Goal: Task Accomplishment & Management: Complete application form

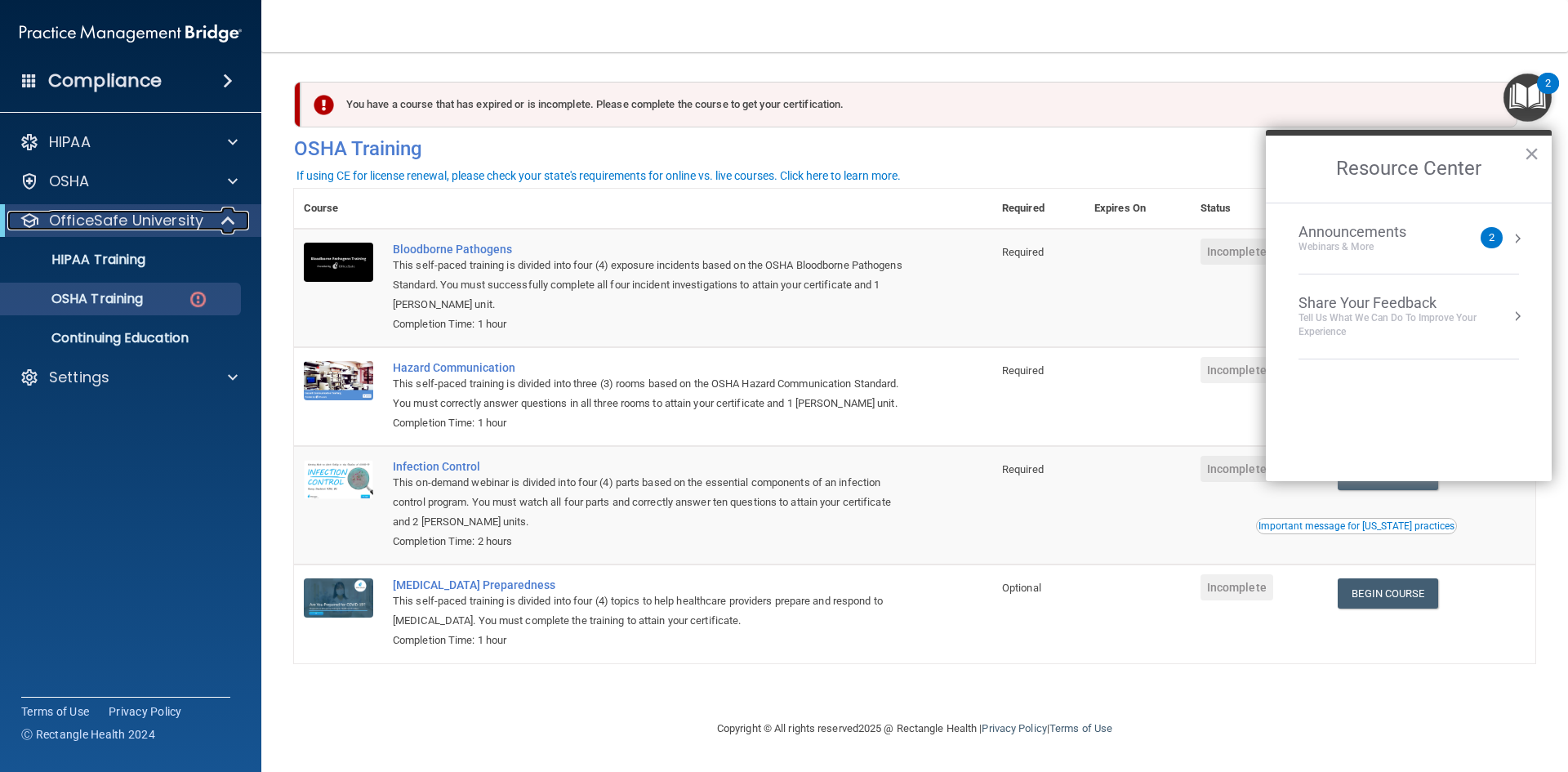
click at [190, 224] on p "OfficeSafe University" at bounding box center [126, 220] width 154 height 19
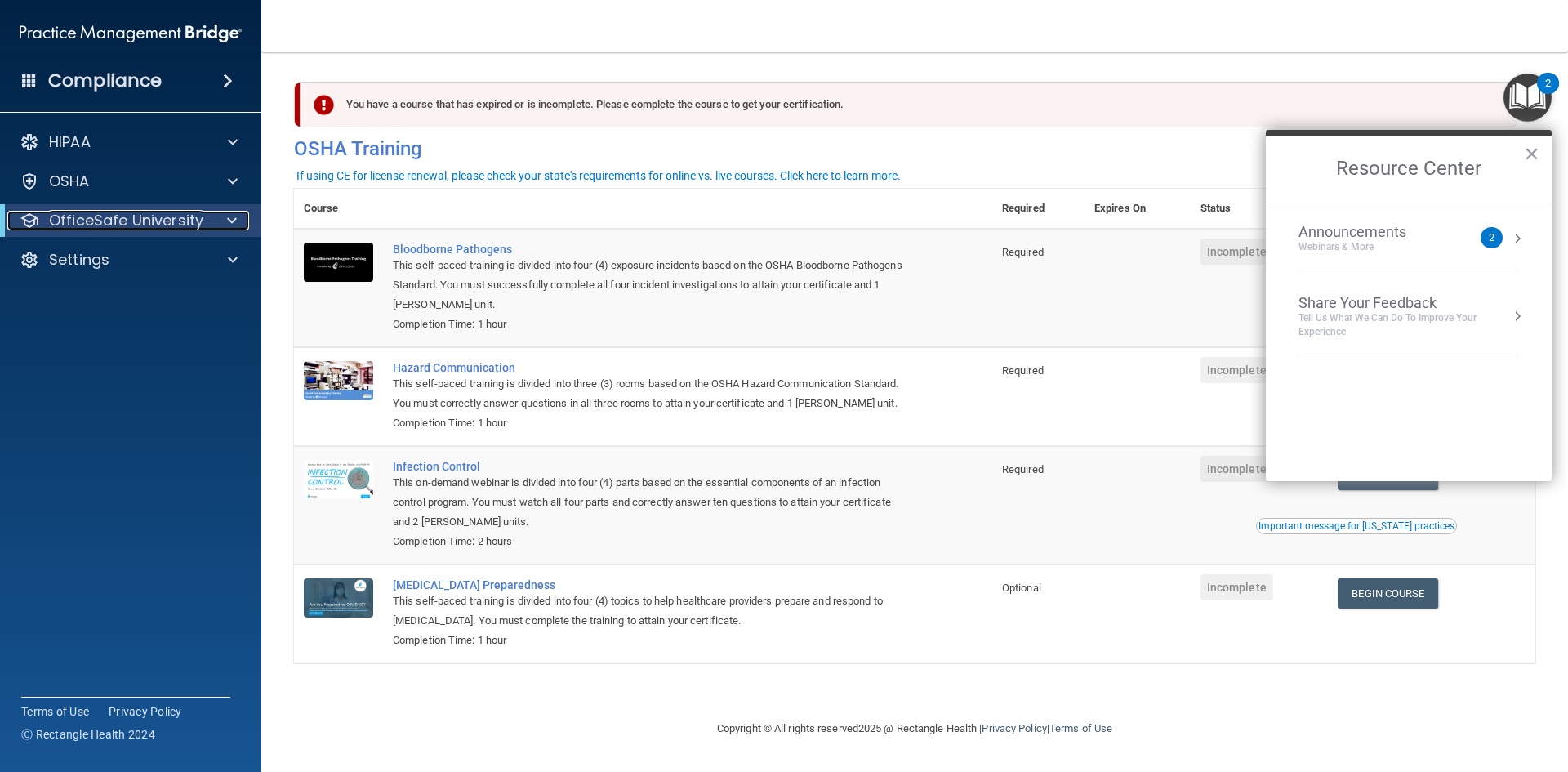
click at [190, 224] on p "OfficeSafe University" at bounding box center [126, 220] width 154 height 19
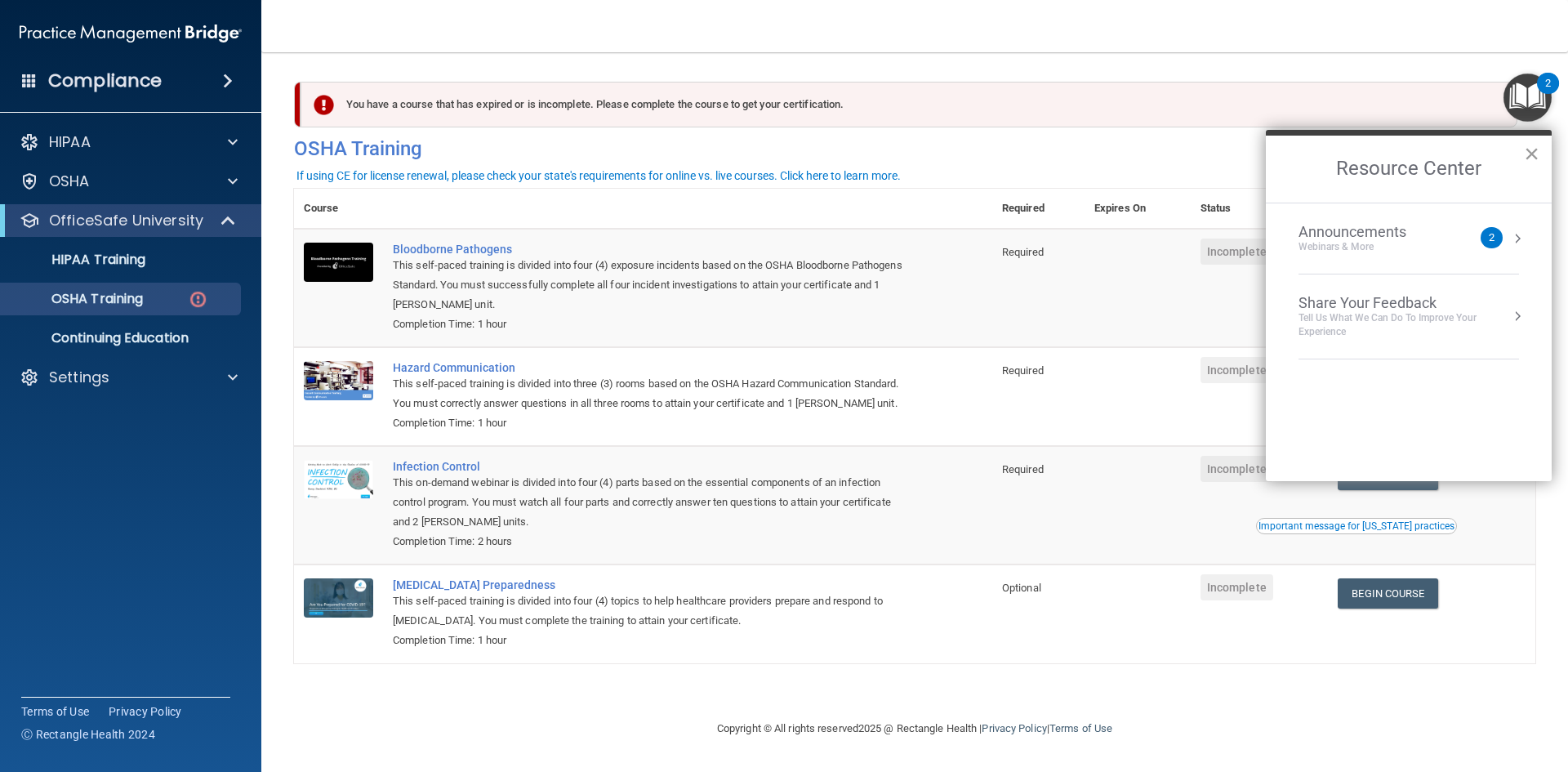
click at [1527, 154] on button "×" at bounding box center [1531, 153] width 16 height 26
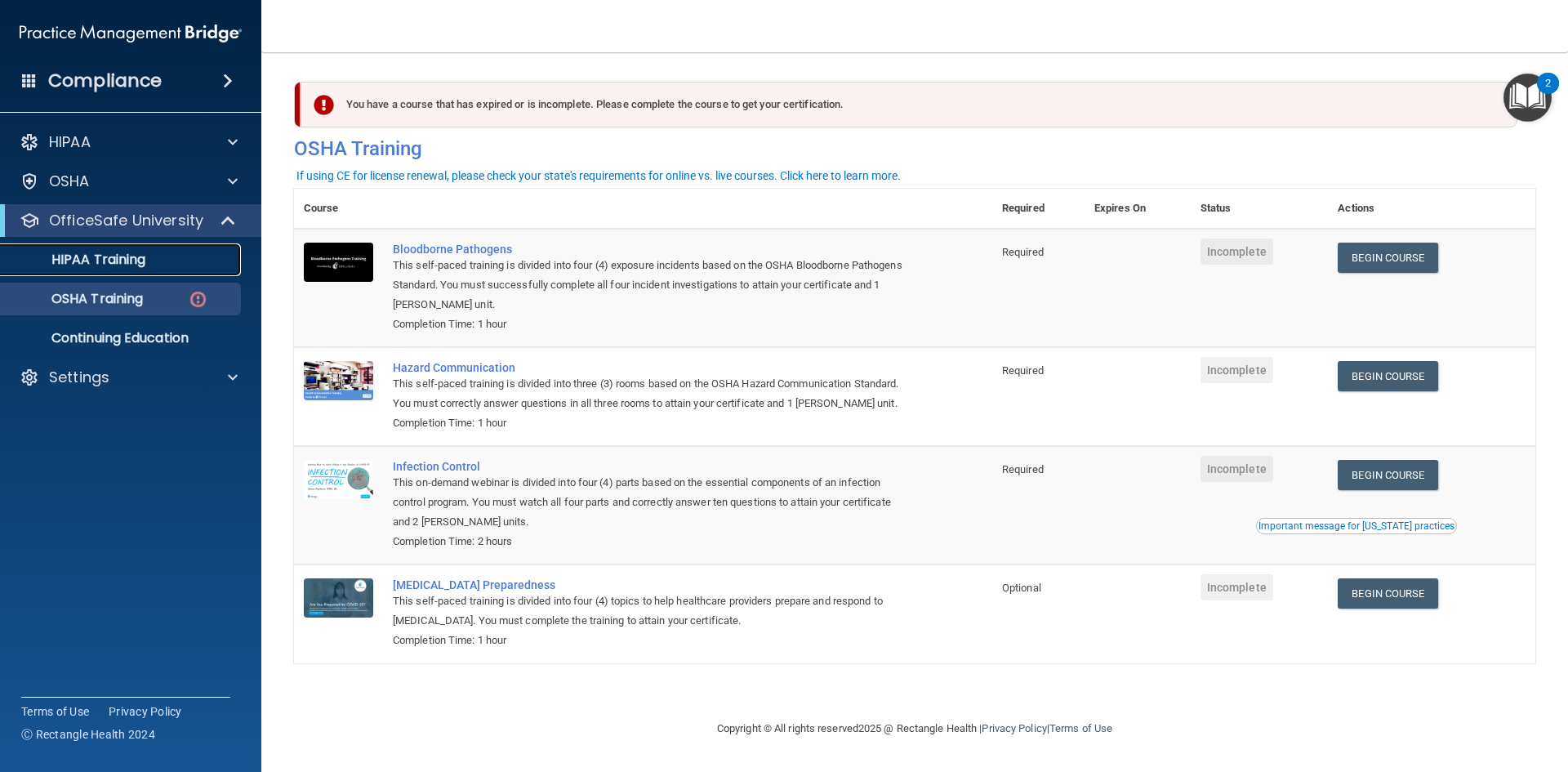
click at [97, 258] on p "HIPAA Training" at bounding box center [78, 260] width 135 height 17
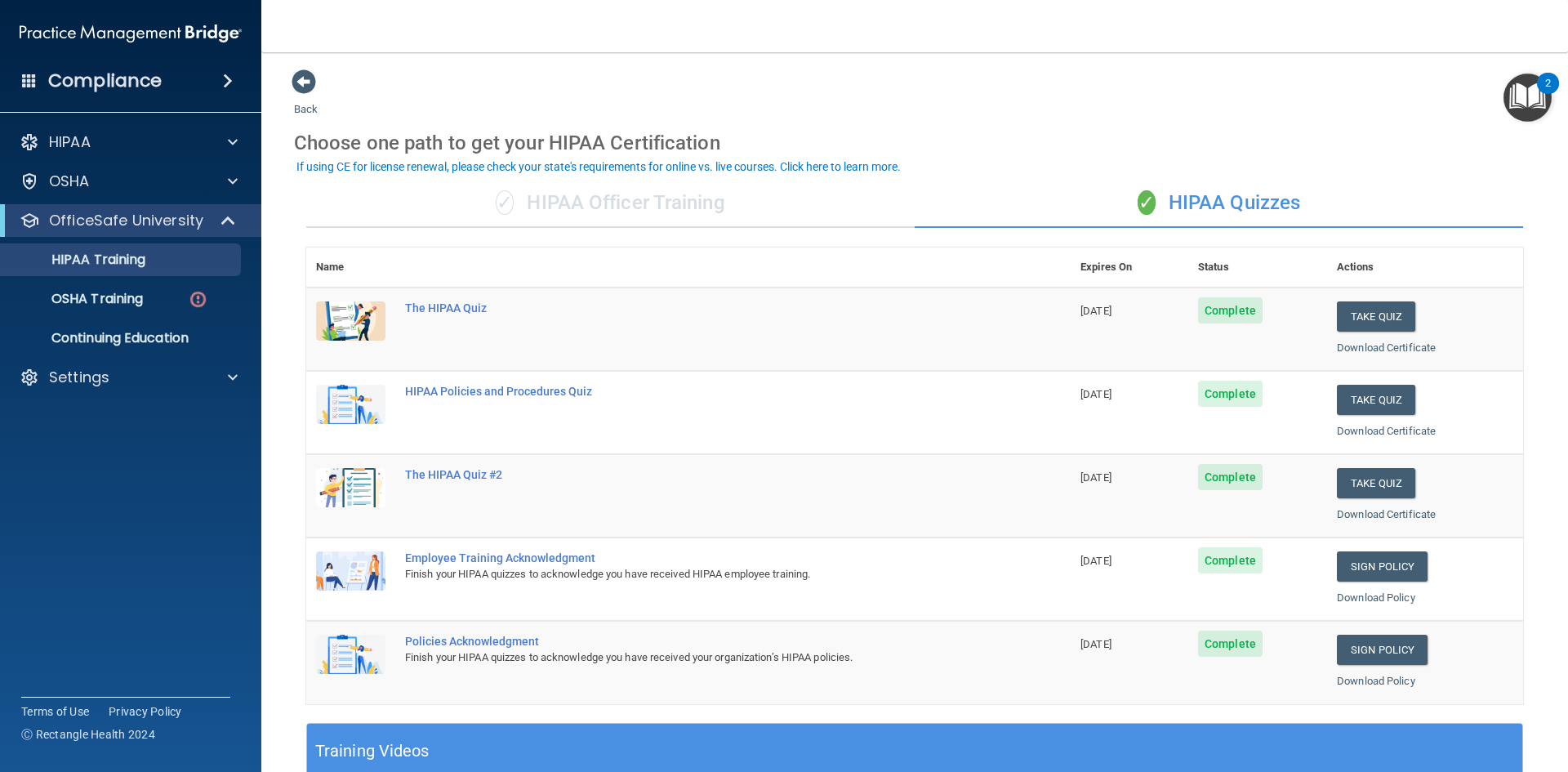
click at [707, 197] on div "✓ HIPAA Officer Training" at bounding box center [610, 203] width 608 height 49
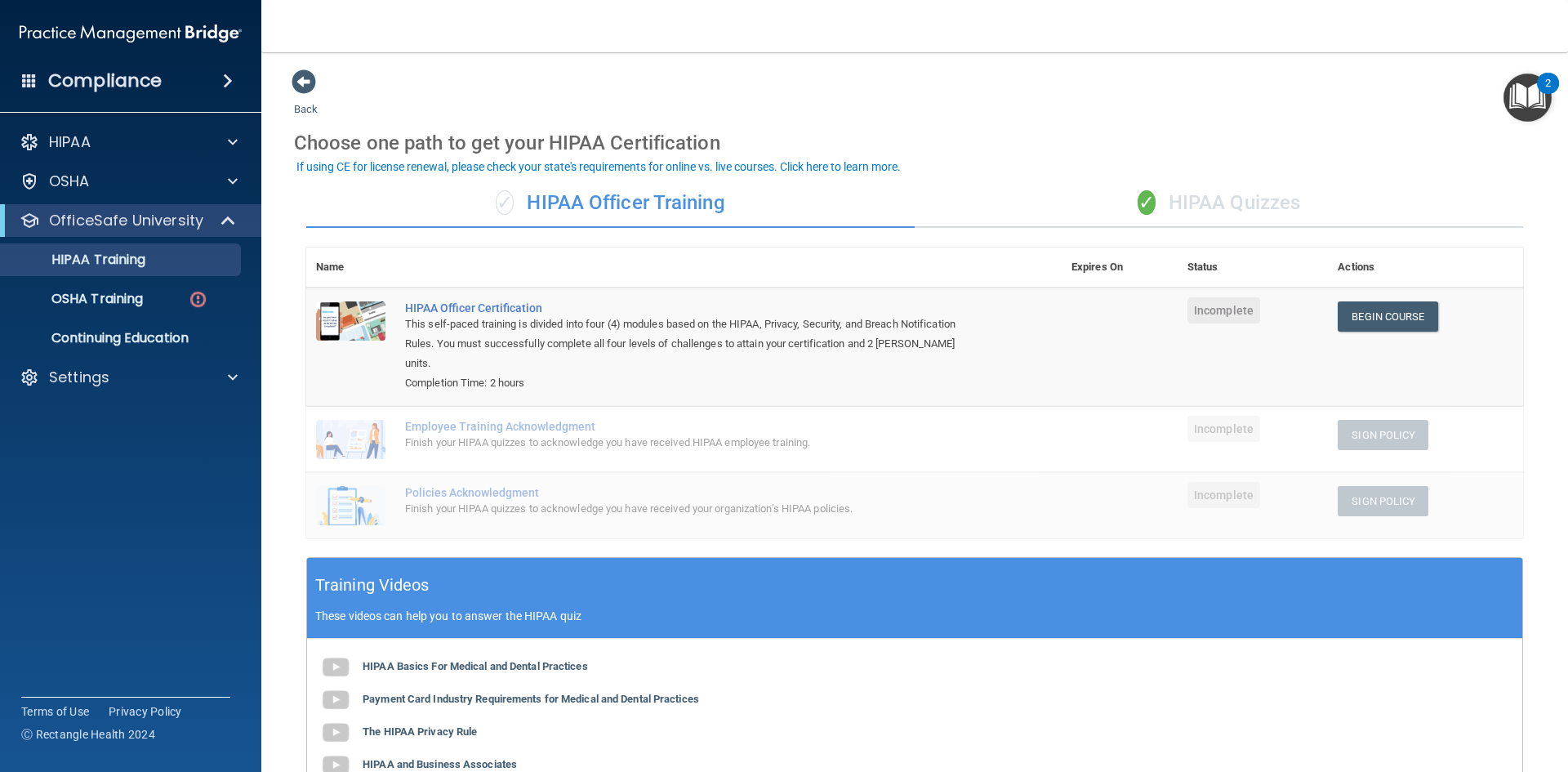
click at [1218, 215] on div "✓ HIPAA Quizzes" at bounding box center [1218, 203] width 608 height 49
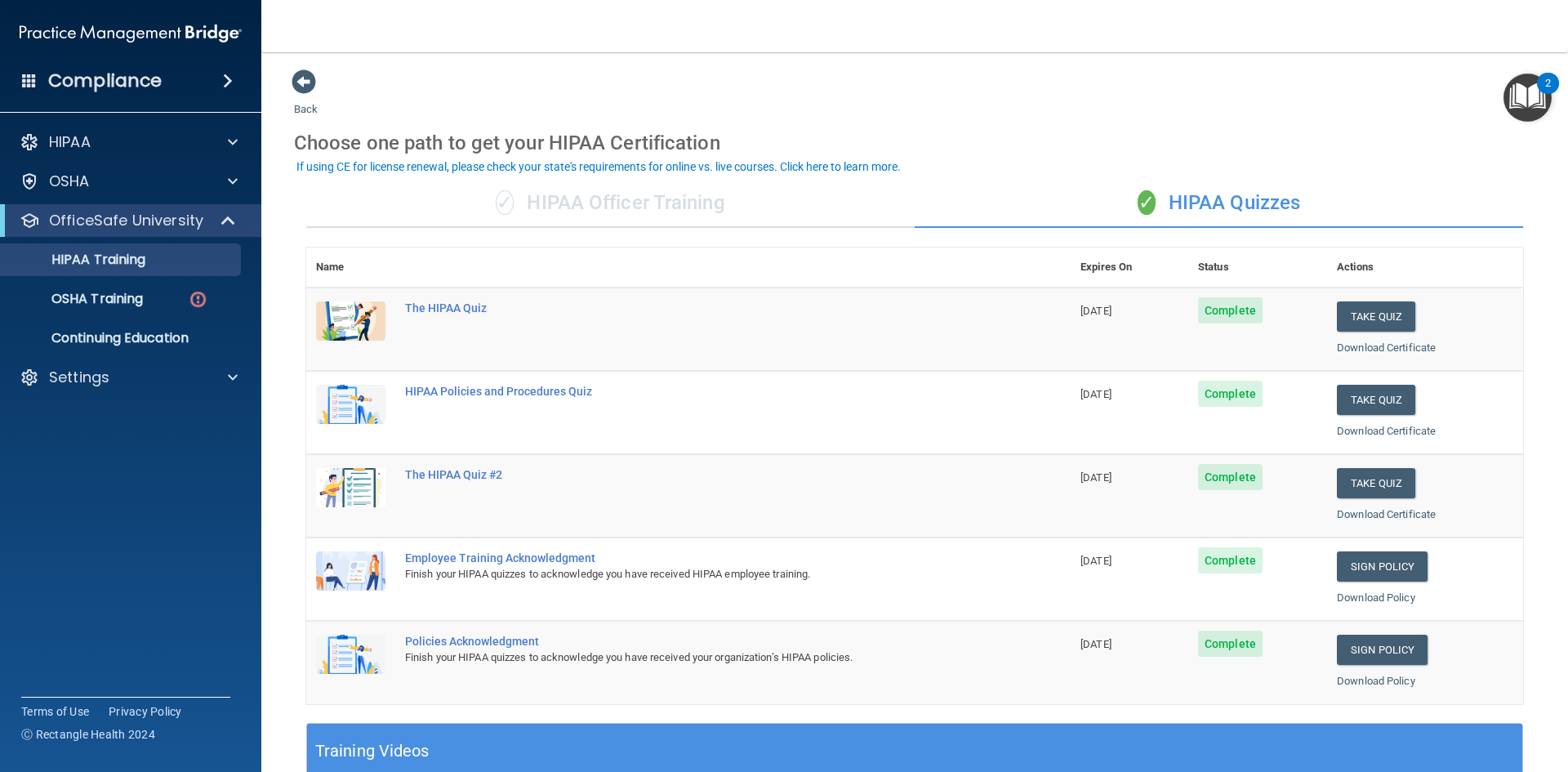
click at [685, 580] on div "Finish your HIPAA quizzes to acknowledge you have received HIPAA employee train…" at bounding box center [697, 574] width 584 height 19
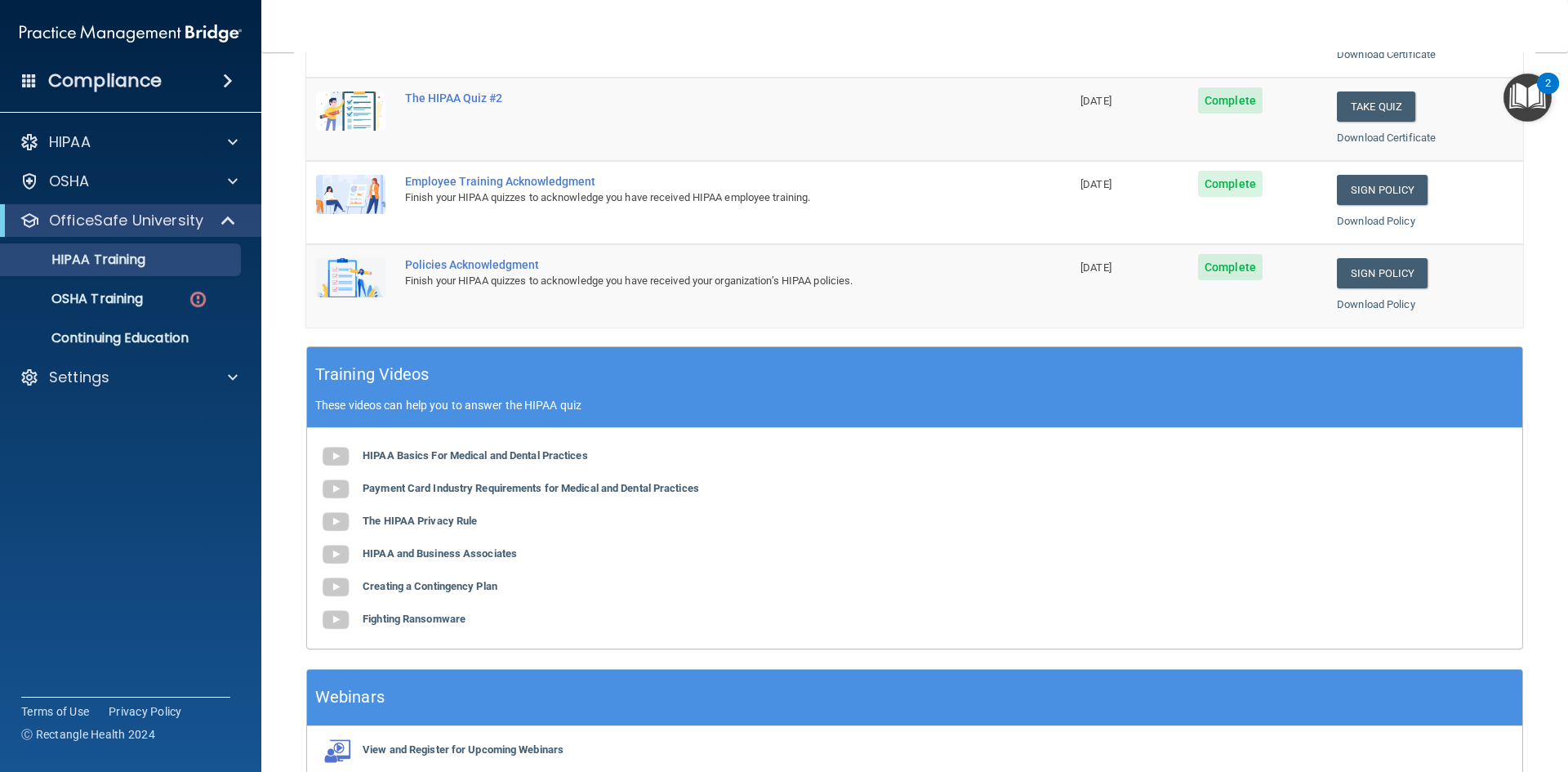
scroll to position [458, 0]
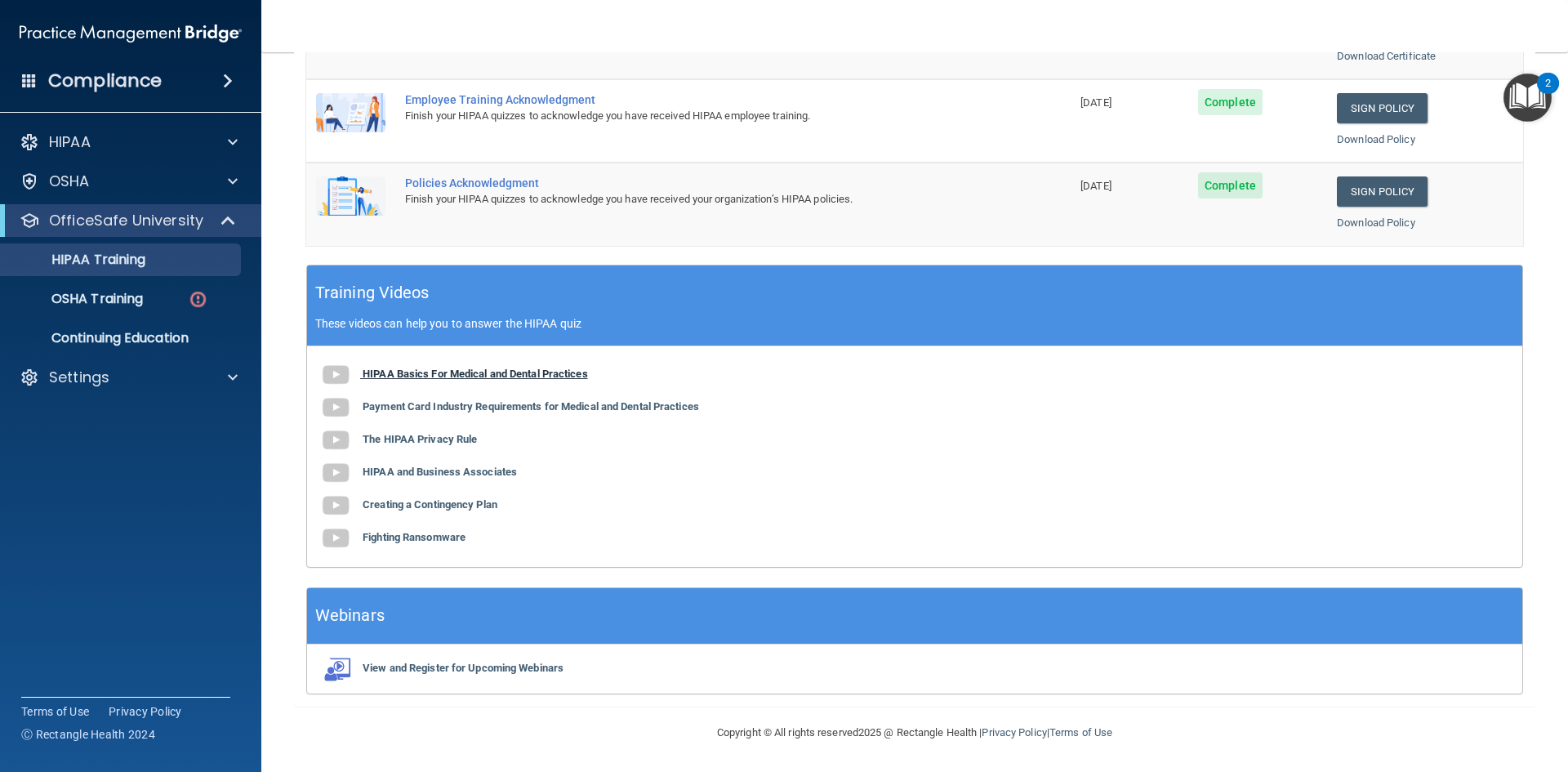
click at [457, 375] on b "HIPAA Basics For Medical and Dental Practices" at bounding box center [475, 374] width 226 height 12
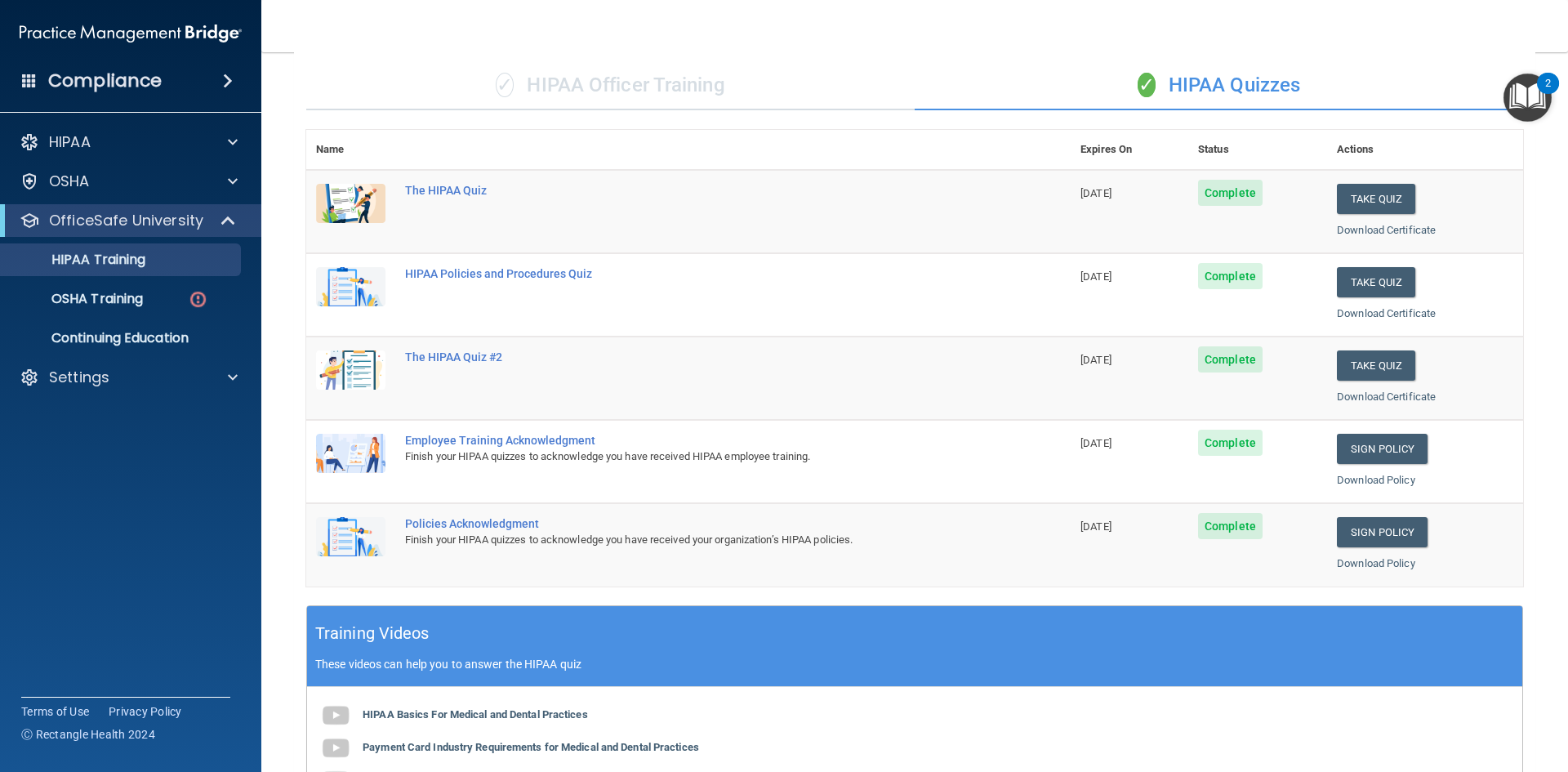
scroll to position [0, 0]
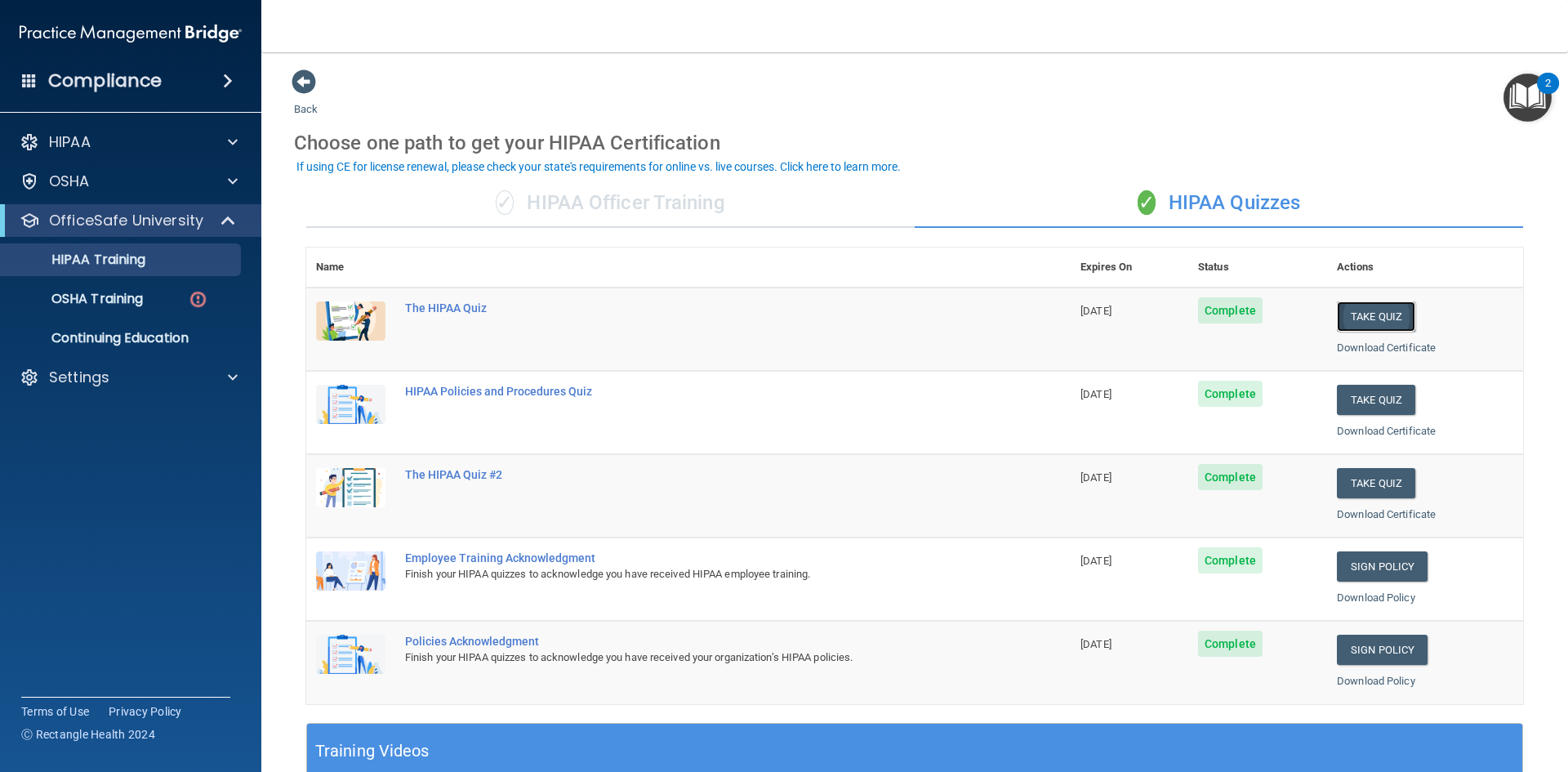
click at [1344, 315] on button "Take Quiz" at bounding box center [1375, 316] width 78 height 30
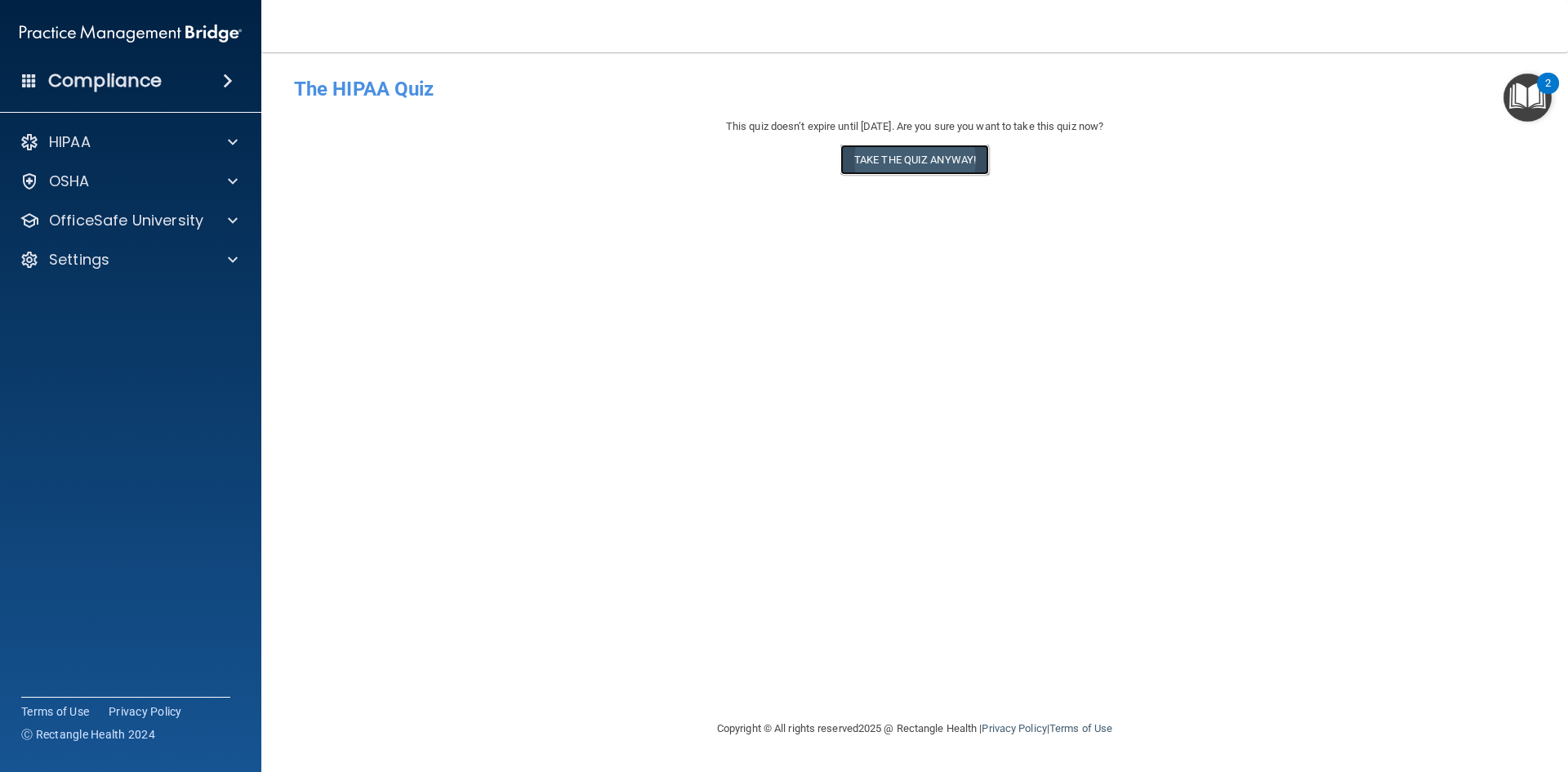
click at [897, 159] on button "Take the quiz anyway!" at bounding box center [915, 160] width 149 height 30
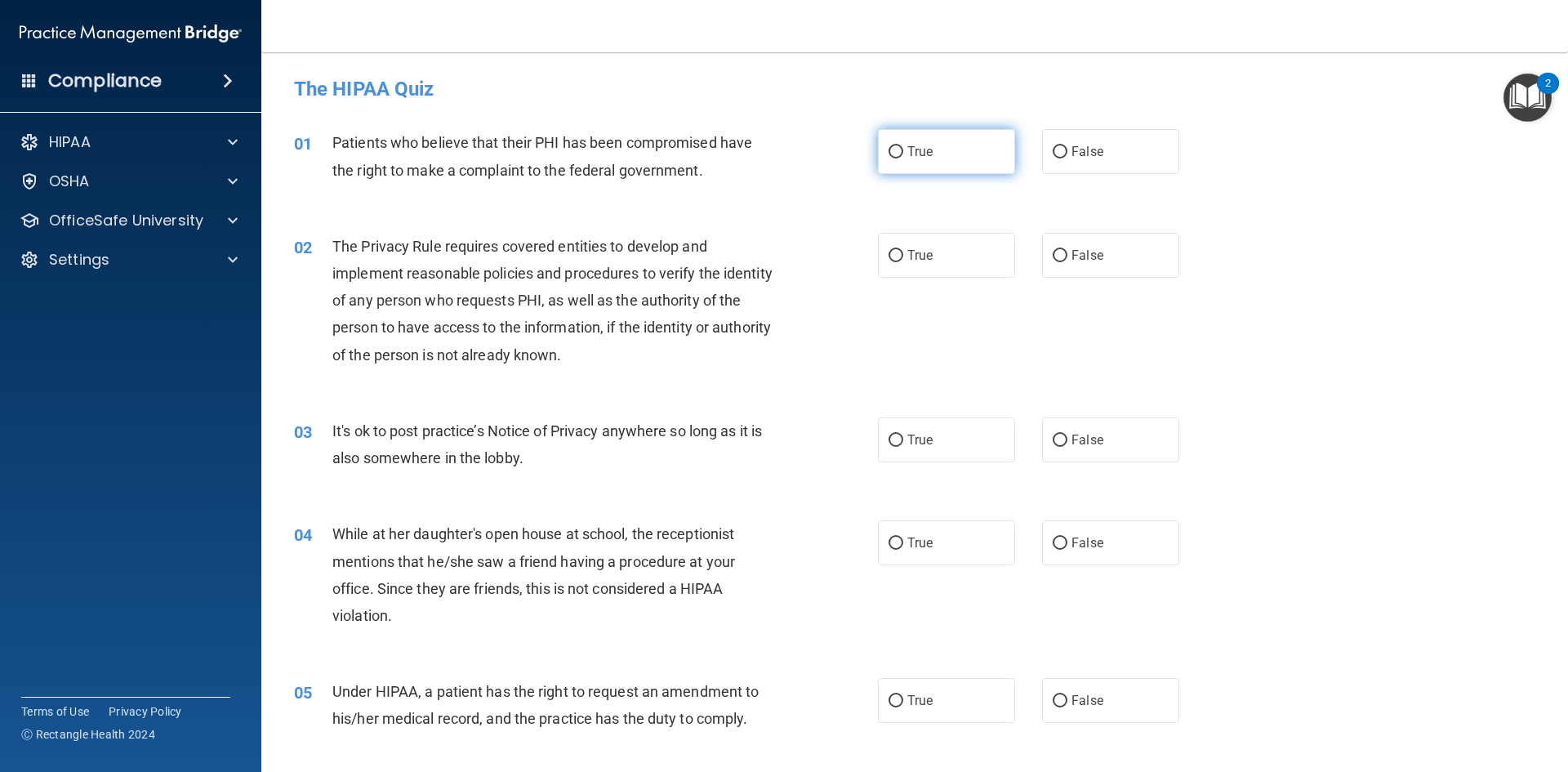
click at [925, 150] on span "True" at bounding box center [920, 151] width 26 height 16
click at [903, 150] on input "True" at bounding box center [895, 151] width 15 height 12
radio input "true"
click at [958, 263] on label "True" at bounding box center [947, 255] width 138 height 45
click at [903, 263] on input "True" at bounding box center [895, 255] width 15 height 12
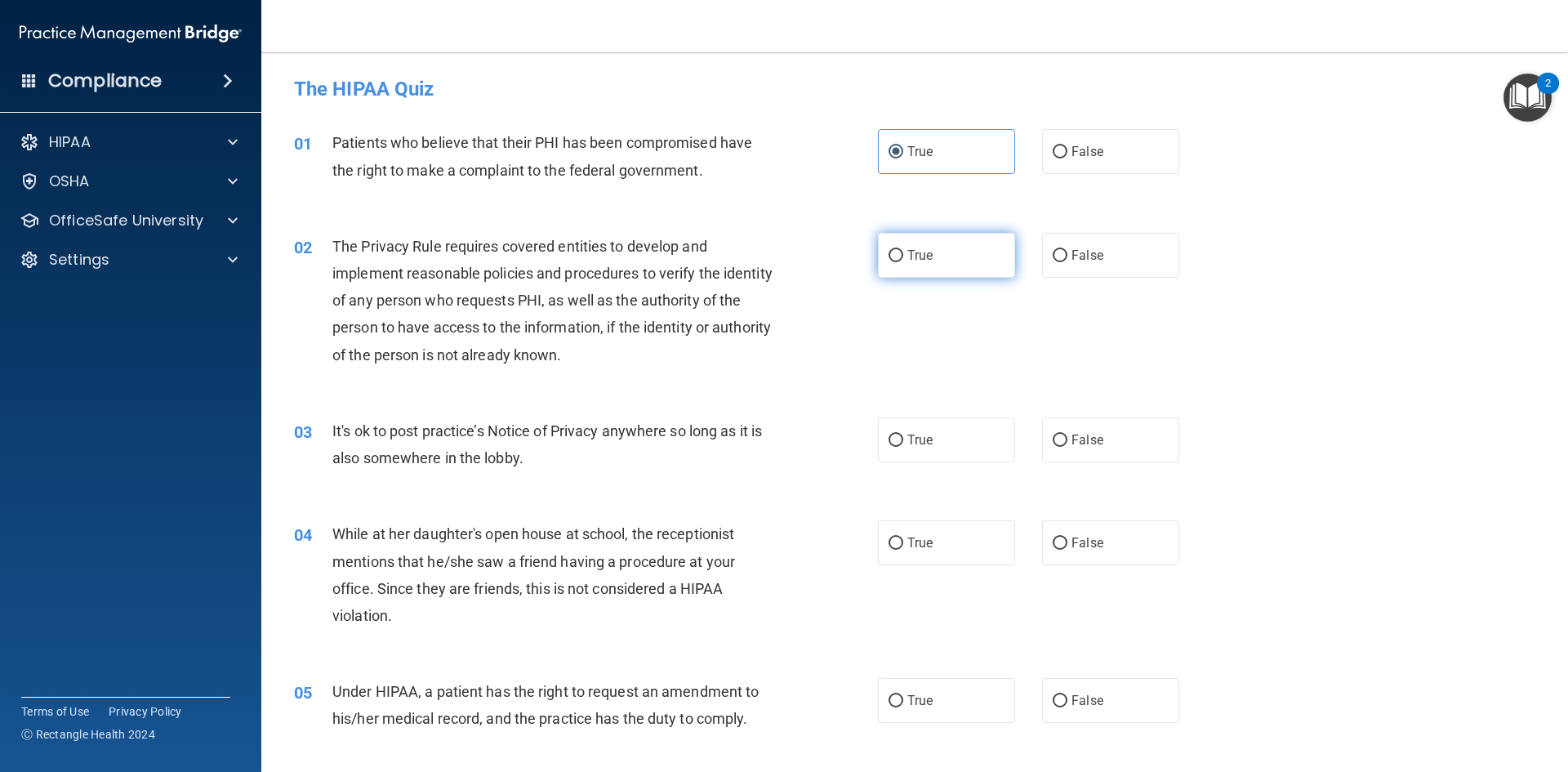
radio input "true"
drag, startPoint x: 1066, startPoint y: 446, endPoint x: 1059, endPoint y: 452, distance: 9.2
click at [1072, 447] on span "False" at bounding box center [1087, 440] width 32 height 16
click at [1066, 447] on input "False" at bounding box center [1060, 441] width 15 height 12
radio input "true"
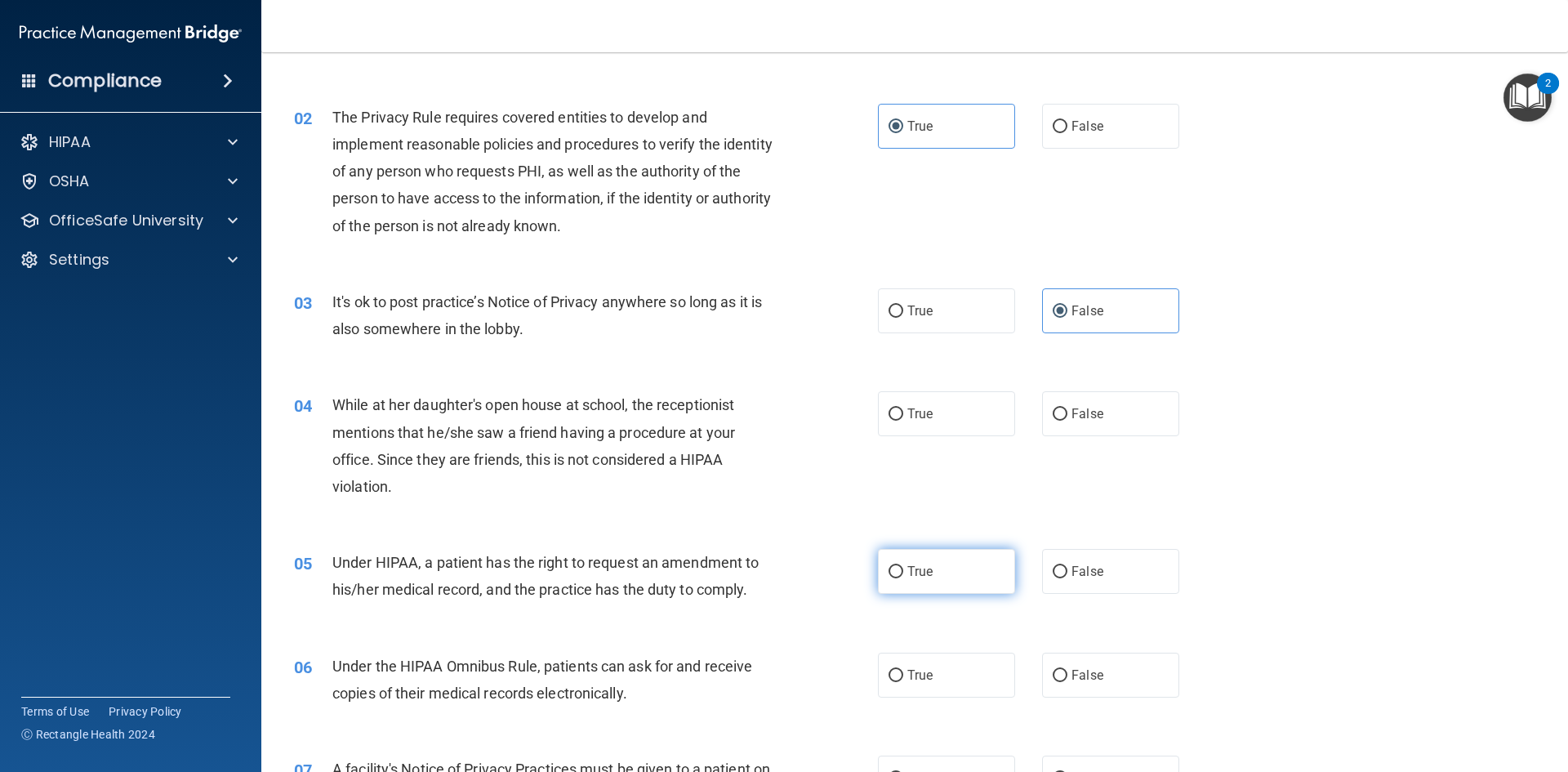
scroll to position [245, 0]
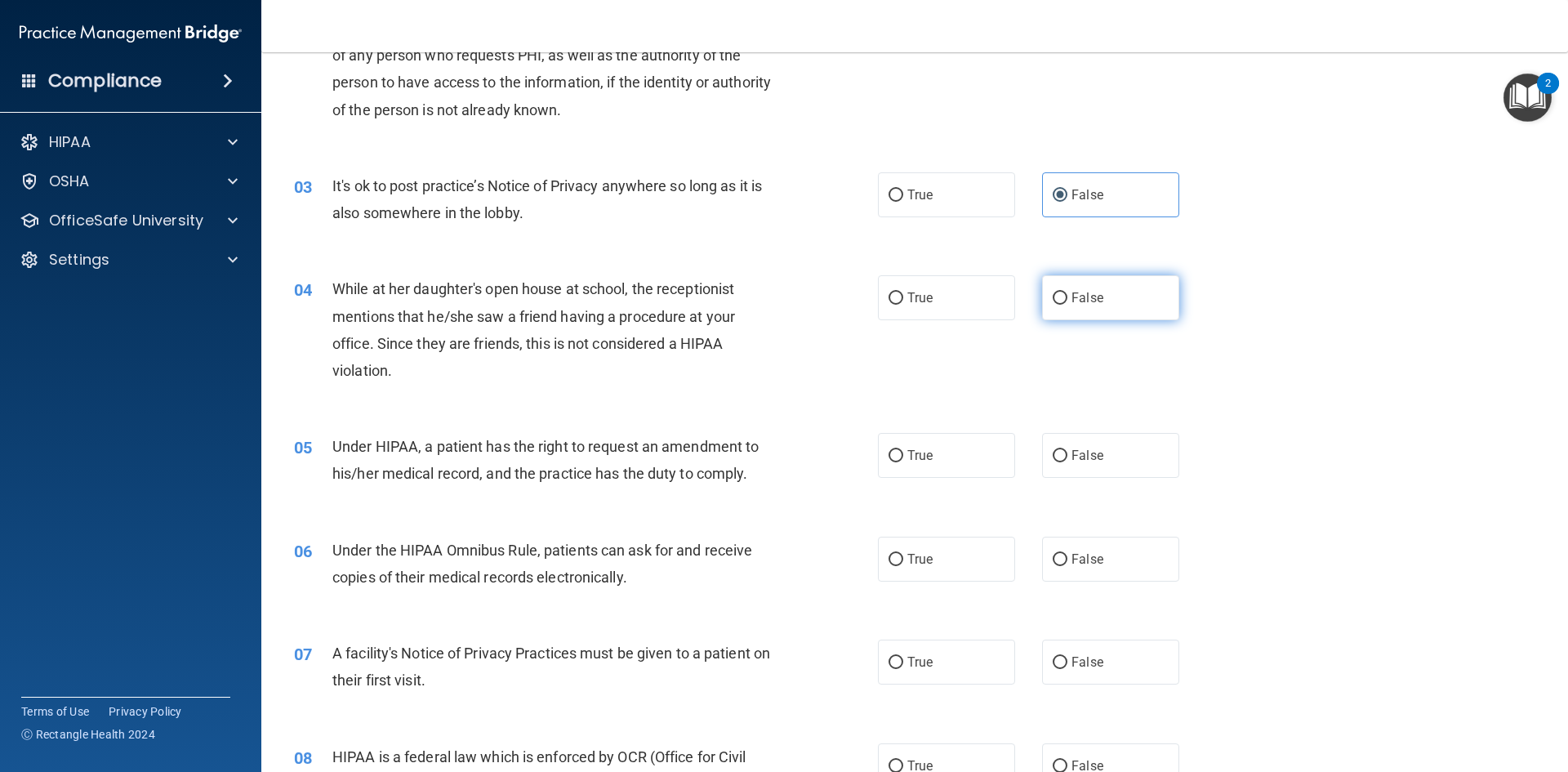
click at [1061, 299] on label "False" at bounding box center [1111, 297] width 138 height 45
click at [1061, 299] on input "False" at bounding box center [1060, 298] width 15 height 12
radio input "true"
click at [977, 464] on label "True" at bounding box center [947, 455] width 138 height 45
click at [903, 463] on input "True" at bounding box center [895, 455] width 15 height 12
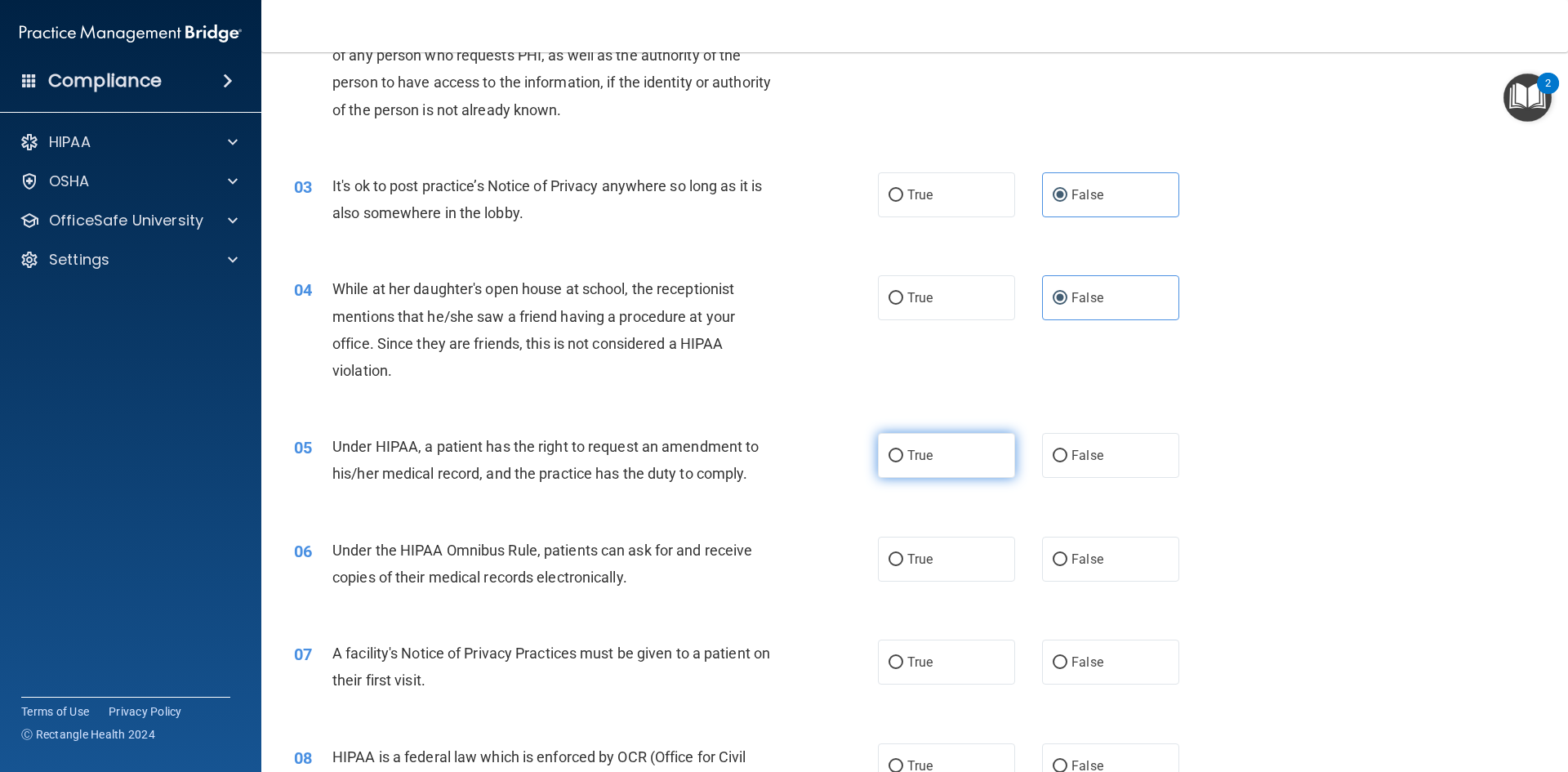
radio input "true"
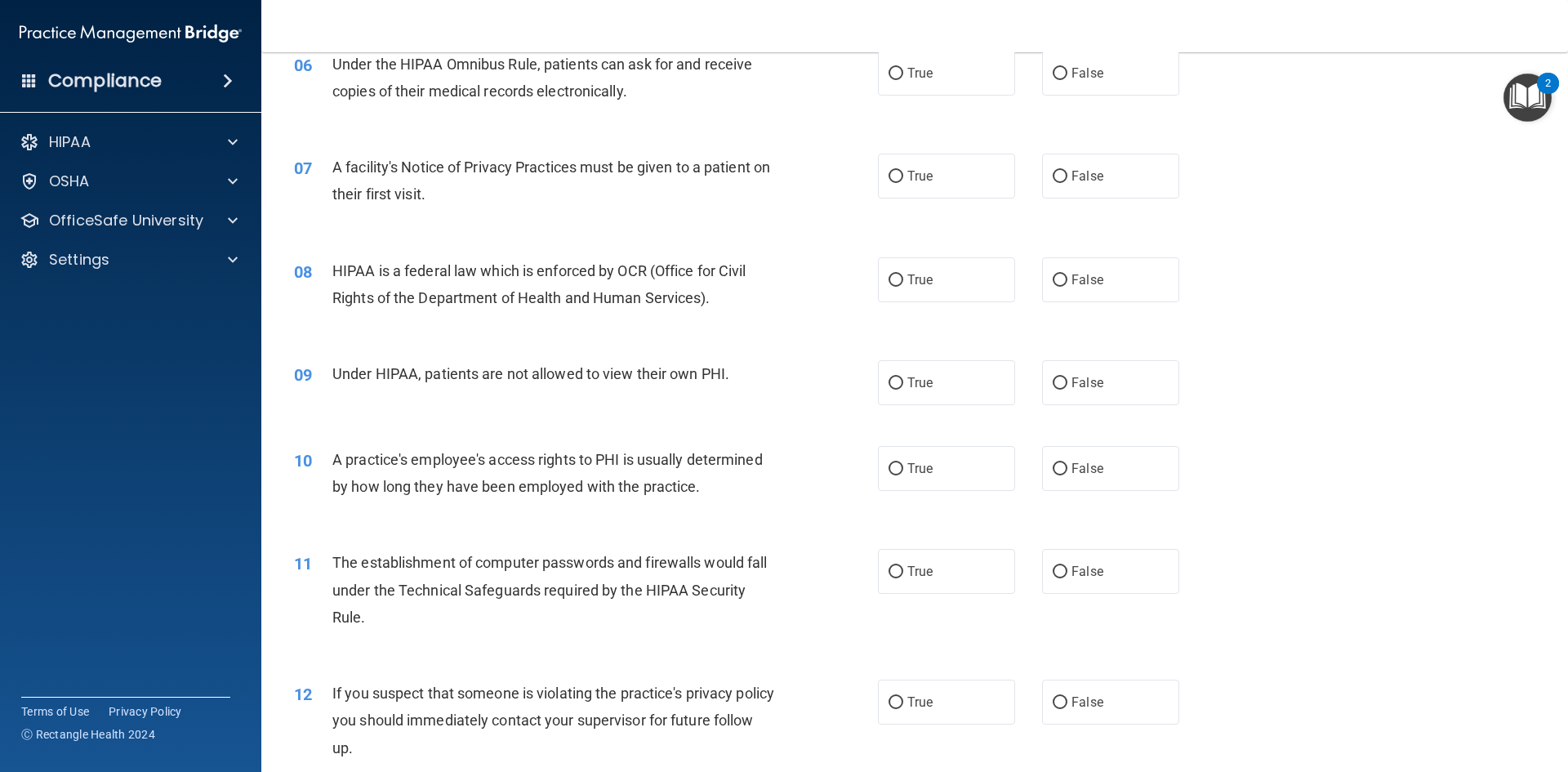
scroll to position [735, 0]
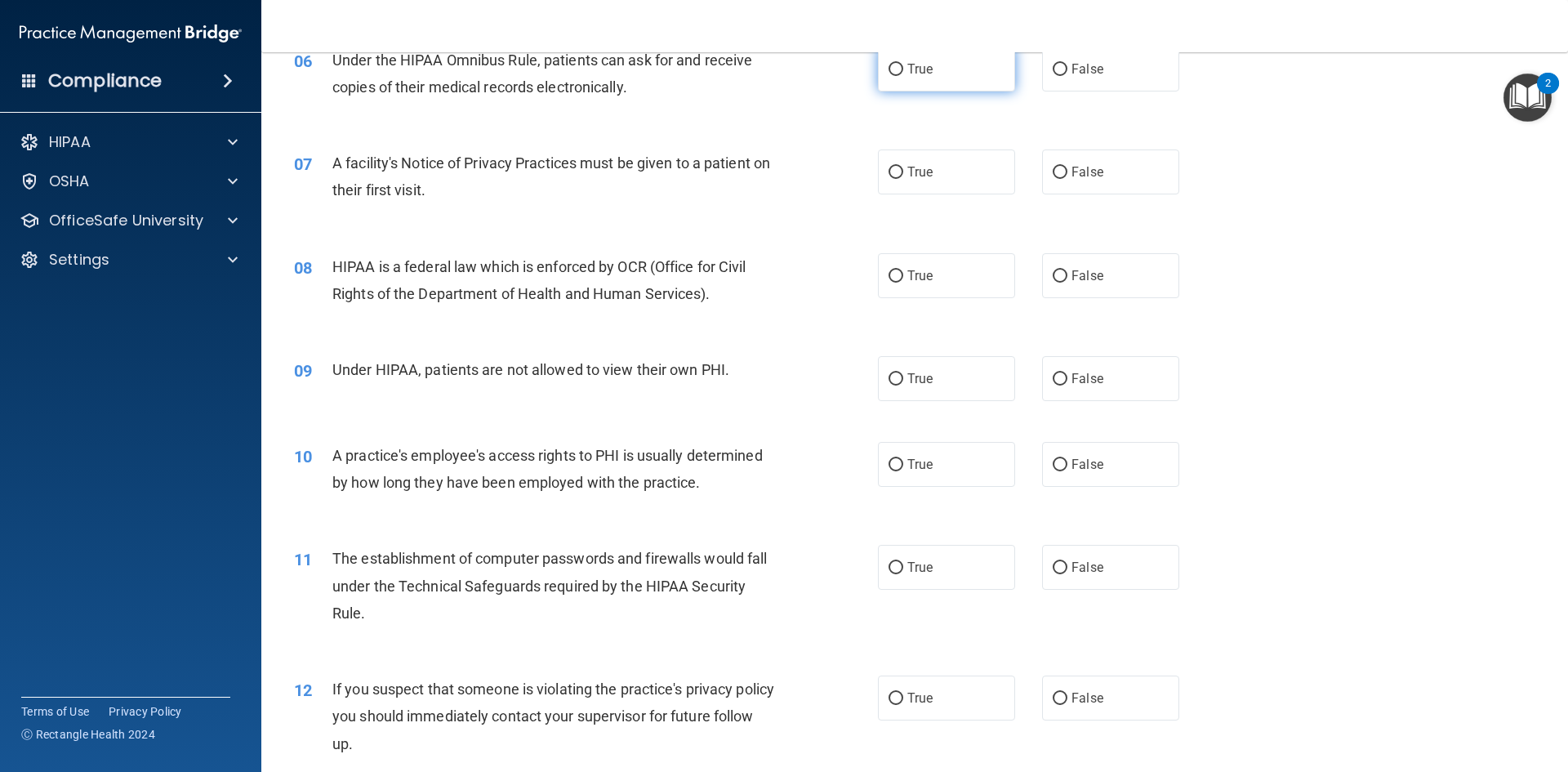
click at [940, 85] on label "True" at bounding box center [947, 69] width 138 height 45
click at [903, 76] on input "True" at bounding box center [895, 69] width 15 height 12
radio input "true"
click at [910, 170] on span "True" at bounding box center [920, 172] width 26 height 16
click at [903, 170] on input "True" at bounding box center [895, 173] width 15 height 12
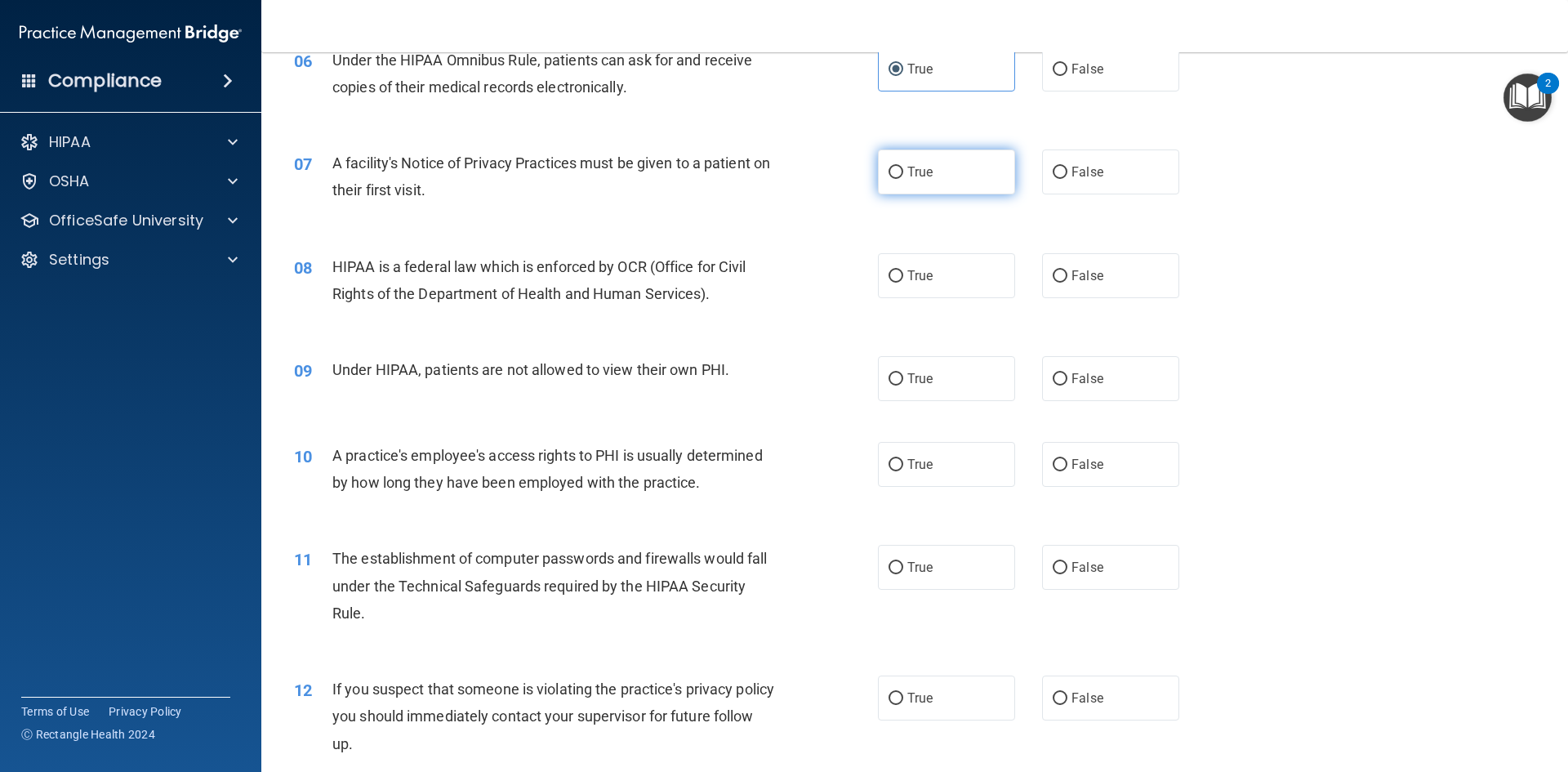
radio input "true"
click at [942, 290] on label "True" at bounding box center [947, 275] width 138 height 45
click at [903, 283] on input "True" at bounding box center [895, 276] width 15 height 12
radio input "true"
click at [1111, 370] on label "False" at bounding box center [1111, 378] width 138 height 45
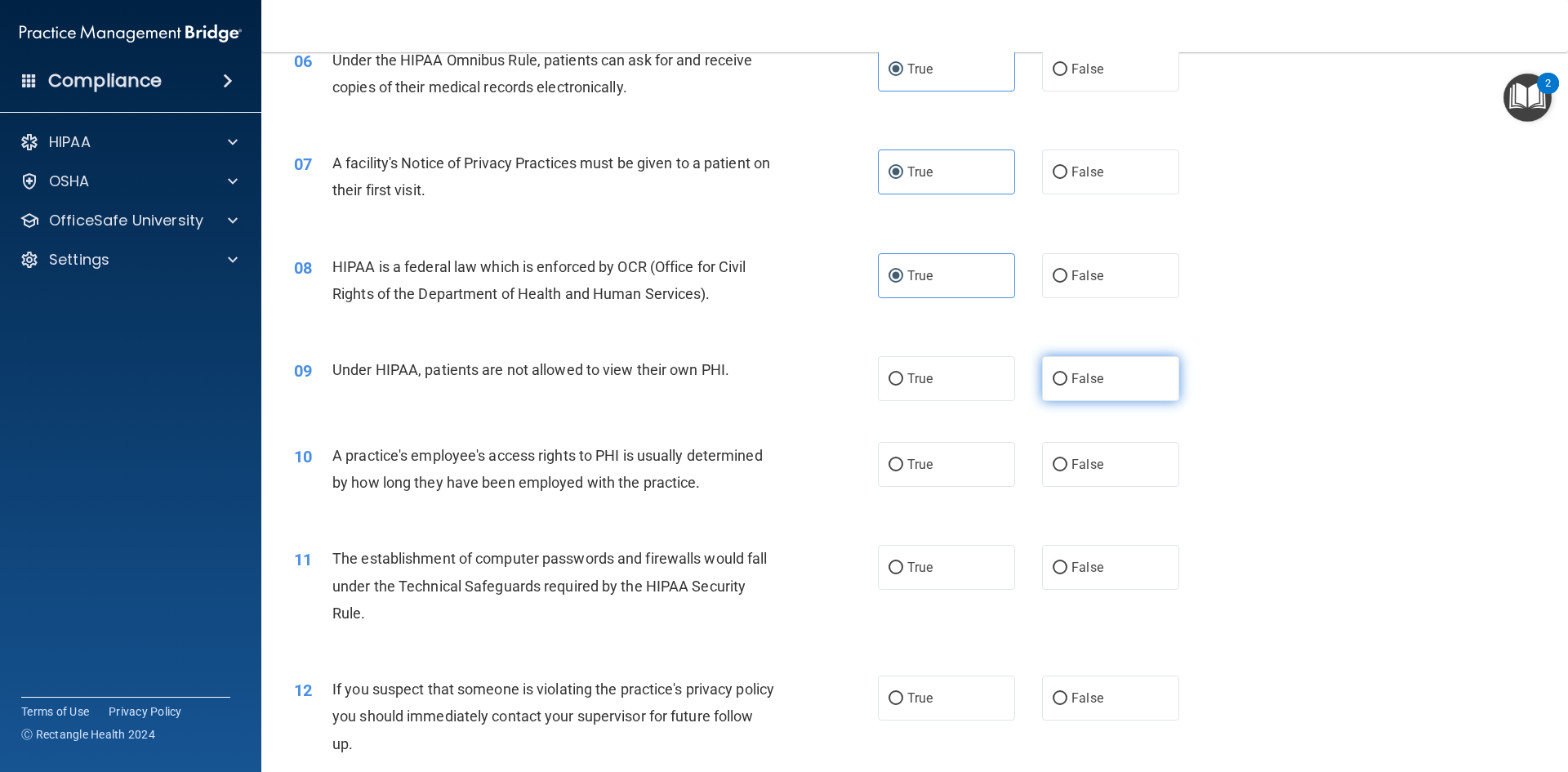
click at [1067, 374] on input "False" at bounding box center [1060, 379] width 15 height 12
radio input "true"
click at [1085, 468] on span "False" at bounding box center [1087, 464] width 32 height 16
click at [1067, 468] on input "False" at bounding box center [1060, 464] width 15 height 12
radio input "true"
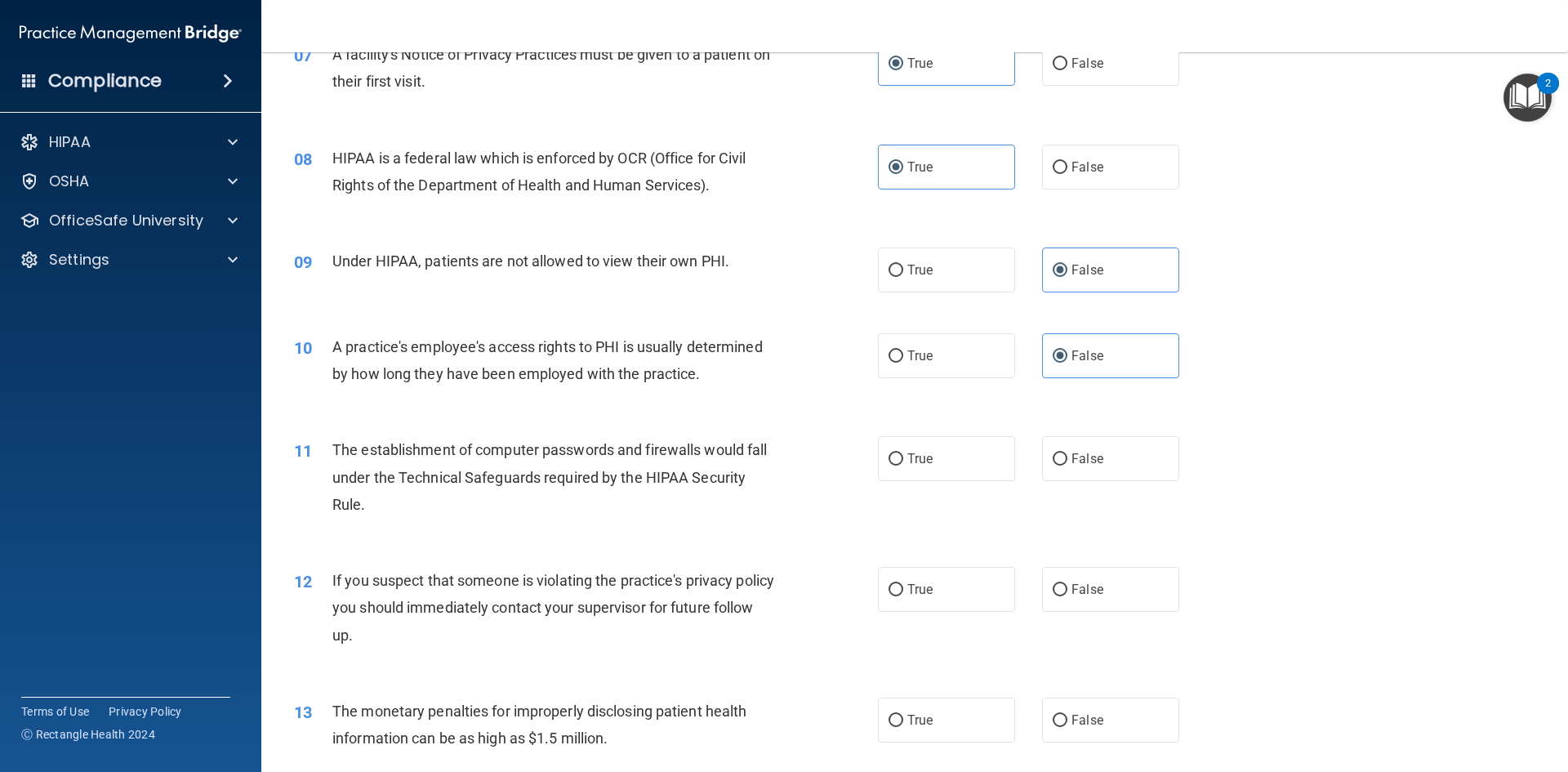
scroll to position [899, 0]
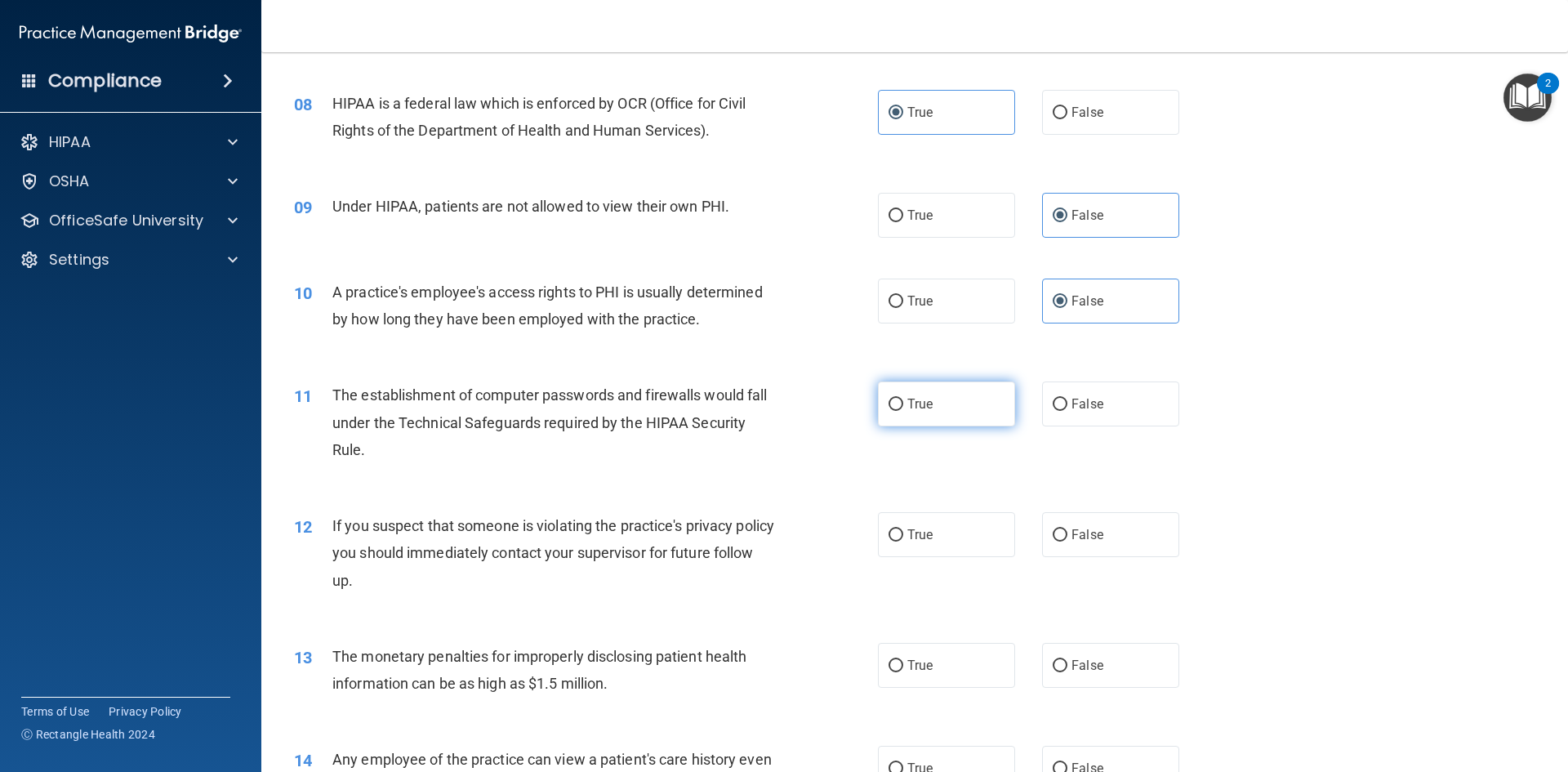
click at [948, 417] on label "True" at bounding box center [947, 404] width 138 height 45
click at [903, 411] on input "True" at bounding box center [895, 404] width 15 height 12
radio input "true"
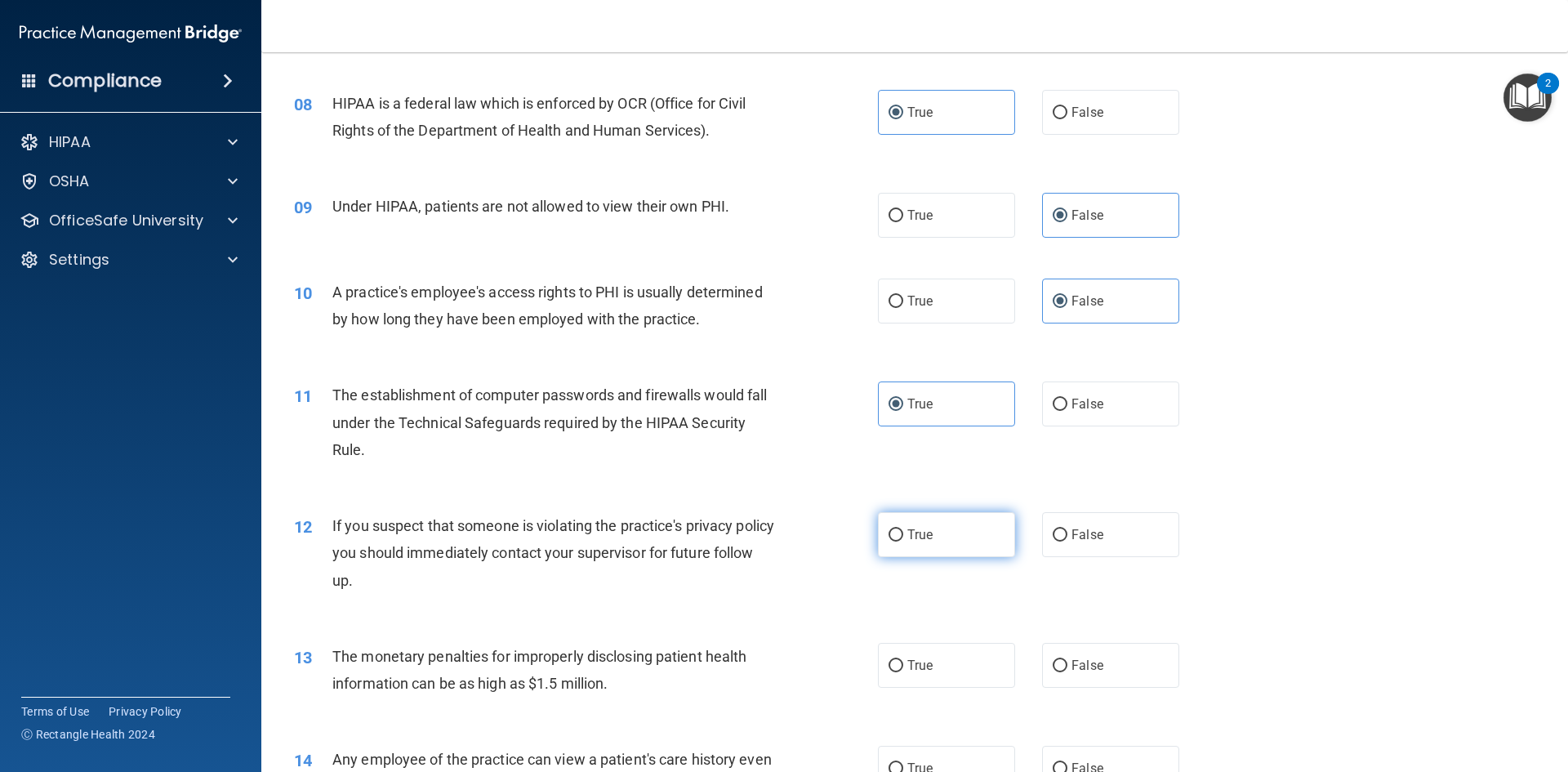
click at [952, 534] on label "True" at bounding box center [947, 534] width 138 height 45
click at [903, 534] on input "True" at bounding box center [895, 535] width 15 height 12
radio input "true"
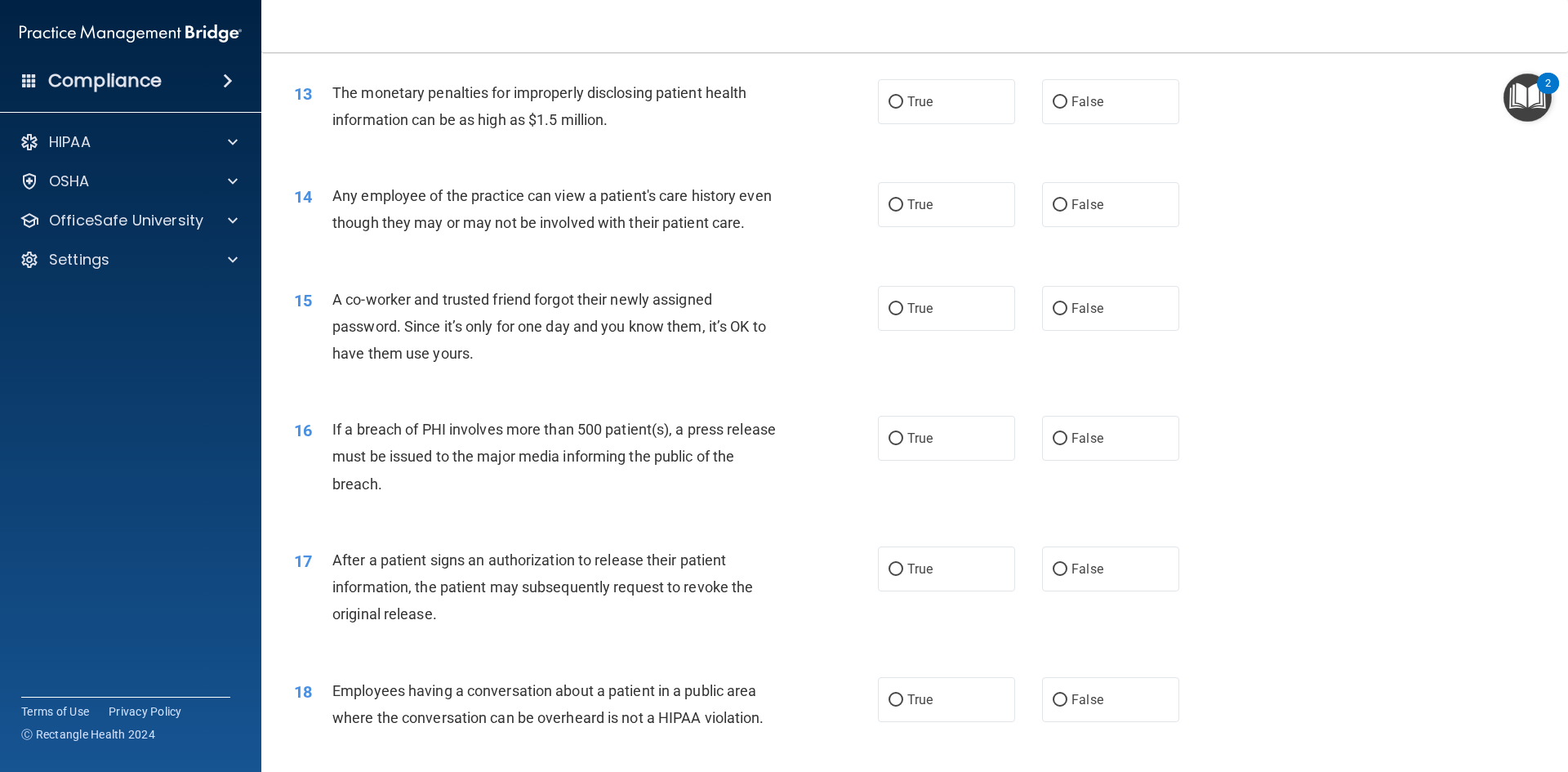
scroll to position [1471, 0]
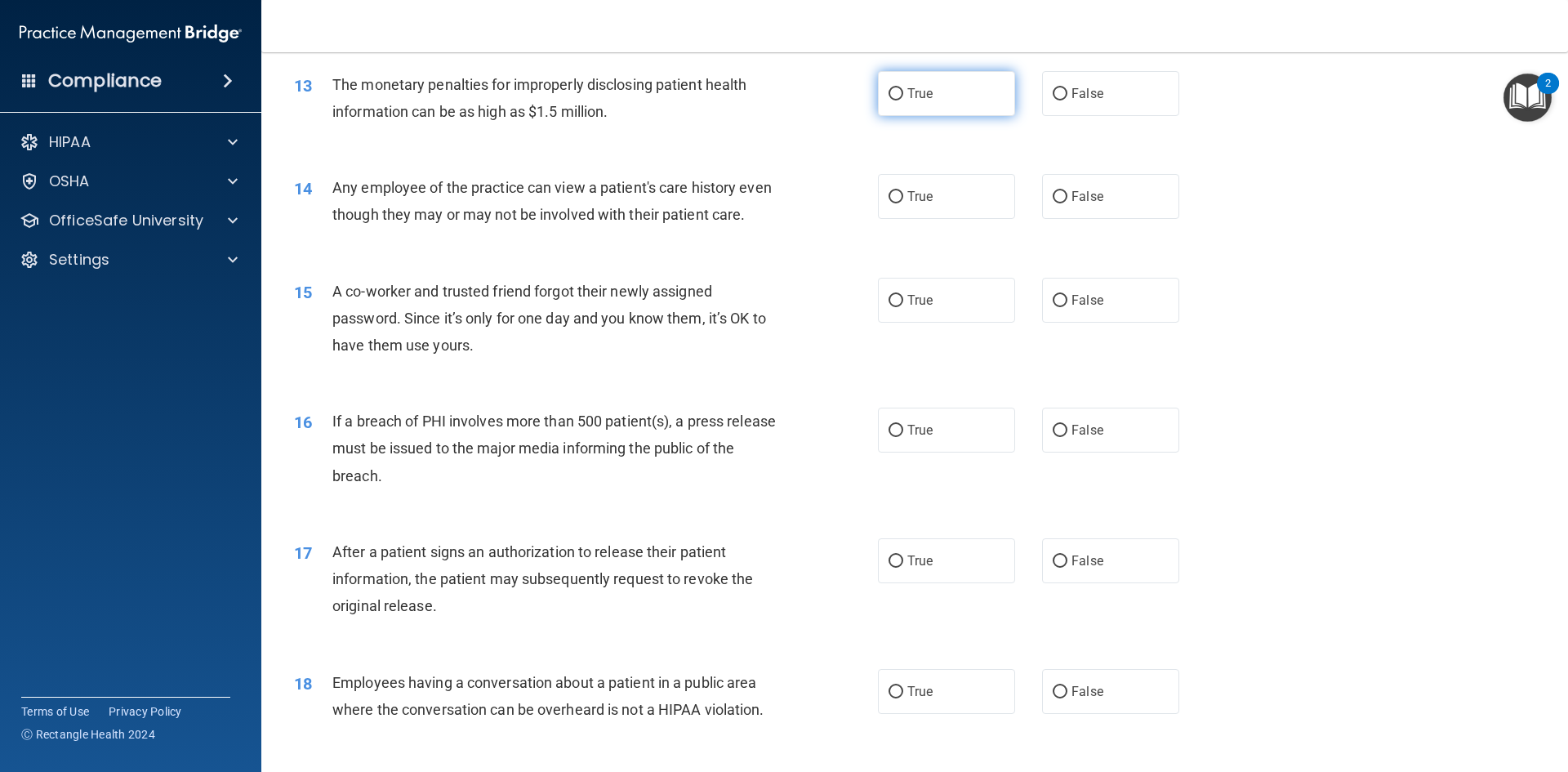
click at [898, 100] on label "True" at bounding box center [947, 93] width 138 height 45
click at [898, 100] on input "True" at bounding box center [895, 94] width 15 height 12
radio input "true"
click at [1079, 200] on span "False" at bounding box center [1087, 196] width 32 height 16
click at [1067, 200] on input "False" at bounding box center [1060, 196] width 15 height 12
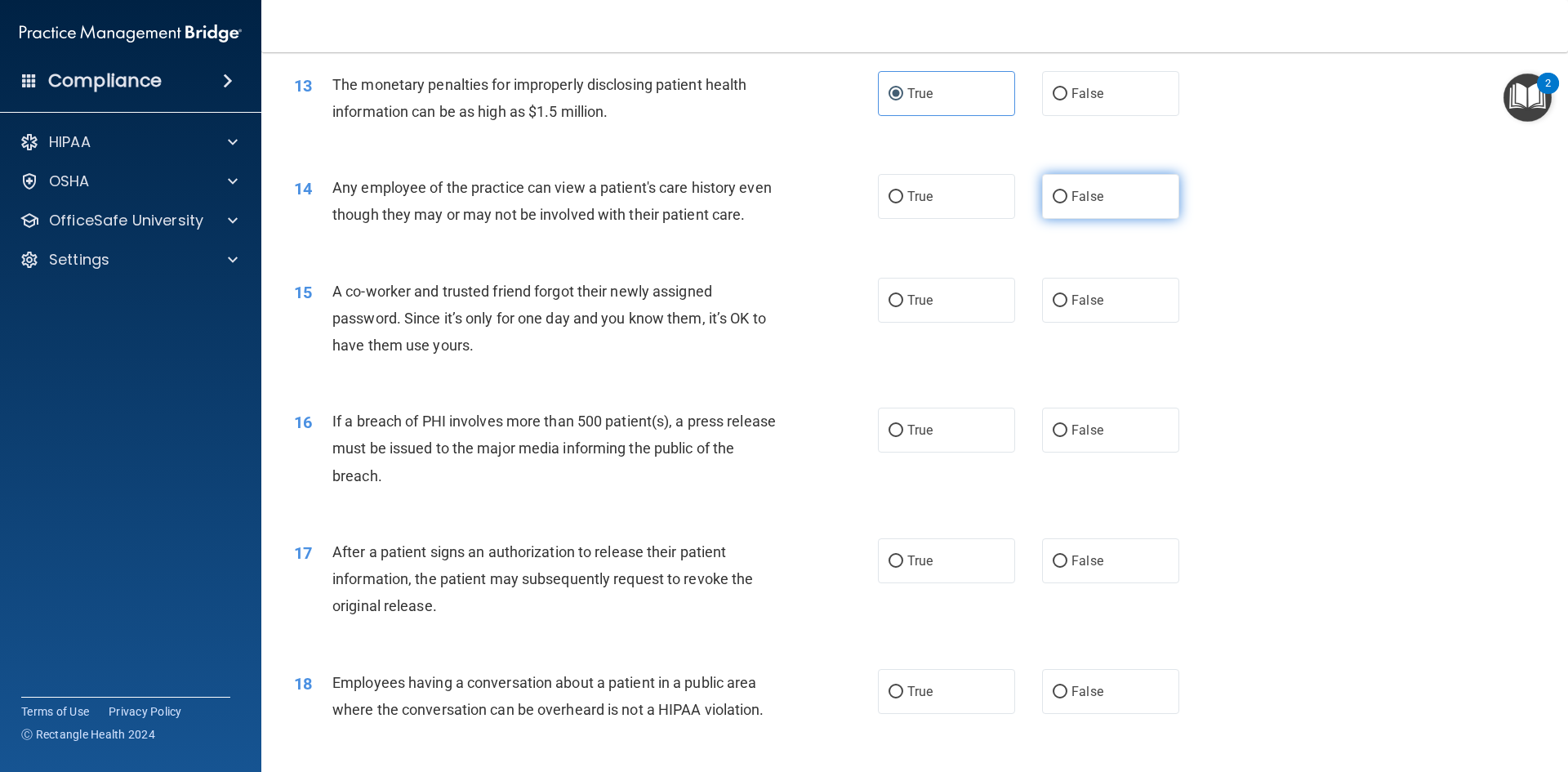
radio input "true"
click at [1089, 308] on span "False" at bounding box center [1087, 300] width 32 height 16
click at [1067, 308] on input "False" at bounding box center [1060, 300] width 15 height 12
radio input "true"
click at [960, 453] on label "True" at bounding box center [947, 430] width 138 height 45
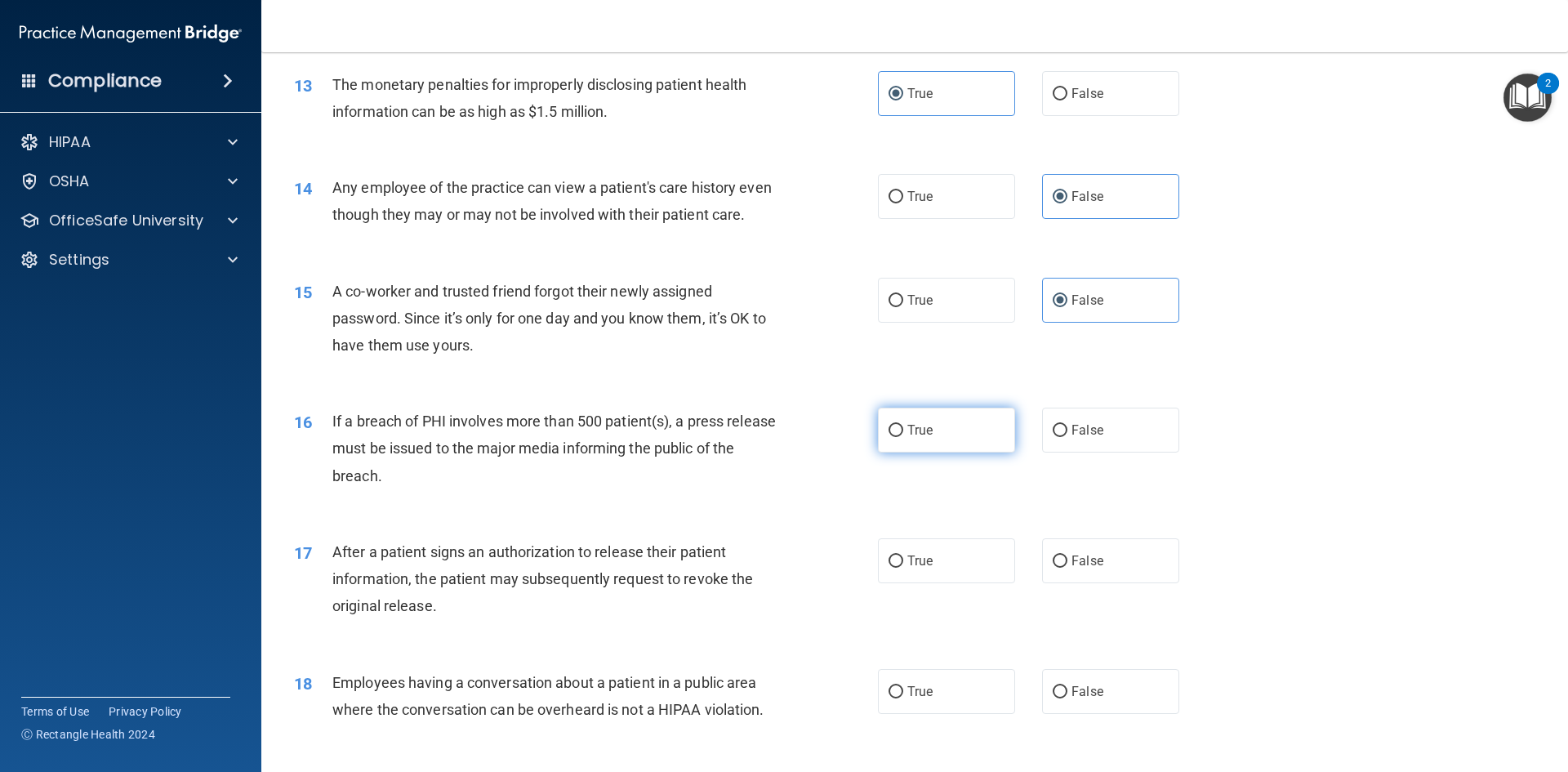
click at [903, 437] on input "True" at bounding box center [895, 431] width 15 height 12
radio input "true"
click at [926, 569] on span "True" at bounding box center [920, 561] width 26 height 16
click at [903, 568] on input "True" at bounding box center [895, 561] width 15 height 12
radio input "true"
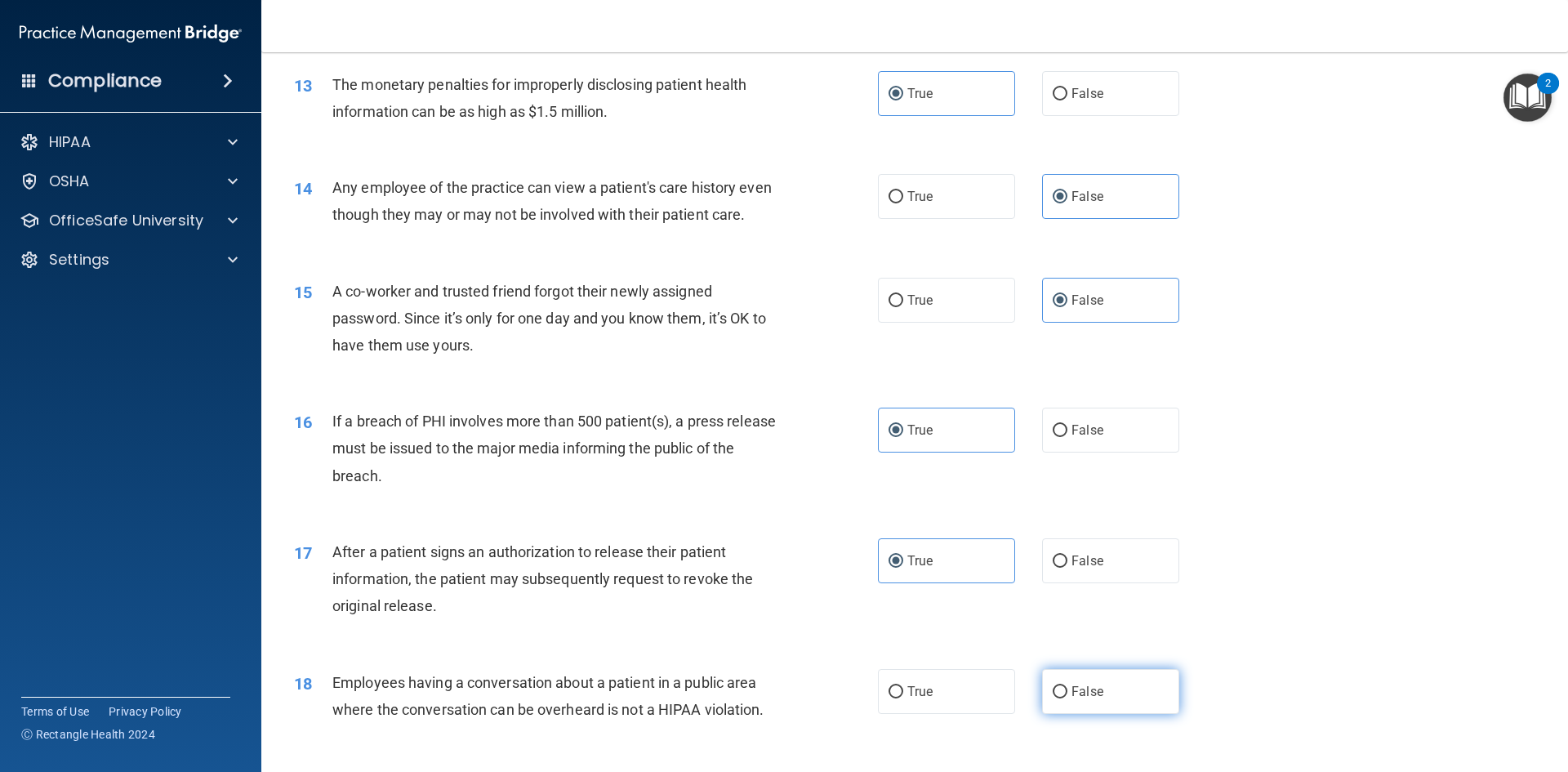
click at [1089, 706] on label "False" at bounding box center [1111, 691] width 138 height 45
click at [1067, 699] on input "False" at bounding box center [1060, 692] width 15 height 12
radio input "true"
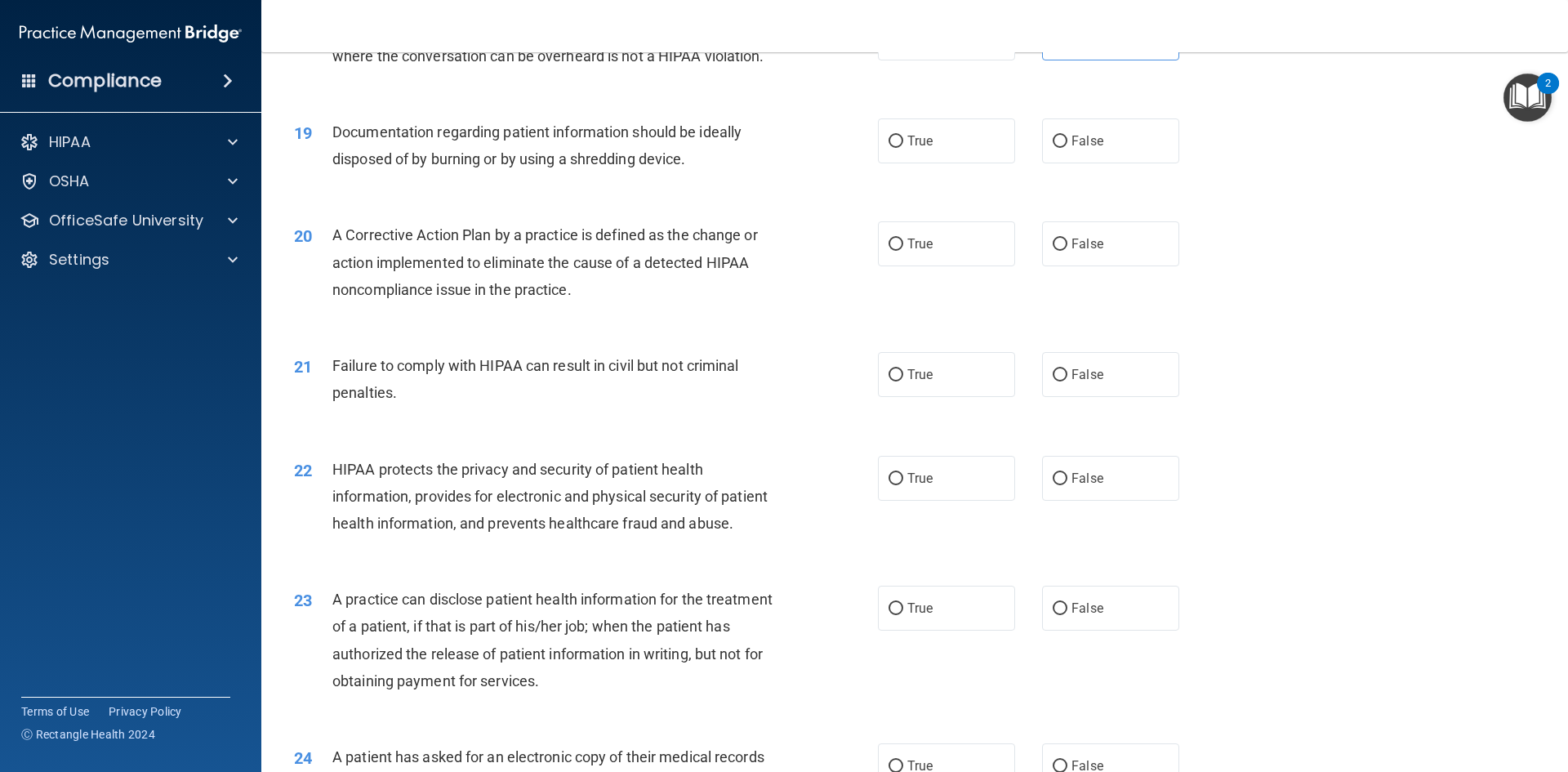
scroll to position [2206, 0]
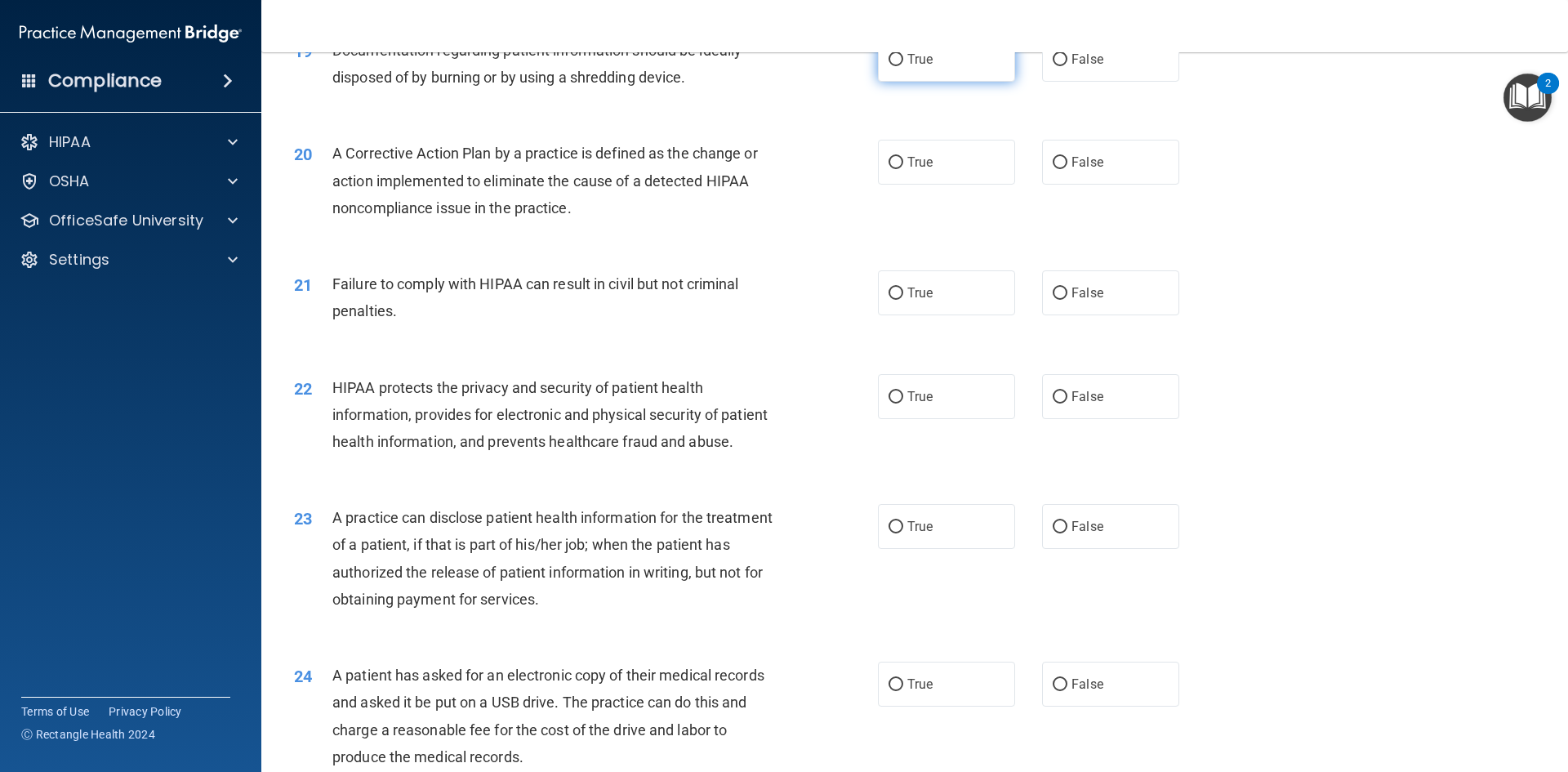
click at [977, 82] on label "True" at bounding box center [947, 59] width 138 height 45
click at [903, 66] on input "True" at bounding box center [895, 60] width 15 height 12
radio input "true"
click at [984, 185] on label "True" at bounding box center [947, 162] width 138 height 45
click at [903, 169] on input "True" at bounding box center [895, 162] width 15 height 12
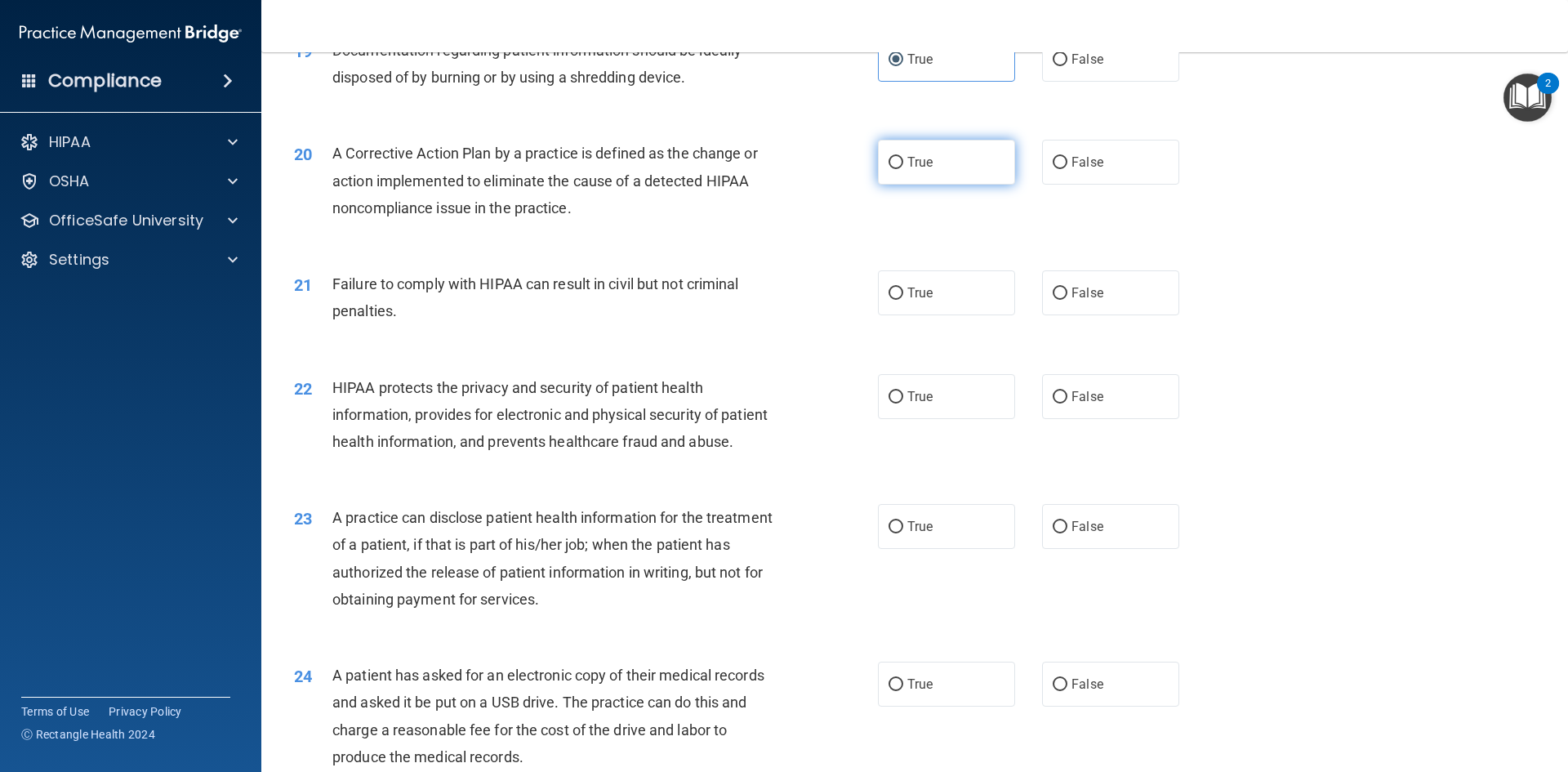
radio input "true"
click at [1095, 316] on label "False" at bounding box center [1111, 293] width 138 height 45
click at [1067, 300] on input "False" at bounding box center [1060, 293] width 15 height 12
radio input "true"
click at [969, 420] on label "True" at bounding box center [947, 397] width 138 height 45
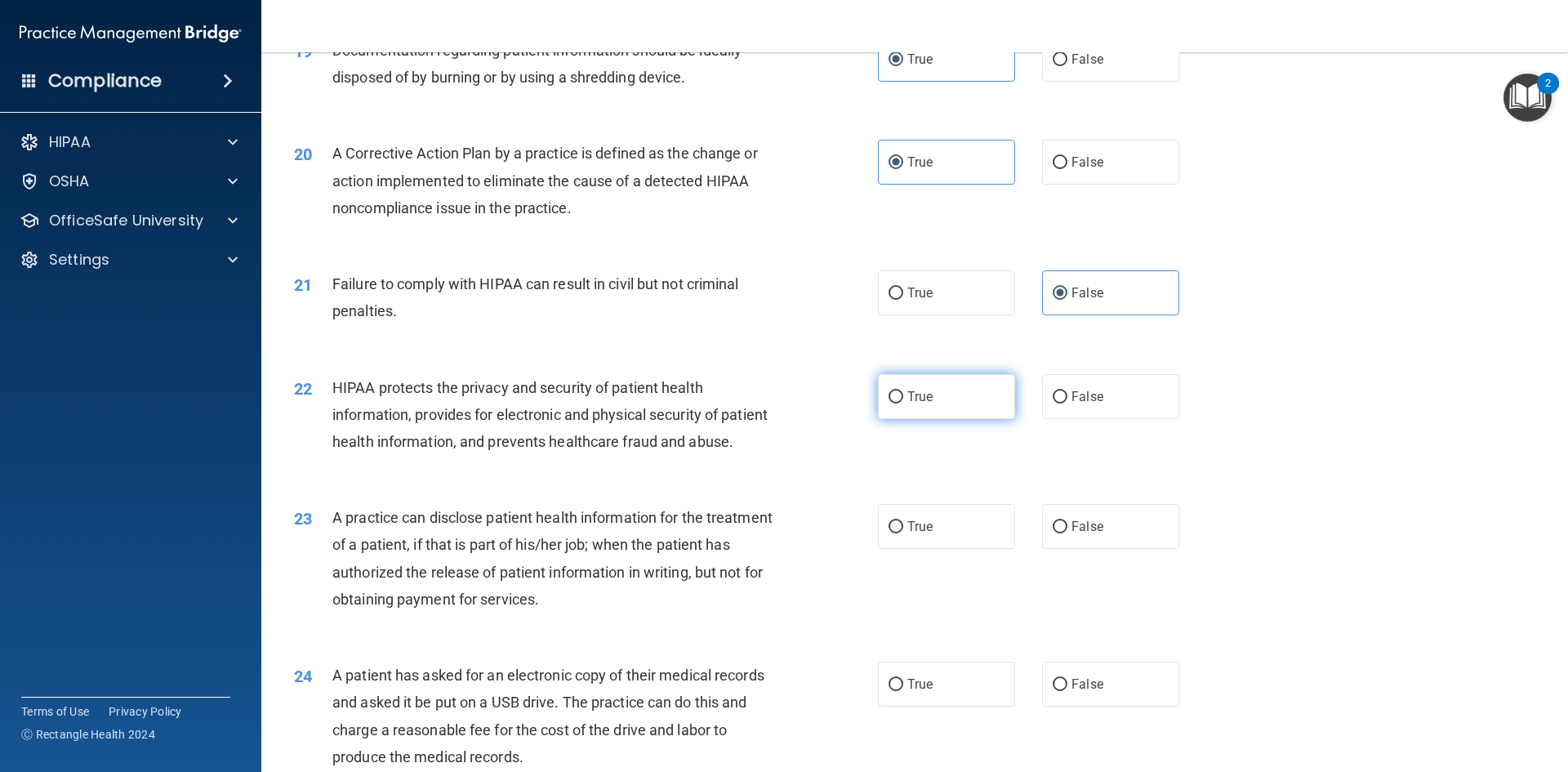
click at [903, 404] on input "True" at bounding box center [895, 397] width 15 height 12
radio input "true"
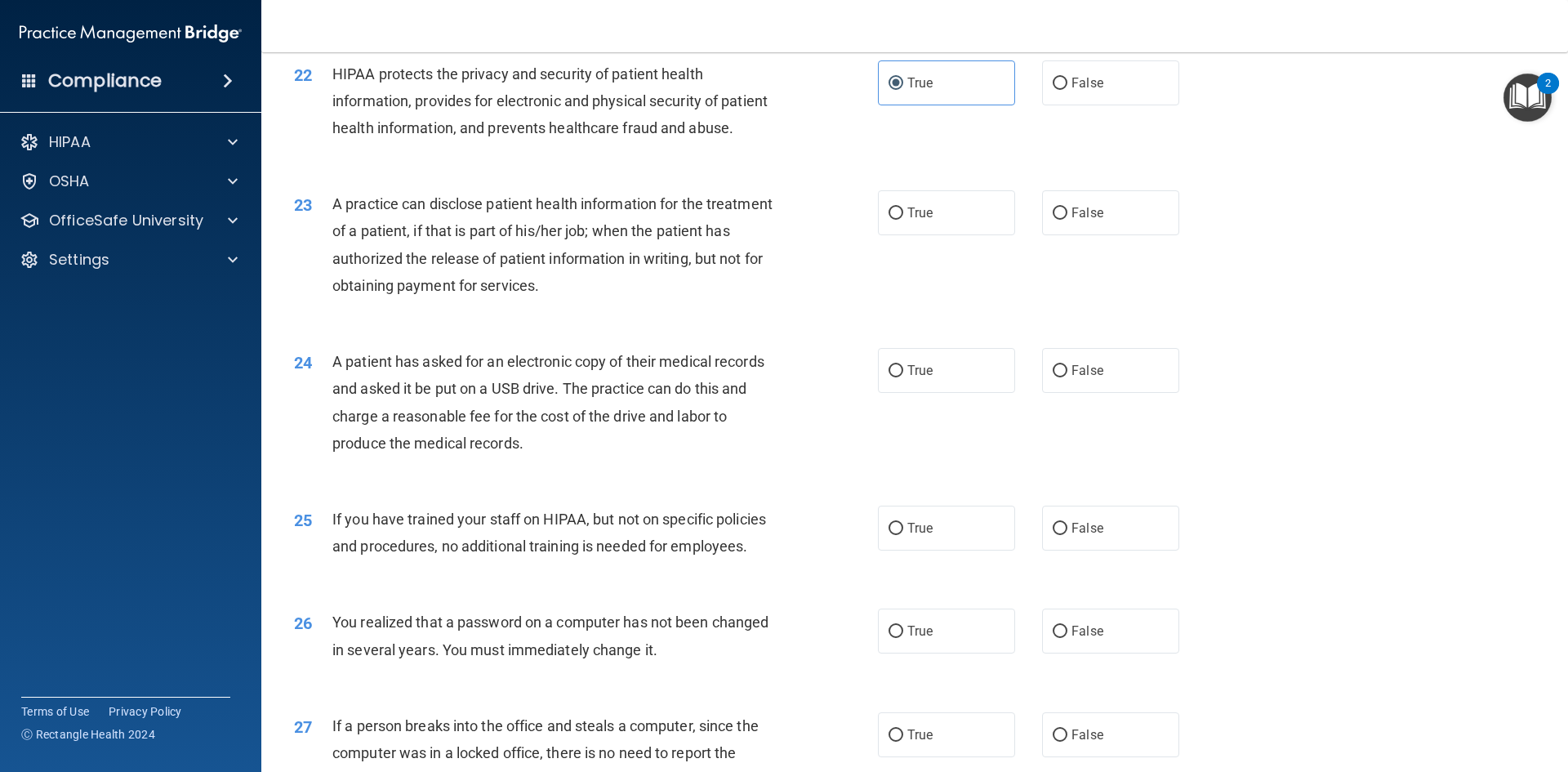
scroll to position [2533, 0]
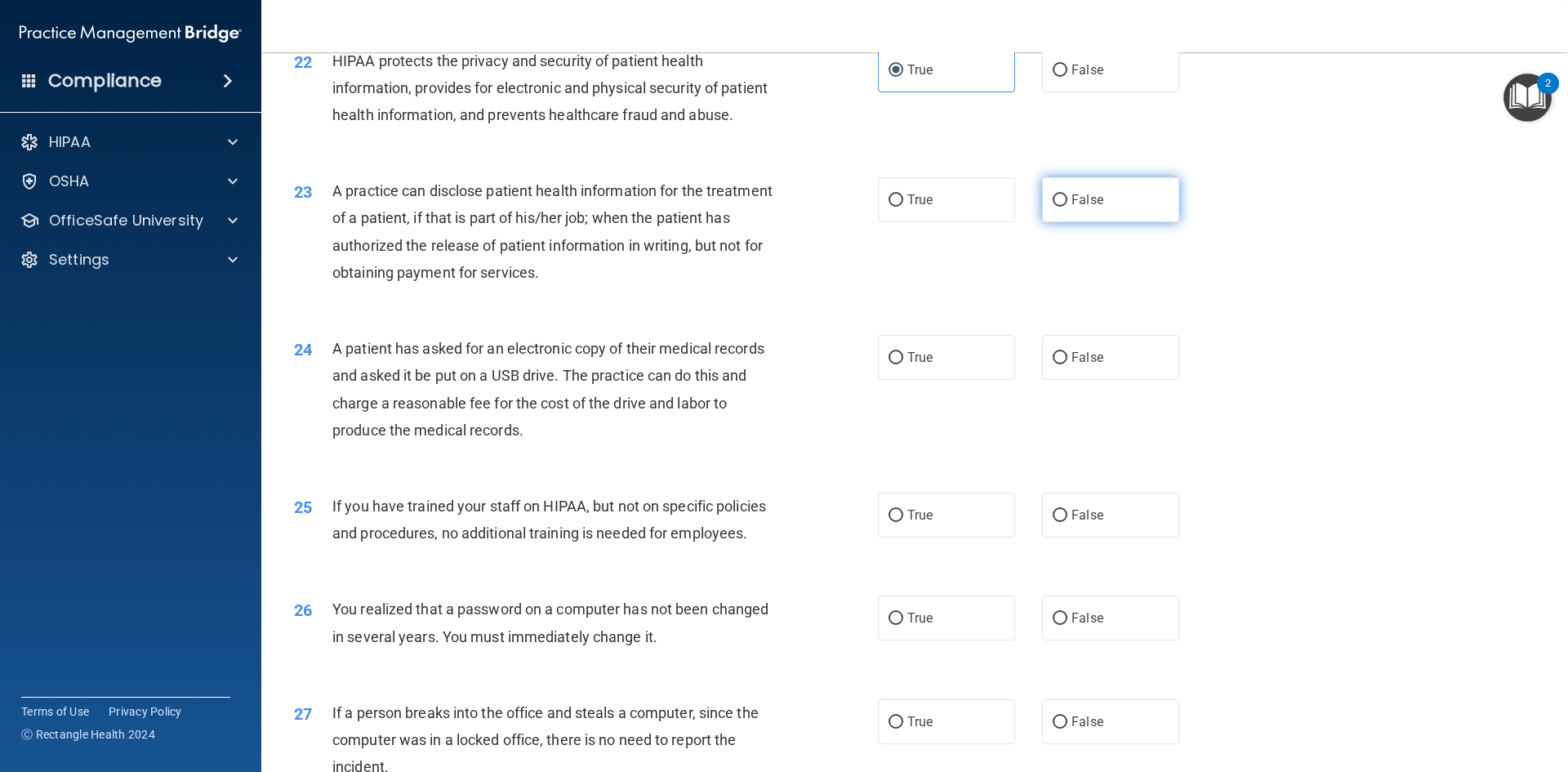
click at [1115, 222] on label "False" at bounding box center [1111, 199] width 138 height 45
click at [1067, 207] on input "False" at bounding box center [1060, 200] width 15 height 12
radio input "true"
click at [972, 380] on label "True" at bounding box center [947, 357] width 138 height 45
click at [903, 364] on input "True" at bounding box center [895, 358] width 15 height 12
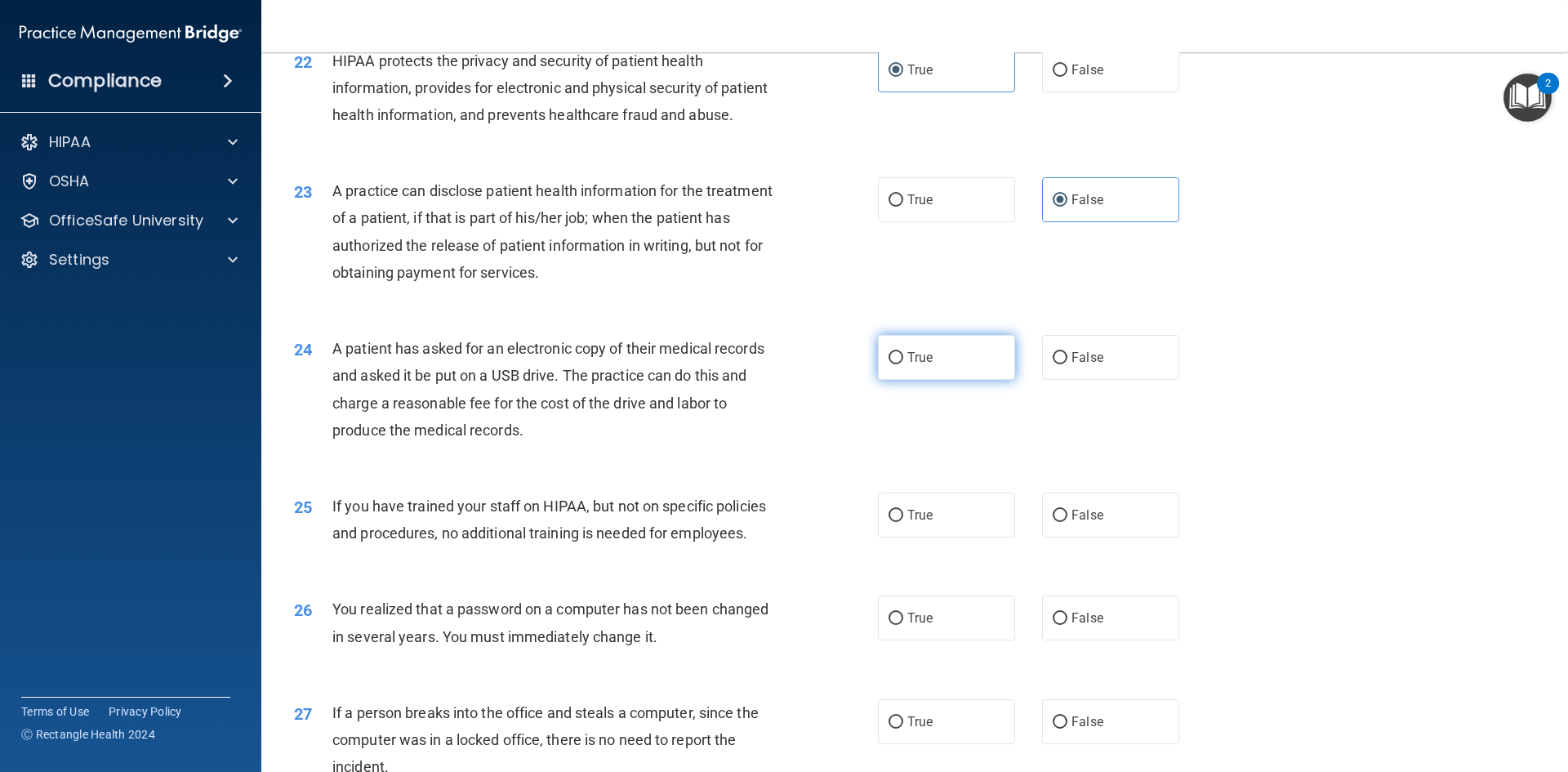
radio input "true"
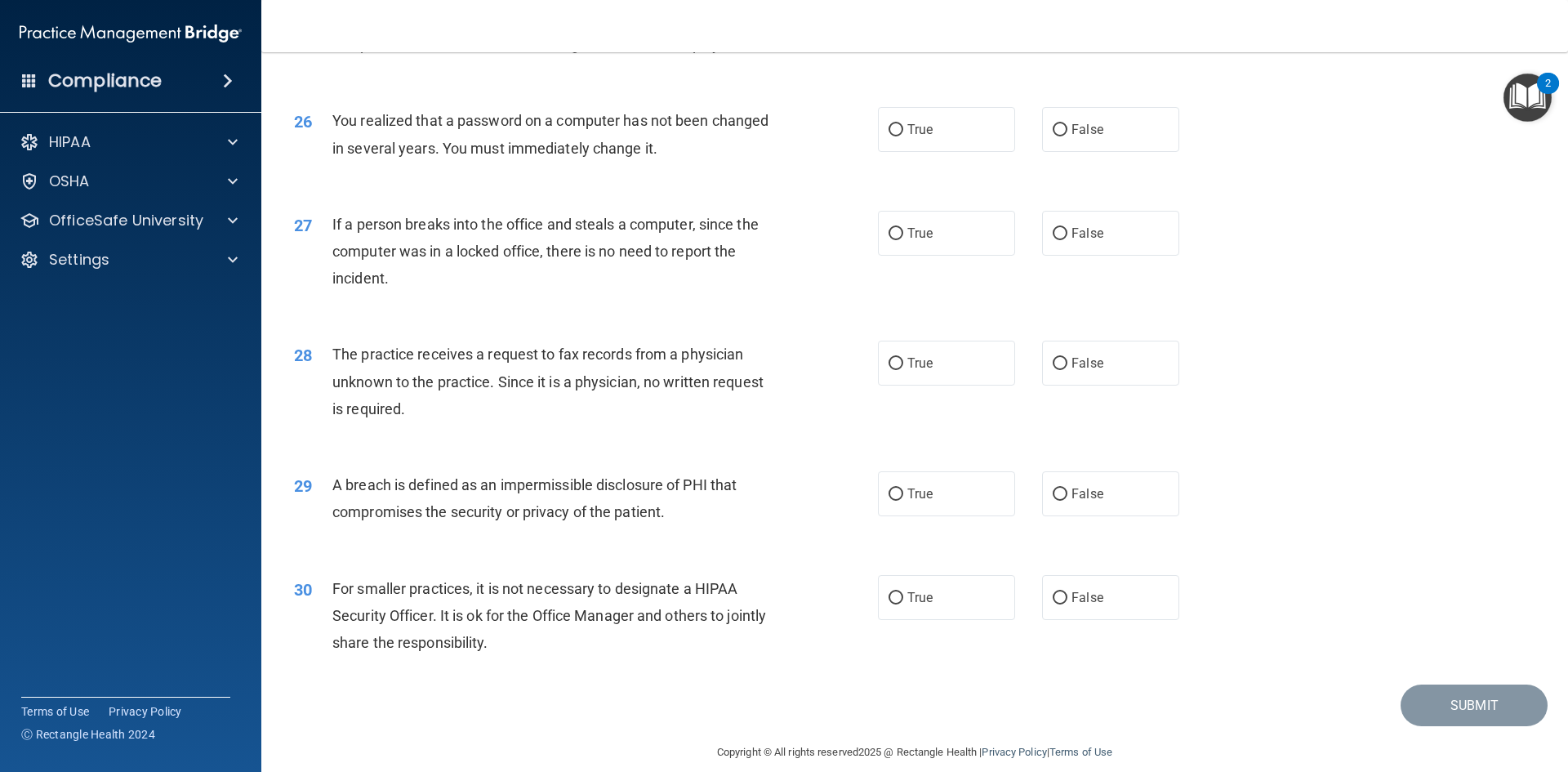
scroll to position [3014, 0]
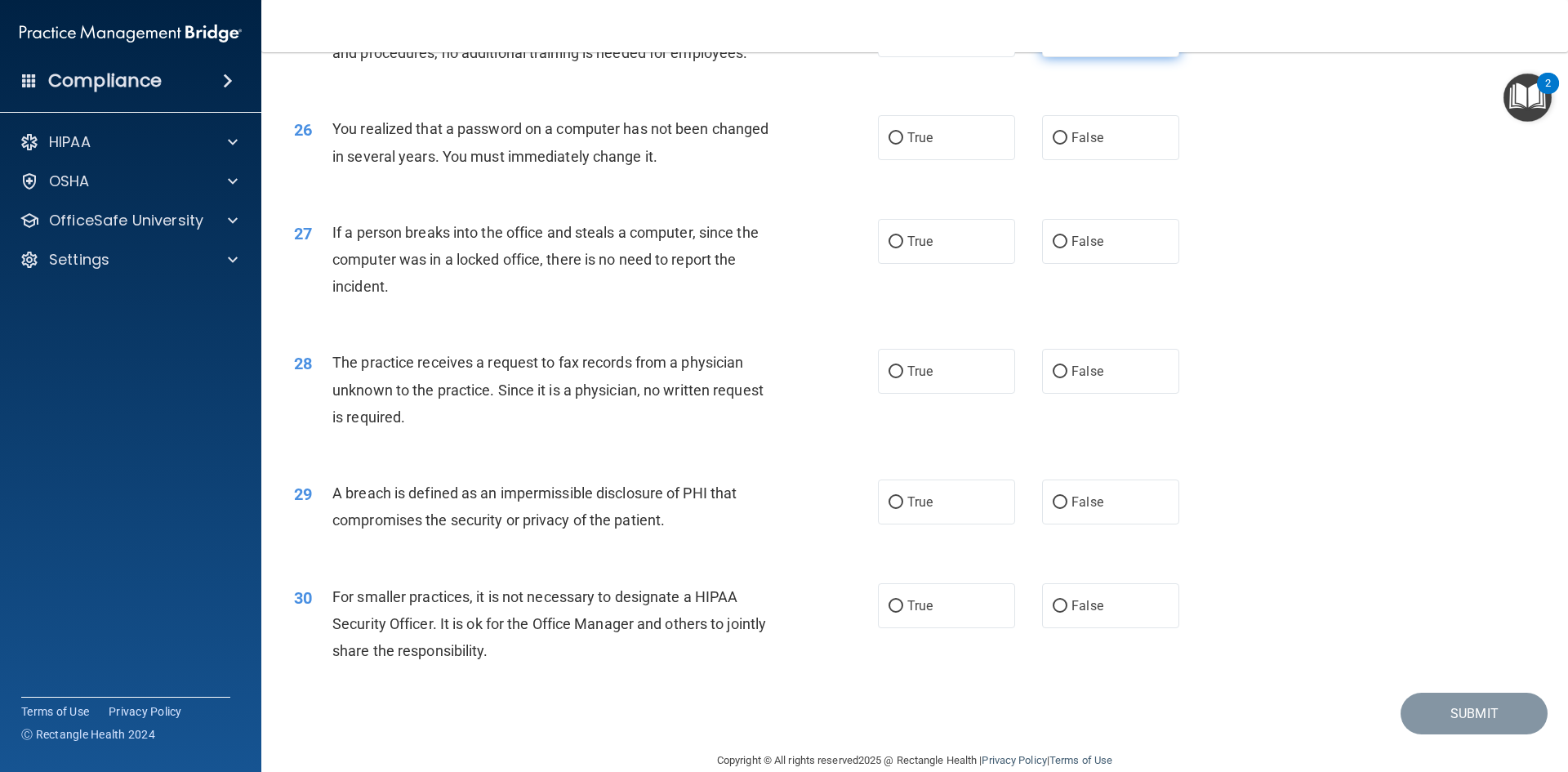
drag, startPoint x: 1084, startPoint y: 95, endPoint x: 1087, endPoint y: 103, distance: 8.5
click at [1084, 57] on label "False" at bounding box center [1111, 34] width 138 height 45
click at [1067, 41] on input "False" at bounding box center [1060, 35] width 15 height 12
radio input "true"
click at [953, 160] on label "True" at bounding box center [947, 138] width 138 height 45
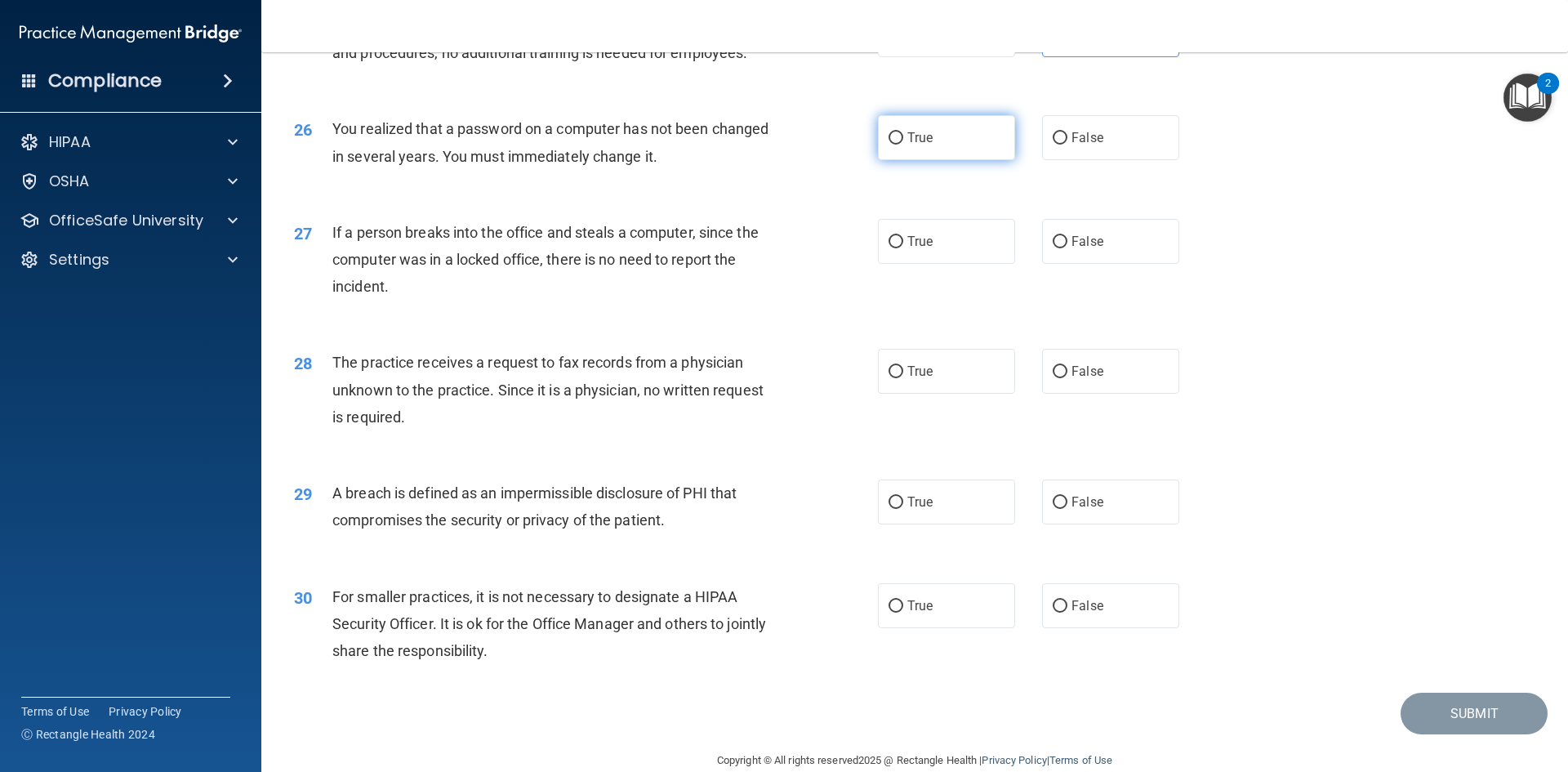
click at [903, 145] on input "True" at bounding box center [895, 138] width 15 height 12
radio input "true"
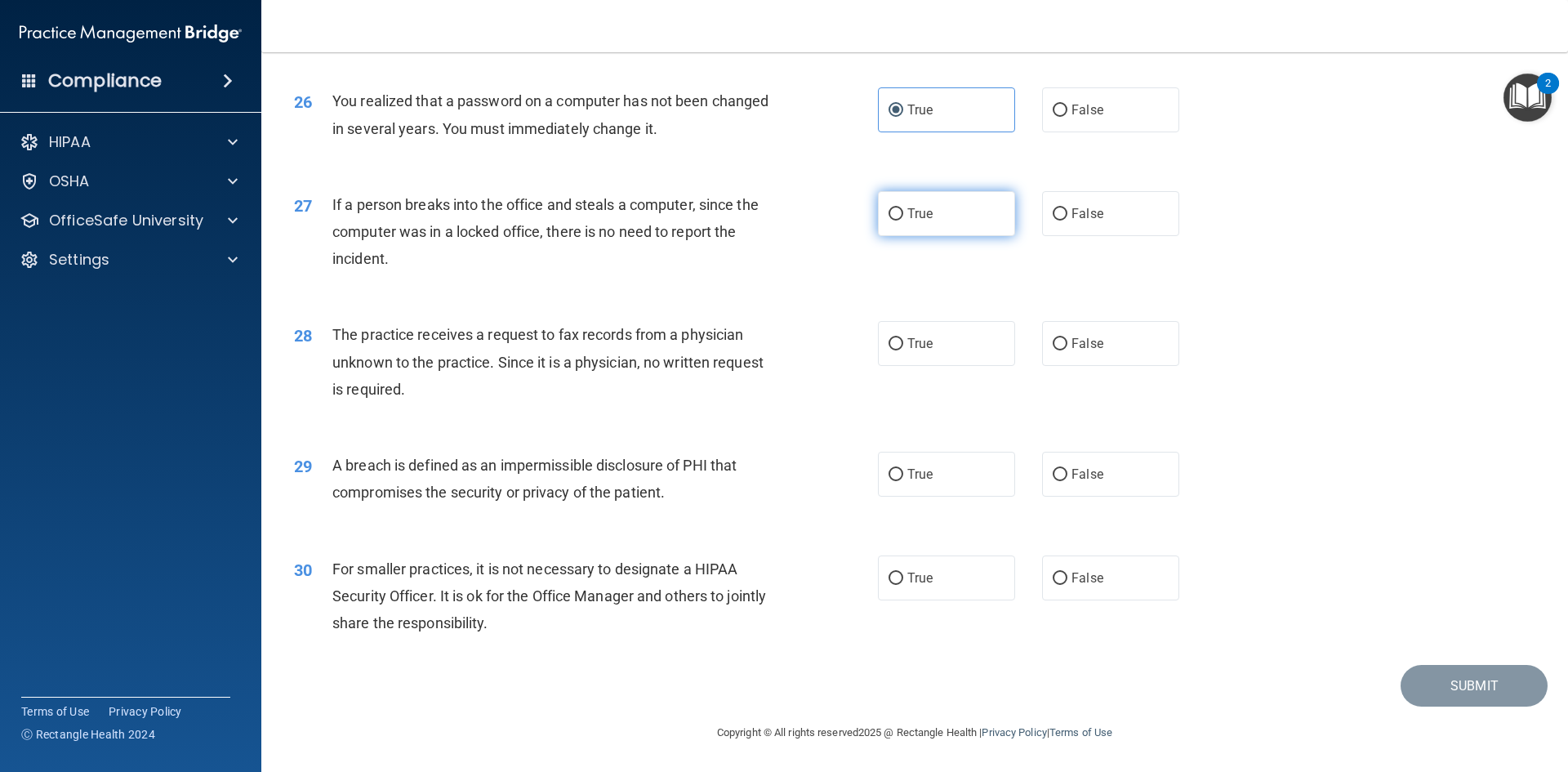
scroll to position [3095, 0]
click at [1093, 213] on span "False" at bounding box center [1087, 213] width 32 height 16
click at [1067, 213] on input "False" at bounding box center [1060, 214] width 15 height 12
radio input "true"
drag, startPoint x: 1117, startPoint y: 358, endPoint x: 1076, endPoint y: 341, distance: 44.4
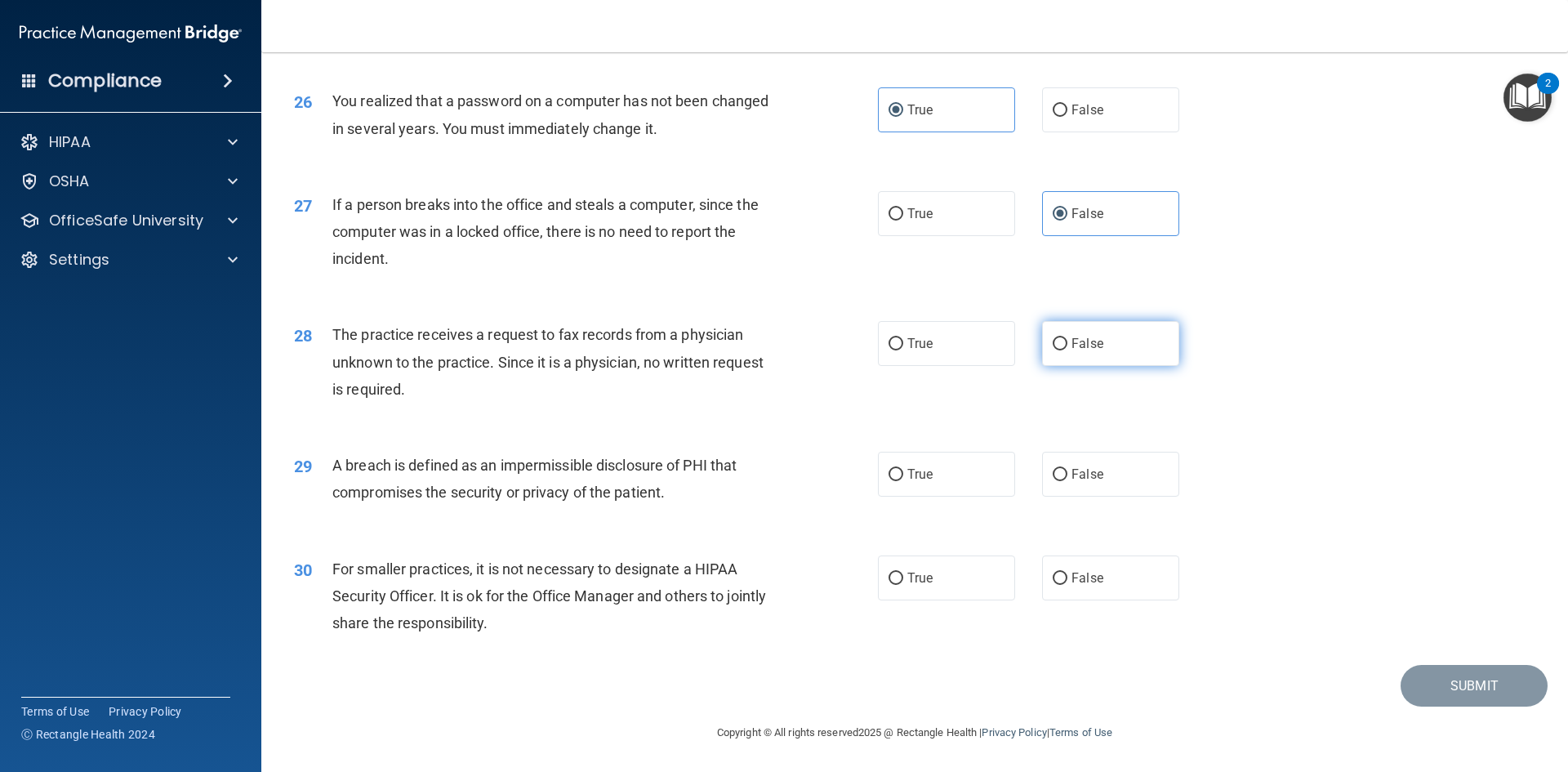
click at [1114, 356] on label "False" at bounding box center [1111, 343] width 138 height 45
click at [1067, 351] on input "False" at bounding box center [1060, 344] width 15 height 12
radio input "true"
click at [947, 478] on label "True" at bounding box center [947, 474] width 138 height 45
click at [903, 478] on input "True" at bounding box center [895, 475] width 15 height 12
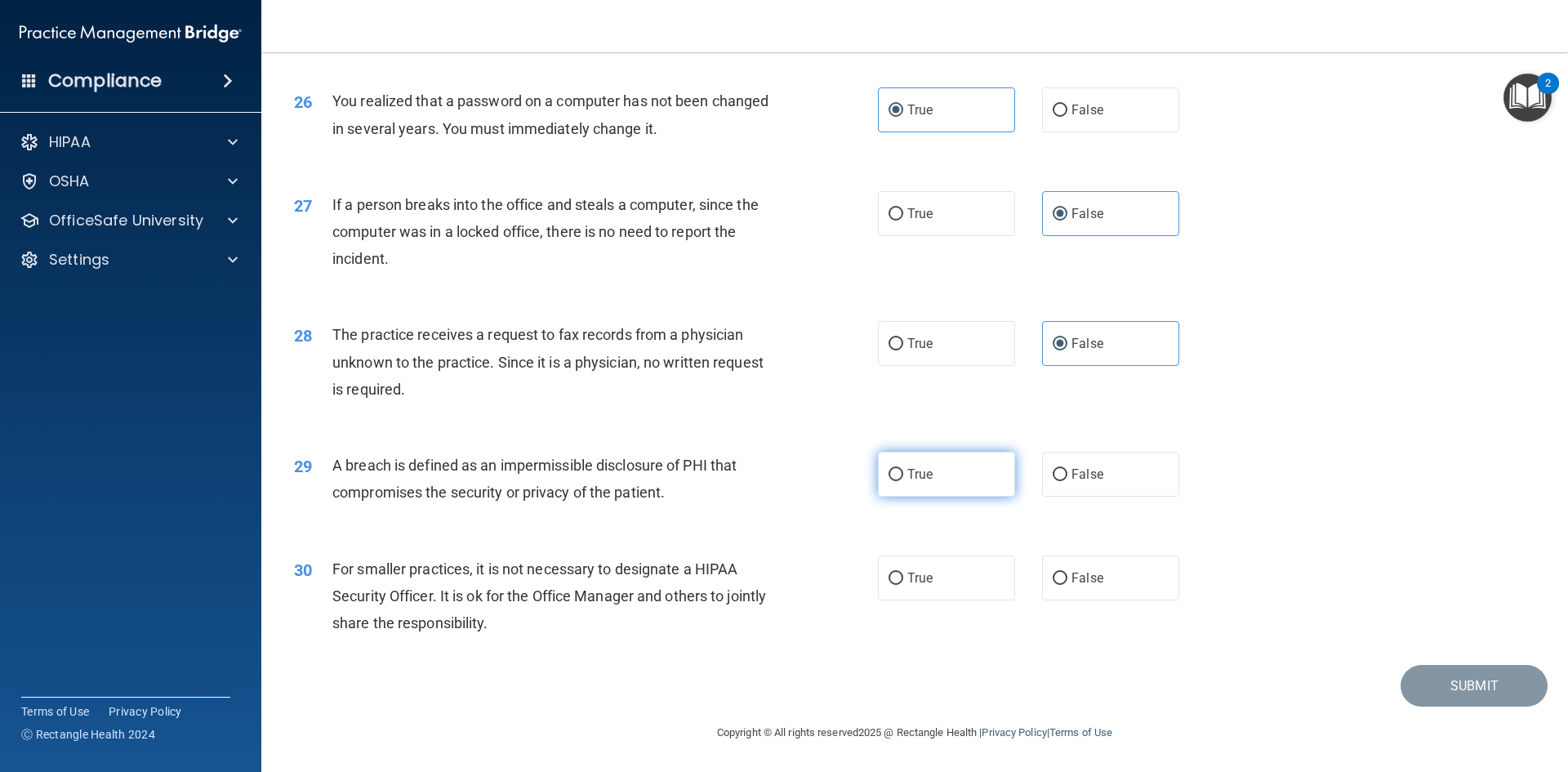
radio input "true"
click at [1083, 569] on label "False" at bounding box center [1111, 577] width 138 height 45
click at [1067, 573] on input "False" at bounding box center [1060, 578] width 15 height 12
radio input "true"
click at [1461, 681] on button "Submit" at bounding box center [1474, 686] width 147 height 41
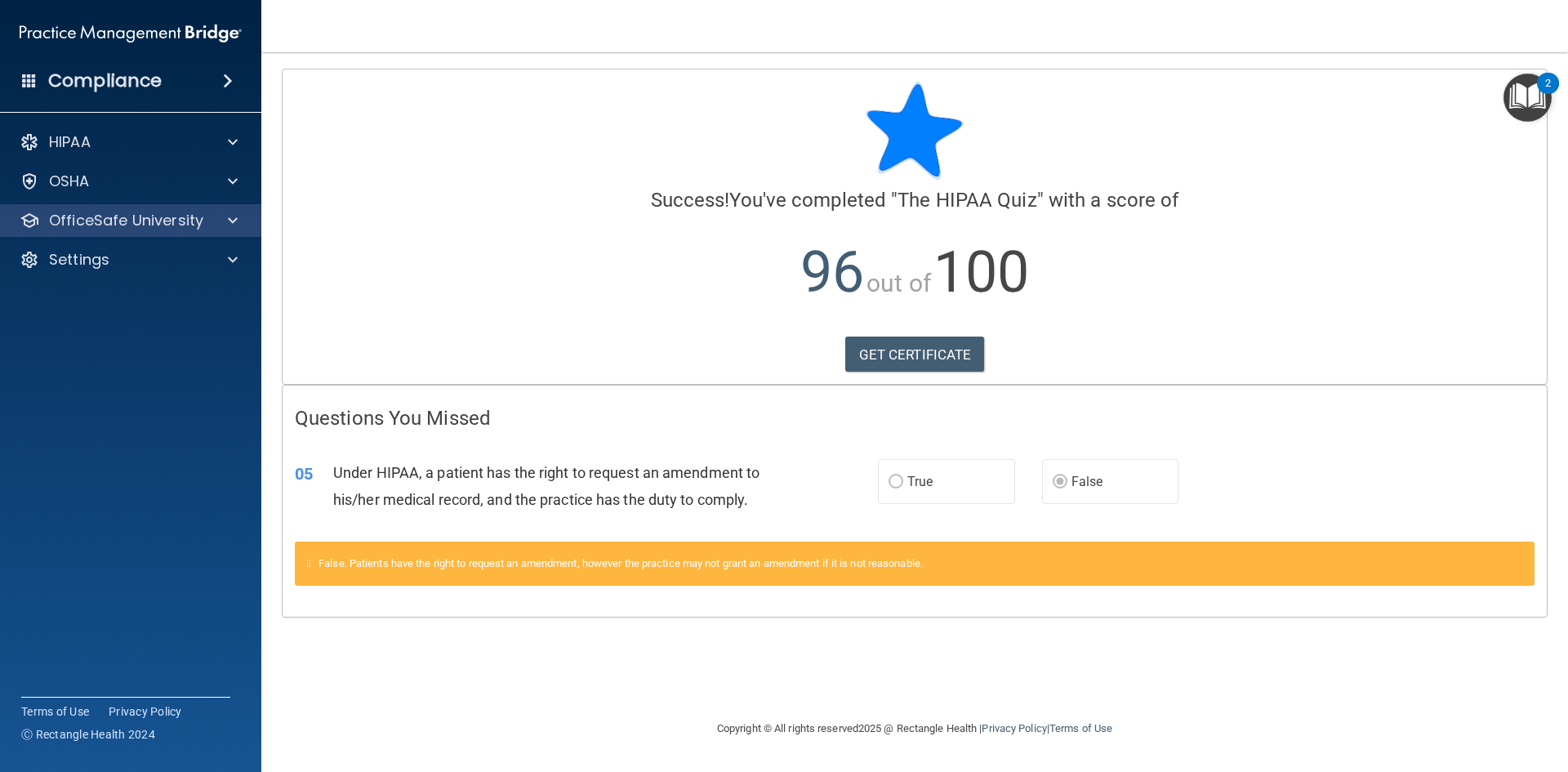
click at [189, 230] on div "OfficeSafe University" at bounding box center [131, 221] width 262 height 33
click at [197, 229] on p "OfficeSafe University" at bounding box center [126, 220] width 154 height 19
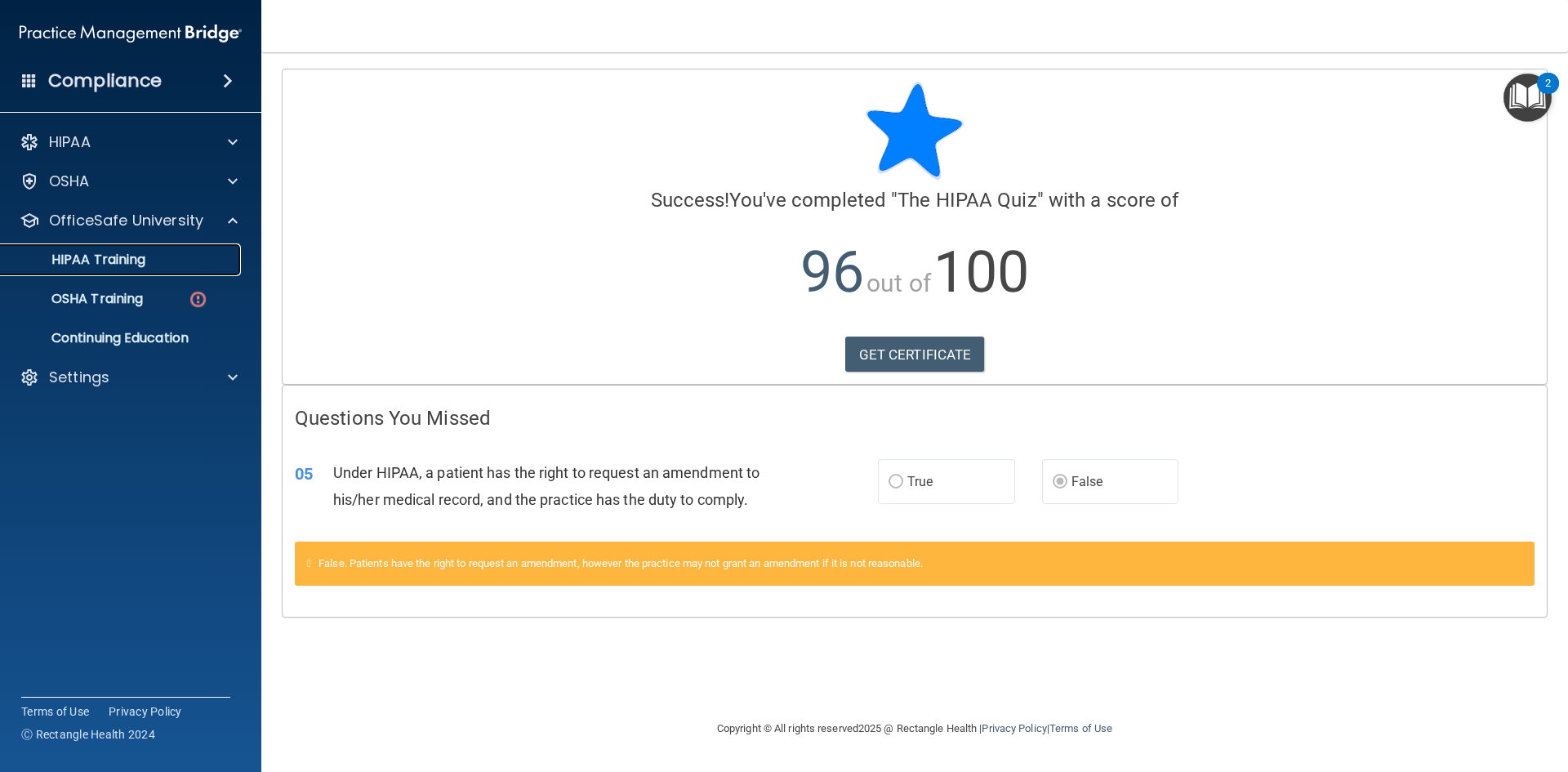
click at [189, 268] on link "HIPAA Training" at bounding box center [112, 260] width 257 height 33
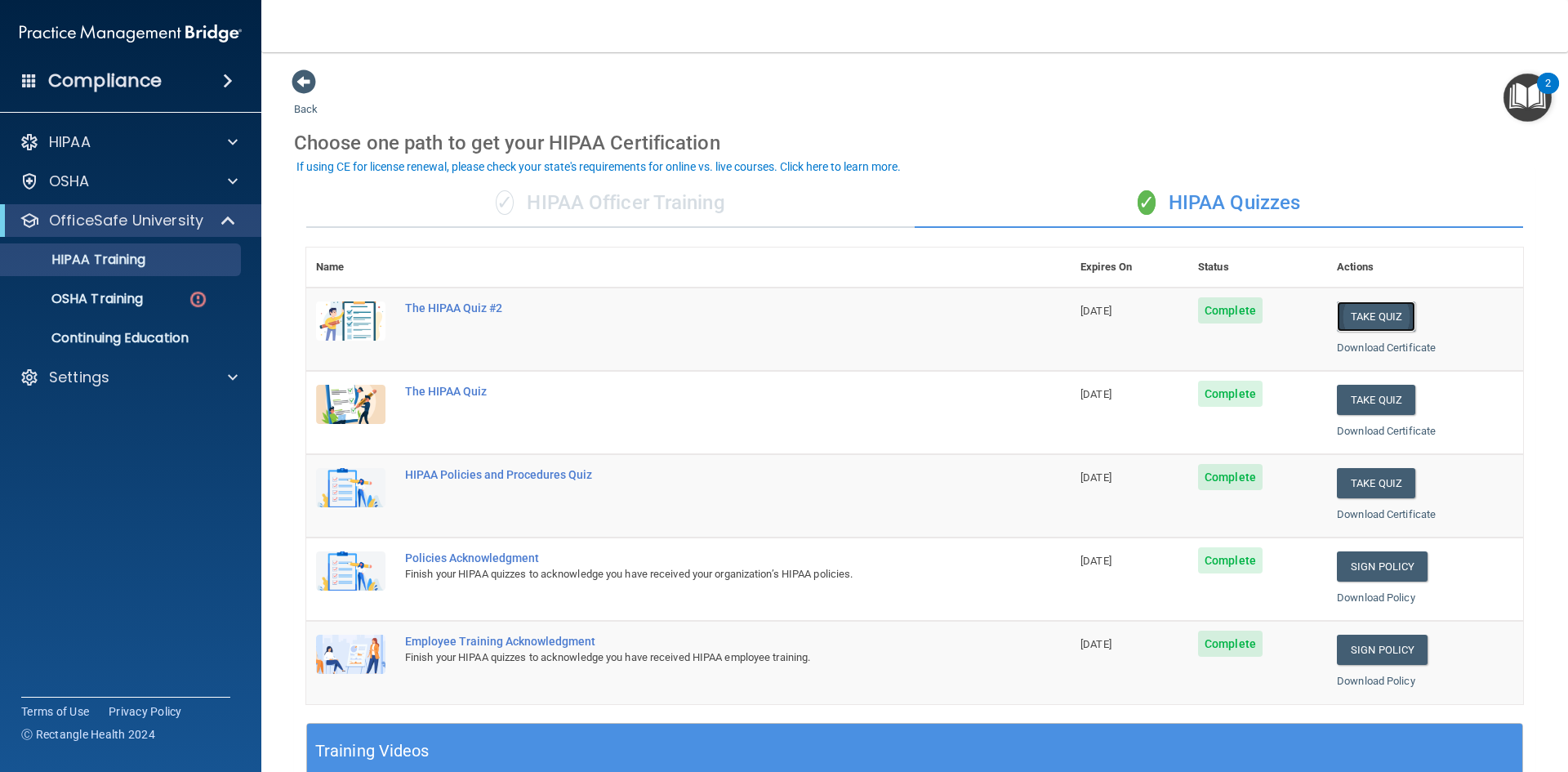
click at [1344, 315] on button "Take Quiz" at bounding box center [1375, 316] width 78 height 30
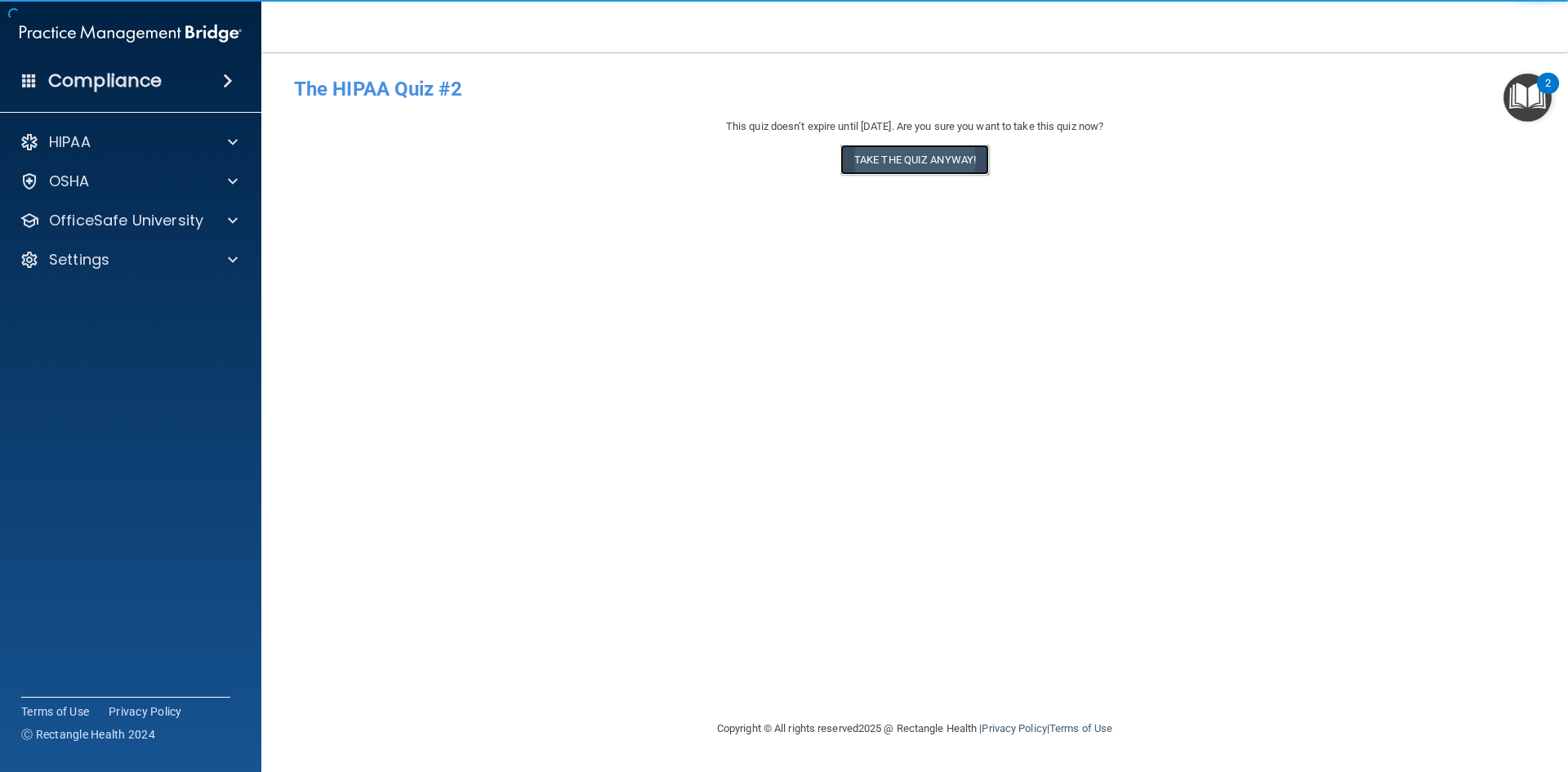
click at [889, 152] on button "Take the quiz anyway!" at bounding box center [915, 160] width 149 height 30
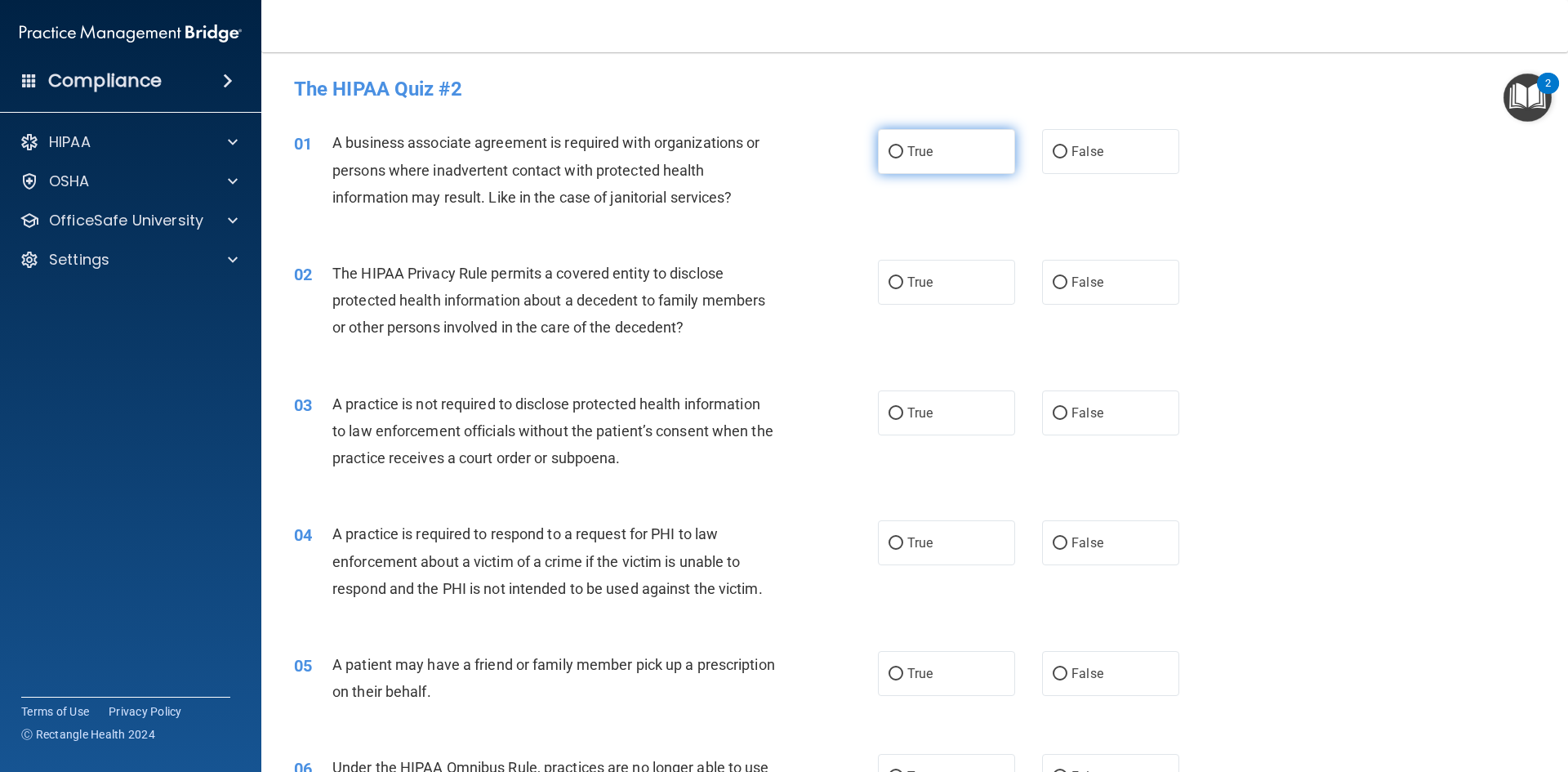
click at [943, 157] on label "True" at bounding box center [947, 151] width 138 height 45
click at [903, 157] on input "True" at bounding box center [895, 151] width 15 height 12
radio input "true"
click at [940, 298] on label "True" at bounding box center [947, 282] width 138 height 45
click at [903, 289] on input "True" at bounding box center [895, 283] width 15 height 12
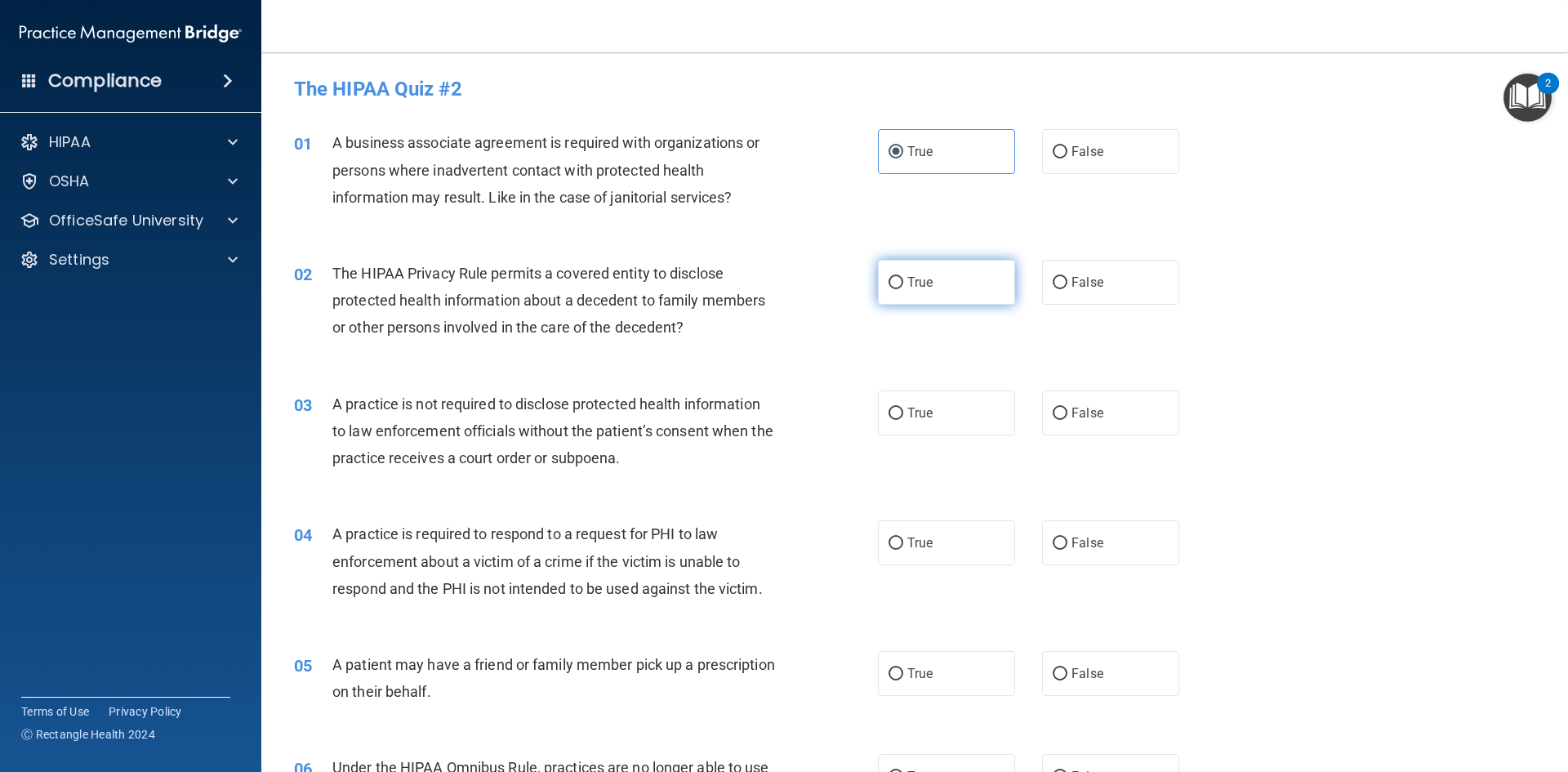
radio input "true"
click at [1074, 408] on span "False" at bounding box center [1087, 413] width 32 height 16
click at [1067, 408] on input "False" at bounding box center [1060, 413] width 15 height 12
radio input "true"
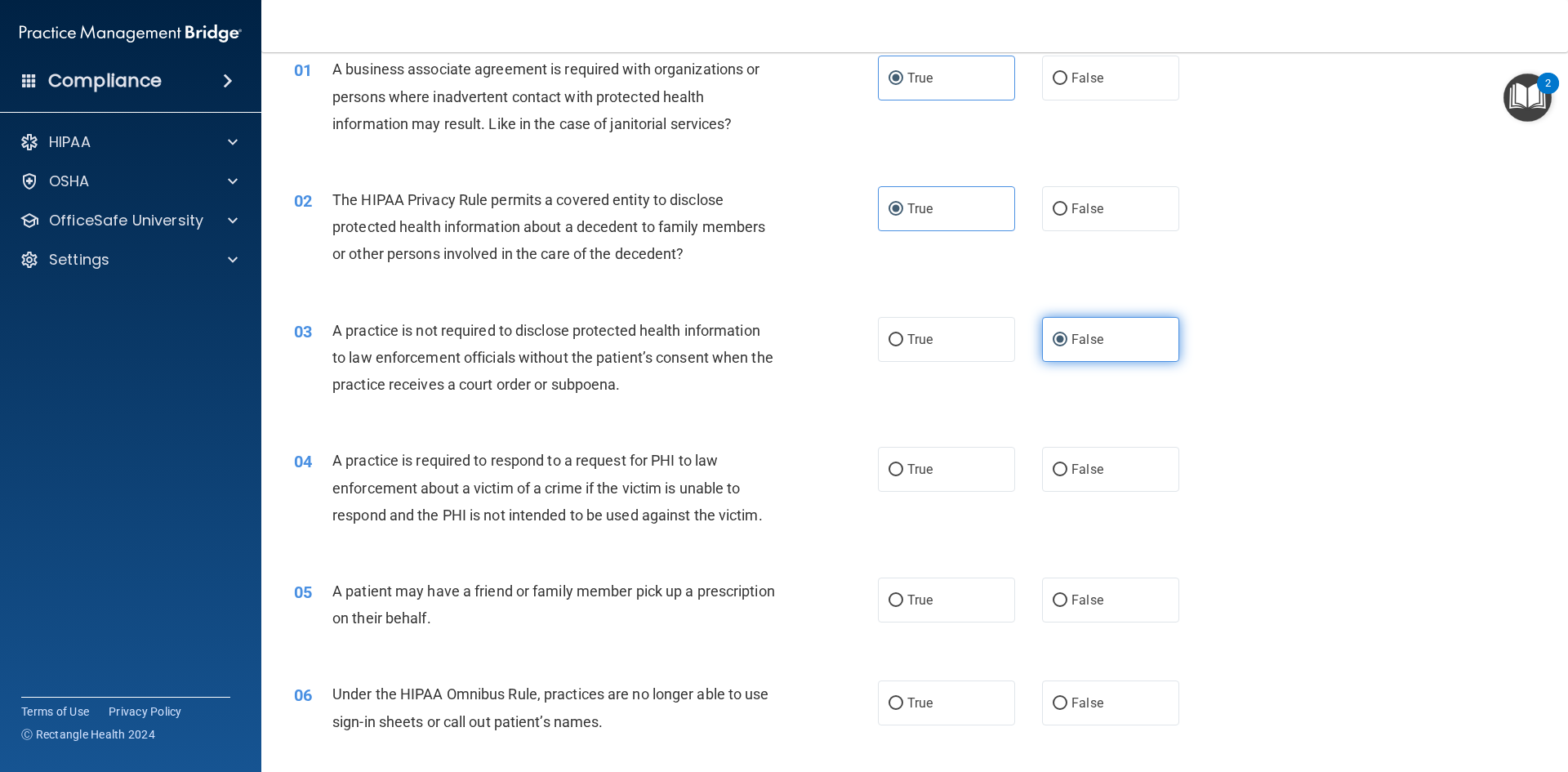
scroll to position [82, 0]
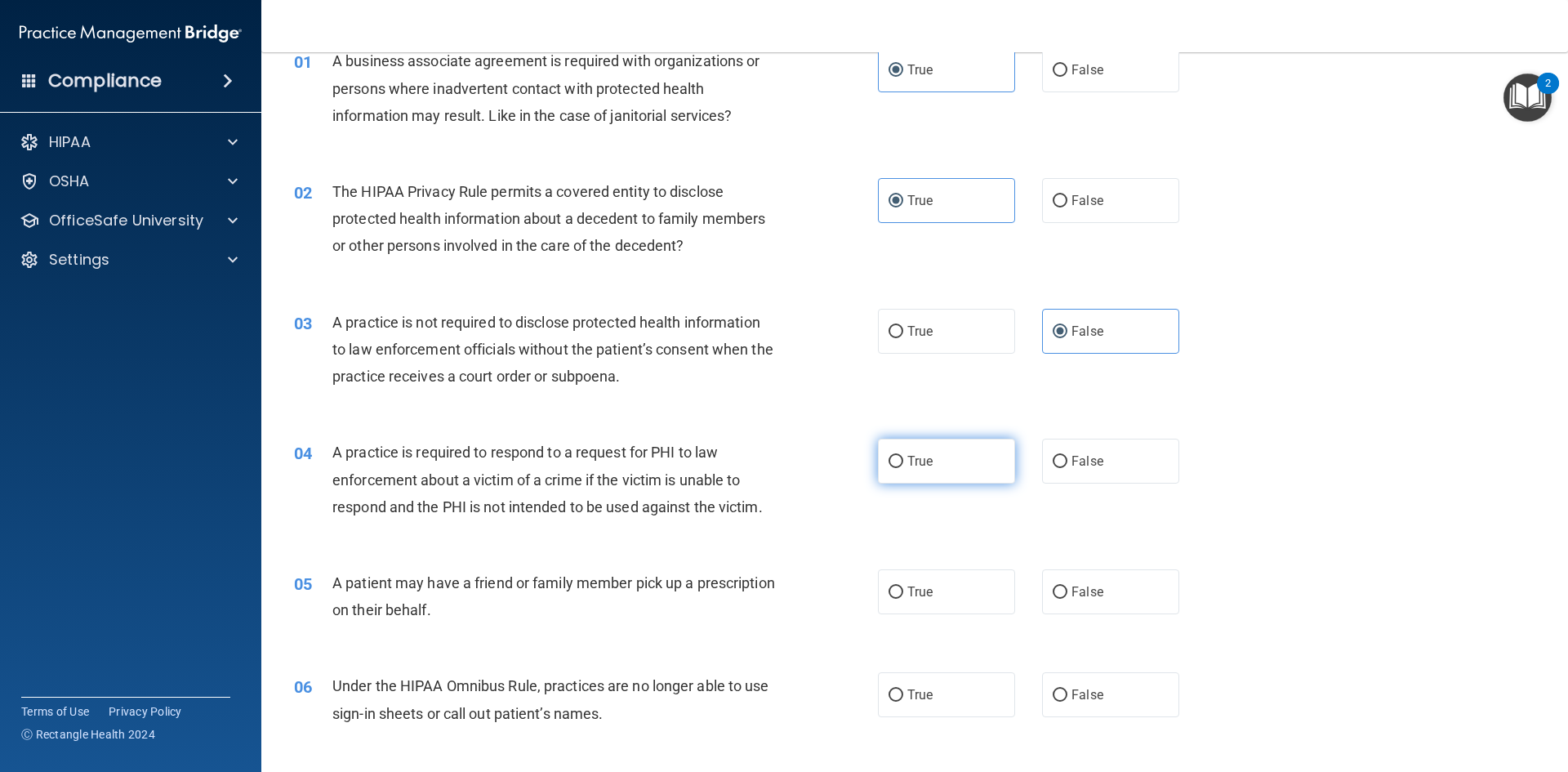
click at [941, 454] on label "True" at bounding box center [947, 461] width 138 height 45
click at [903, 456] on input "True" at bounding box center [895, 462] width 15 height 12
radio input "true"
click at [911, 597] on span "True" at bounding box center [920, 591] width 26 height 16
click at [903, 597] on input "True" at bounding box center [895, 592] width 15 height 12
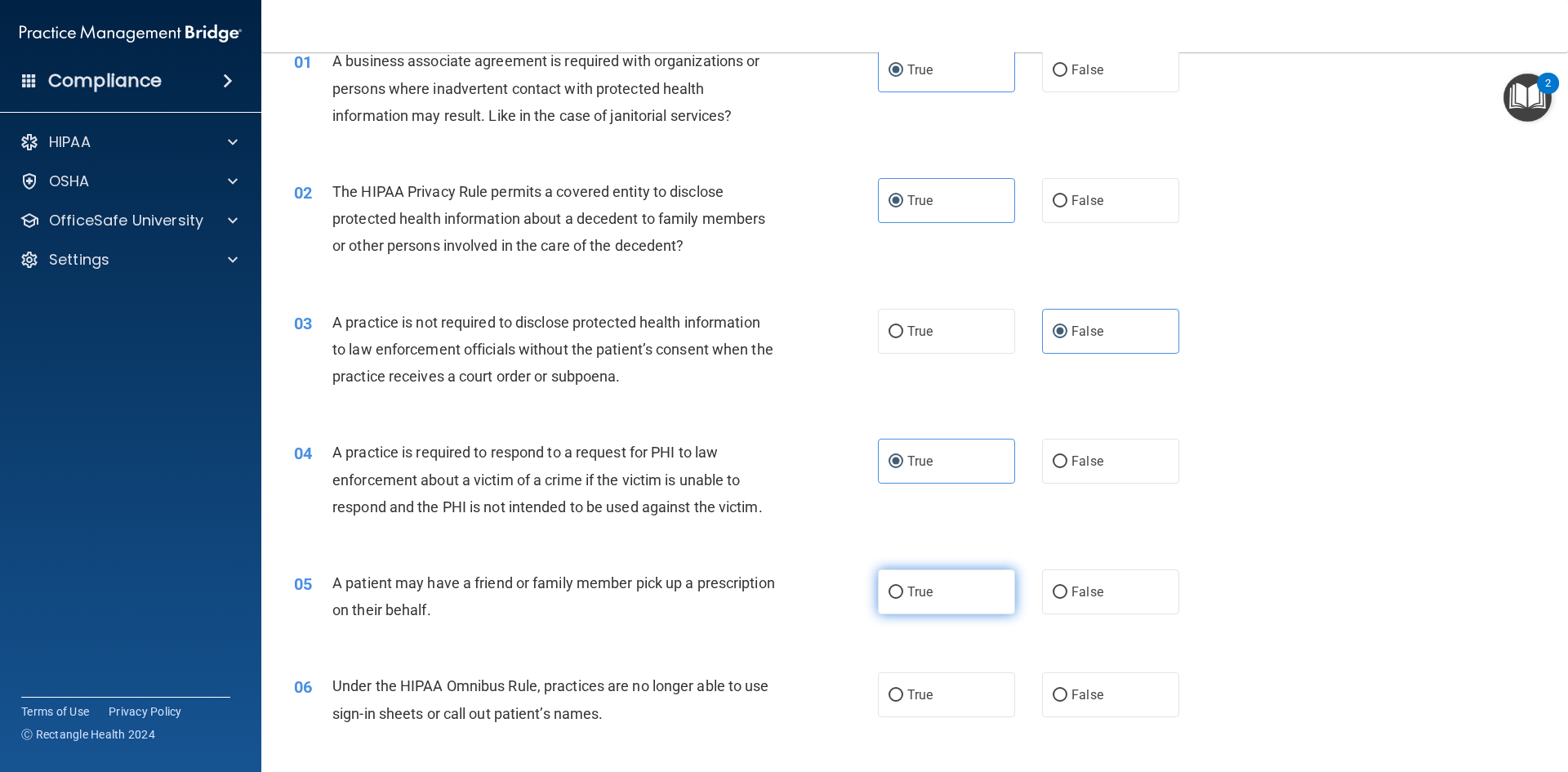
radio input "true"
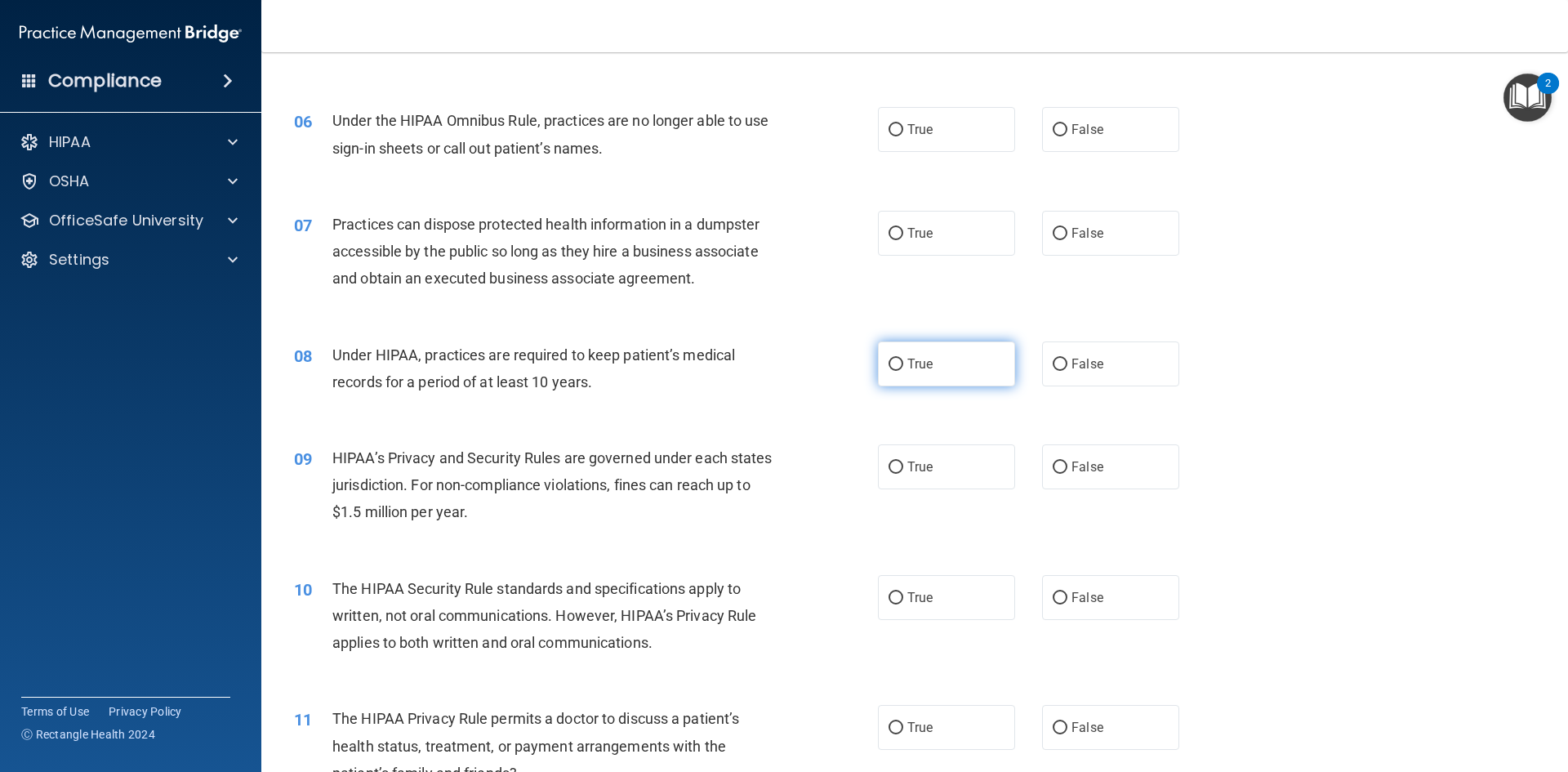
scroll to position [654, 0]
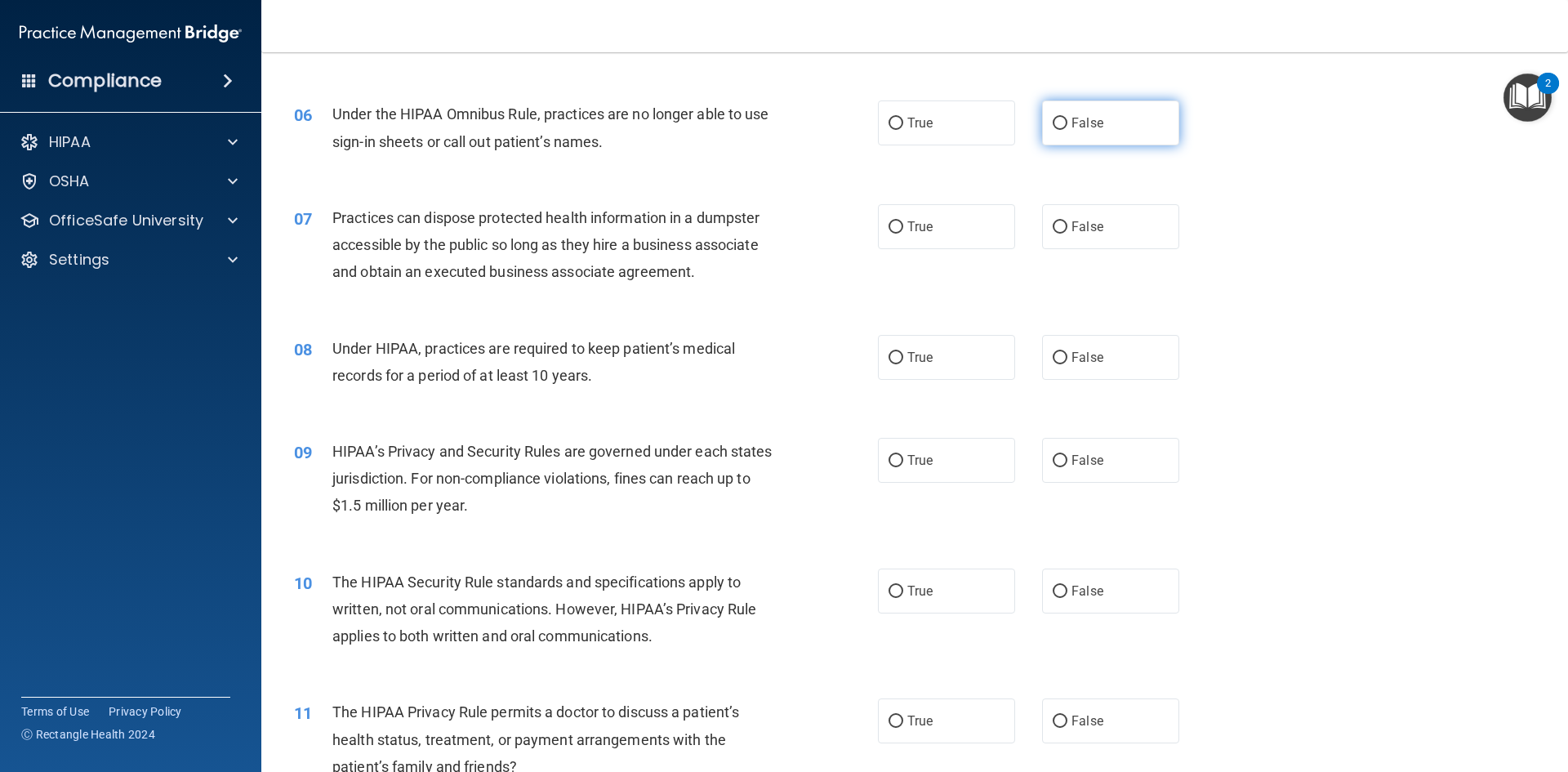
click at [1093, 128] on span "False" at bounding box center [1087, 123] width 32 height 16
click at [1067, 128] on input "False" at bounding box center [1060, 123] width 15 height 12
radio input "true"
click at [1056, 234] on label "False" at bounding box center [1111, 227] width 138 height 45
click at [1056, 234] on input "False" at bounding box center [1060, 227] width 15 height 12
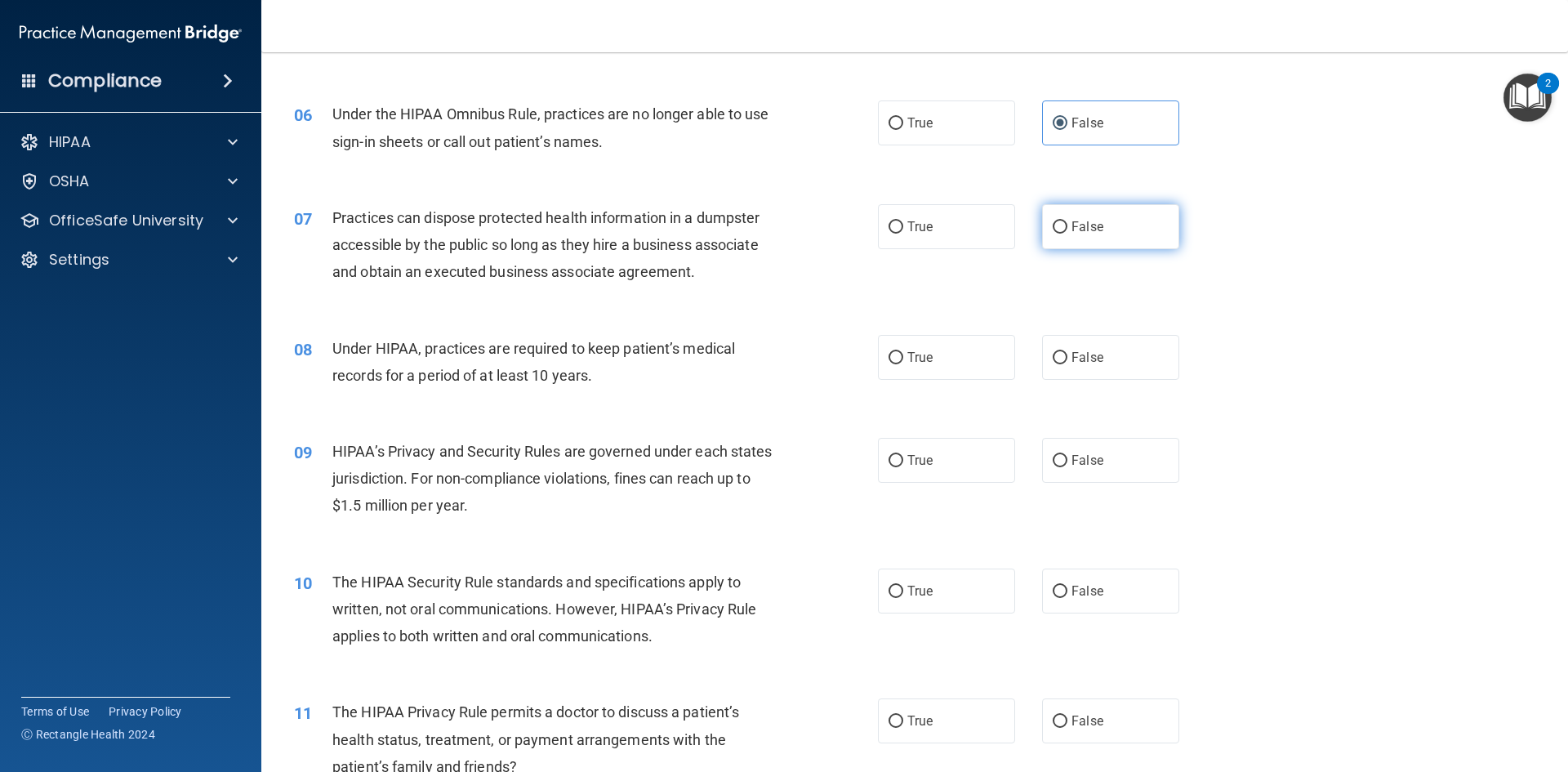
radio input "true"
click at [1084, 366] on label "False" at bounding box center [1111, 357] width 138 height 45
click at [1067, 364] on input "False" at bounding box center [1060, 358] width 15 height 12
radio input "true"
click at [1072, 462] on span "False" at bounding box center [1087, 460] width 32 height 16
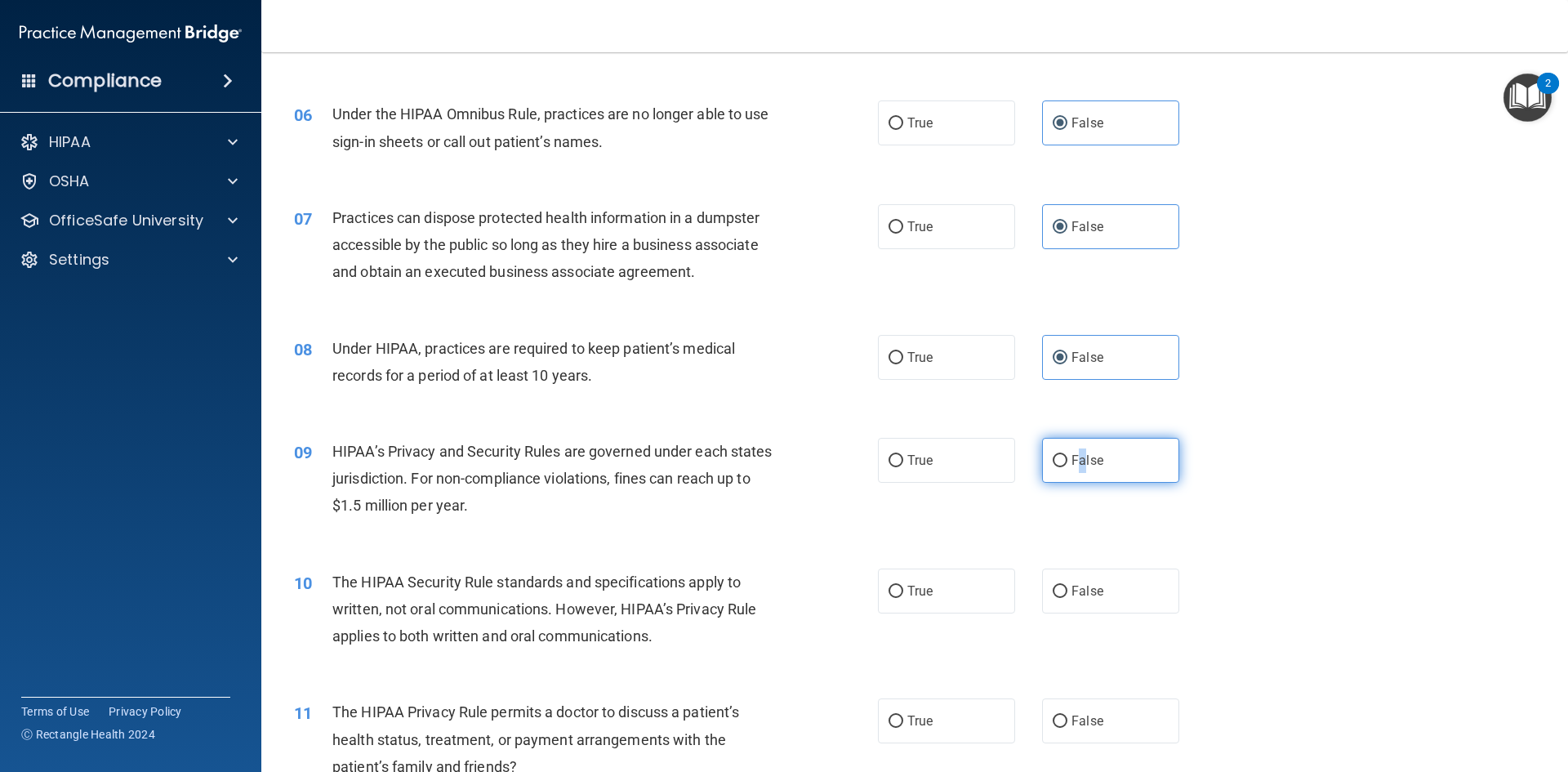
click at [1052, 462] on input "False" at bounding box center [1060, 461] width 15 height 12
radio input "true"
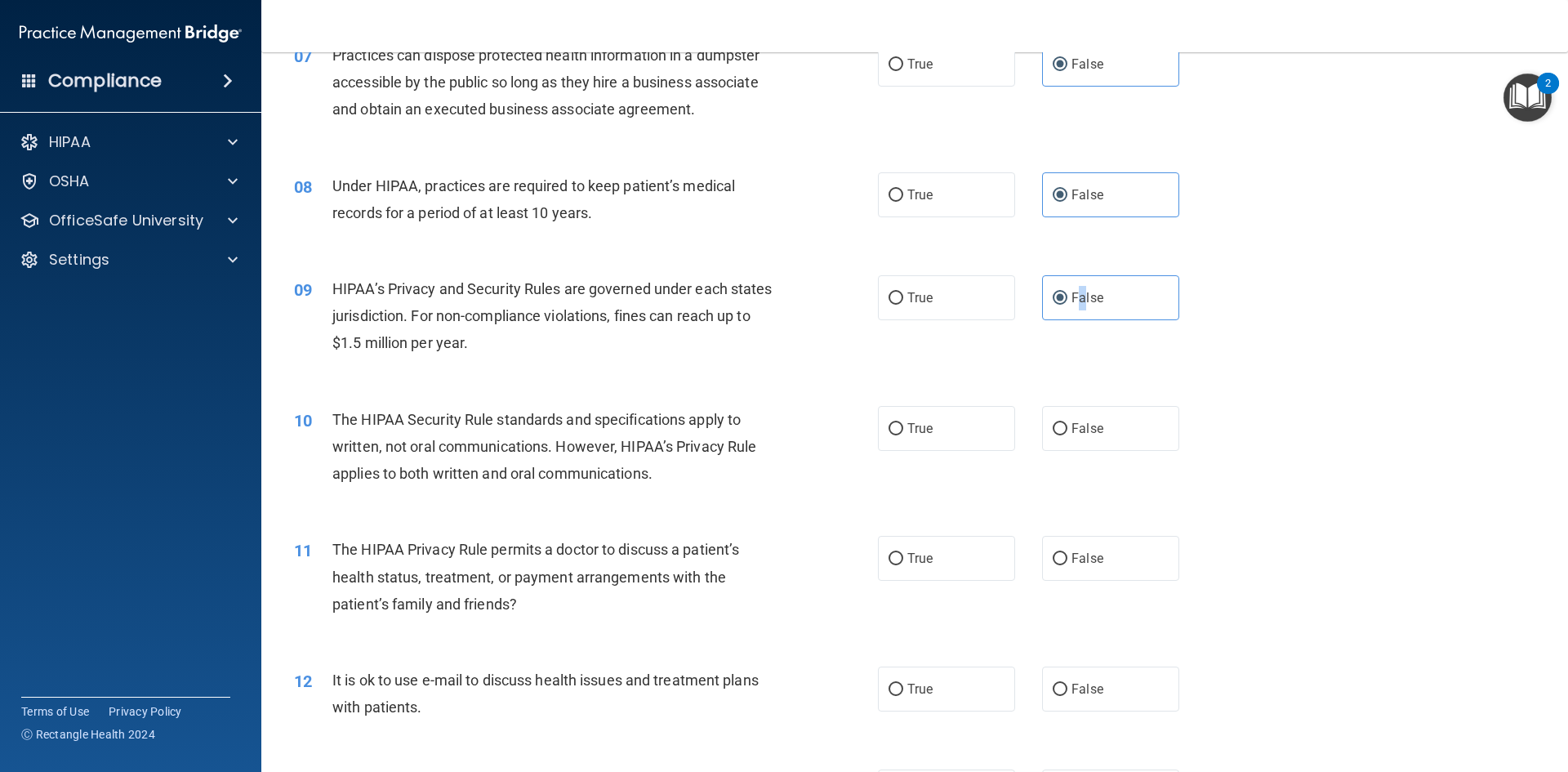
scroll to position [817, 0]
click at [1129, 431] on label "False" at bounding box center [1111, 428] width 138 height 45
click at [1067, 431] on input "False" at bounding box center [1060, 428] width 15 height 12
radio input "true"
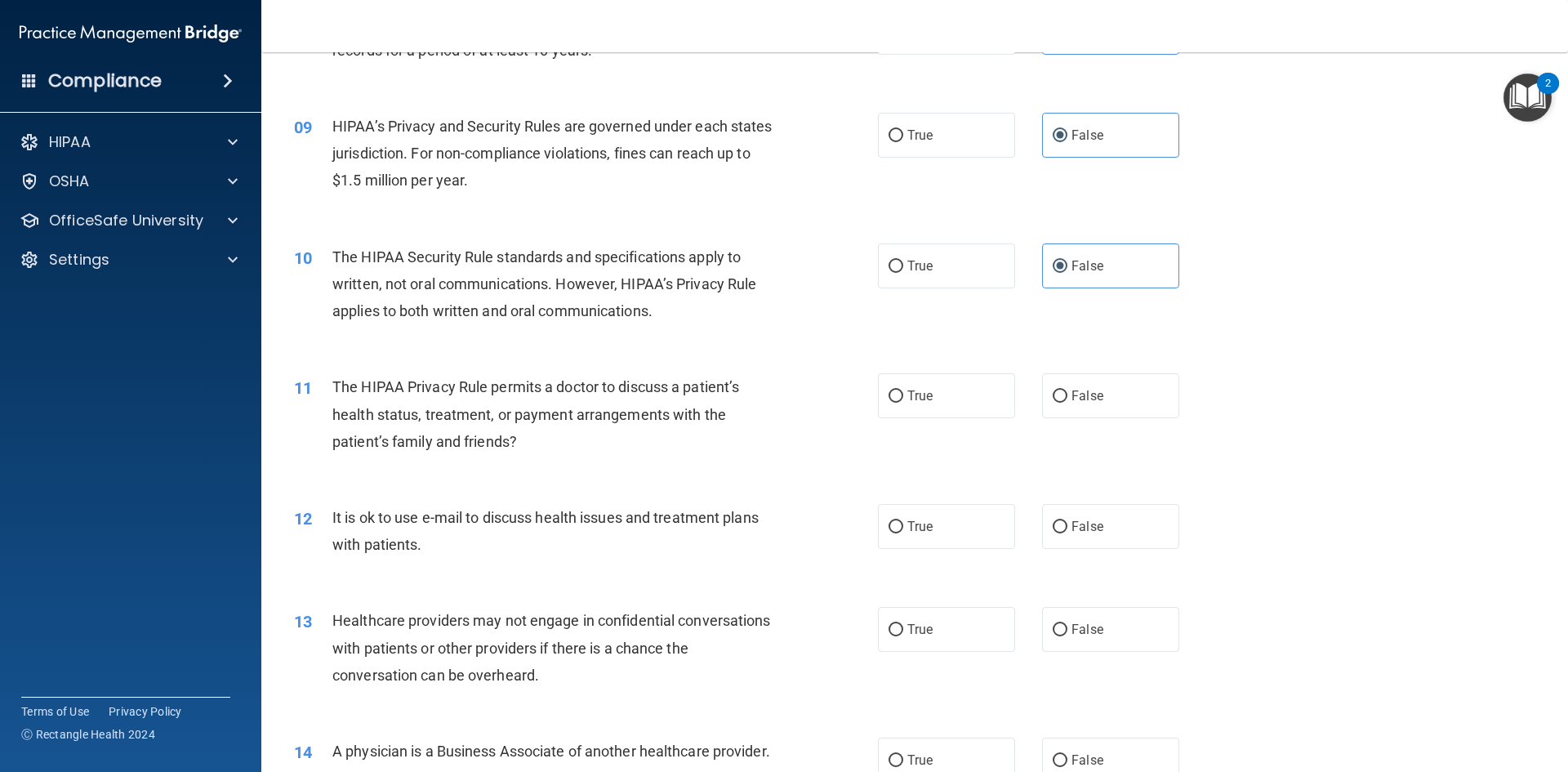
scroll to position [980, 0]
drag, startPoint x: 1096, startPoint y: 528, endPoint x: 1090, endPoint y: 485, distance: 43.4
click at [1096, 526] on label "False" at bounding box center [1111, 524] width 138 height 45
click at [1067, 526] on input "False" at bounding box center [1060, 525] width 15 height 12
radio input "true"
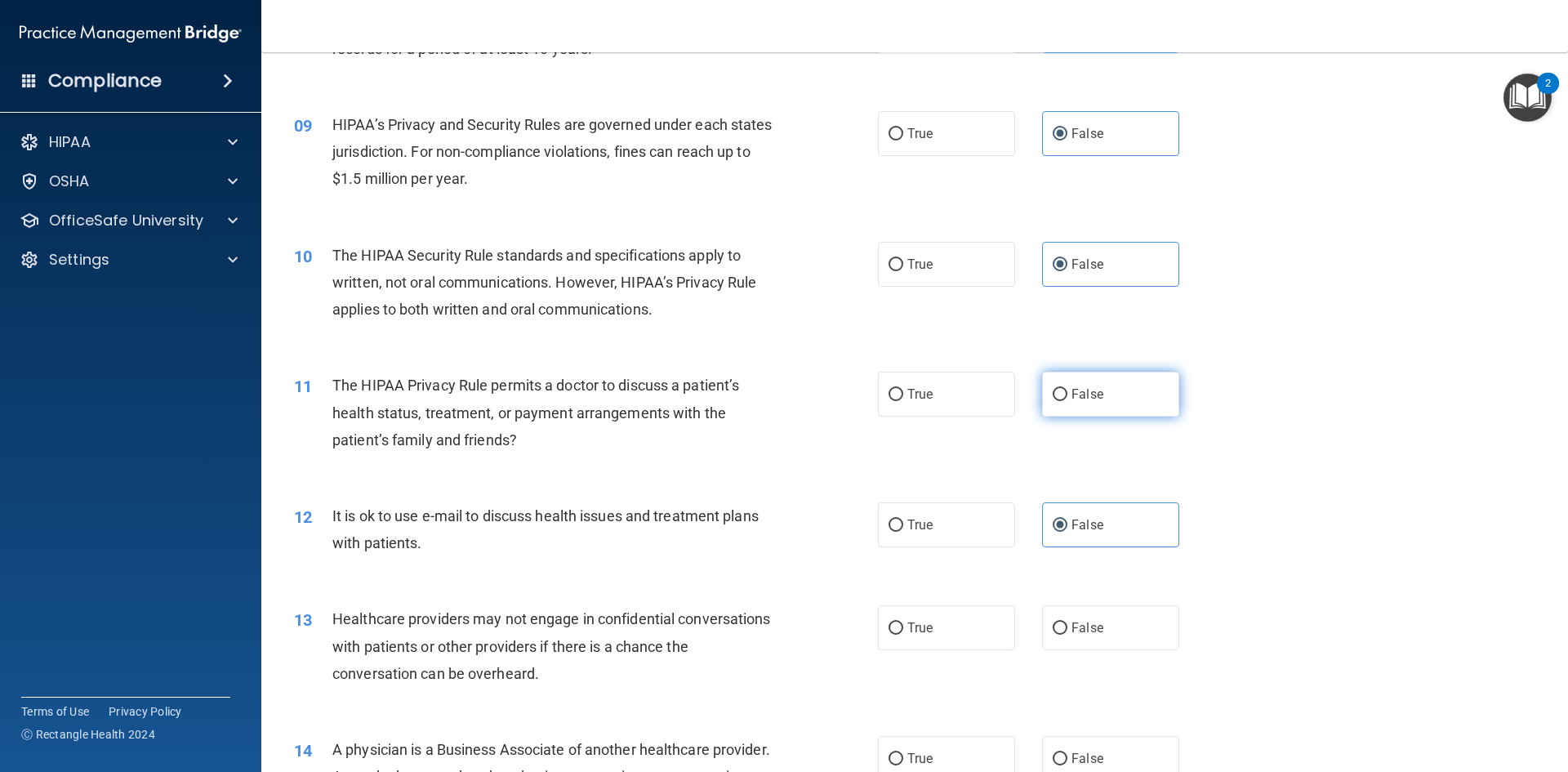
click at [1094, 404] on label "False" at bounding box center [1111, 394] width 138 height 45
click at [1067, 401] on input "False" at bounding box center [1060, 395] width 15 height 12
radio input "true"
click at [920, 533] on label "True" at bounding box center [947, 524] width 138 height 45
click at [903, 531] on input "True" at bounding box center [895, 525] width 15 height 12
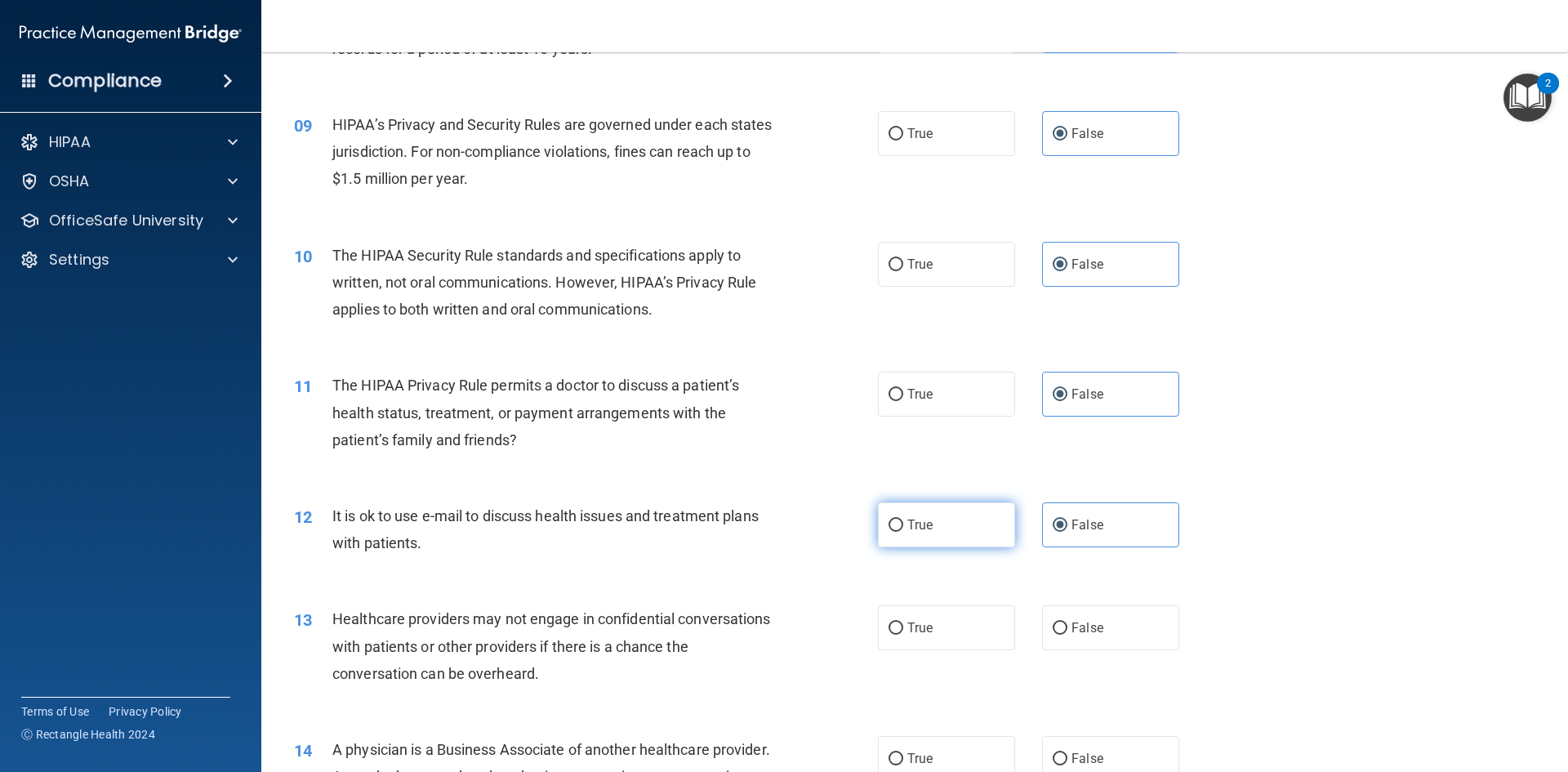
radio input "true"
radio input "false"
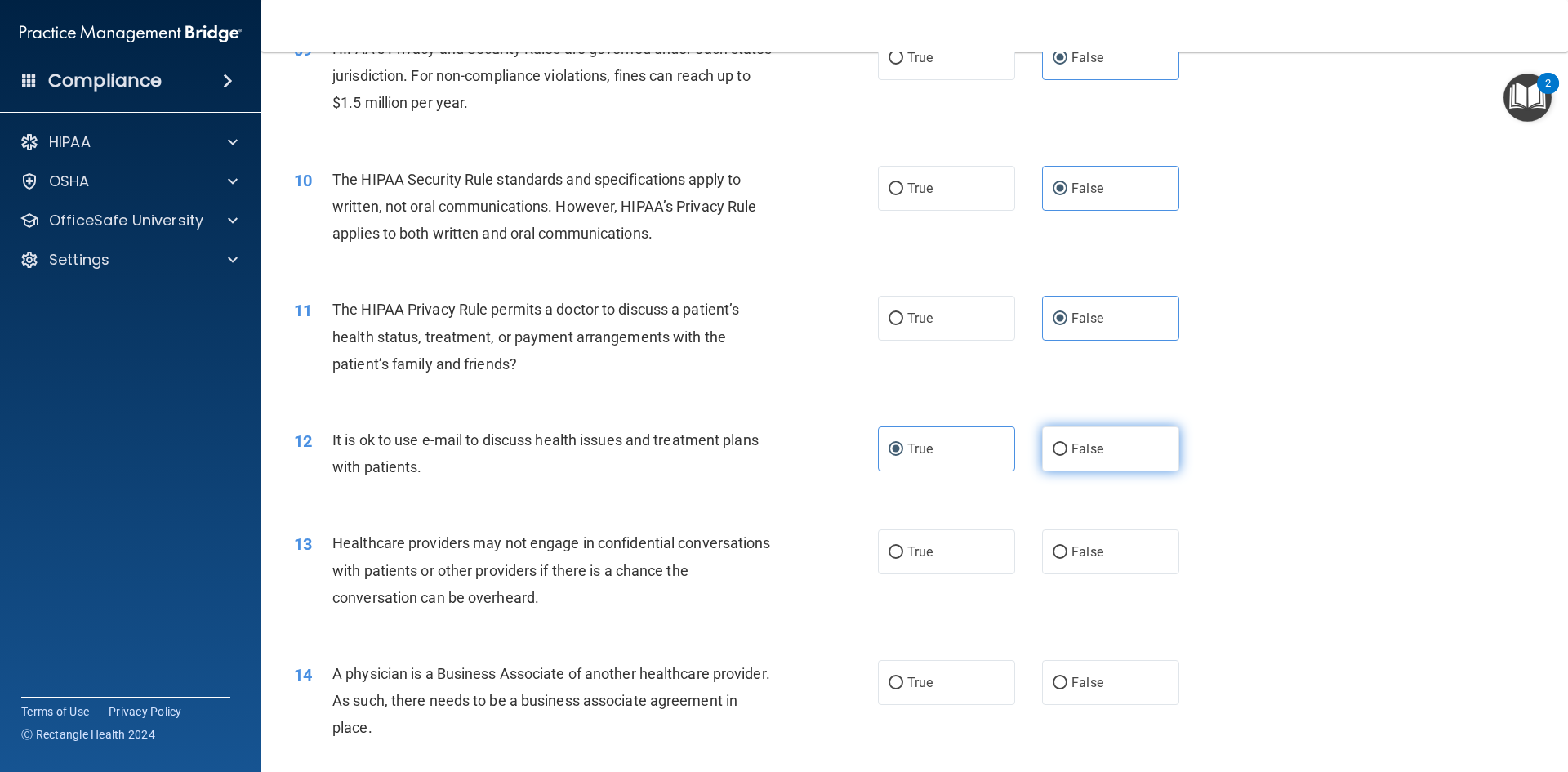
scroll to position [1062, 0]
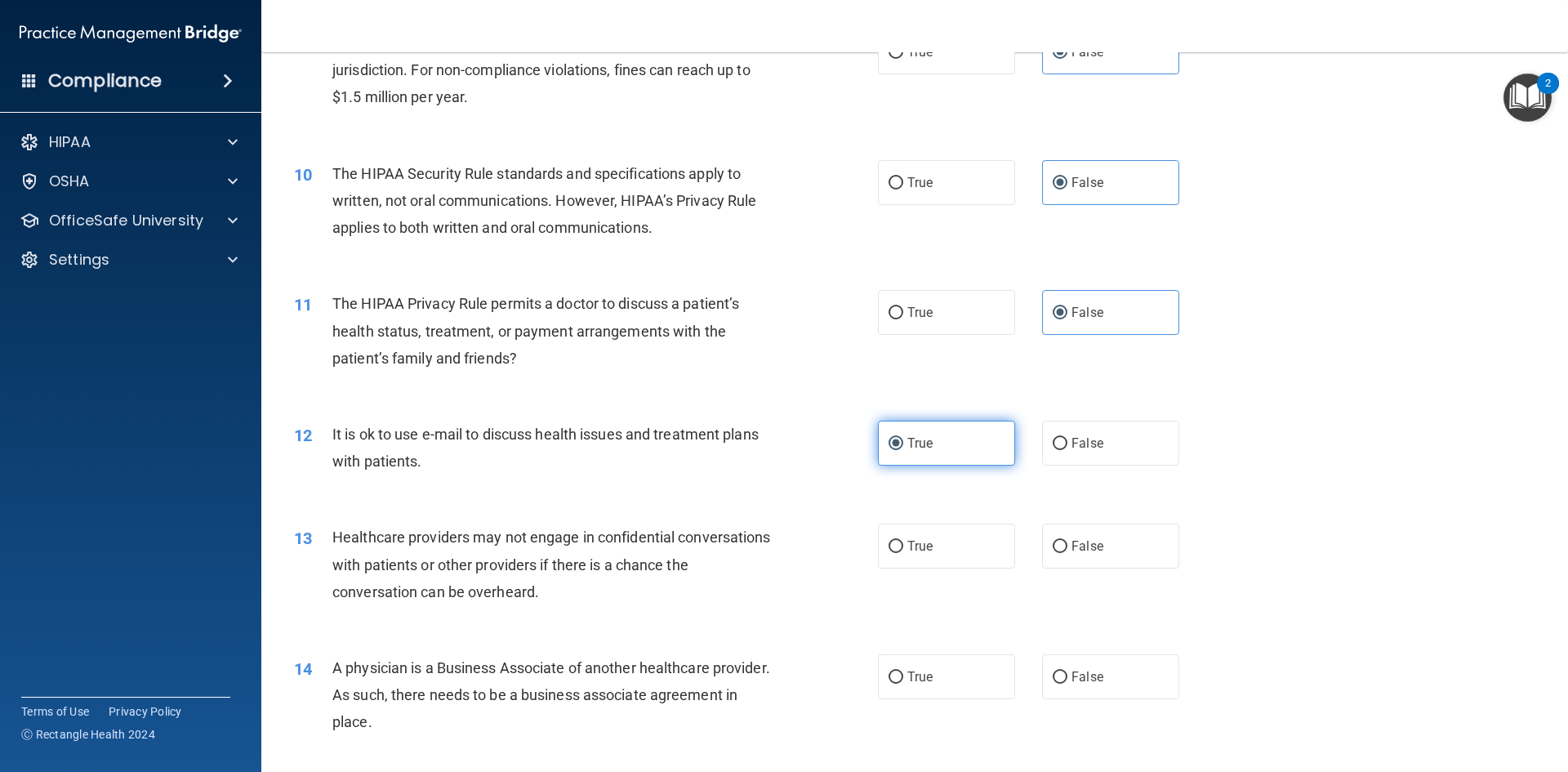
click at [971, 459] on label "True" at bounding box center [947, 442] width 138 height 45
click at [903, 450] on input "True" at bounding box center [895, 443] width 15 height 12
click at [991, 501] on div "12 It is ok to use e-mail to discuss health issues and treatment plans with pat…" at bounding box center [915, 452] width 1266 height 103
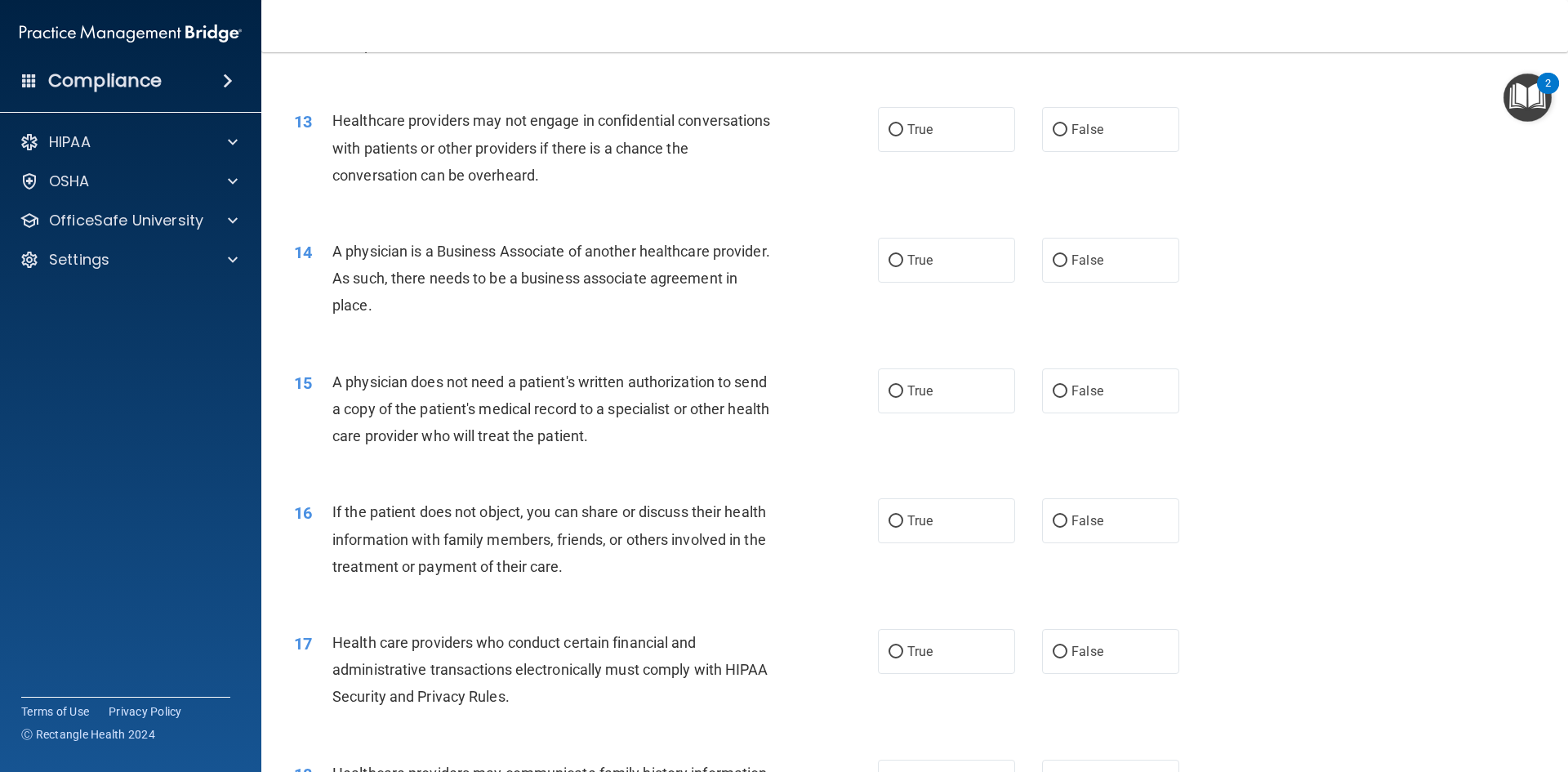
scroll to position [1471, 0]
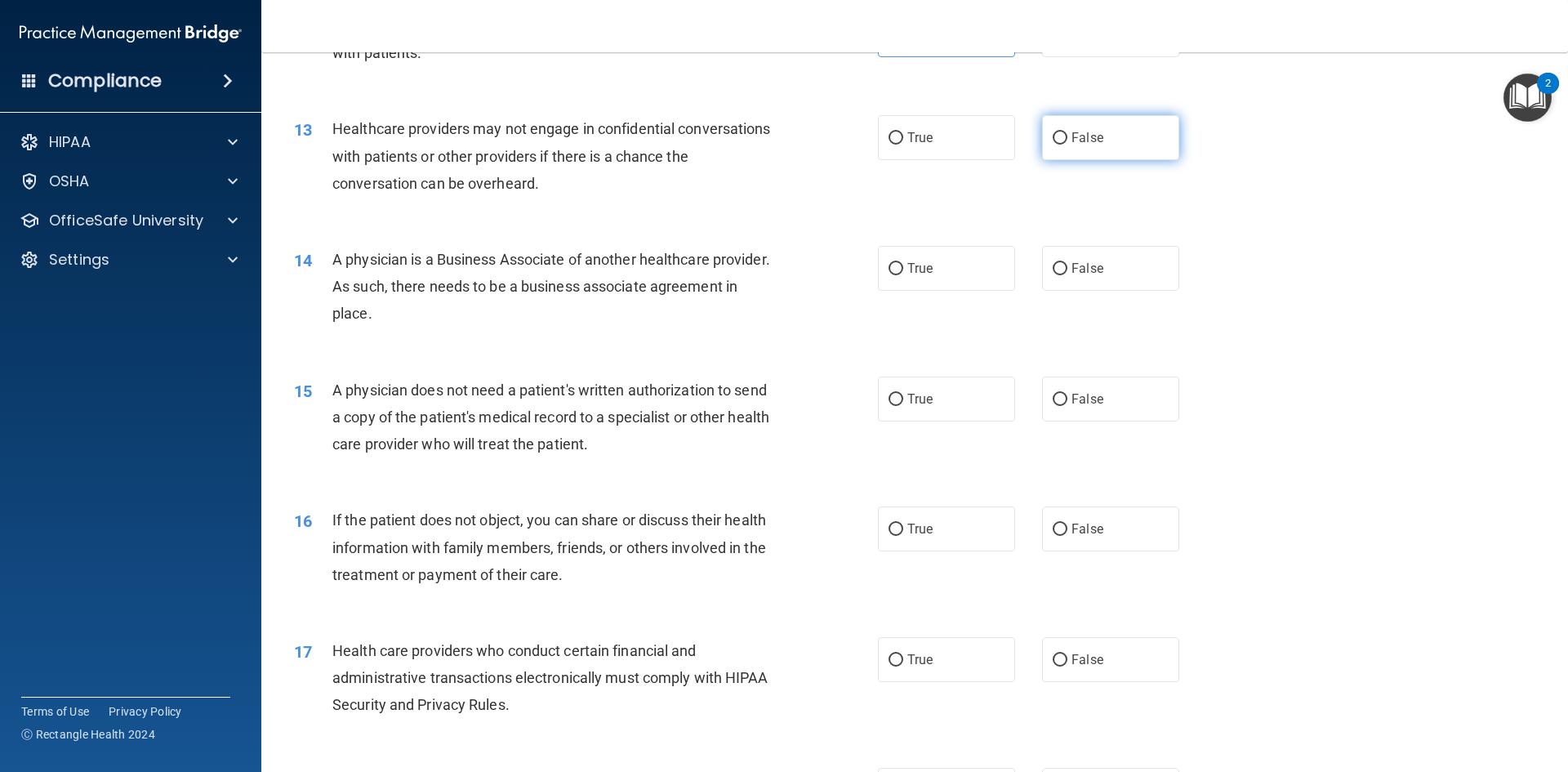
click at [1097, 155] on label "False" at bounding box center [1111, 138] width 138 height 45
click at [1067, 145] on input "False" at bounding box center [1060, 138] width 15 height 12
radio input "true"
click at [1068, 283] on label "False" at bounding box center [1111, 268] width 138 height 45
click at [1067, 275] on input "False" at bounding box center [1060, 269] width 15 height 12
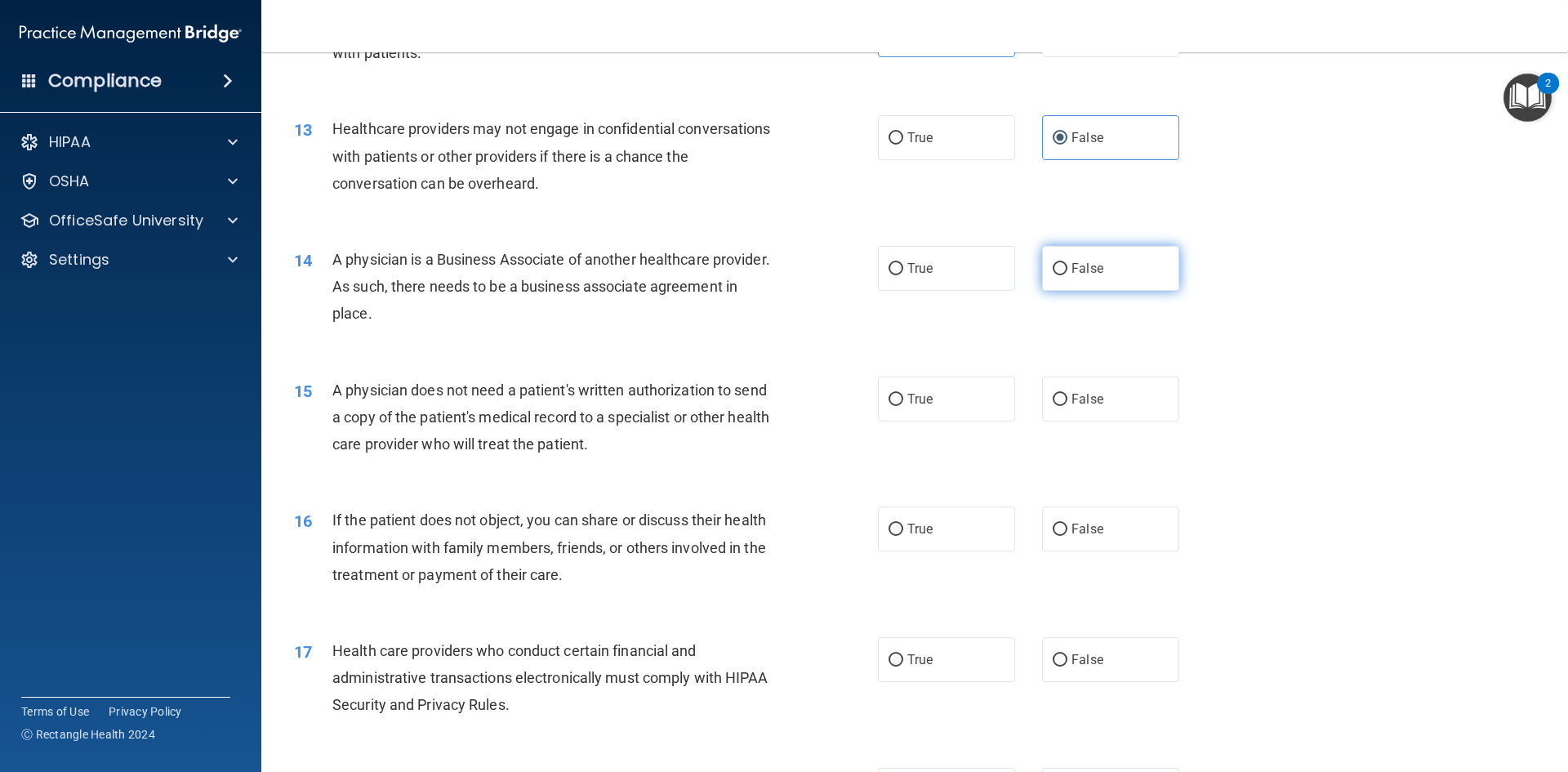
radio input "true"
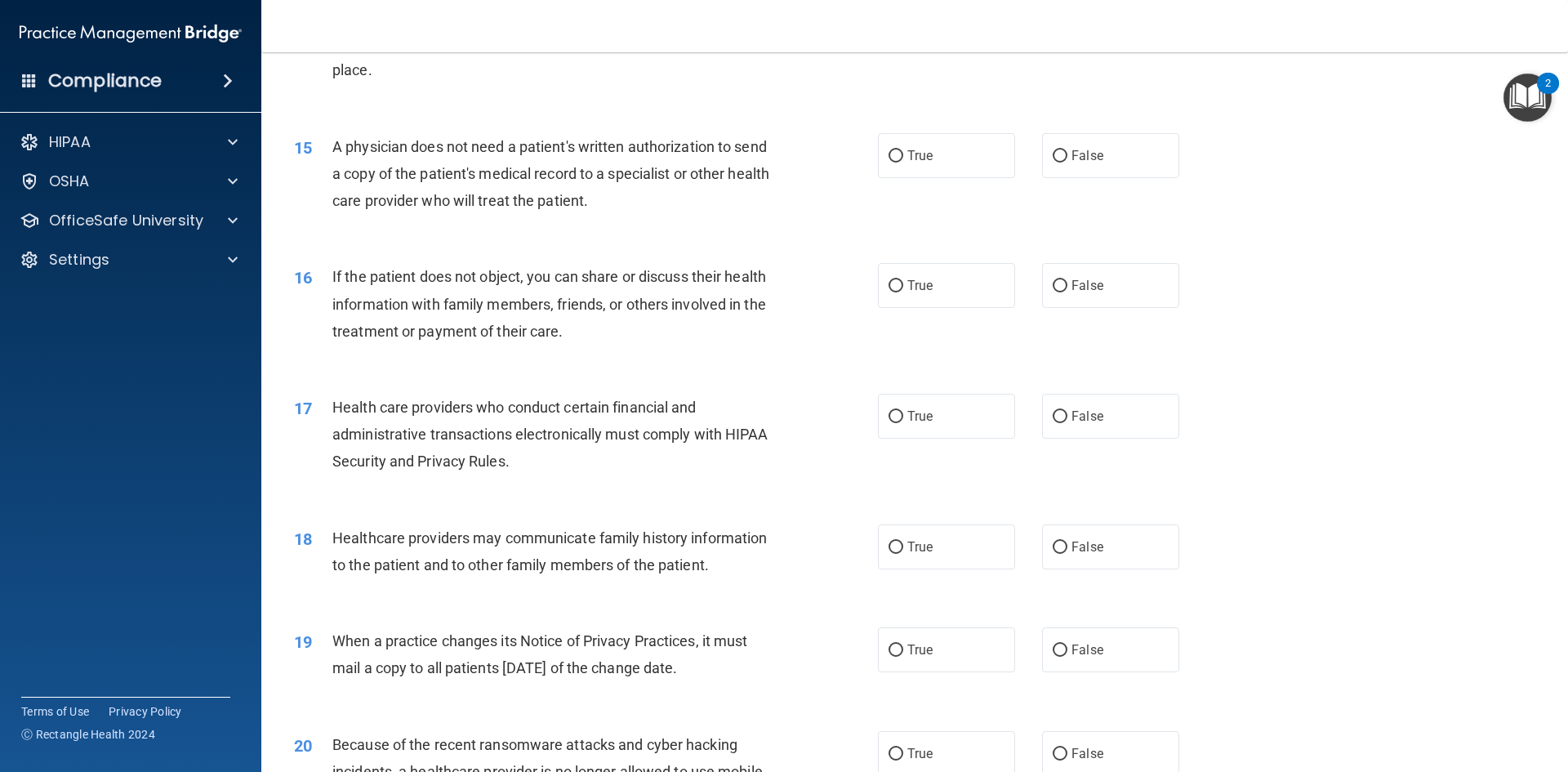
scroll to position [1716, 0]
click at [907, 160] on span "True" at bounding box center [920, 153] width 26 height 16
click at [903, 160] on input "True" at bounding box center [895, 154] width 15 height 12
radio input "true"
click at [925, 281] on span "True" at bounding box center [920, 284] width 26 height 16
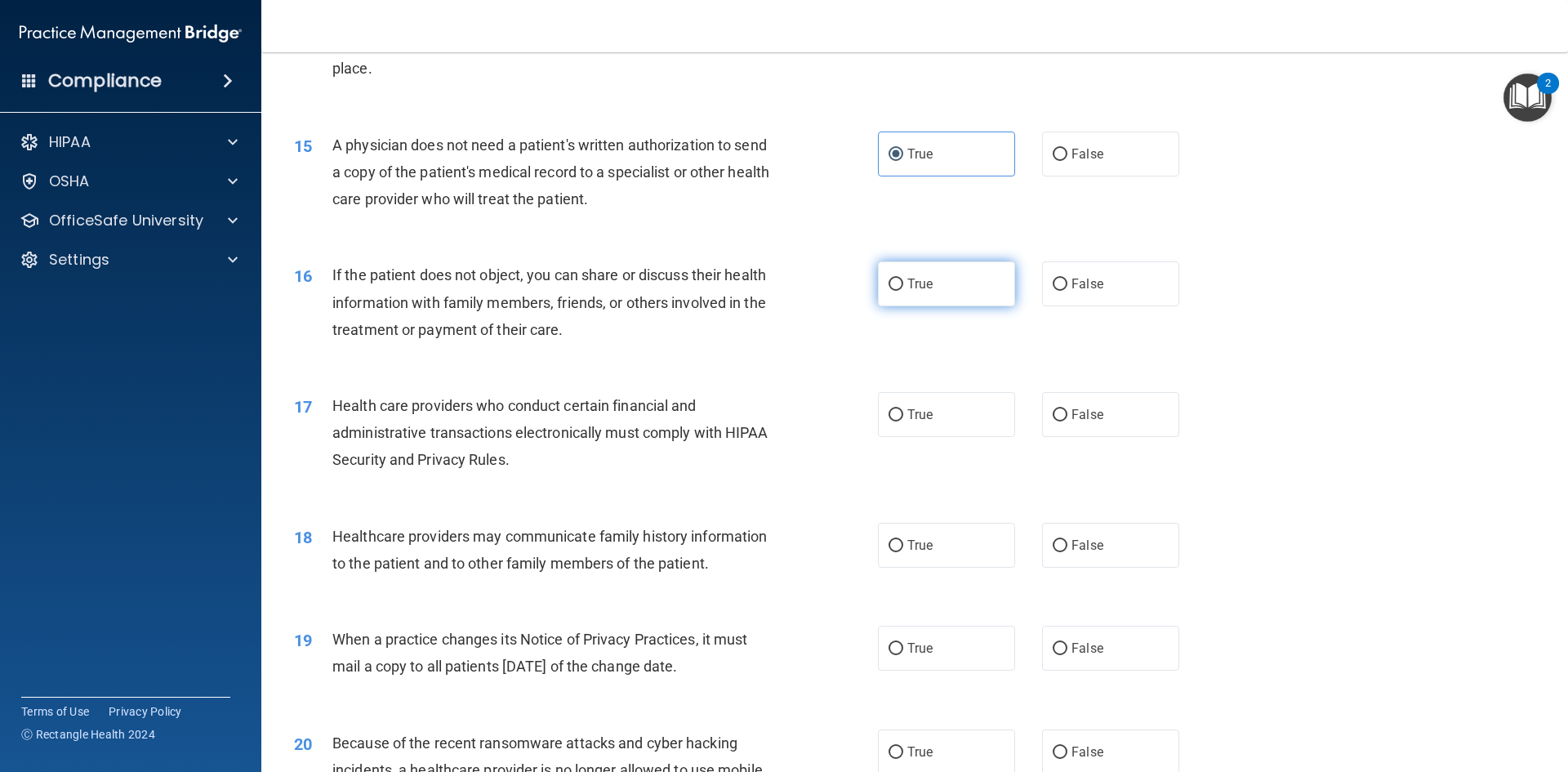
click at [903, 281] on input "True" at bounding box center [895, 285] width 15 height 12
radio input "true"
click at [957, 397] on label "True" at bounding box center [947, 414] width 138 height 45
click at [903, 409] on input "True" at bounding box center [895, 415] width 15 height 12
radio input "true"
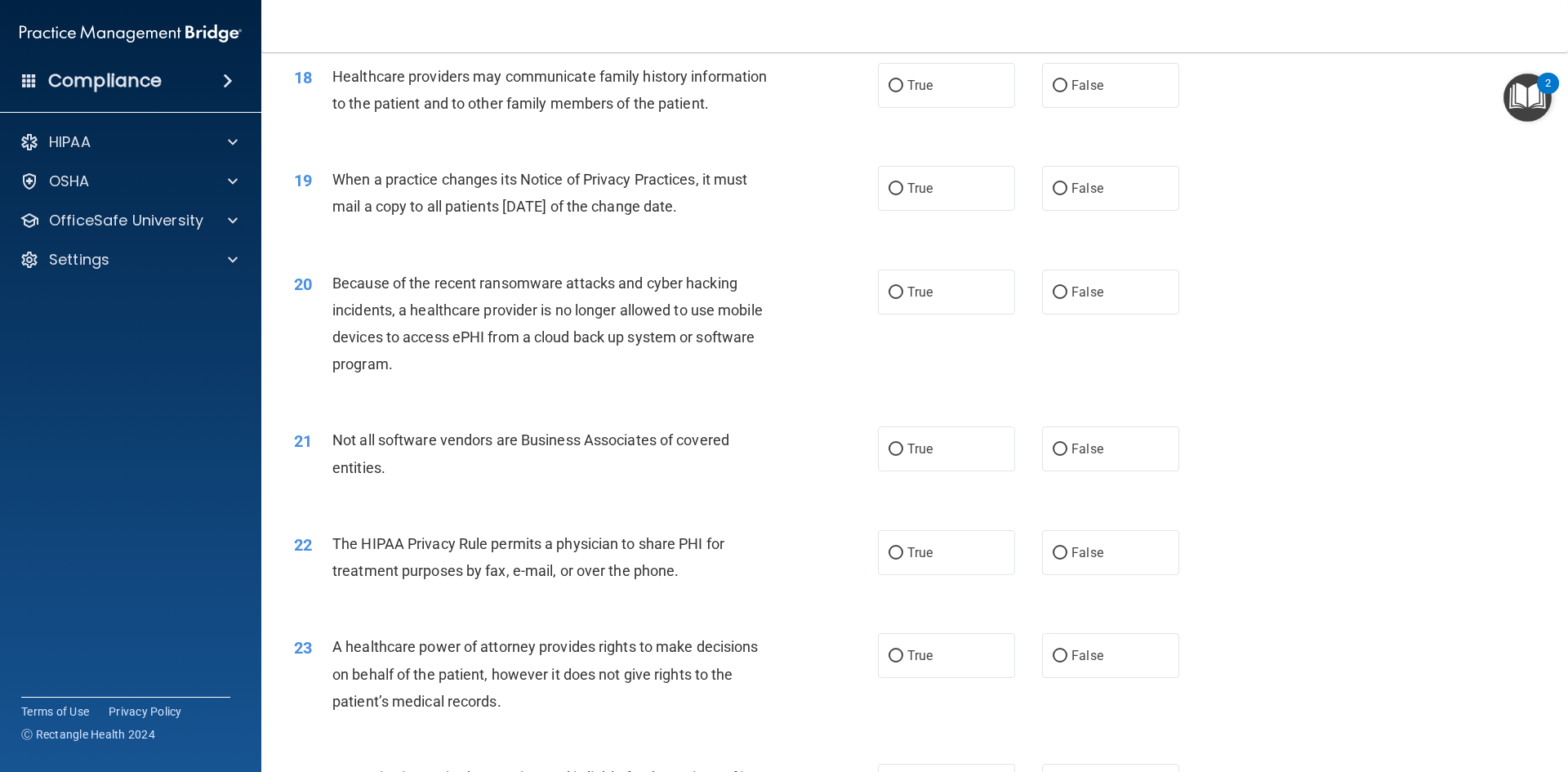
scroll to position [2124, 0]
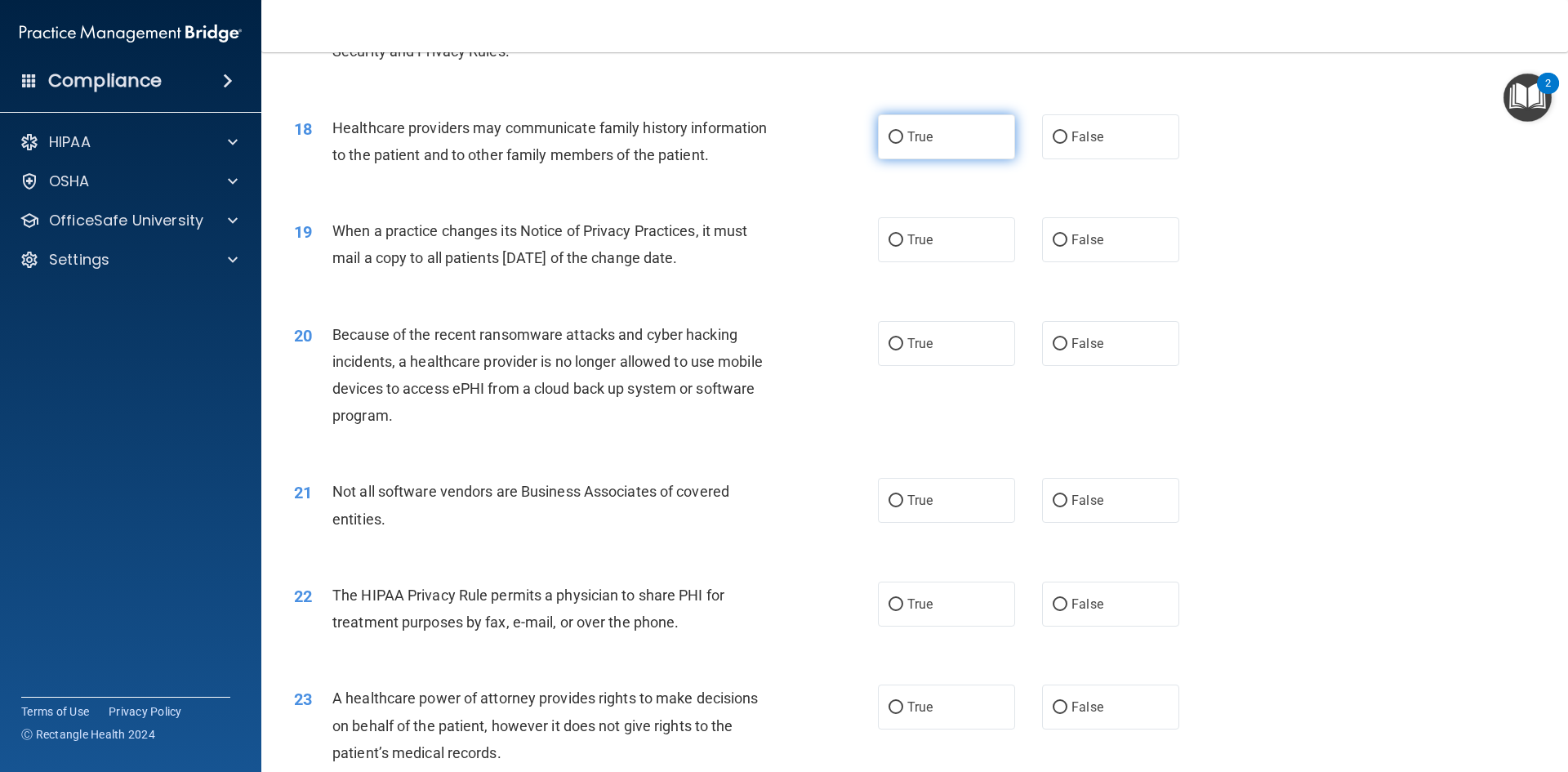
drag, startPoint x: 882, startPoint y: 135, endPoint x: 876, endPoint y: 143, distance: 10.0
click at [879, 137] on label "True" at bounding box center [947, 137] width 138 height 45
click at [888, 137] on input "True" at bounding box center [895, 137] width 15 height 12
radio input "true"
click at [1105, 245] on label "False" at bounding box center [1111, 240] width 138 height 45
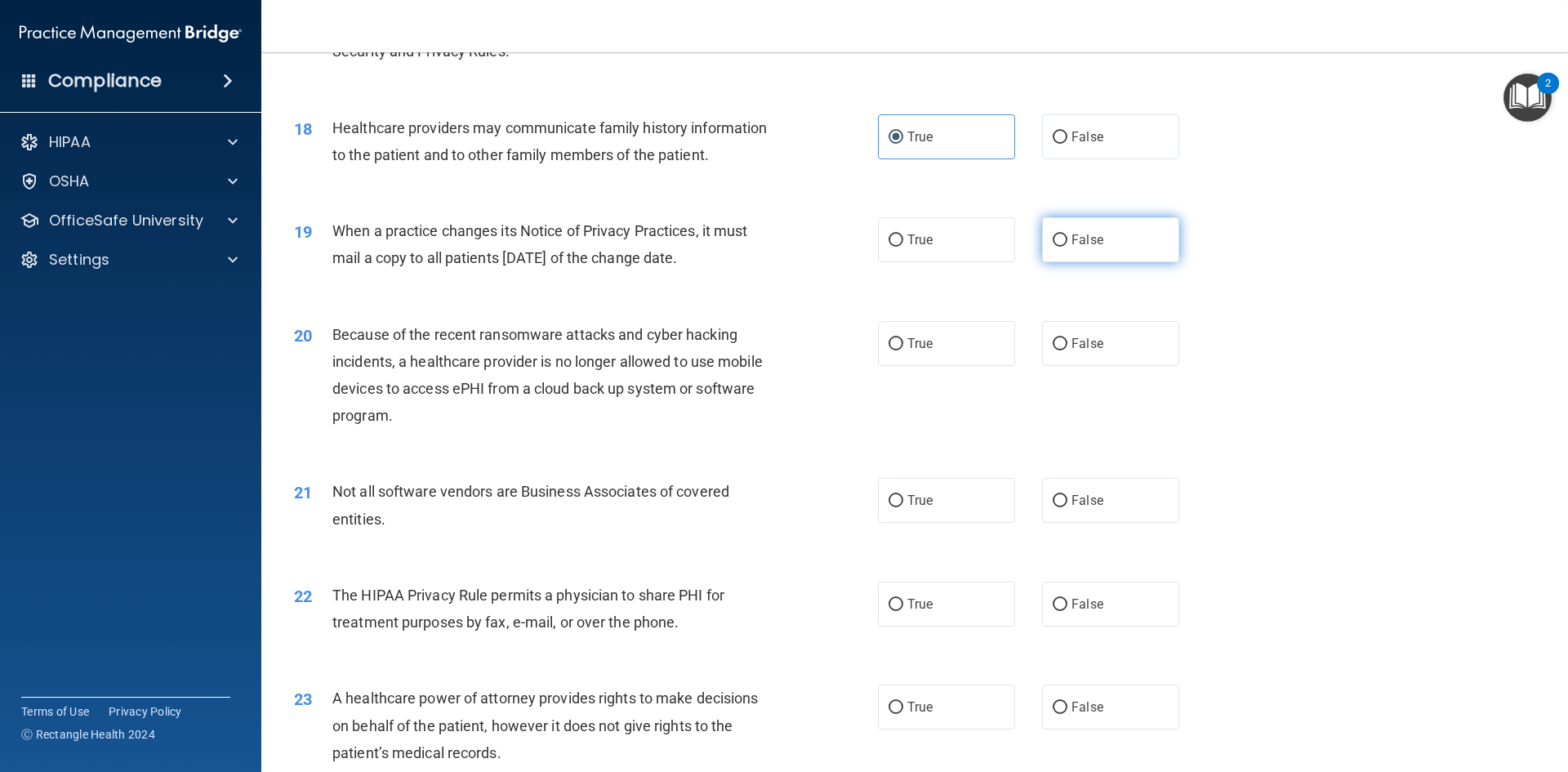
click at [1067, 245] on input "False" at bounding box center [1060, 240] width 15 height 12
radio input "true"
click at [1072, 343] on span "False" at bounding box center [1087, 343] width 32 height 16
click at [1067, 343] on input "False" at bounding box center [1060, 344] width 15 height 12
radio input "true"
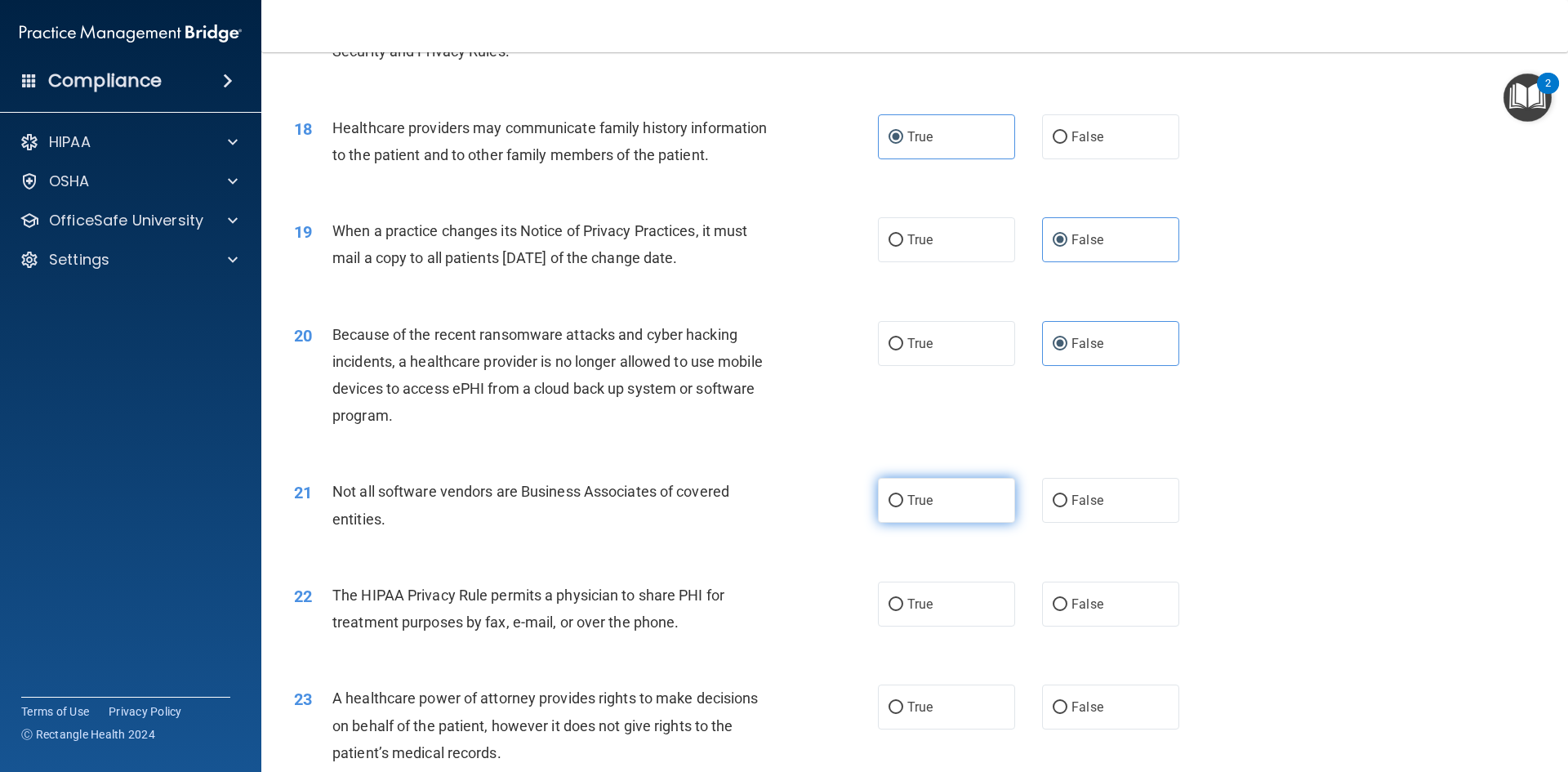
click at [944, 506] on label "True" at bounding box center [947, 500] width 138 height 45
click at [903, 506] on input "True" at bounding box center [895, 500] width 15 height 12
radio input "true"
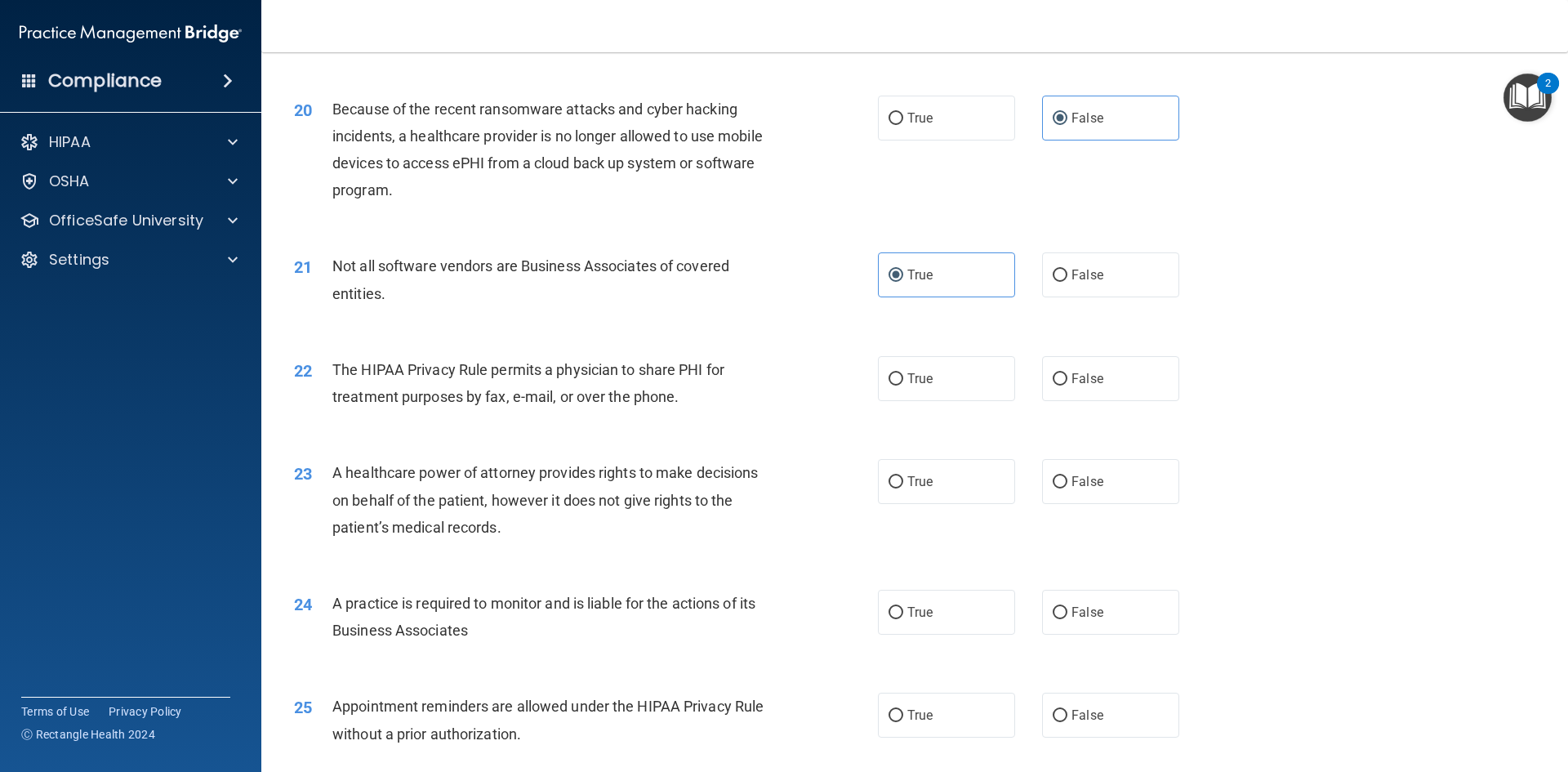
scroll to position [2369, 0]
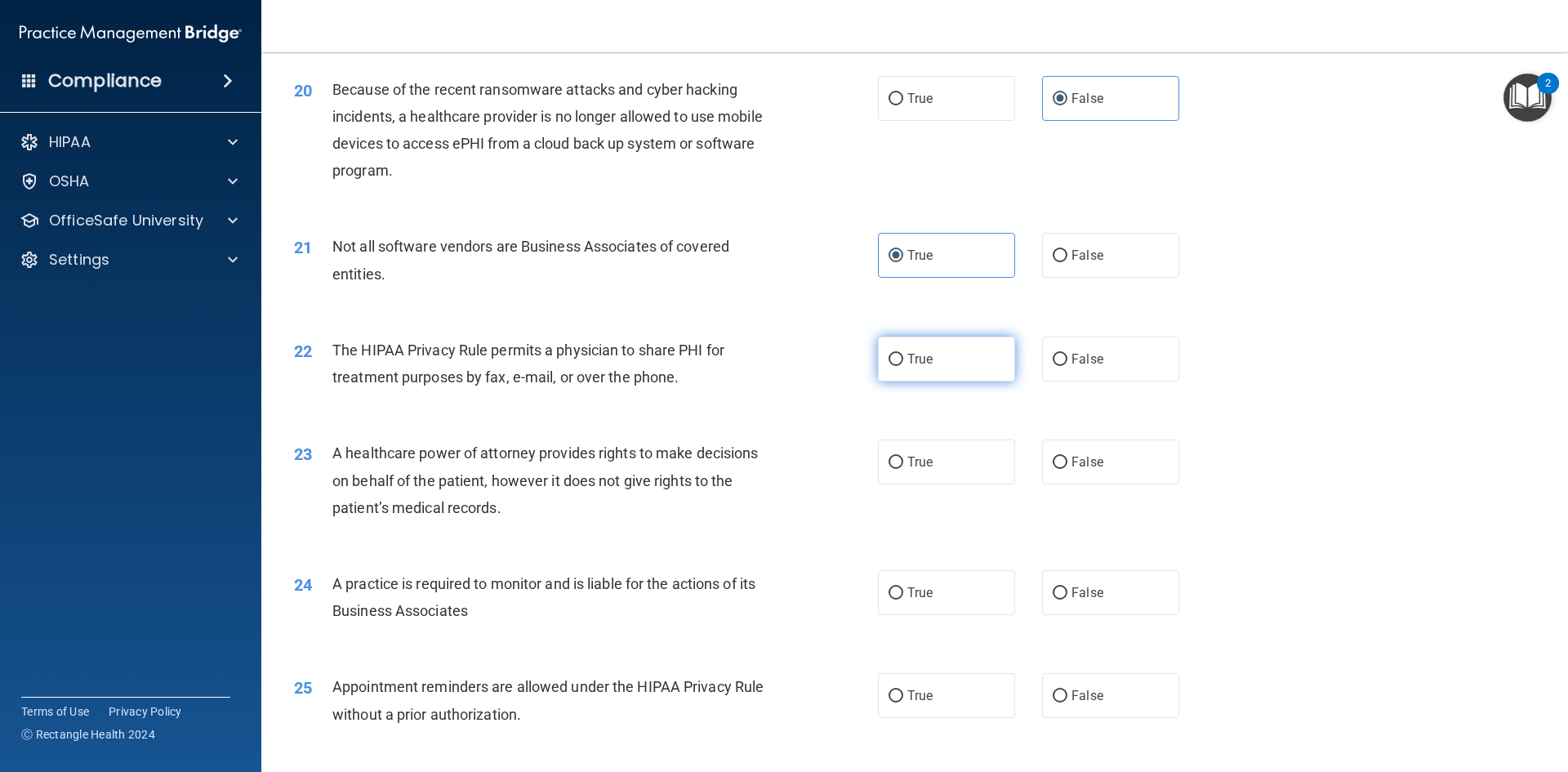
click at [937, 366] on label "True" at bounding box center [947, 359] width 138 height 45
click at [903, 366] on input "True" at bounding box center [895, 359] width 15 height 12
radio input "true"
click at [1086, 460] on span "False" at bounding box center [1087, 462] width 32 height 16
click at [1067, 460] on input "False" at bounding box center [1060, 463] width 15 height 12
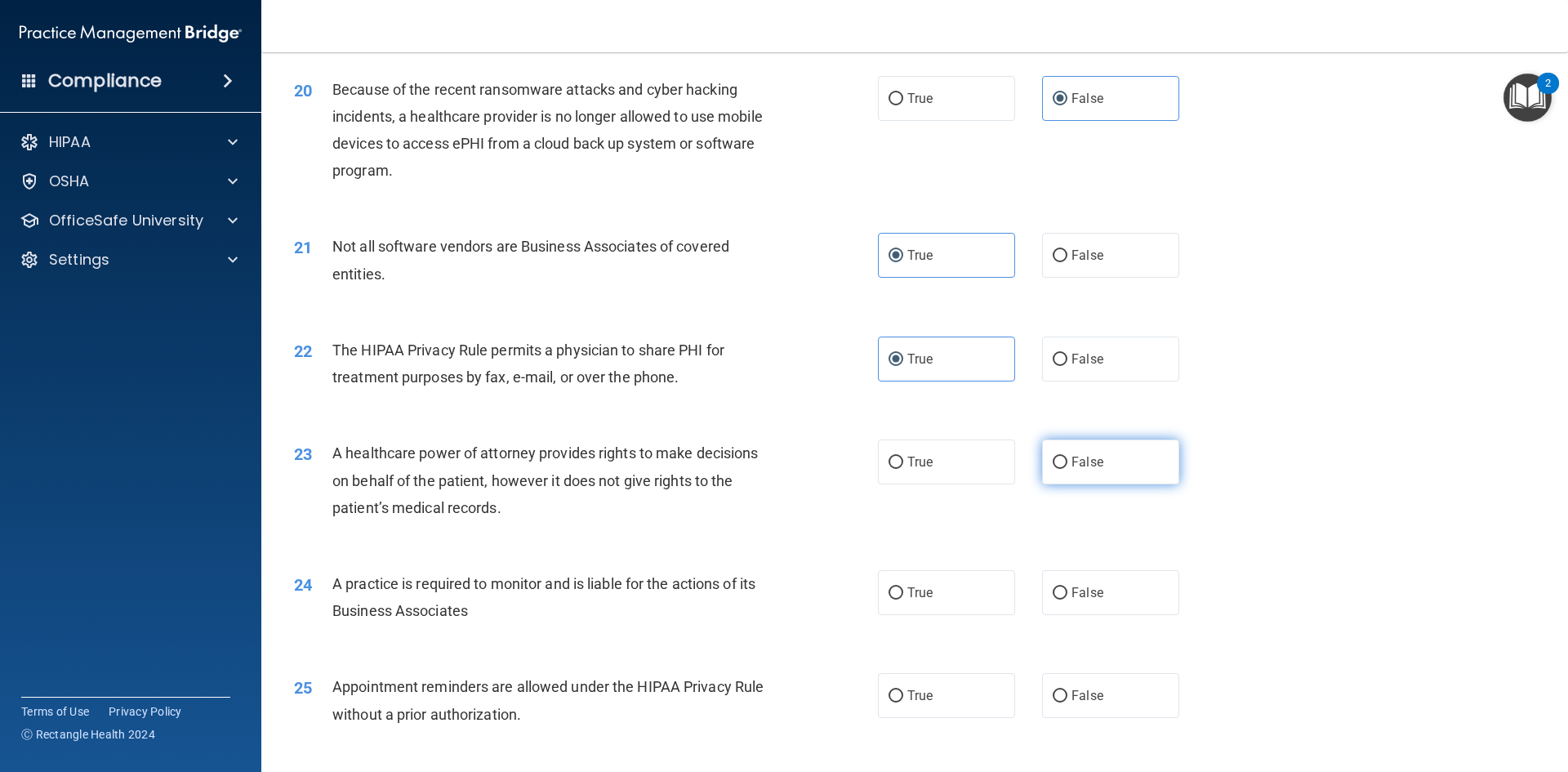
radio input "true"
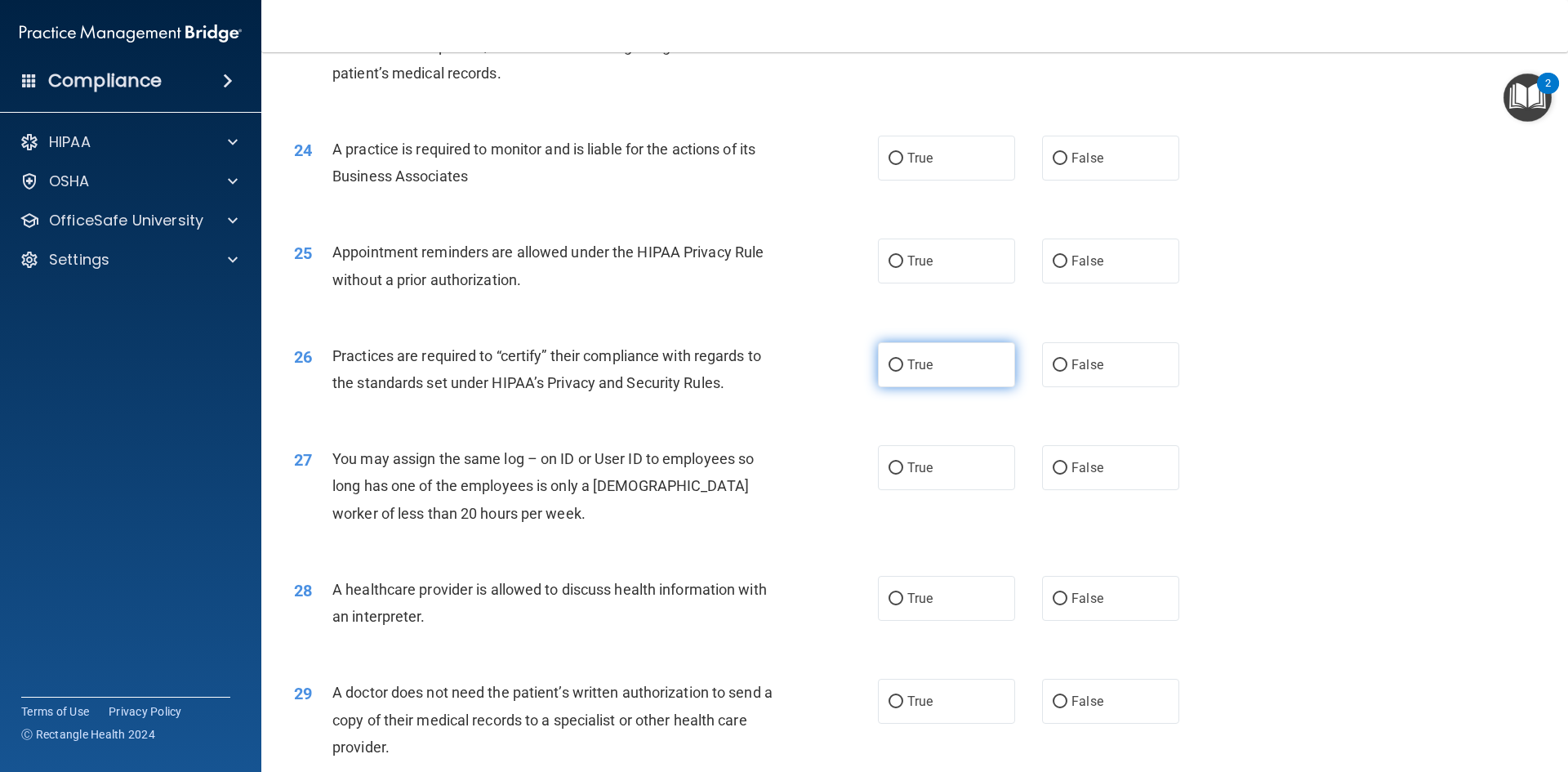
scroll to position [2859, 0]
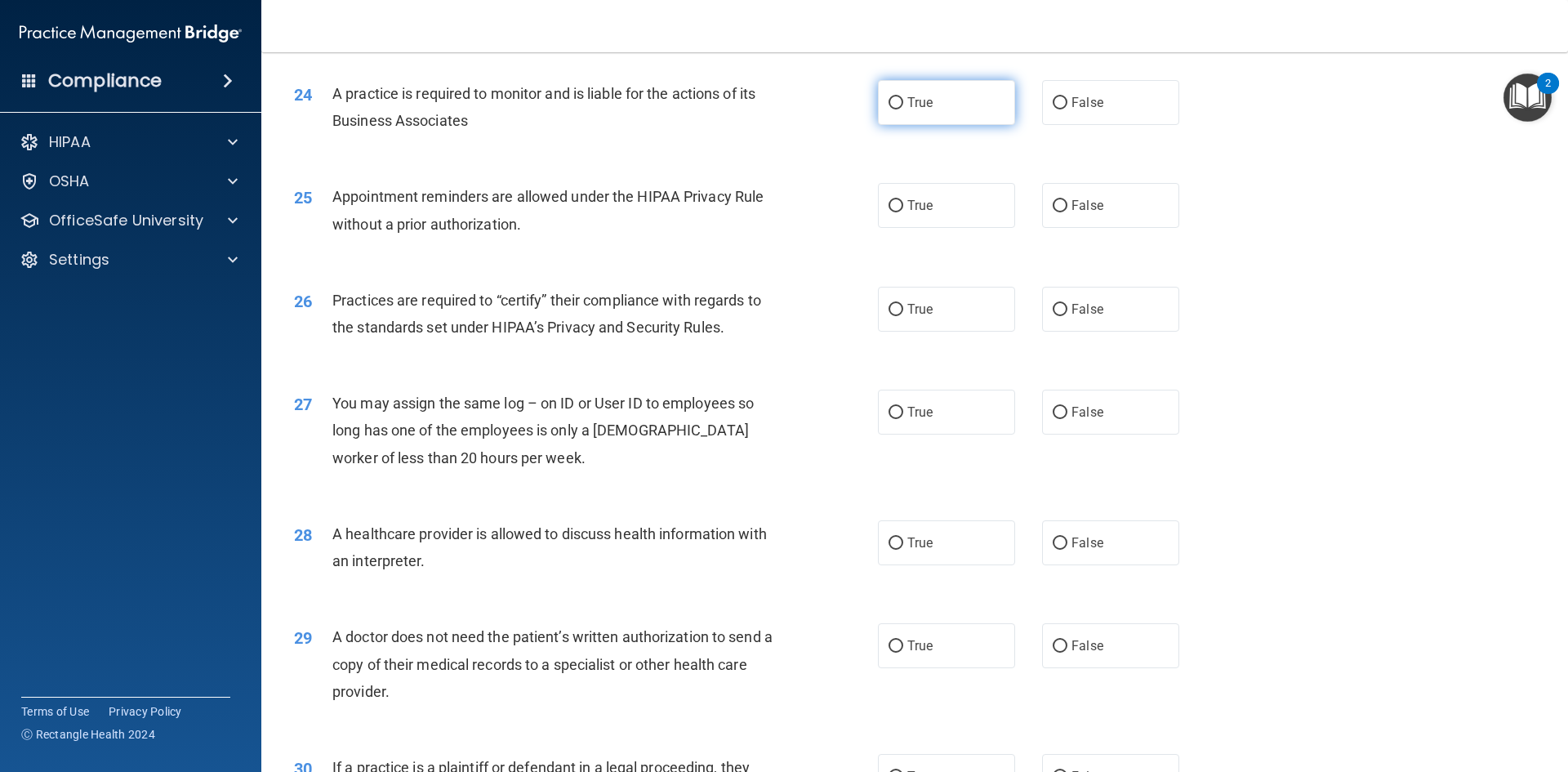
click at [939, 114] on label "True" at bounding box center [947, 102] width 138 height 45
click at [903, 109] on input "True" at bounding box center [895, 103] width 15 height 12
radio input "true"
click at [944, 203] on label "True" at bounding box center [947, 205] width 138 height 45
click at [903, 203] on input "True" at bounding box center [895, 206] width 15 height 12
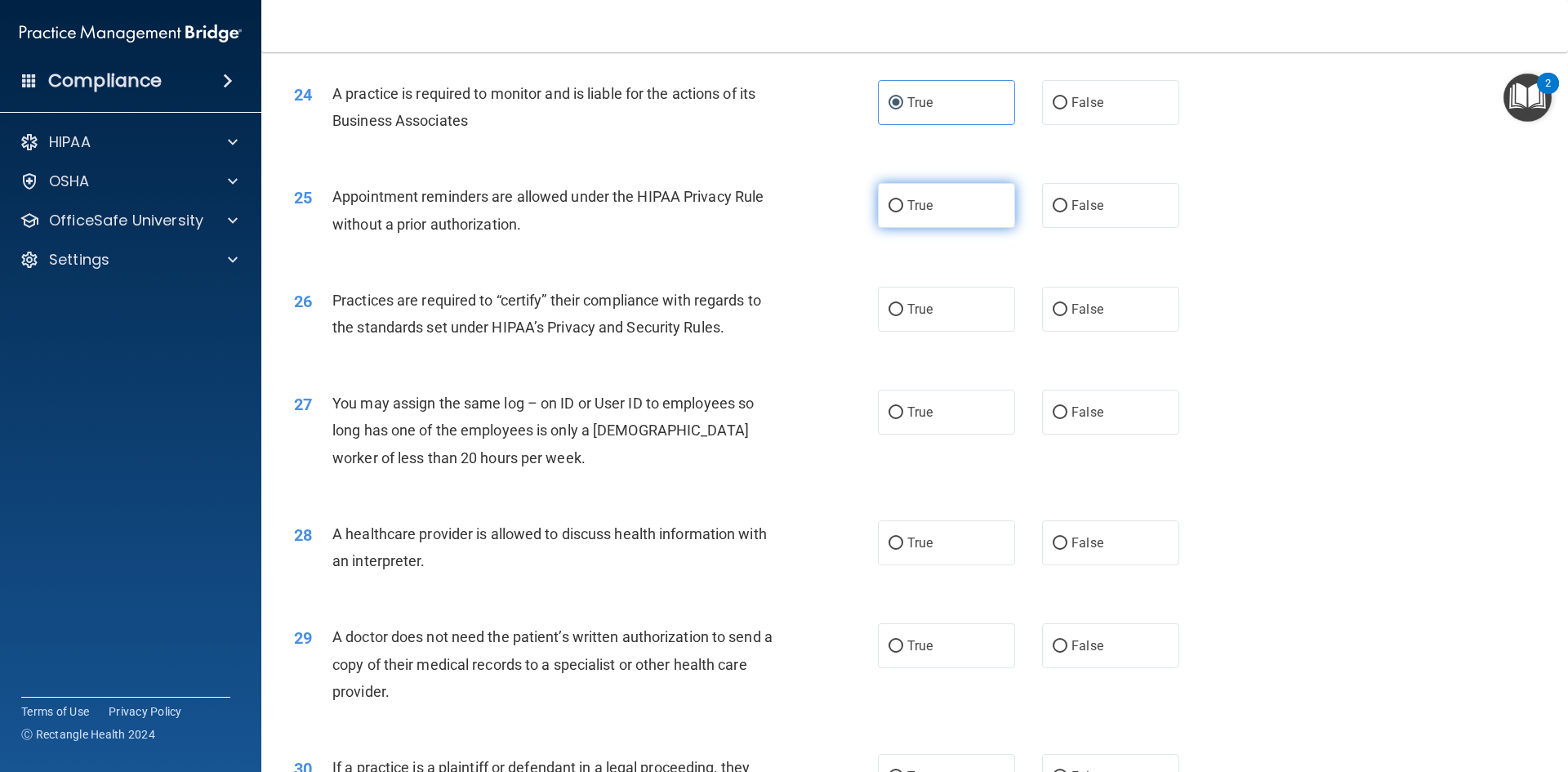
radio input "true"
click at [1085, 309] on span "False" at bounding box center [1087, 308] width 32 height 16
click at [1067, 309] on input "False" at bounding box center [1060, 309] width 15 height 12
radio input "true"
click at [1072, 416] on span "False" at bounding box center [1087, 412] width 32 height 16
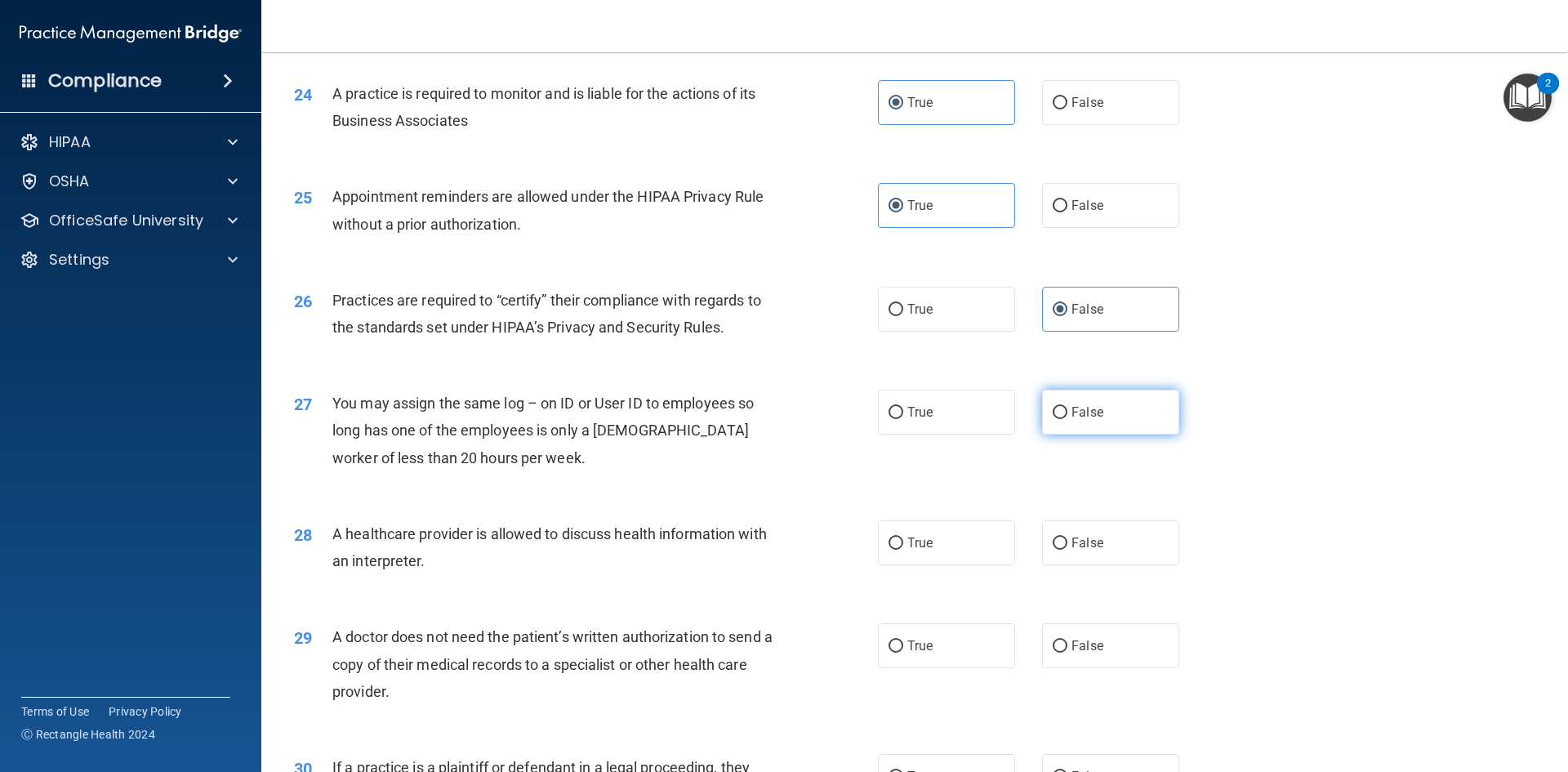
click at [1066, 416] on input "False" at bounding box center [1060, 412] width 15 height 12
radio input "true"
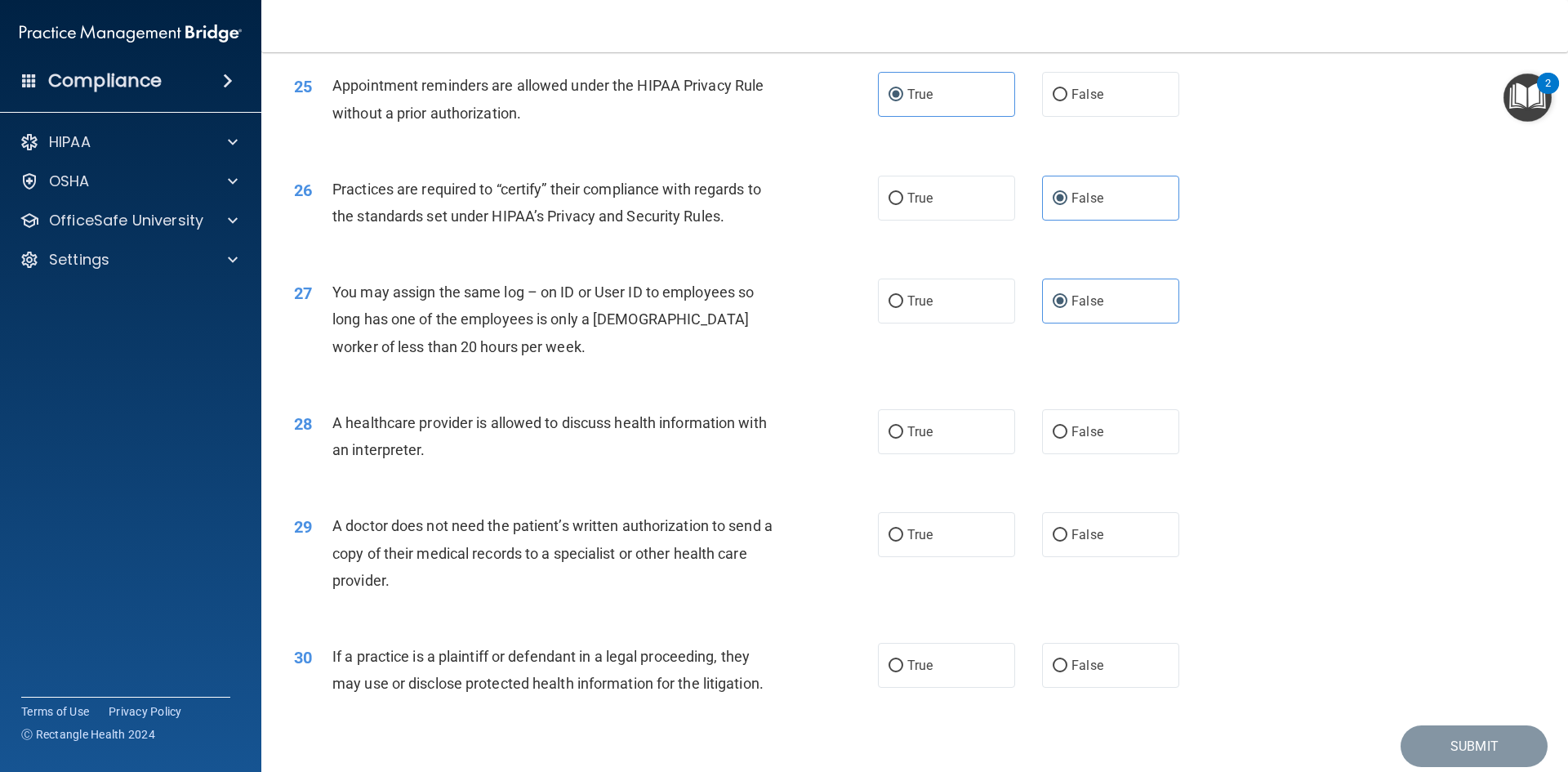
scroll to position [3023, 0]
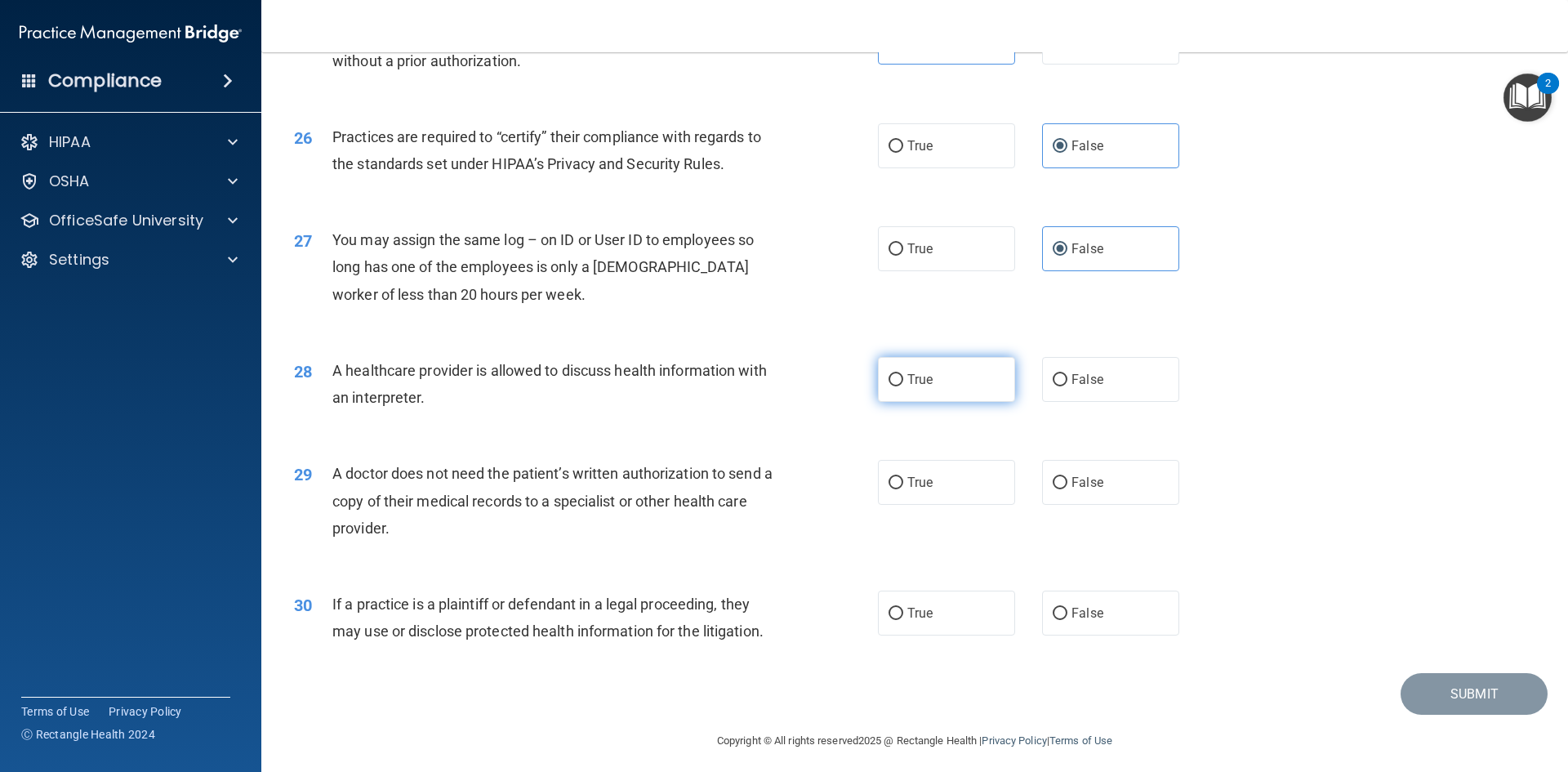
click at [970, 377] on label "True" at bounding box center [947, 379] width 138 height 45
click at [903, 377] on input "True" at bounding box center [895, 380] width 15 height 12
radio input "true"
click at [1096, 472] on label "False" at bounding box center [1111, 482] width 138 height 45
click at [1067, 477] on input "False" at bounding box center [1060, 483] width 15 height 12
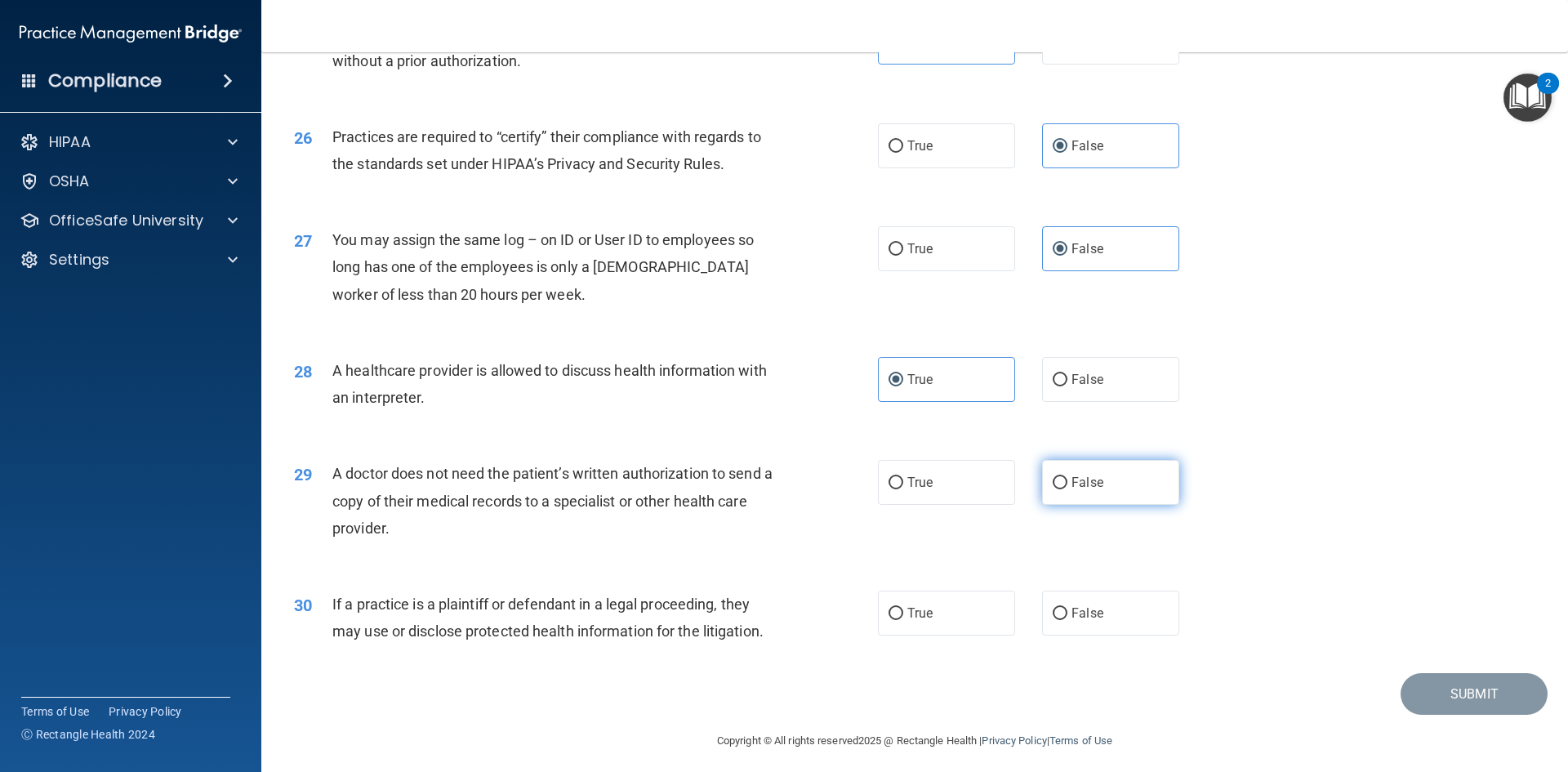
radio input "true"
drag, startPoint x: 960, startPoint y: 620, endPoint x: 967, endPoint y: 609, distance: 13.0
click at [959, 620] on label "True" at bounding box center [947, 613] width 138 height 45
click at [903, 620] on input "True" at bounding box center [895, 613] width 15 height 12
radio input "true"
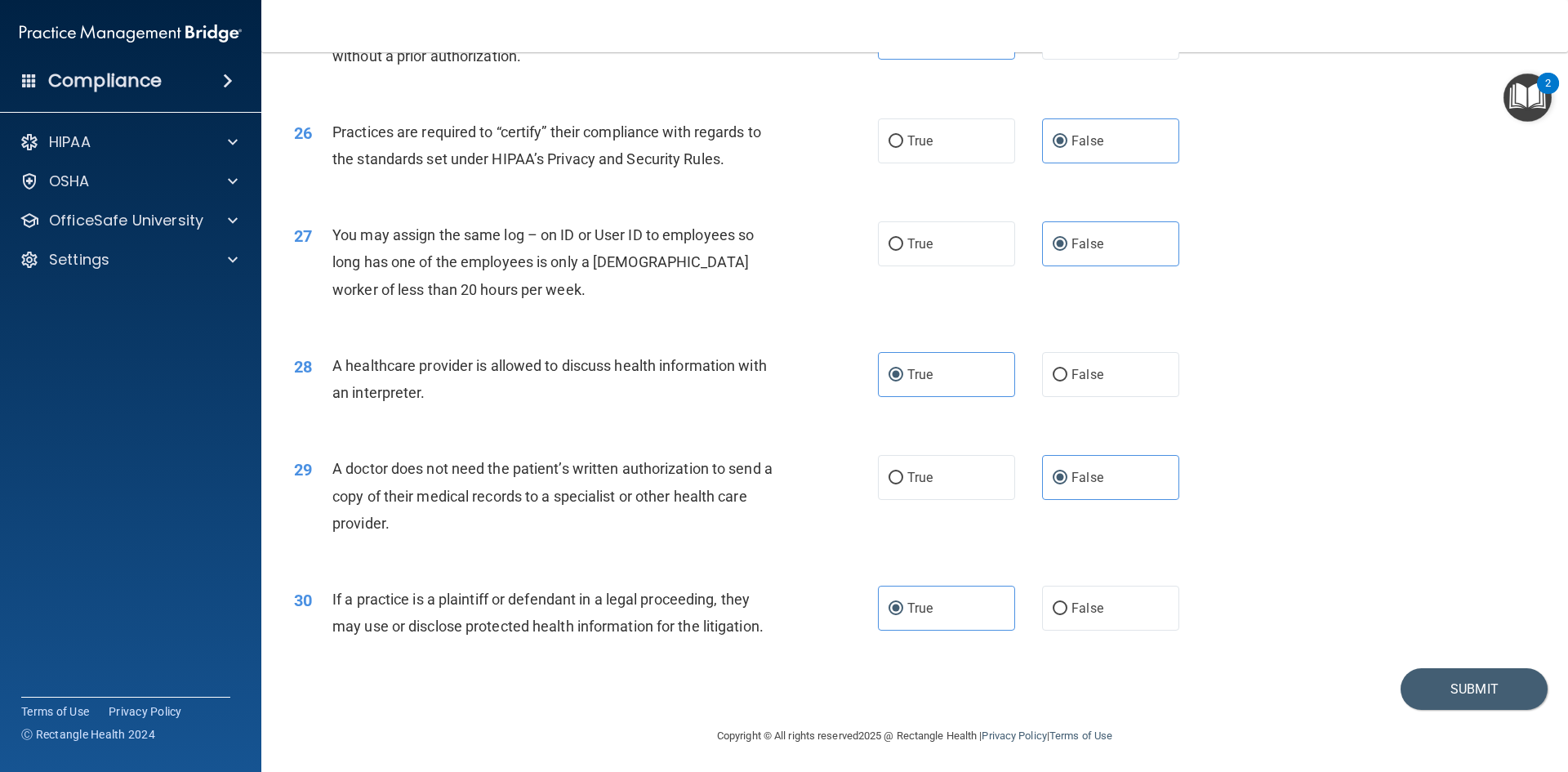
scroll to position [3031, 0]
click at [1425, 692] on button "Submit" at bounding box center [1474, 686] width 147 height 41
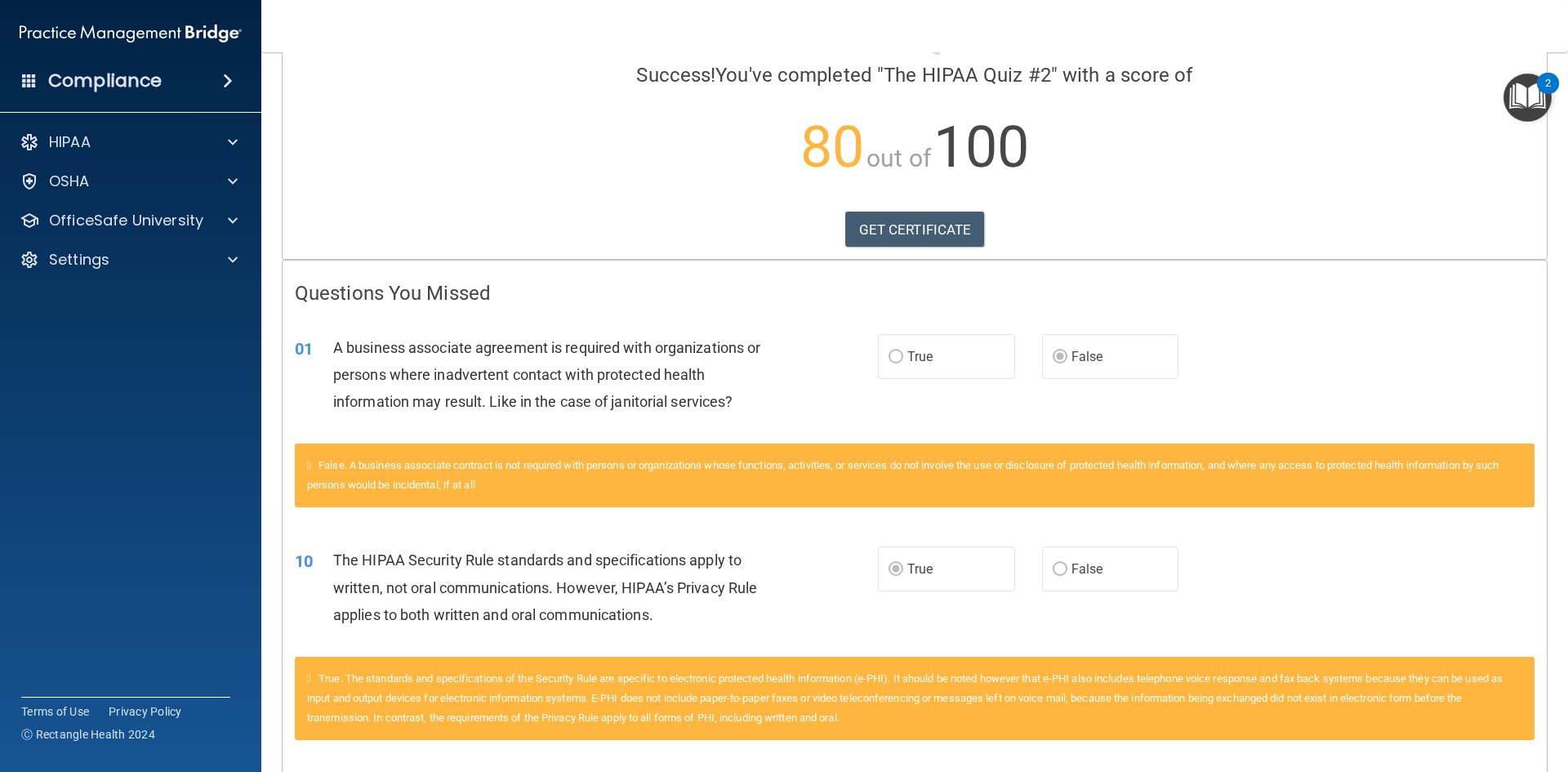
scroll to position [27, 0]
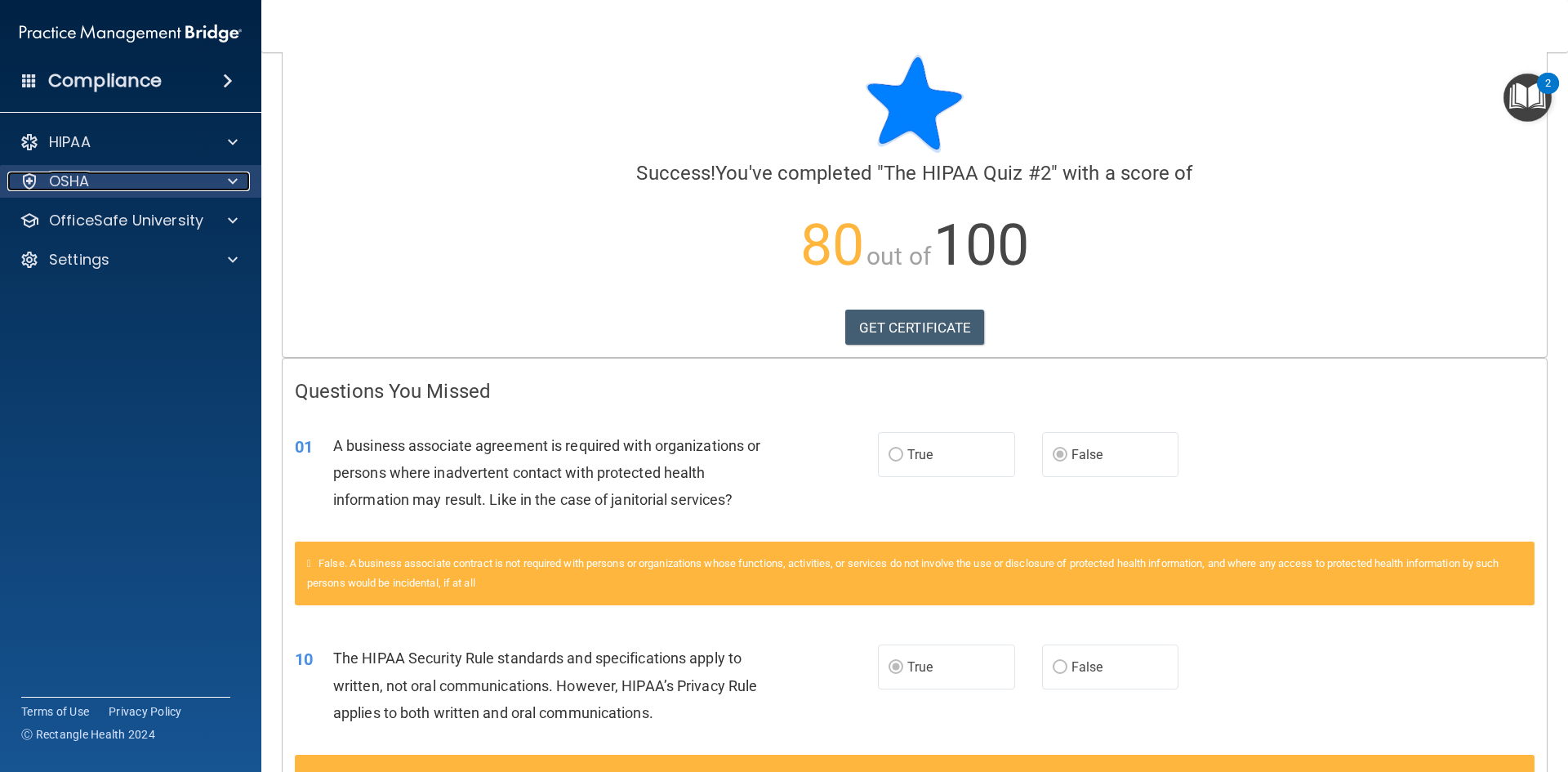
click at [219, 175] on div at bounding box center [230, 181] width 41 height 19
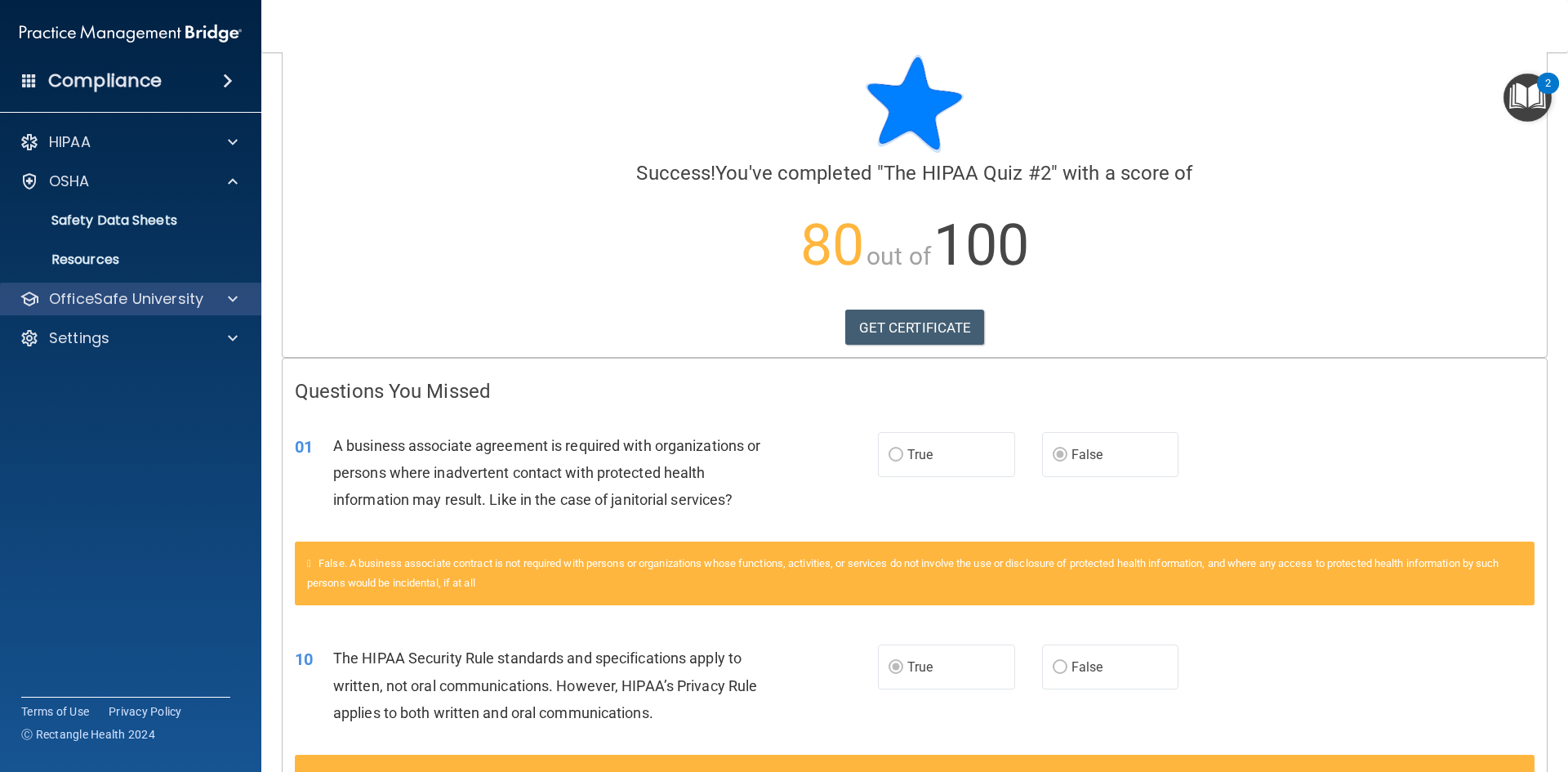
click at [224, 285] on div "OfficeSafe University" at bounding box center [131, 299] width 262 height 33
click at [224, 298] on div at bounding box center [230, 298] width 41 height 19
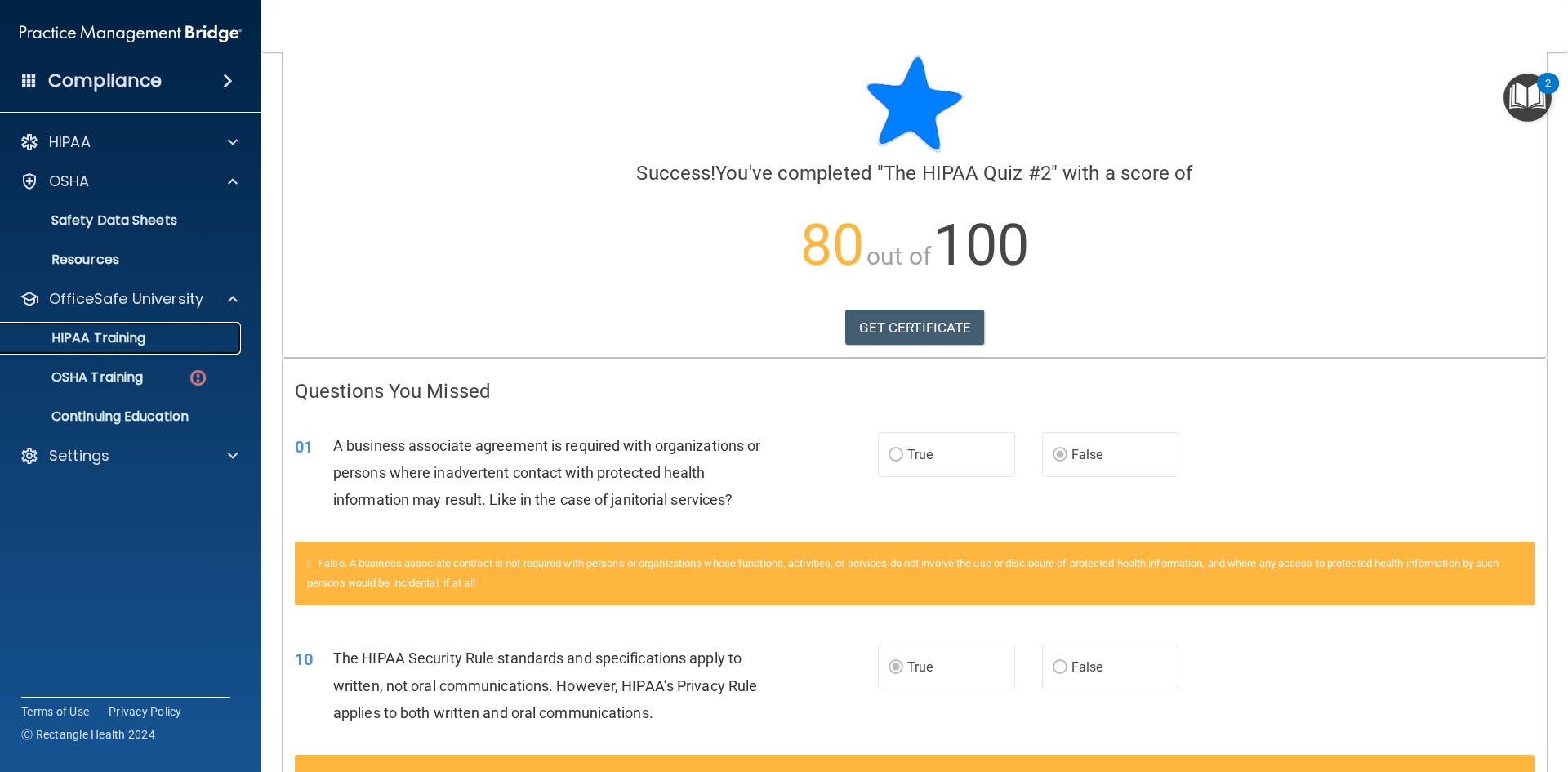
click at [208, 346] on link "HIPAA Training" at bounding box center [112, 339] width 257 height 33
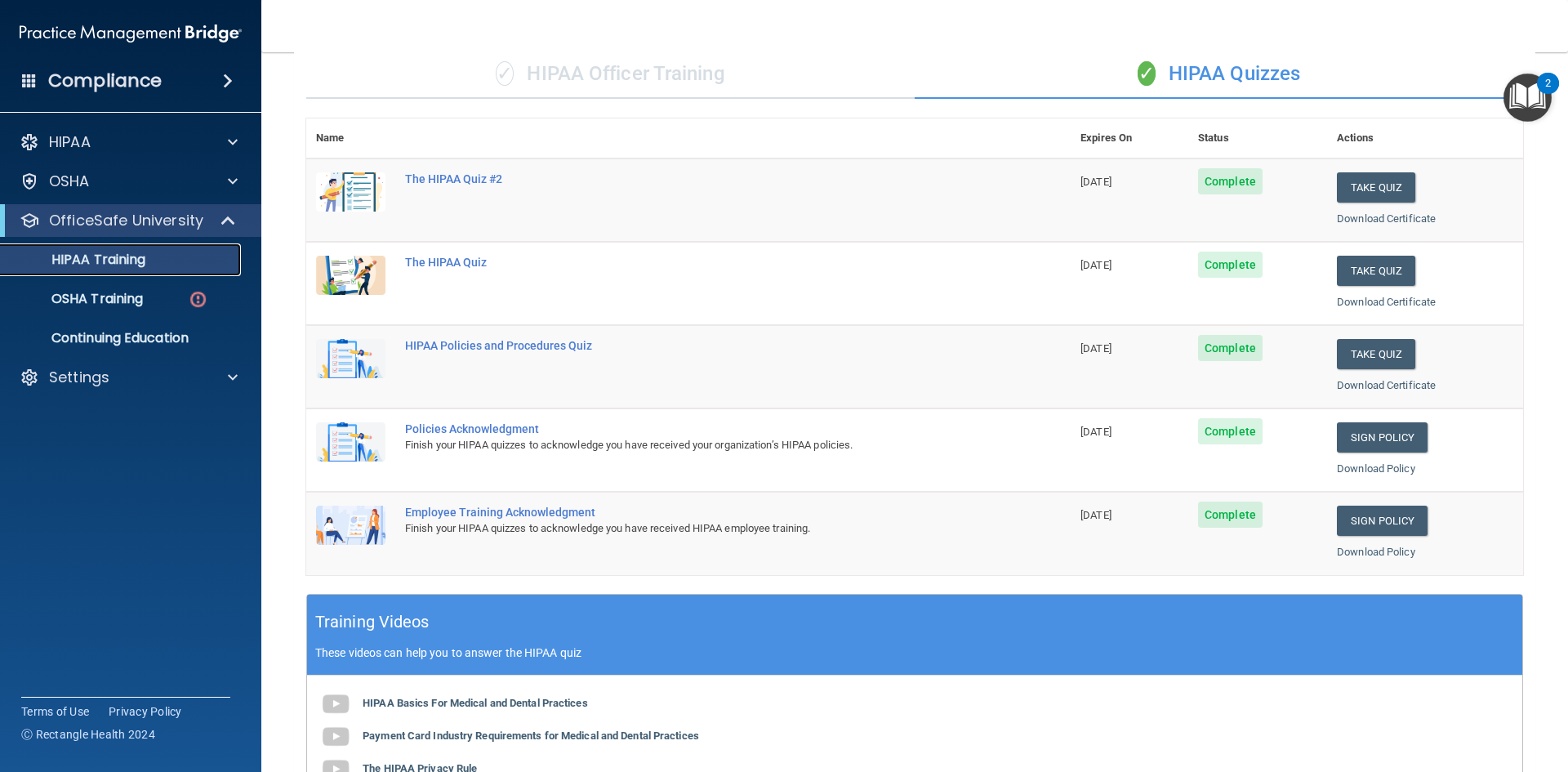
scroll to position [190, 0]
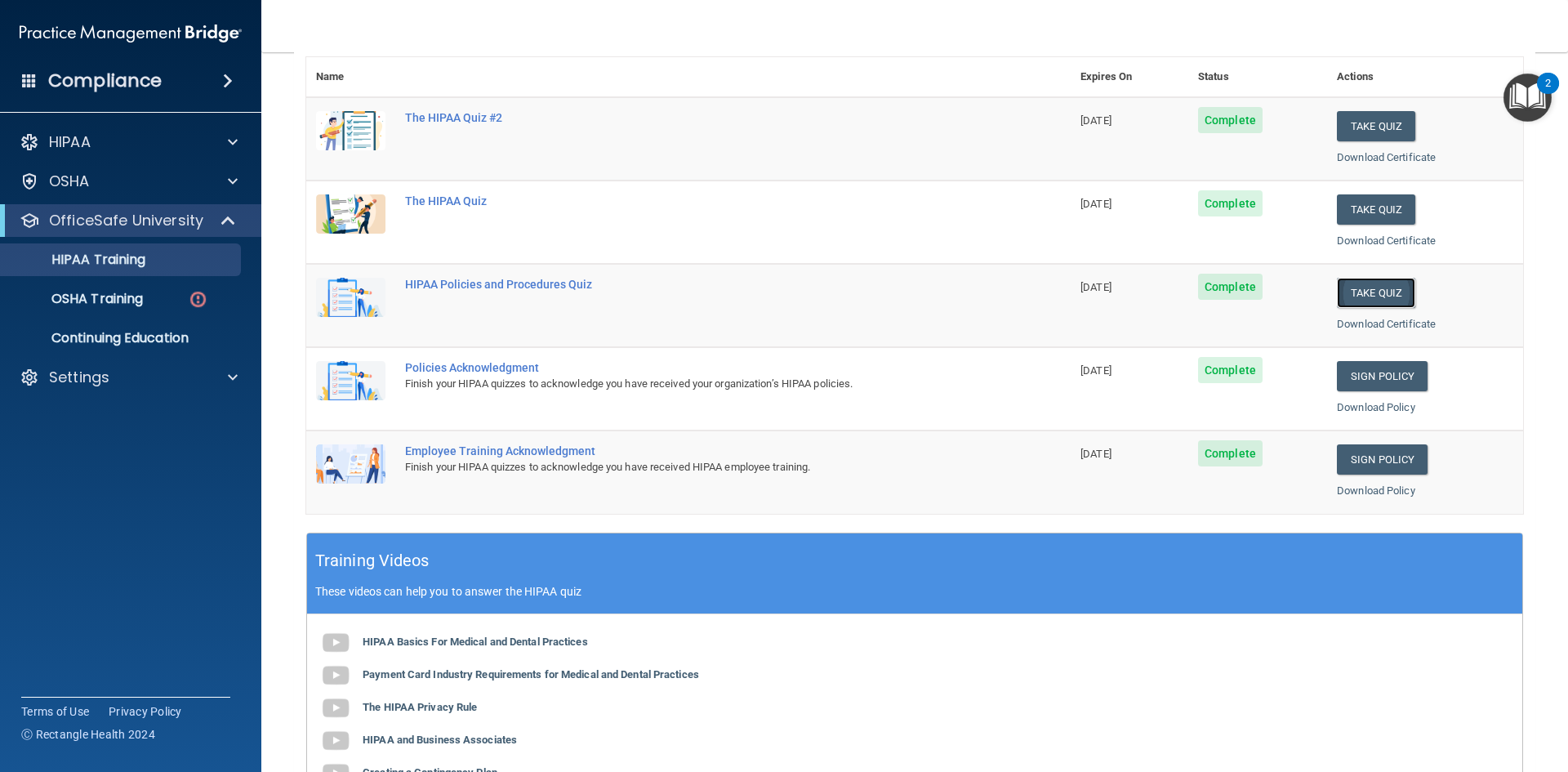
click at [1371, 292] on button "Take Quiz" at bounding box center [1375, 293] width 78 height 30
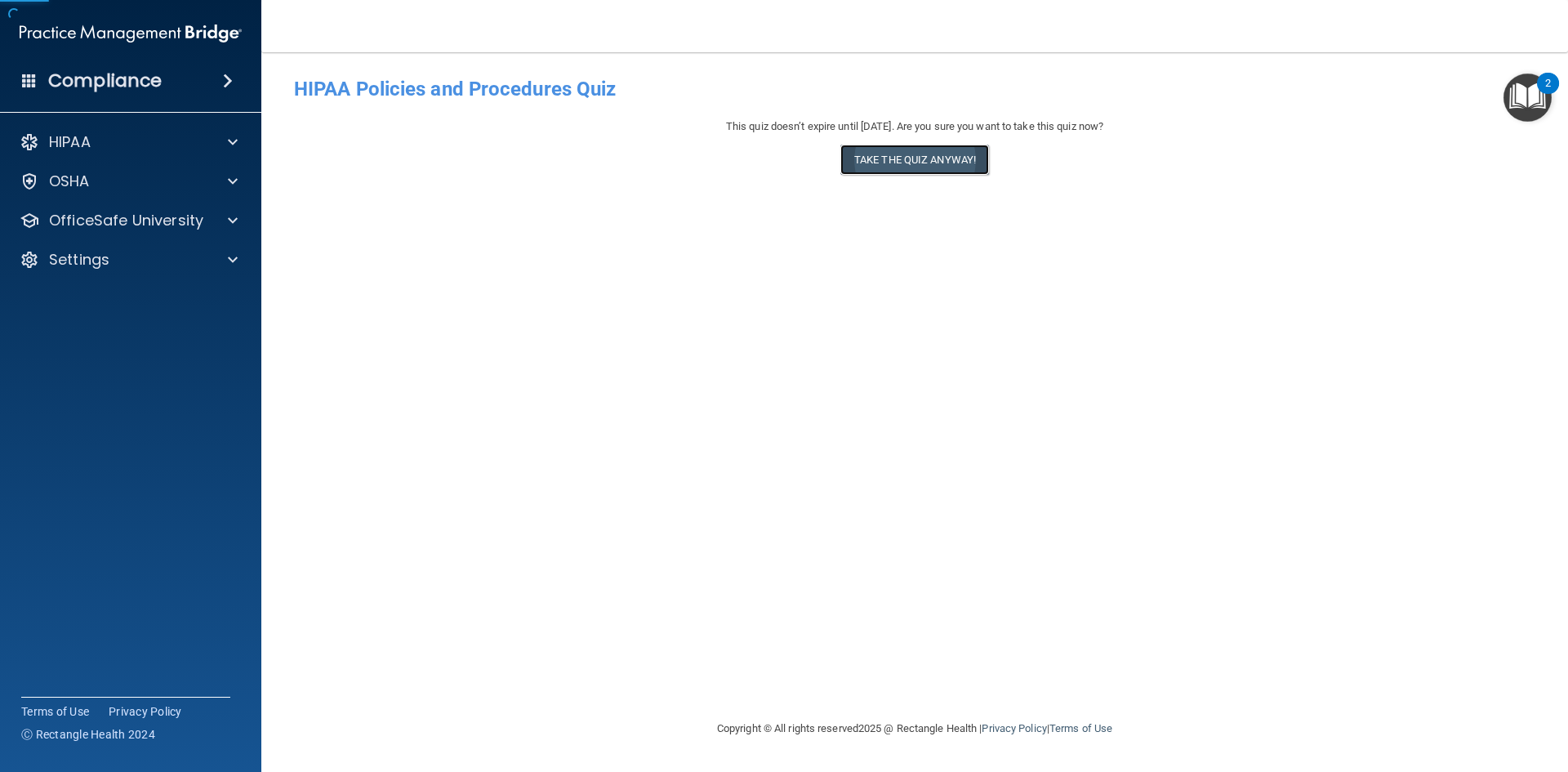
click at [900, 162] on button "Take the quiz anyway!" at bounding box center [915, 160] width 149 height 30
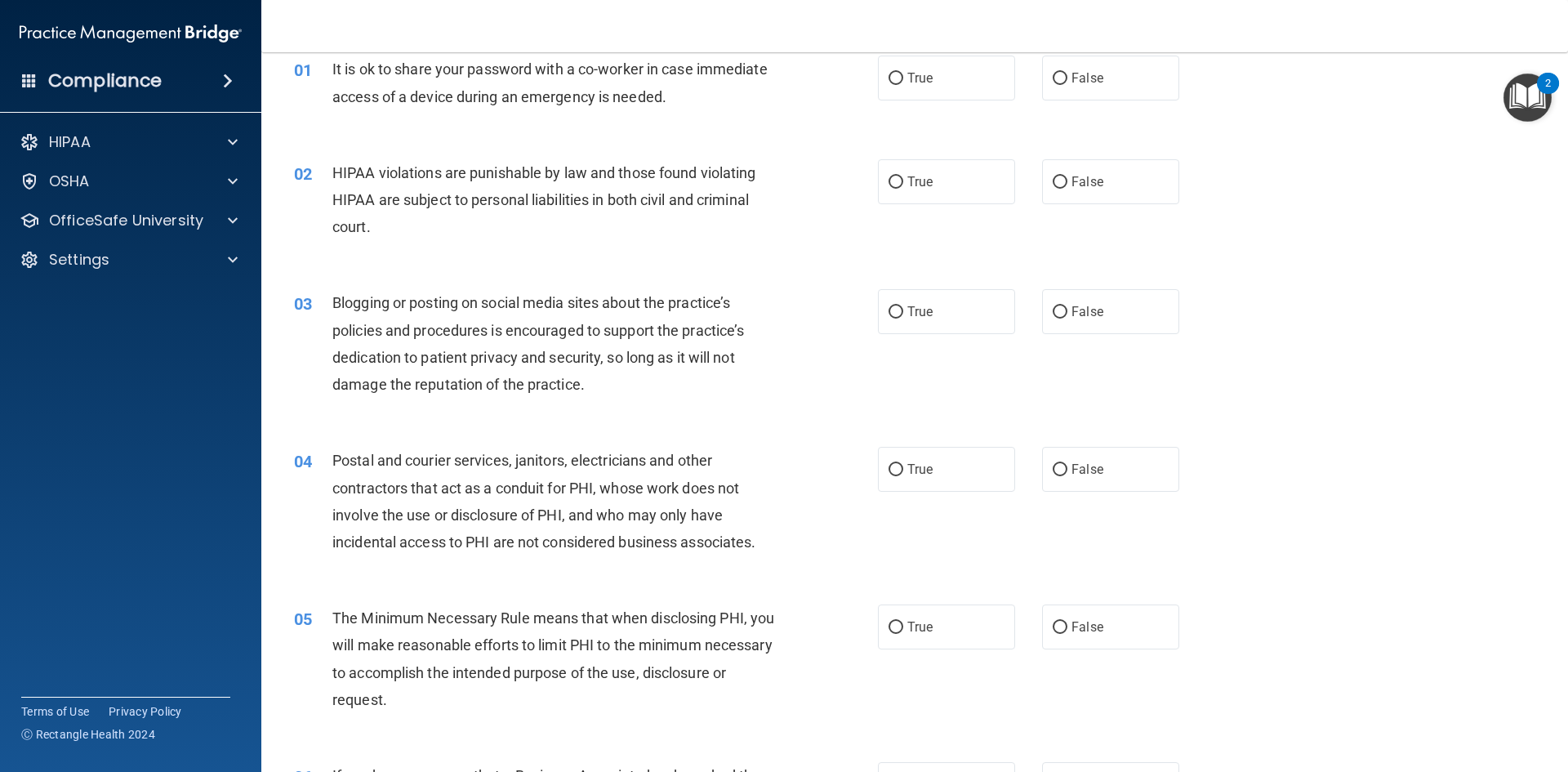
scroll to position [82, 0]
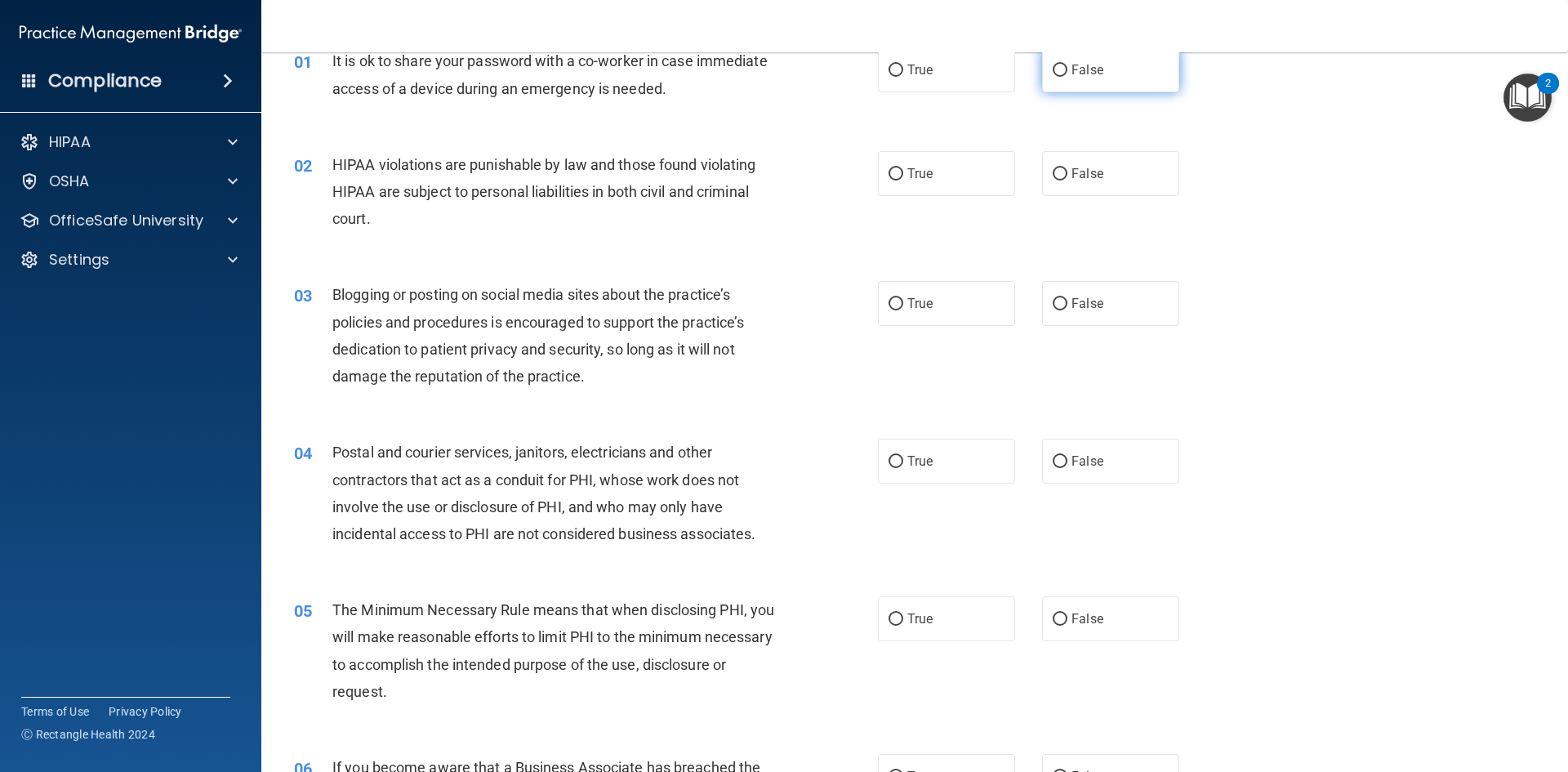
click at [1084, 71] on span "False" at bounding box center [1087, 70] width 32 height 16
click at [1067, 71] on input "False" at bounding box center [1060, 70] width 15 height 12
radio input "true"
click at [940, 182] on label "True" at bounding box center [947, 173] width 138 height 45
click at [903, 181] on input "True" at bounding box center [895, 173] width 15 height 12
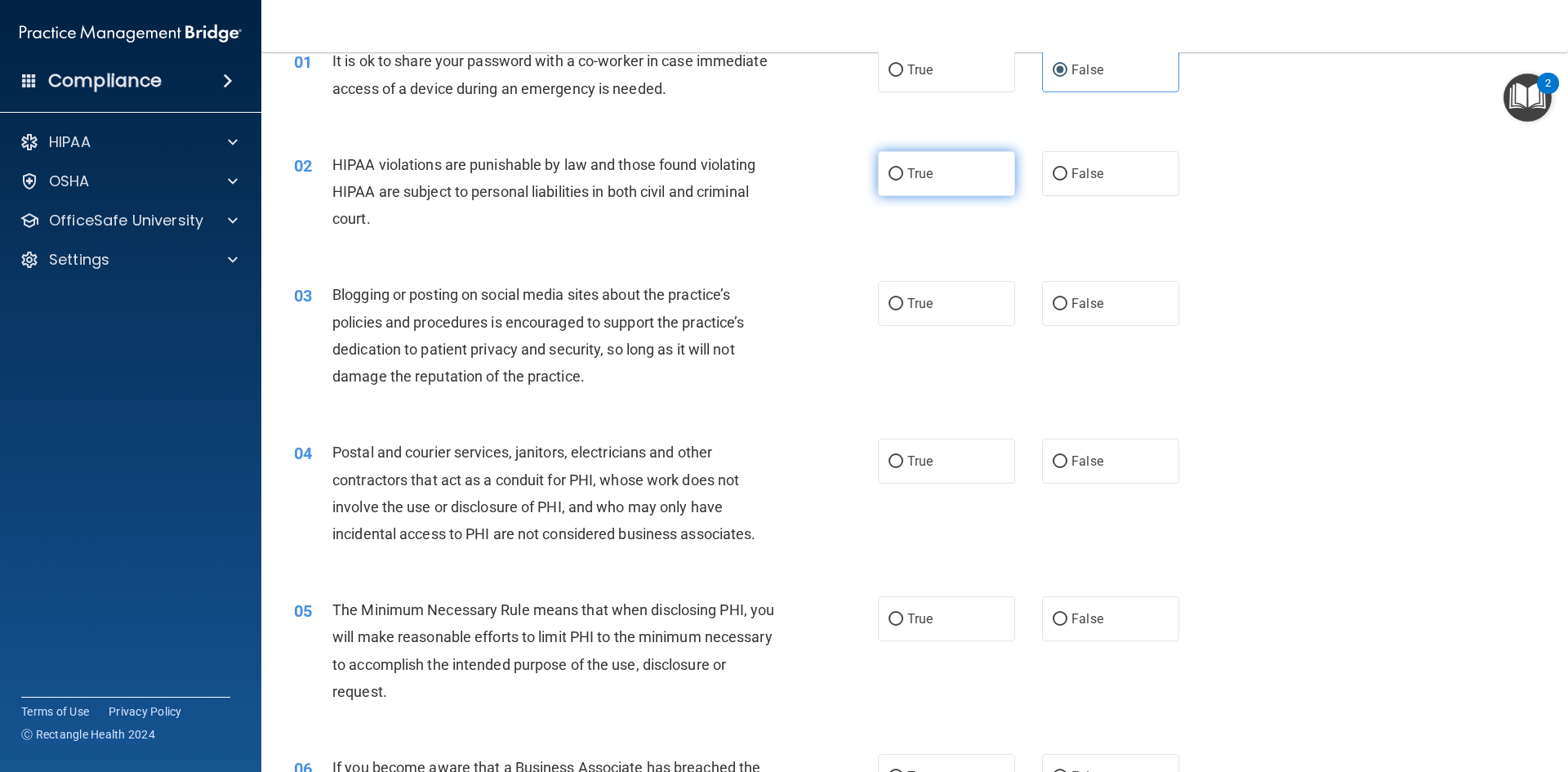
radio input "true"
click at [1086, 296] on label "False" at bounding box center [1111, 303] width 138 height 45
click at [1067, 298] on input "False" at bounding box center [1060, 304] width 15 height 12
radio input "true"
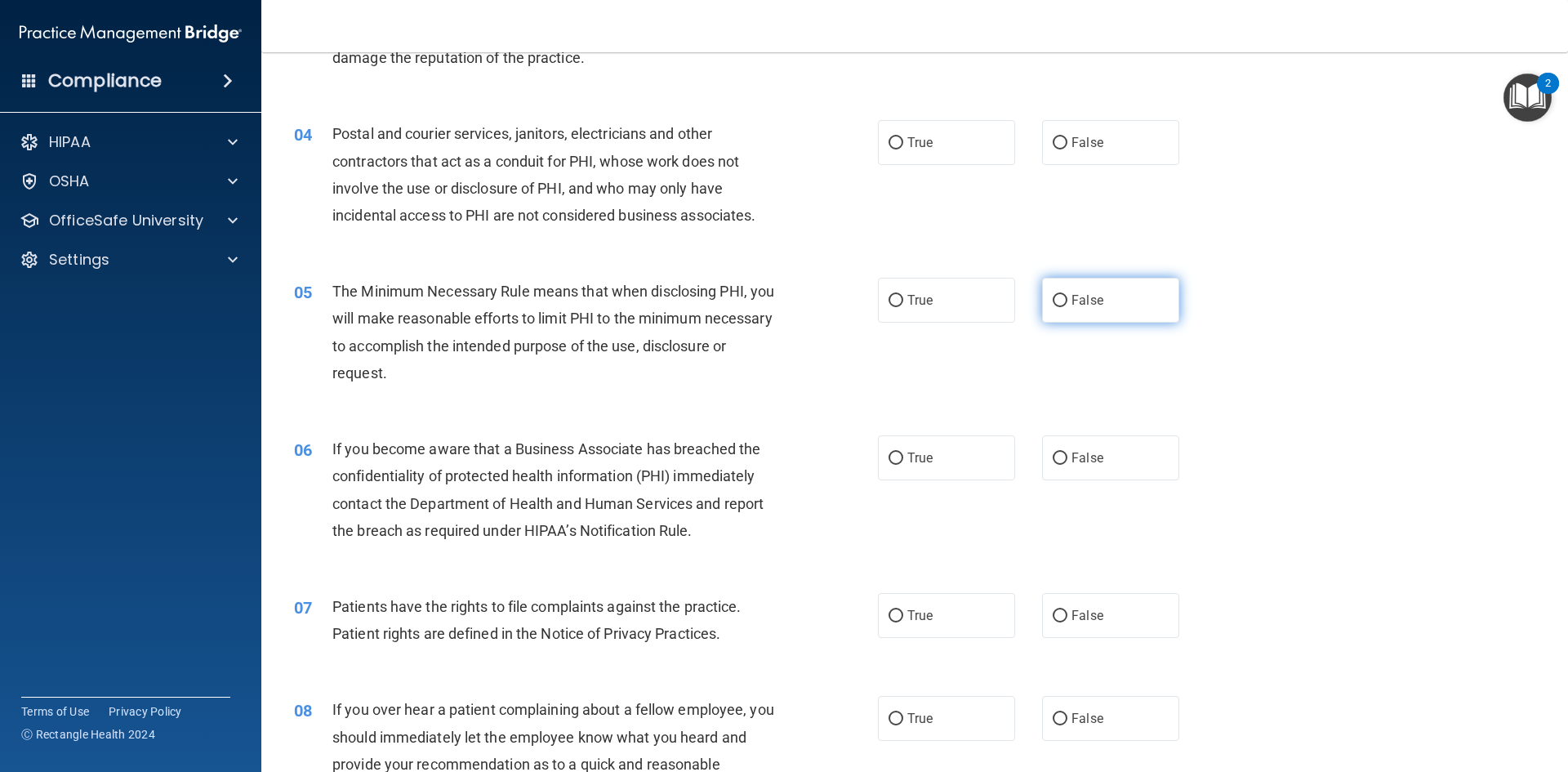
scroll to position [408, 0]
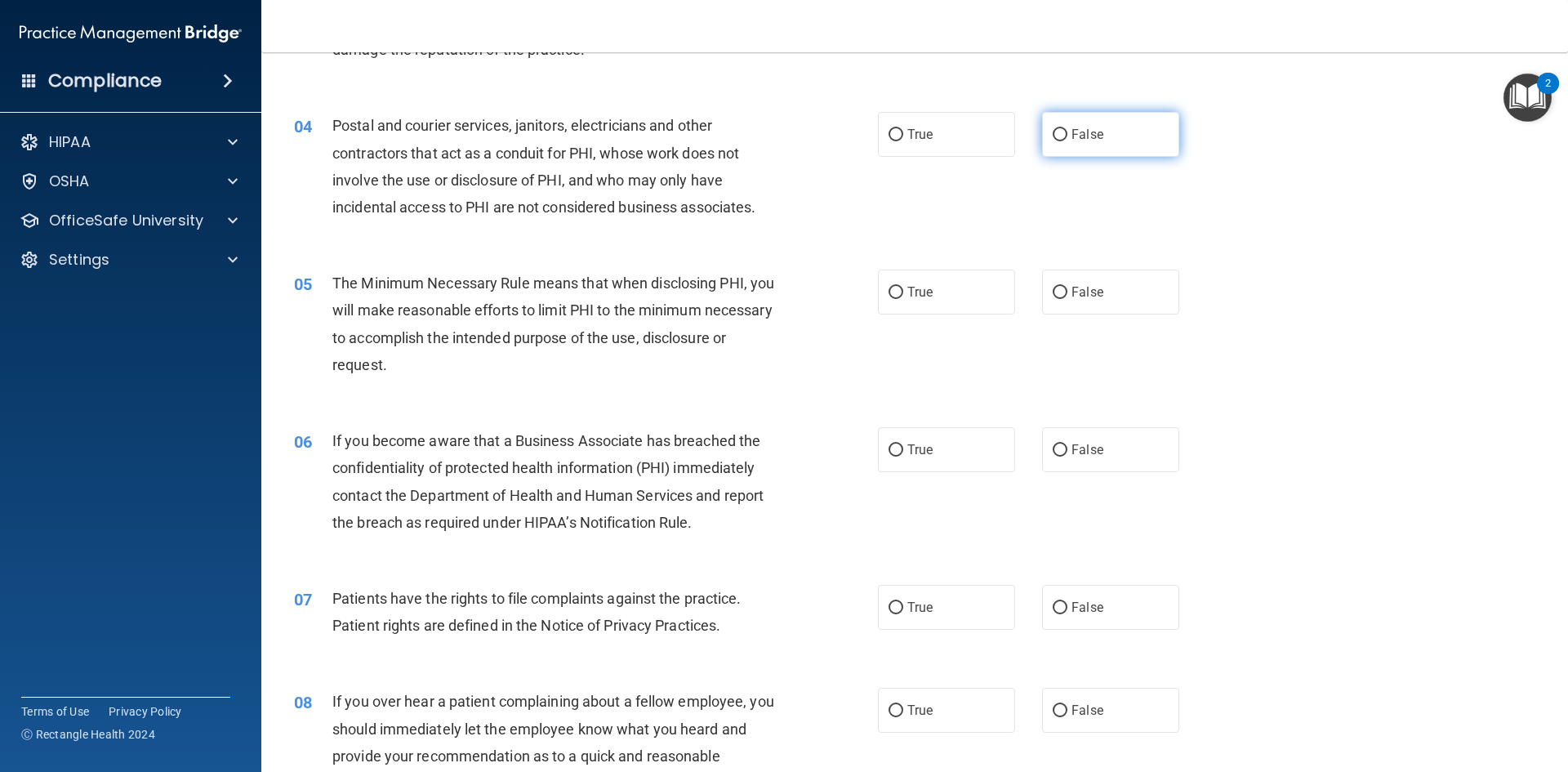
click at [1072, 138] on span "False" at bounding box center [1087, 134] width 32 height 16
click at [1067, 138] on input "False" at bounding box center [1060, 135] width 15 height 12
radio input "true"
click at [951, 307] on label "True" at bounding box center [947, 292] width 138 height 45
click at [903, 299] on input "True" at bounding box center [895, 292] width 15 height 12
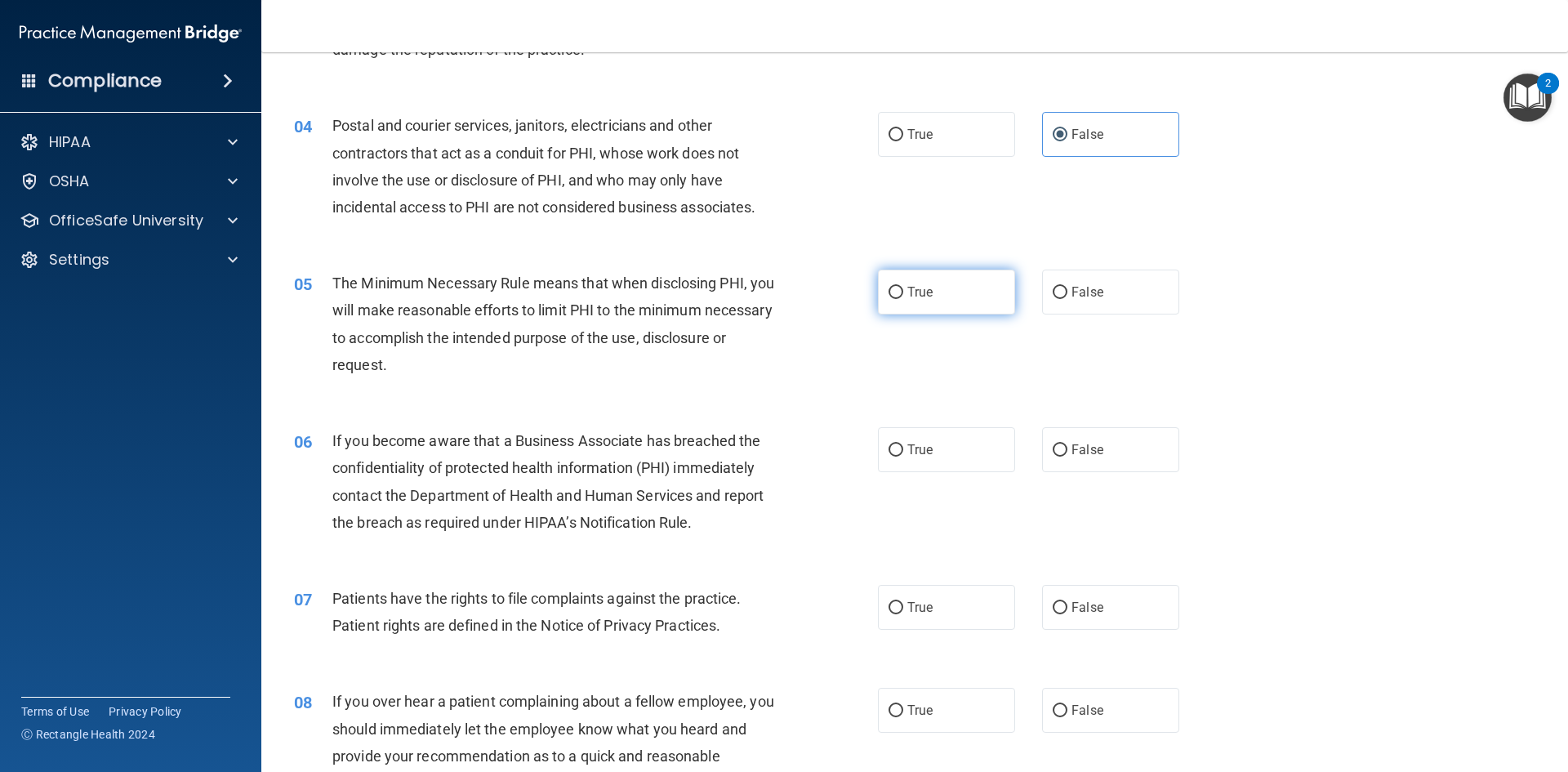
radio input "true"
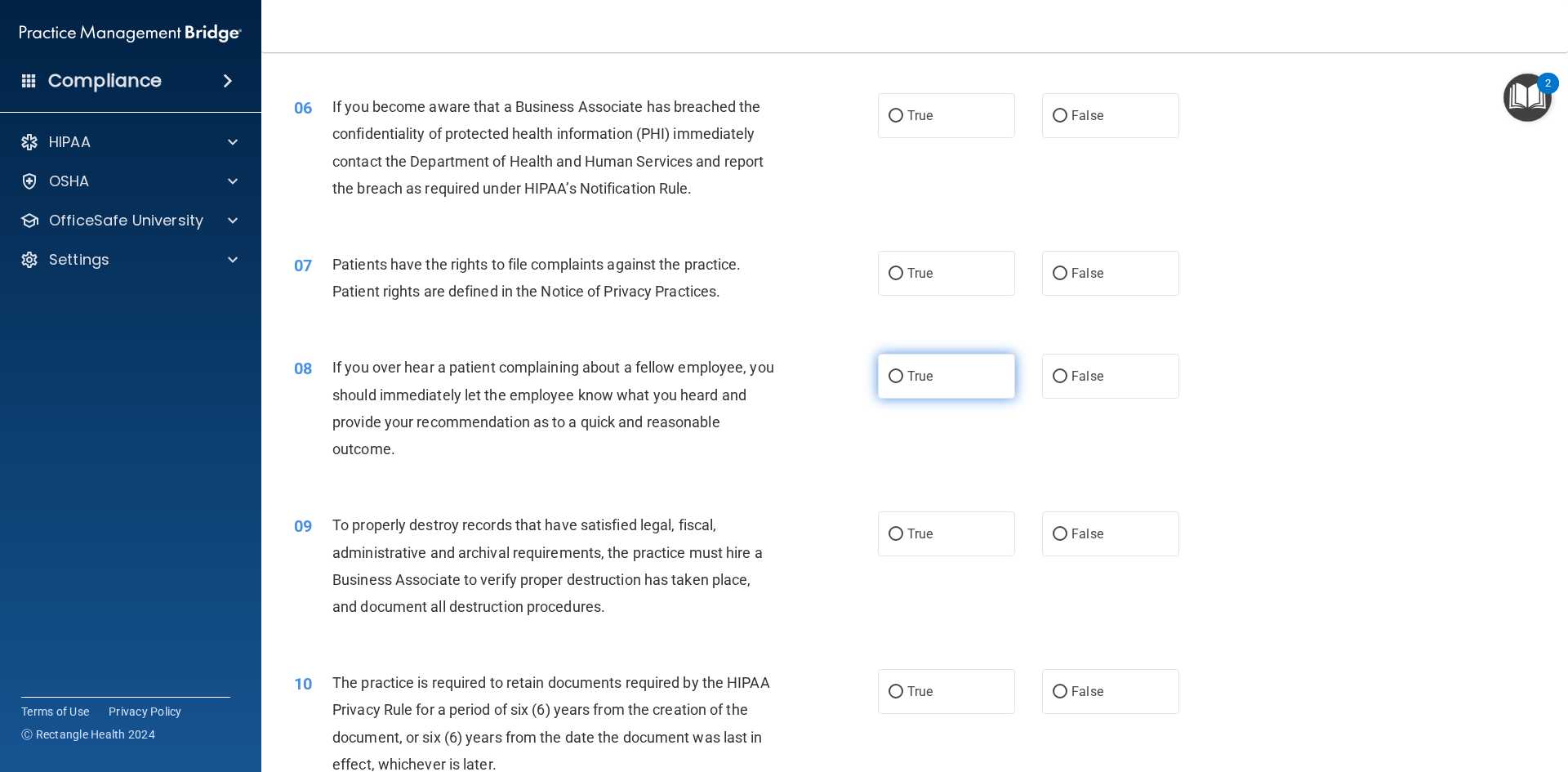
scroll to position [735, 0]
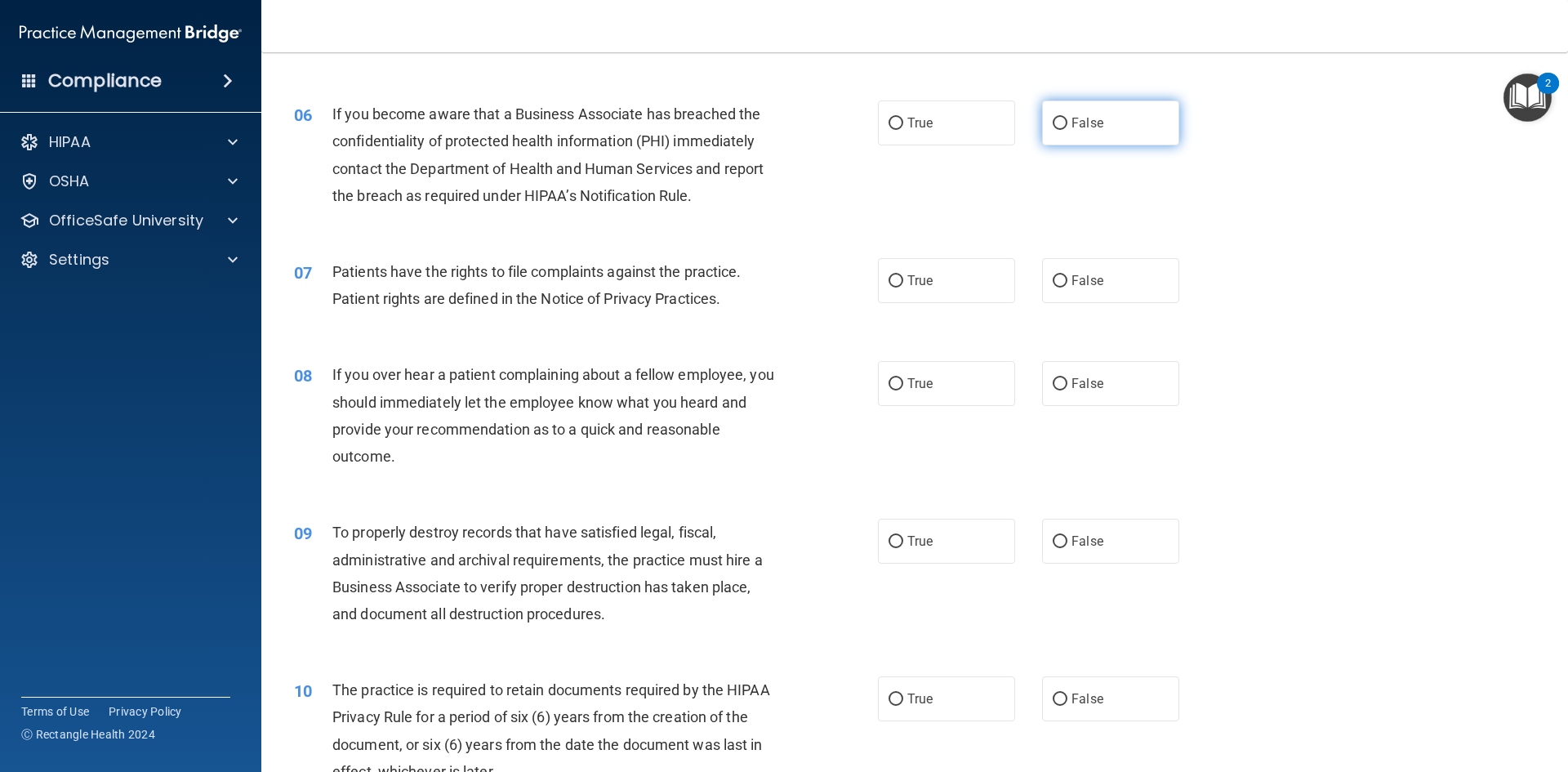
drag, startPoint x: 1073, startPoint y: 122, endPoint x: 1063, endPoint y: 130, distance: 12.8
click at [1074, 123] on label "False" at bounding box center [1111, 122] width 138 height 45
click at [1067, 123] on input "False" at bounding box center [1060, 123] width 15 height 12
radio input "true"
click at [961, 283] on label "True" at bounding box center [947, 280] width 138 height 45
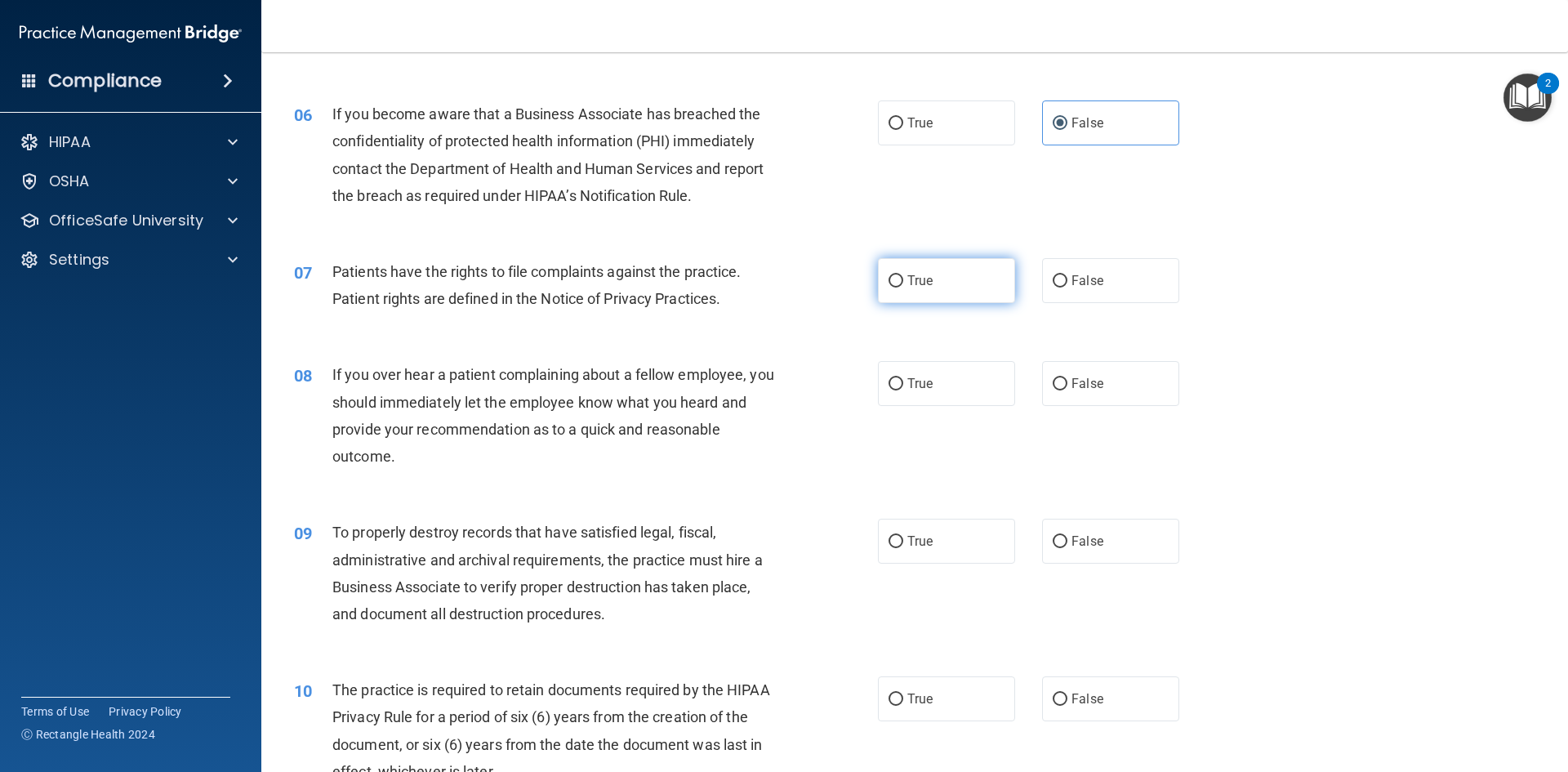
click at [903, 283] on input "True" at bounding box center [895, 281] width 15 height 12
radio input "true"
click at [1079, 378] on span "False" at bounding box center [1087, 383] width 32 height 16
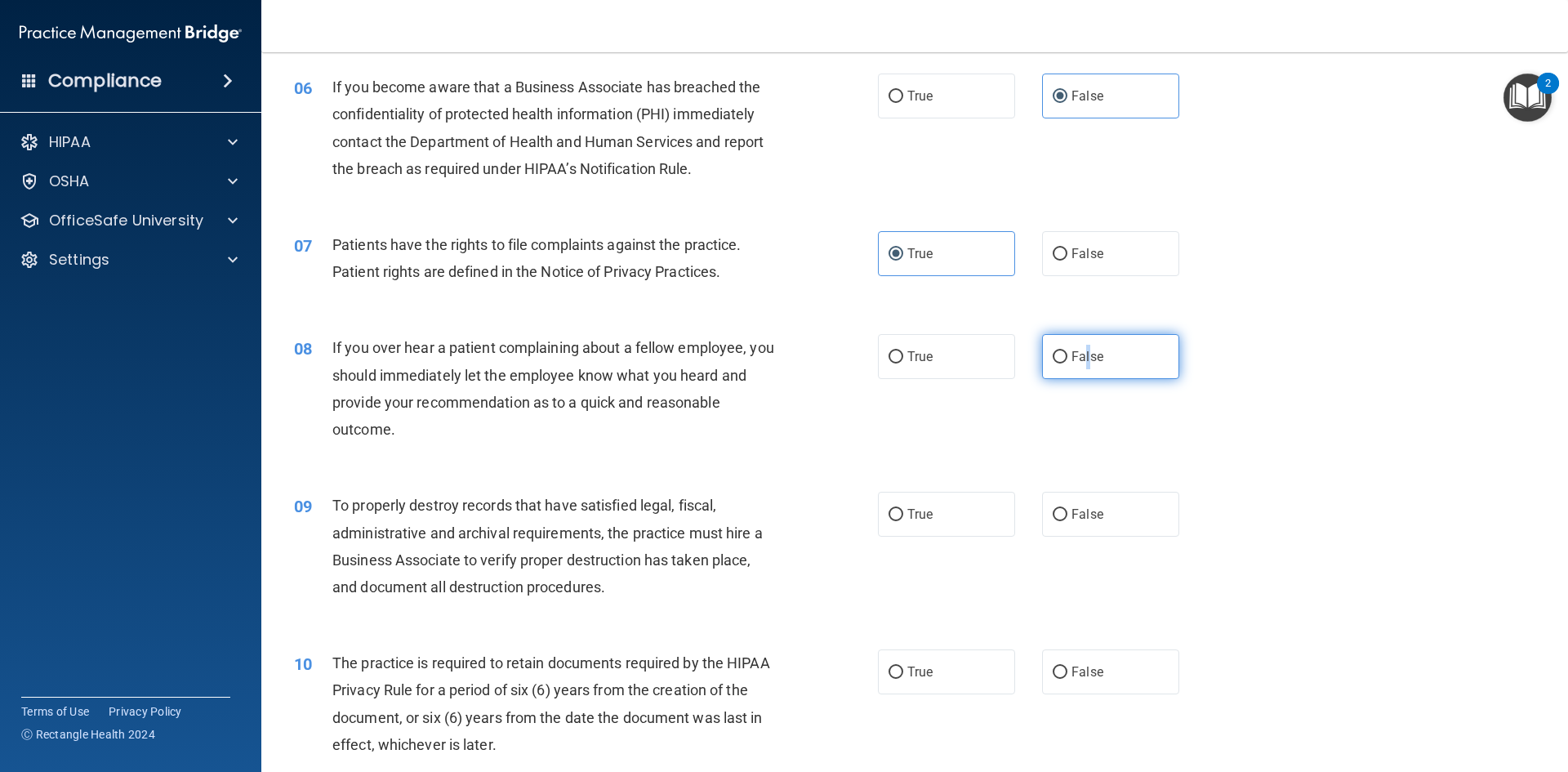
scroll to position [980, 0]
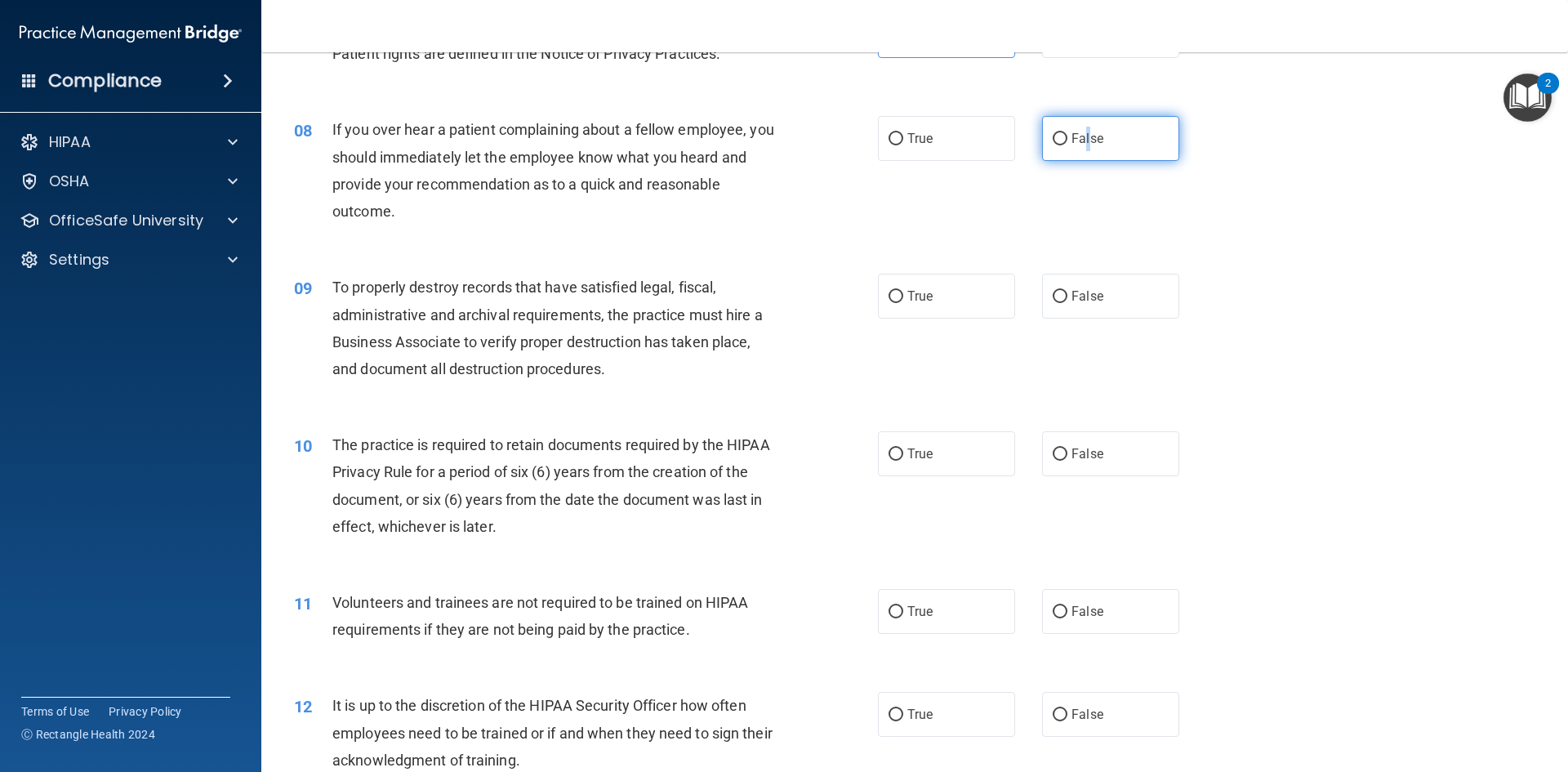
click at [1056, 141] on input "False" at bounding box center [1060, 139] width 15 height 12
radio input "true"
click at [1086, 297] on span "False" at bounding box center [1087, 296] width 32 height 16
click at [1067, 297] on input "False" at bounding box center [1060, 296] width 15 height 12
radio input "true"
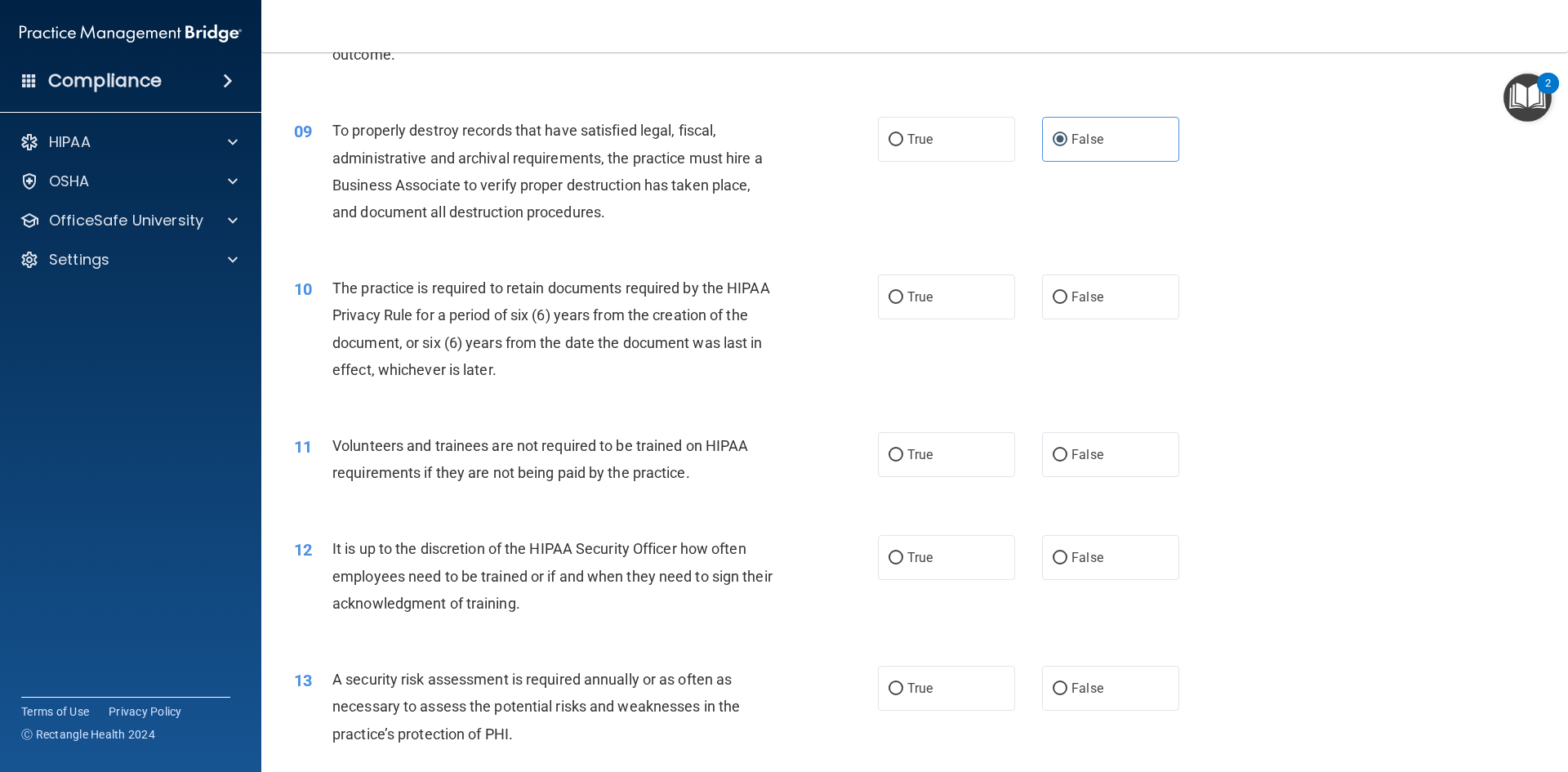
scroll to position [1144, 0]
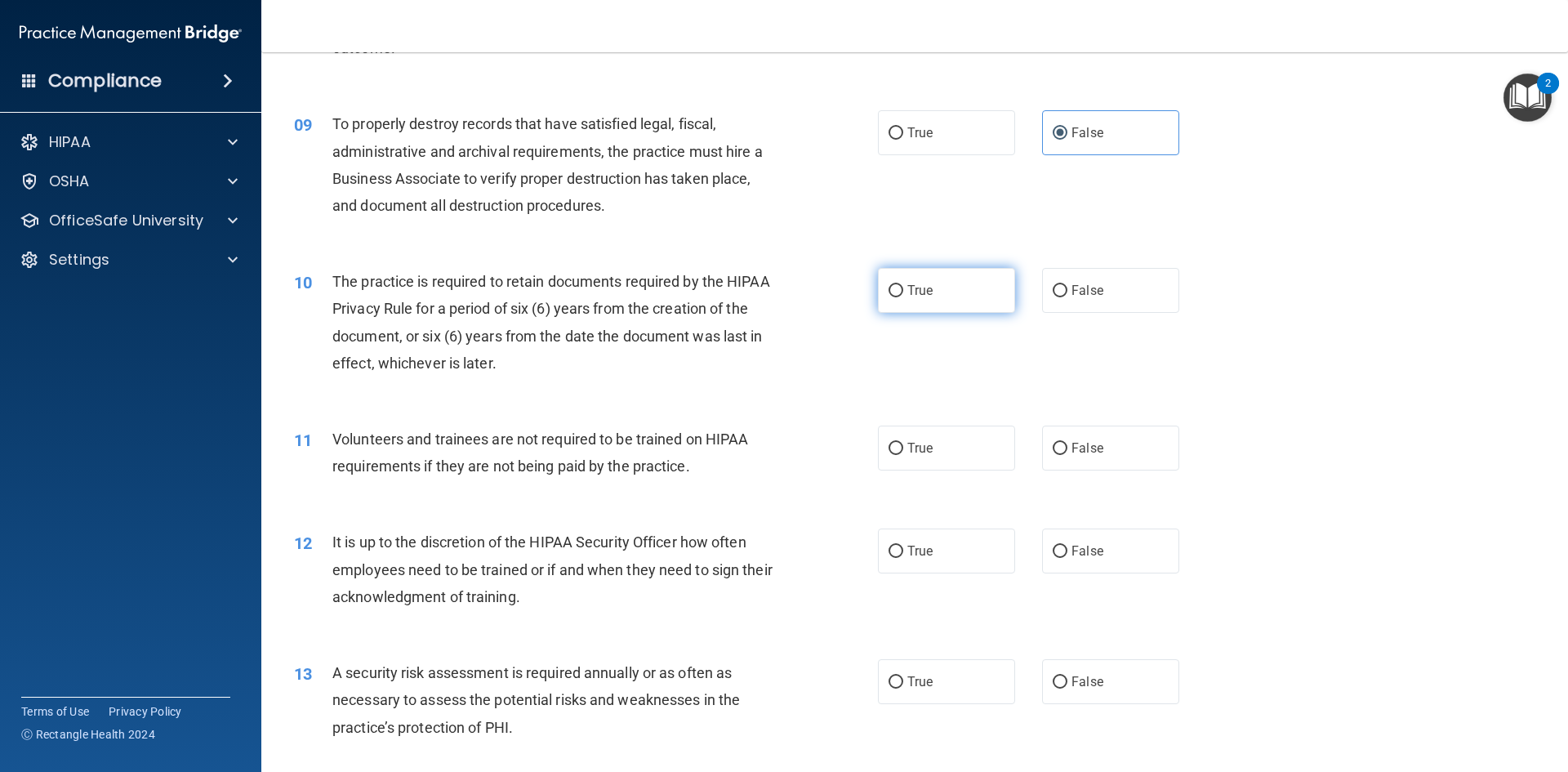
click at [976, 293] on label "True" at bounding box center [947, 290] width 138 height 45
click at [903, 293] on input "True" at bounding box center [895, 291] width 15 height 12
radio input "true"
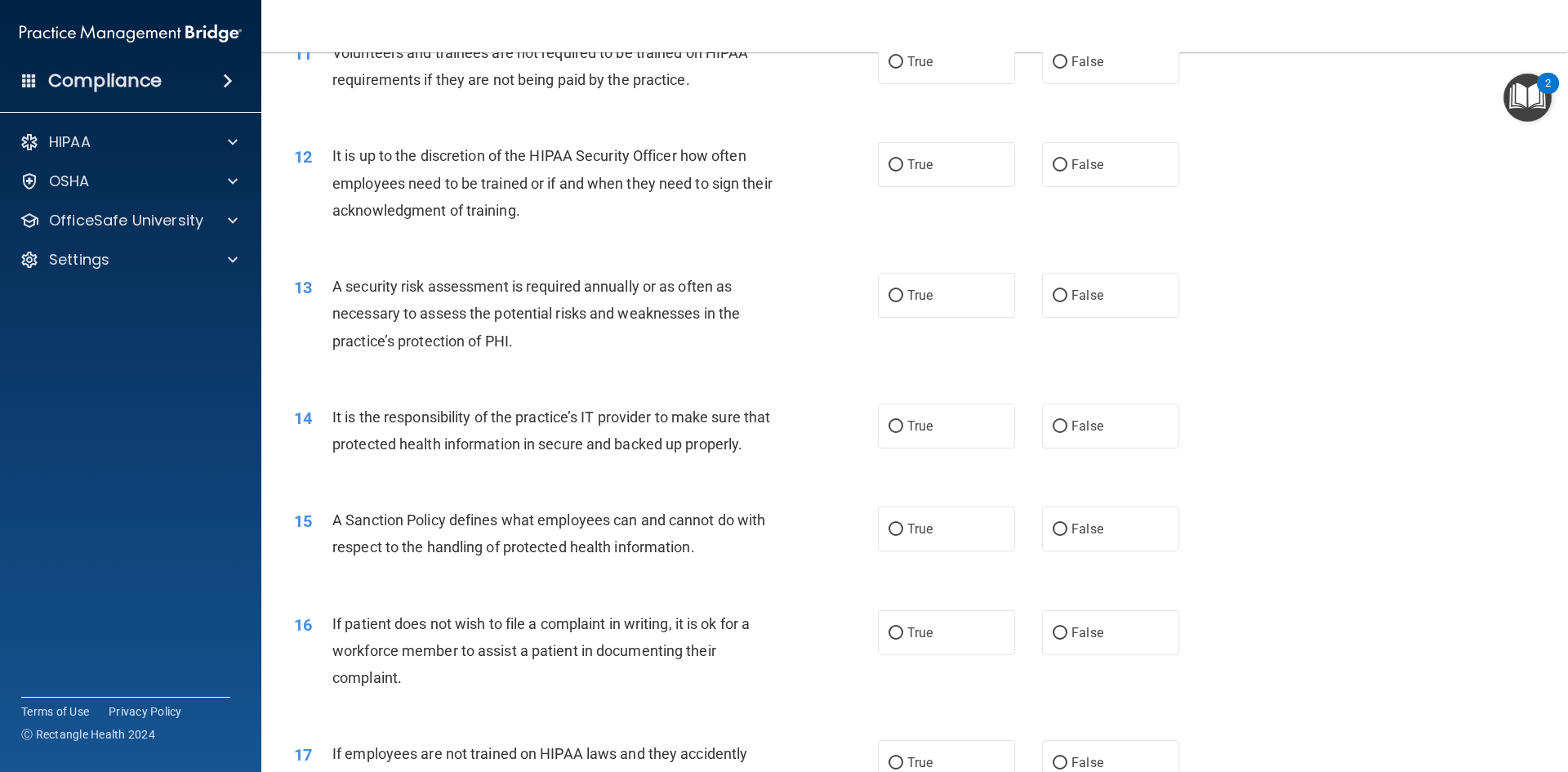
scroll to position [1471, 0]
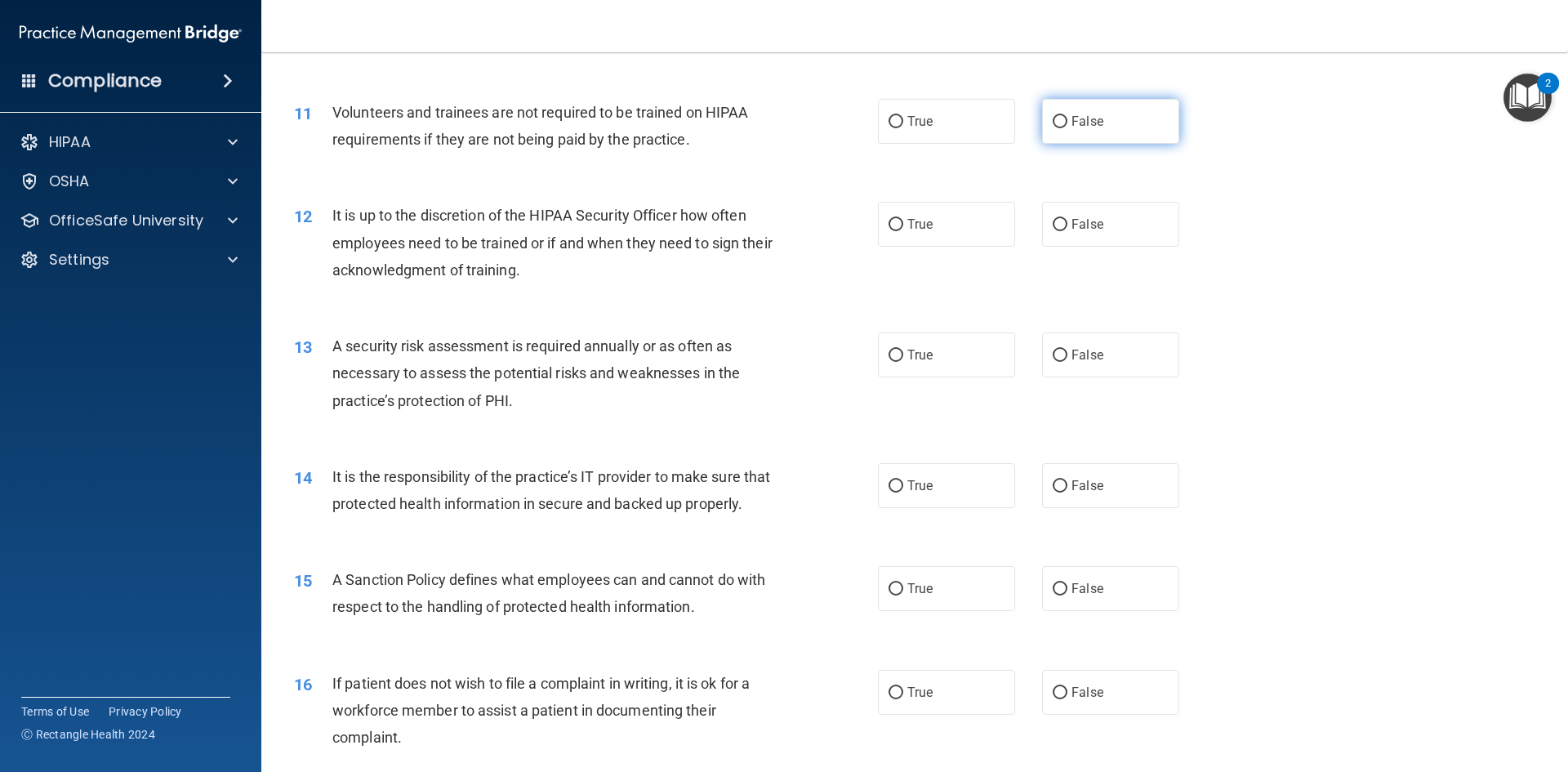
click at [1114, 130] on label "False" at bounding box center [1111, 121] width 138 height 45
click at [1067, 129] on input "False" at bounding box center [1060, 121] width 15 height 12
radio input "true"
click at [1052, 231] on input "False" at bounding box center [1060, 225] width 15 height 12
radio input "true"
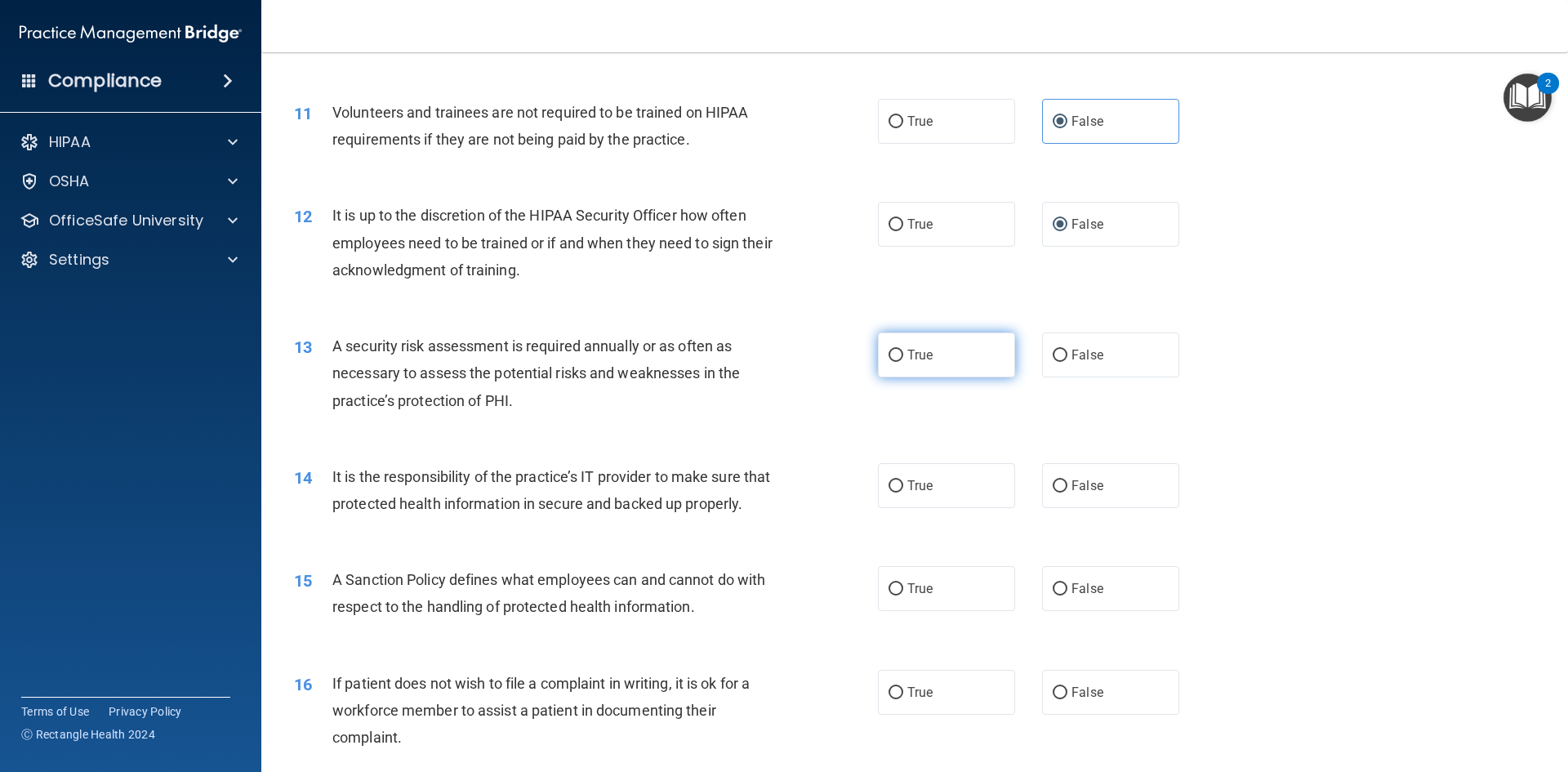
click at [973, 348] on label "True" at bounding box center [947, 354] width 138 height 45
click at [903, 350] on input "True" at bounding box center [895, 355] width 15 height 12
radio input "true"
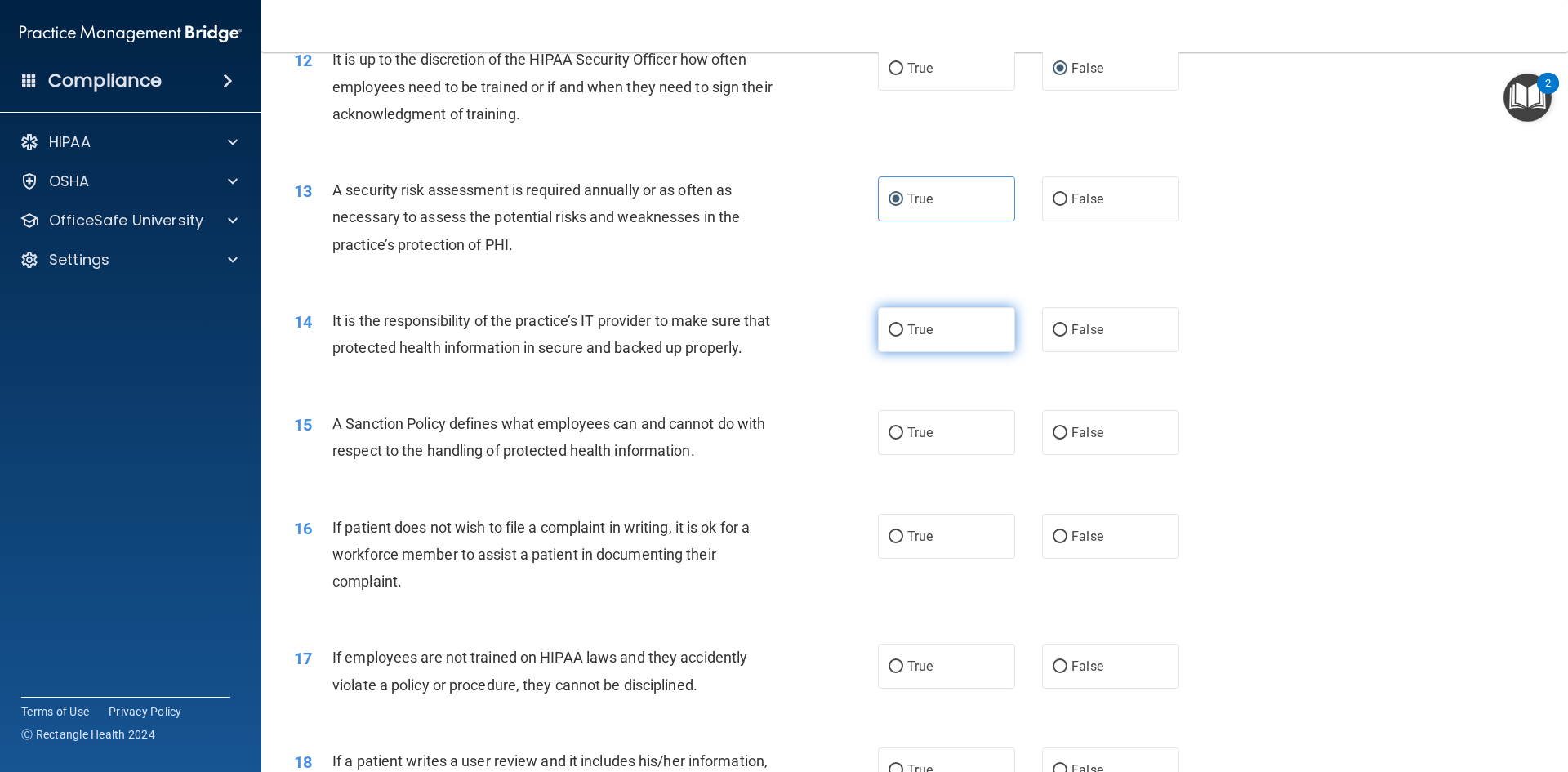
scroll to position [1634, 0]
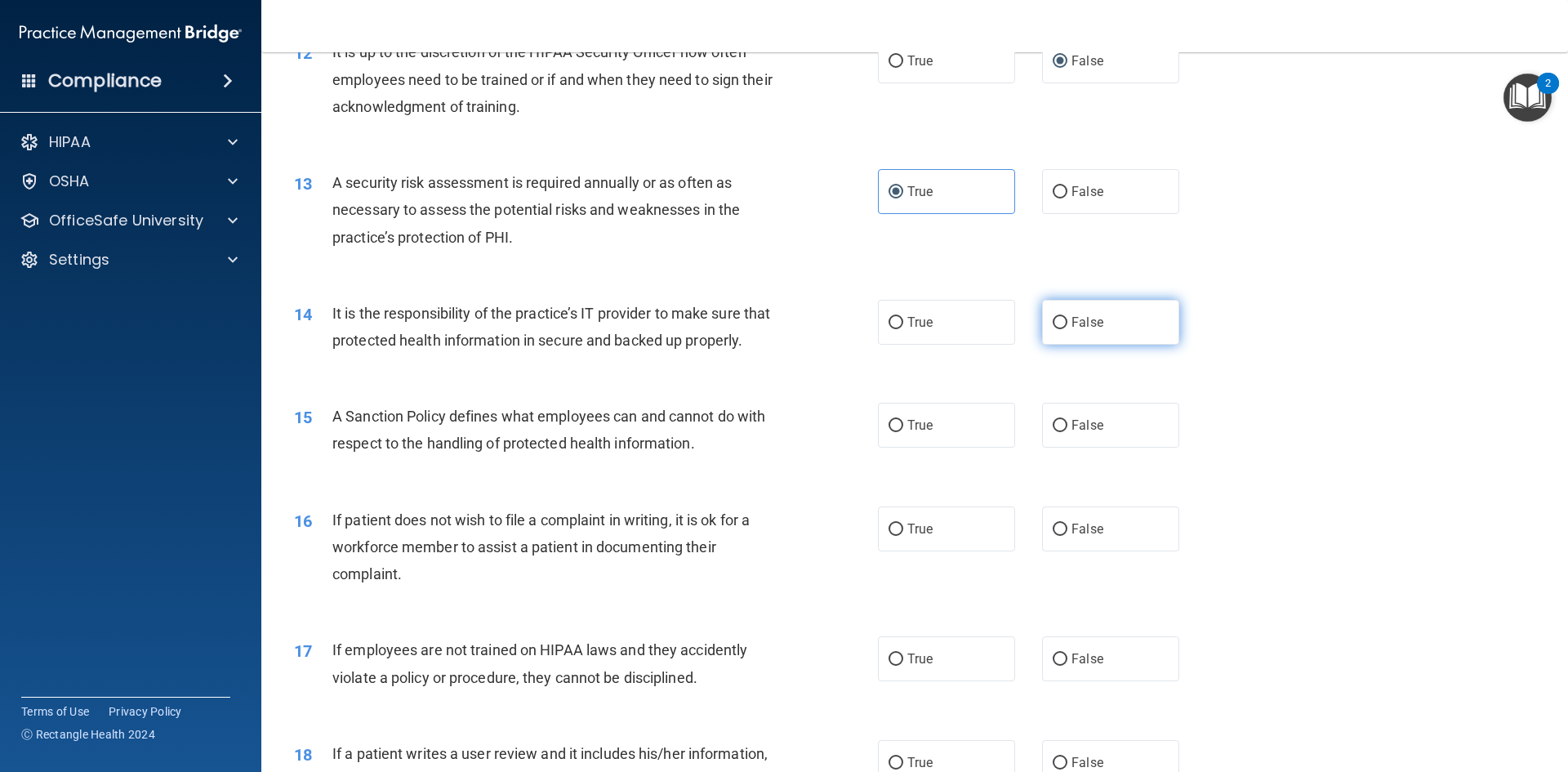
click at [1074, 328] on span "False" at bounding box center [1087, 322] width 32 height 16
click at [1067, 328] on input "False" at bounding box center [1060, 322] width 15 height 12
radio input "true"
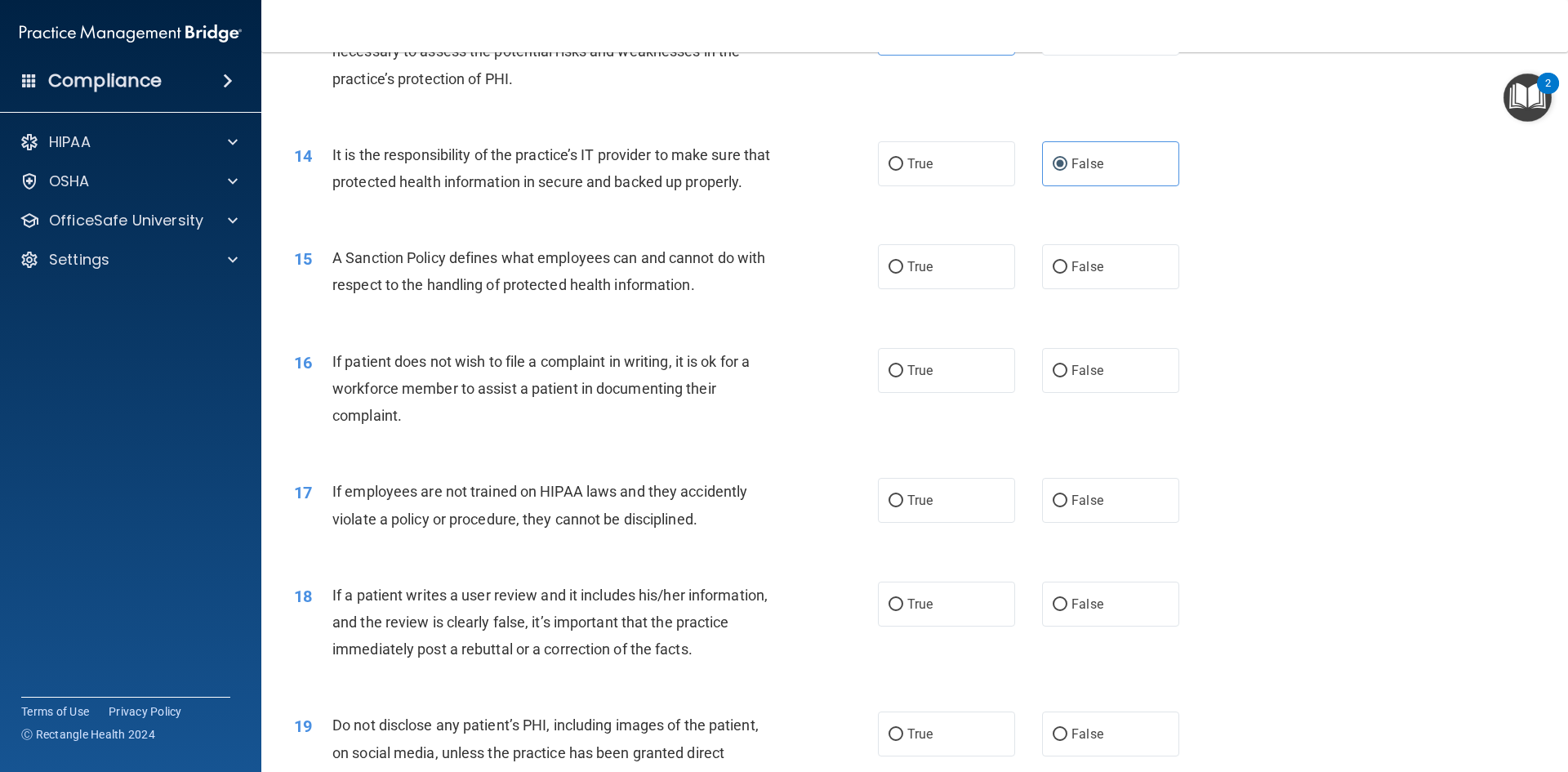
scroll to position [1797, 0]
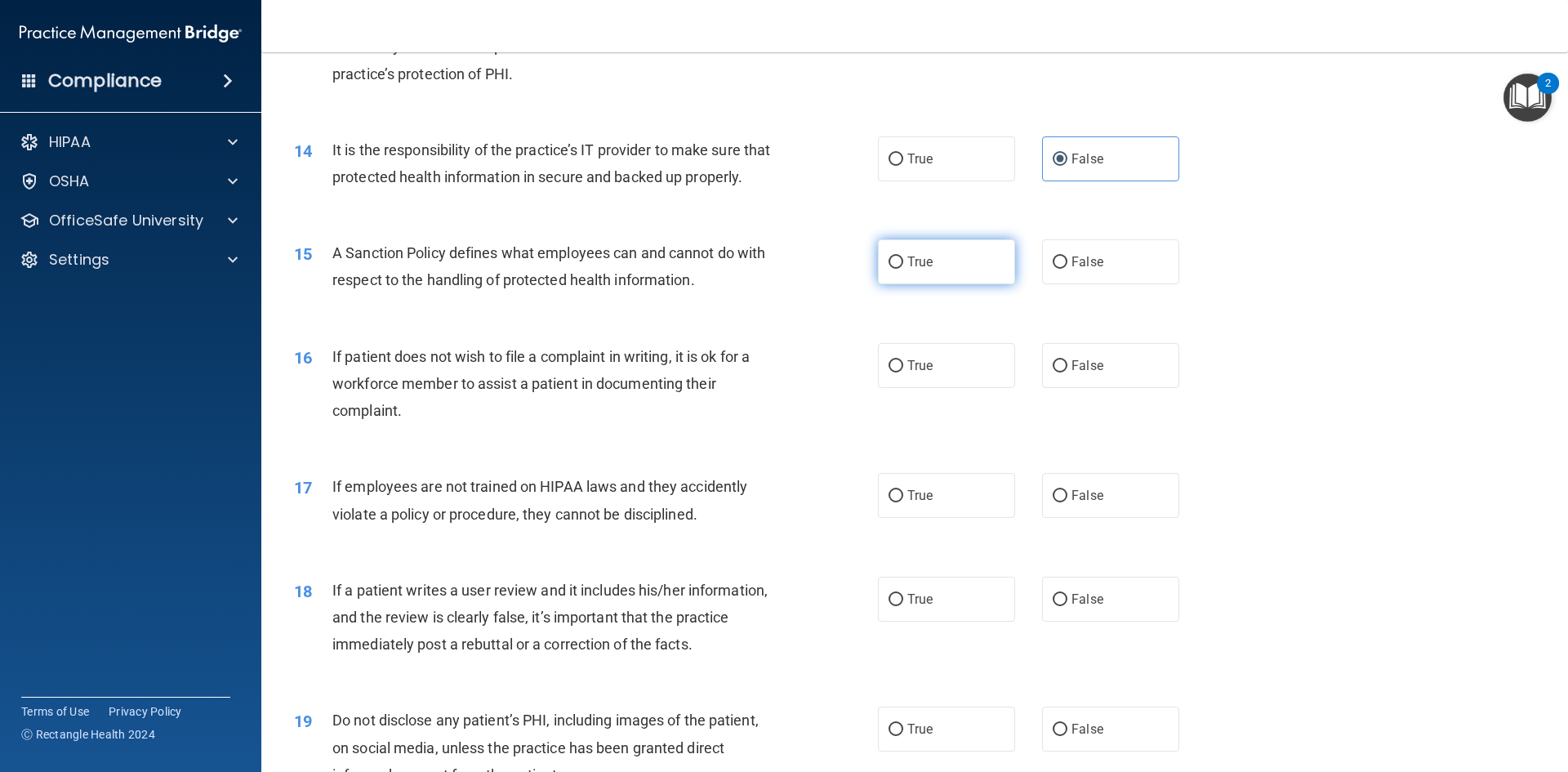
click at [970, 285] on label "True" at bounding box center [947, 262] width 138 height 45
click at [903, 269] on input "True" at bounding box center [895, 263] width 15 height 12
radio input "true"
click at [956, 388] on label "True" at bounding box center [947, 365] width 138 height 45
click at [903, 373] on input "True" at bounding box center [895, 366] width 15 height 12
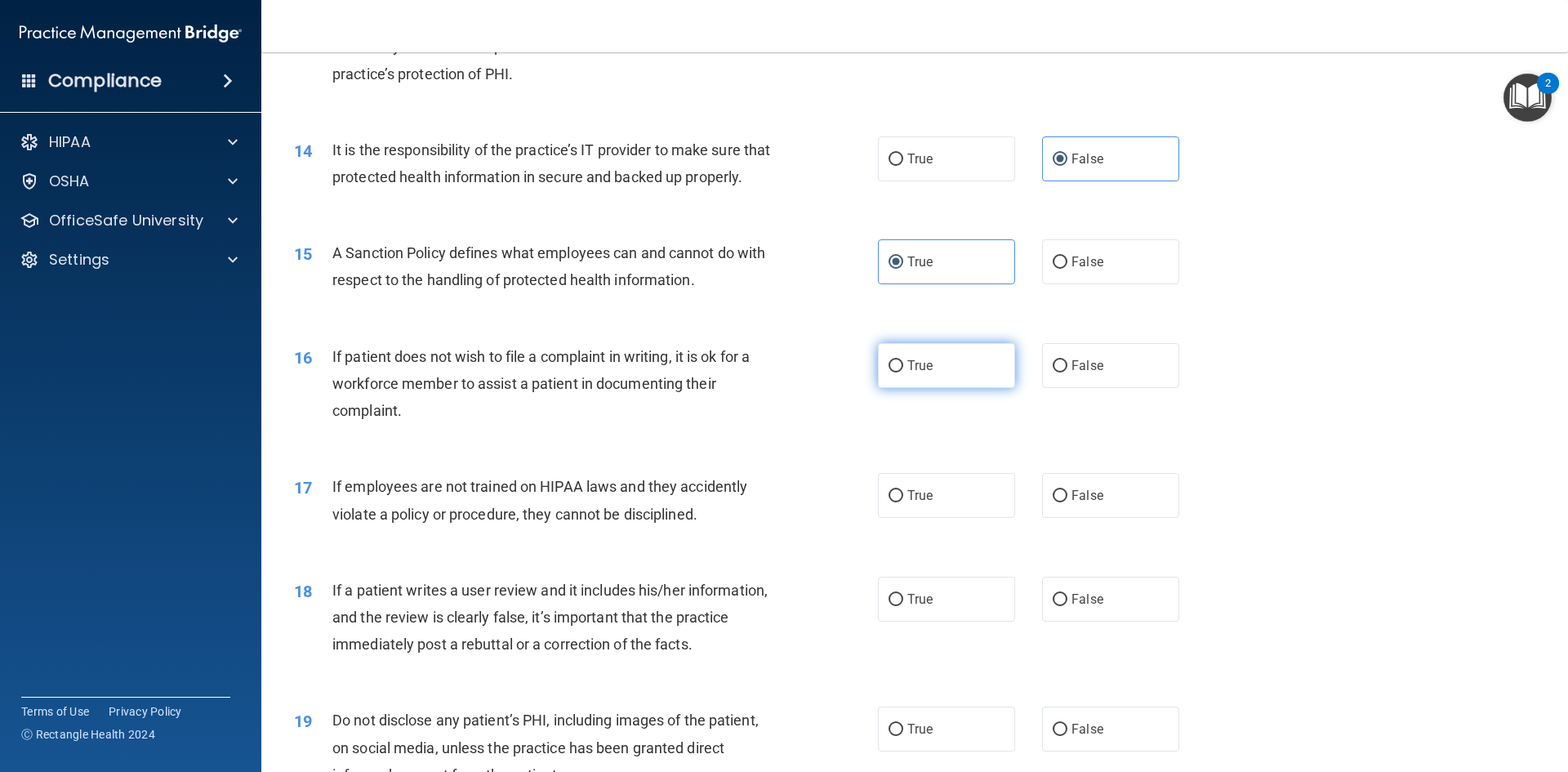
radio input "true"
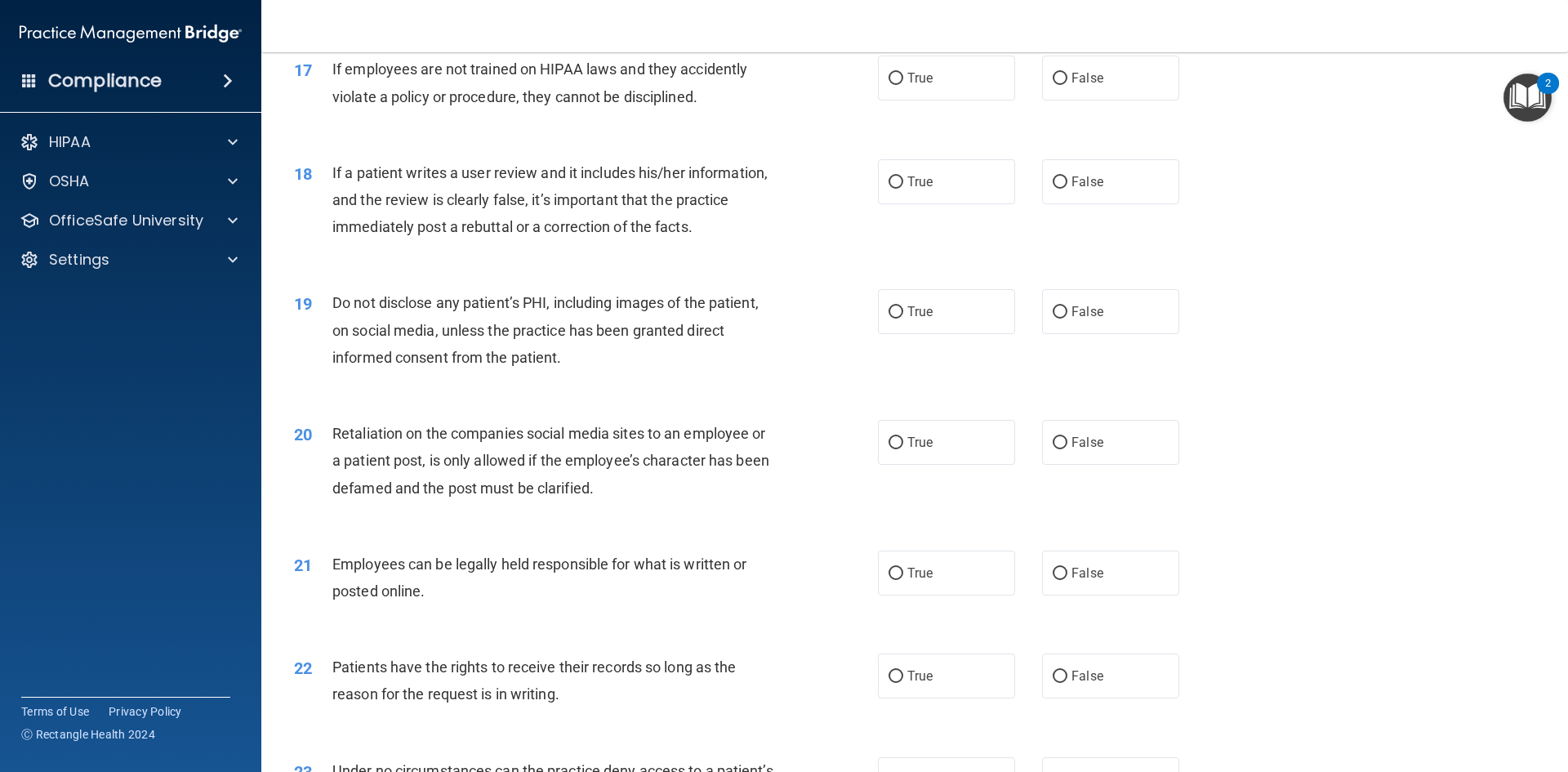
scroll to position [2206, 0]
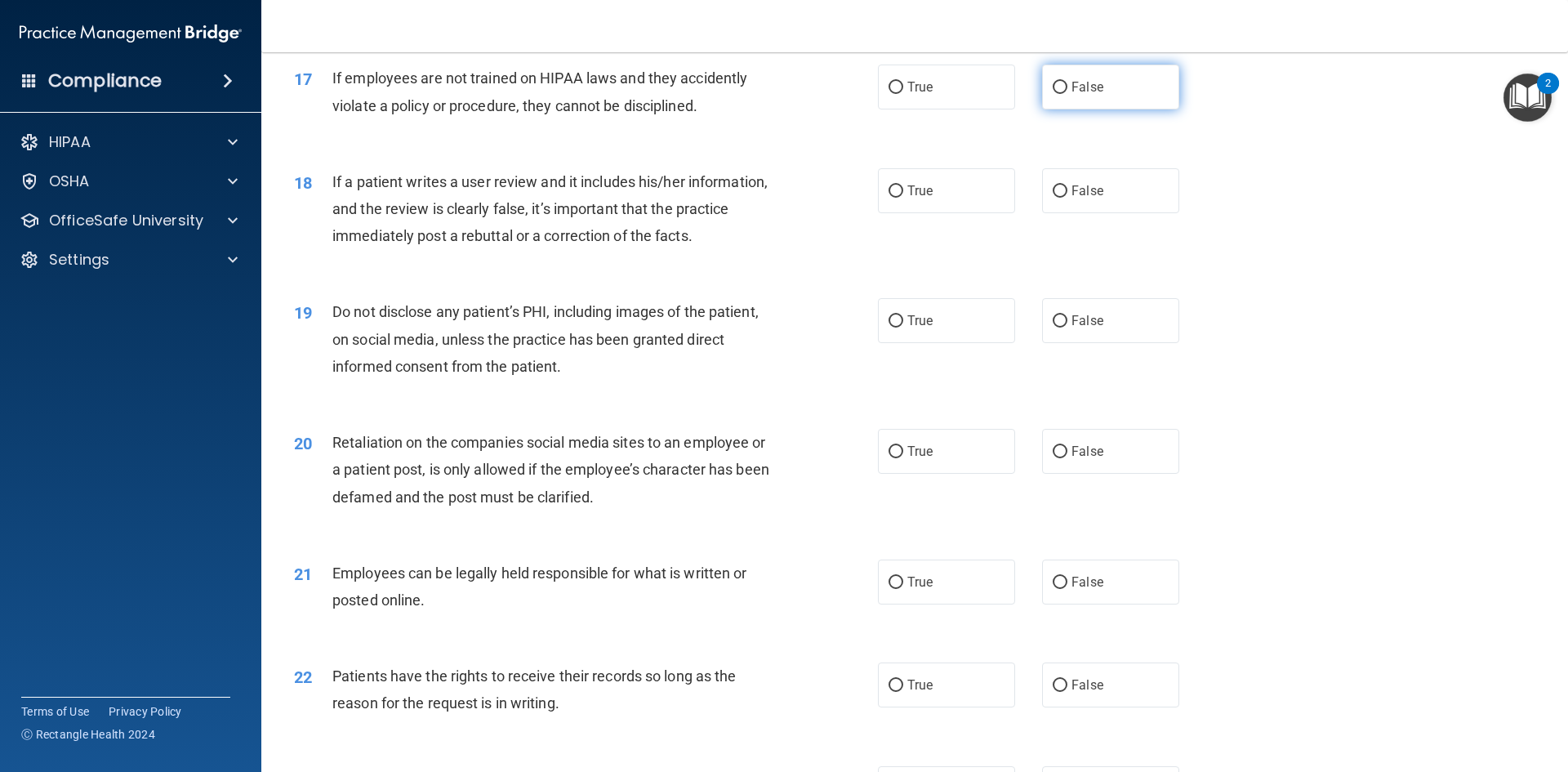
click at [1064, 109] on label "False" at bounding box center [1111, 86] width 138 height 45
click at [1064, 94] on input "False" at bounding box center [1060, 87] width 15 height 12
radio input "true"
click at [1051, 213] on label "False" at bounding box center [1111, 190] width 138 height 45
click at [1052, 197] on input "False" at bounding box center [1060, 191] width 15 height 12
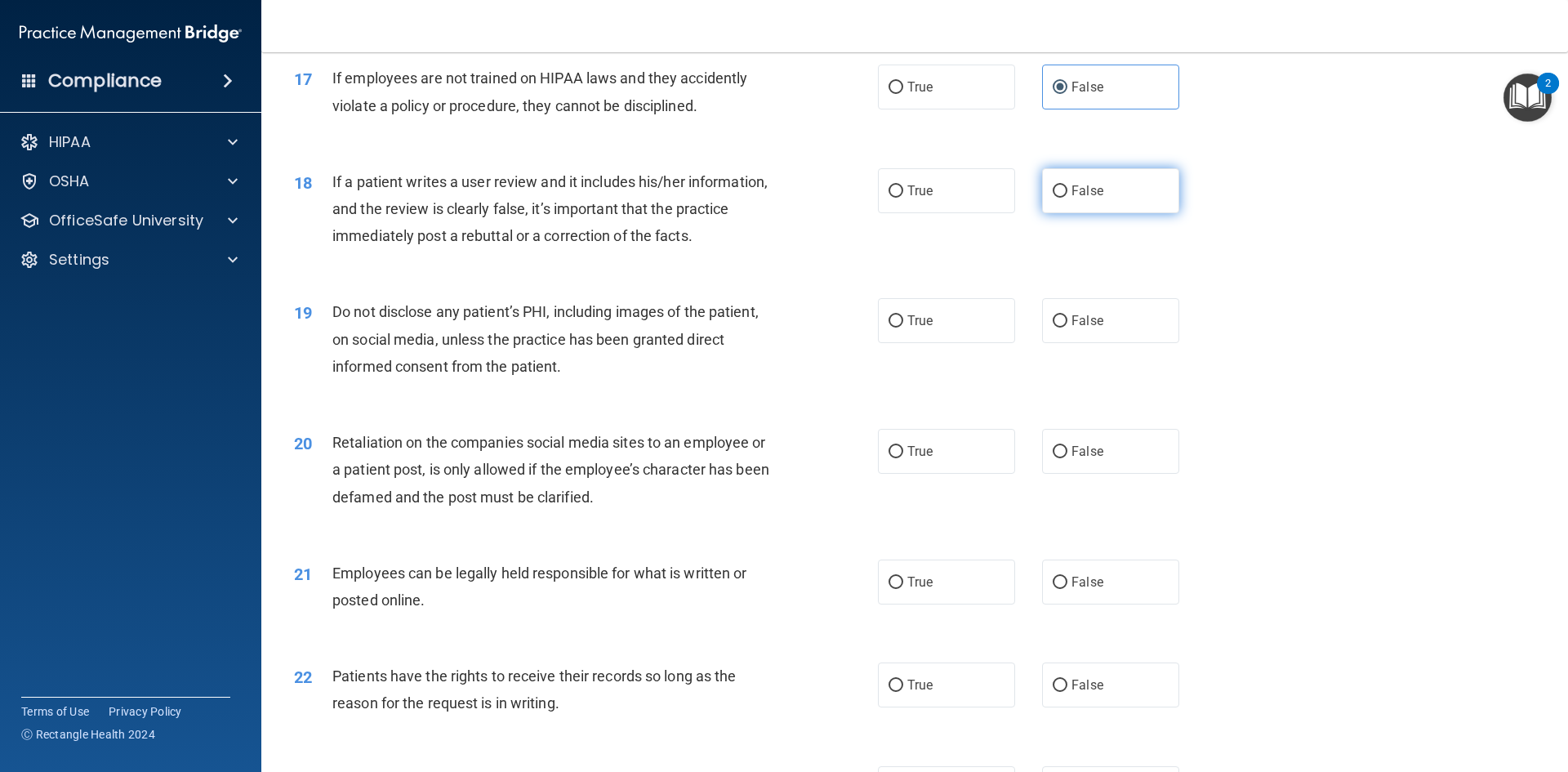
radio input "true"
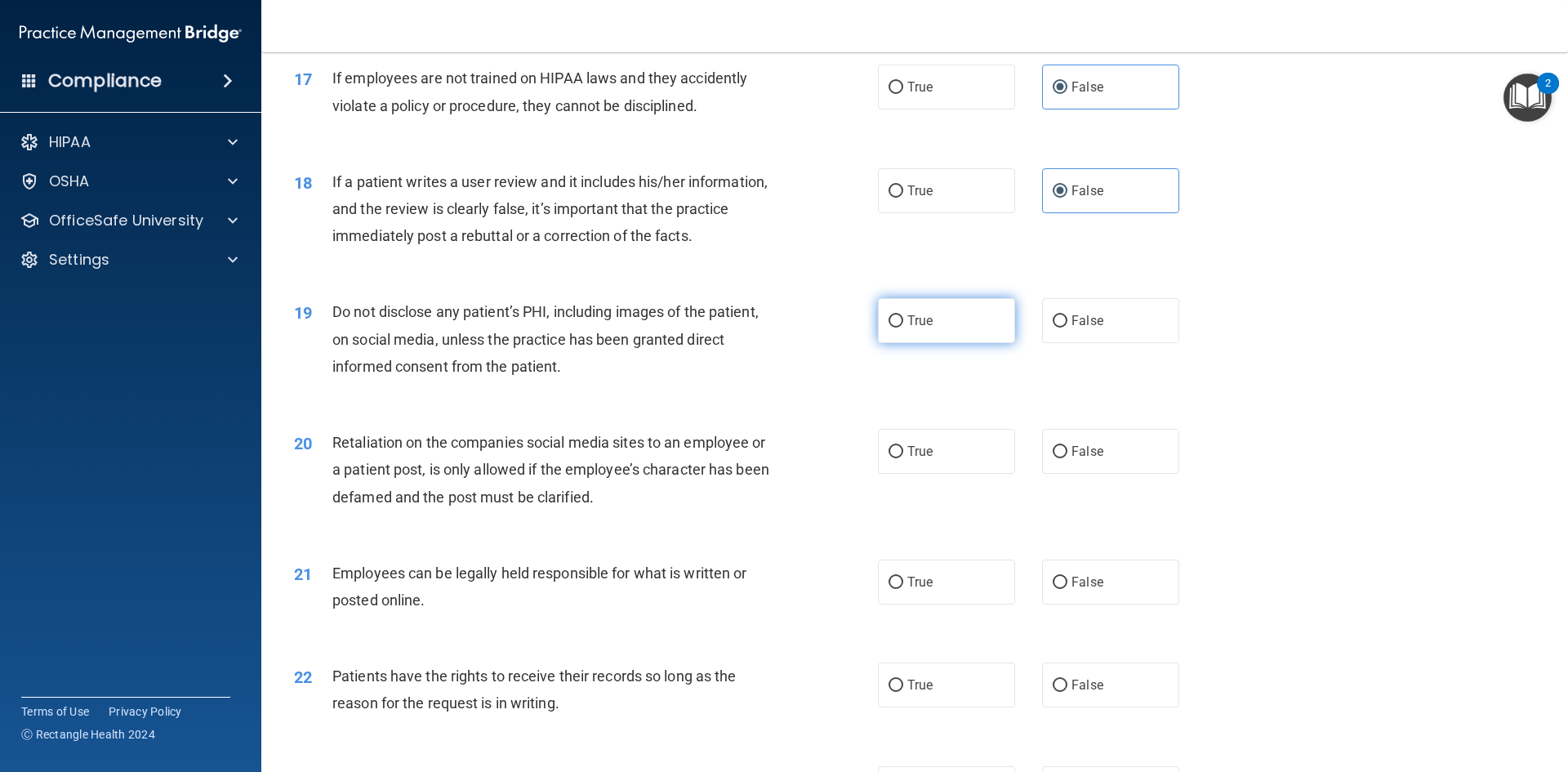
click at [975, 343] on label "True" at bounding box center [947, 320] width 138 height 45
click at [903, 328] on input "True" at bounding box center [895, 321] width 15 height 12
radio input "true"
click at [1078, 459] on span "False" at bounding box center [1087, 451] width 32 height 16
click at [1067, 458] on input "False" at bounding box center [1060, 452] width 15 height 12
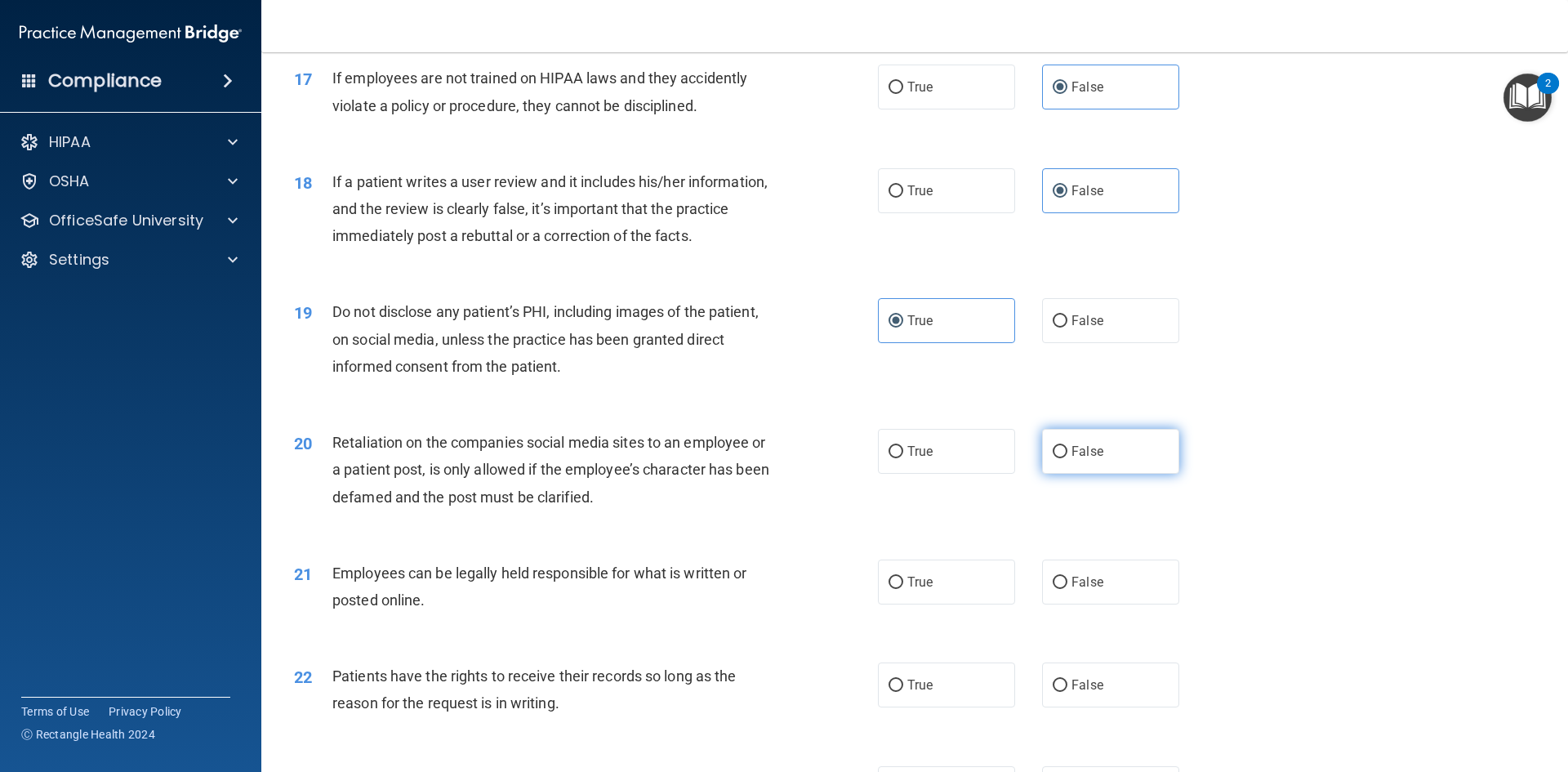
radio input "true"
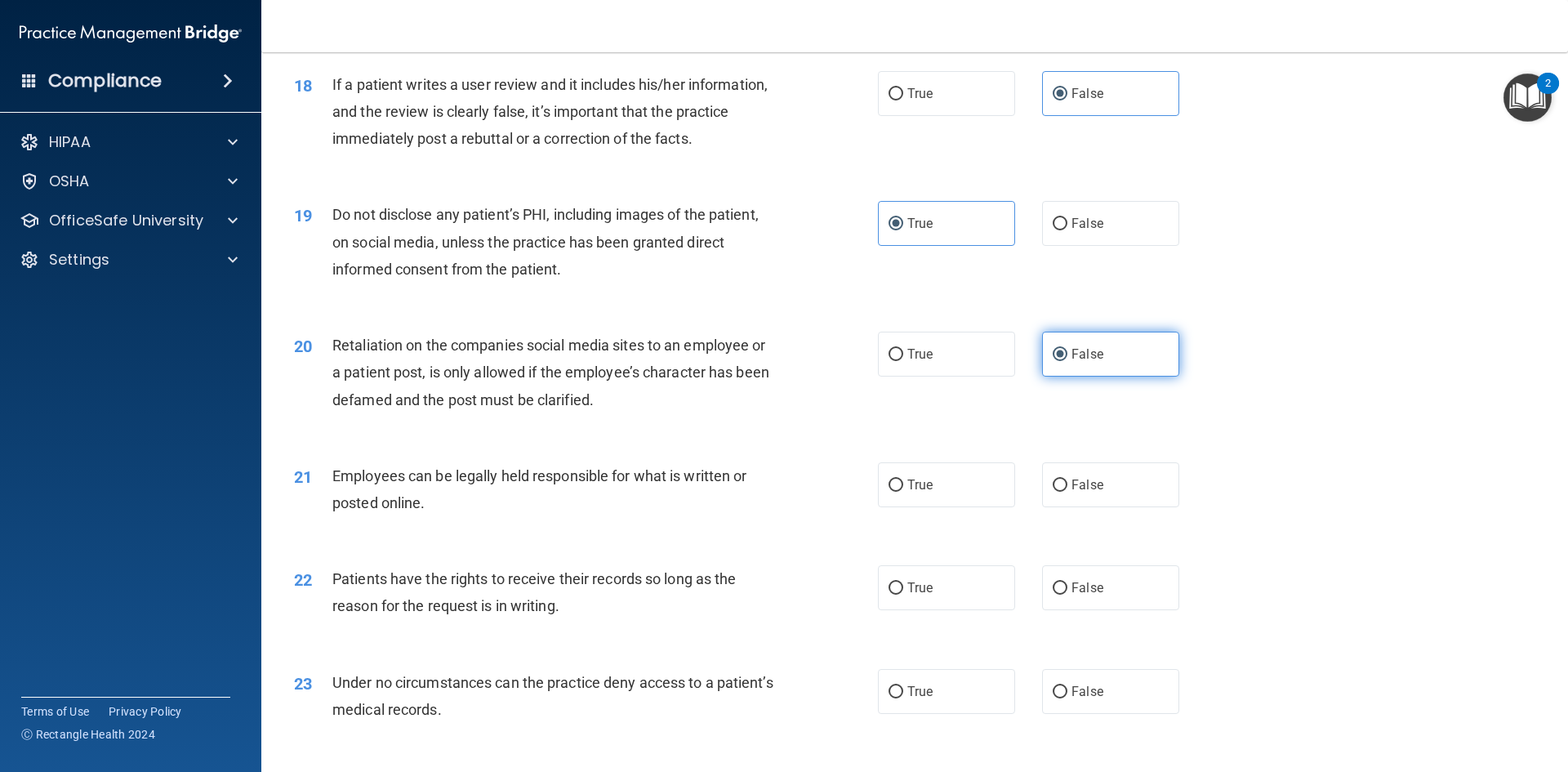
scroll to position [2369, 0]
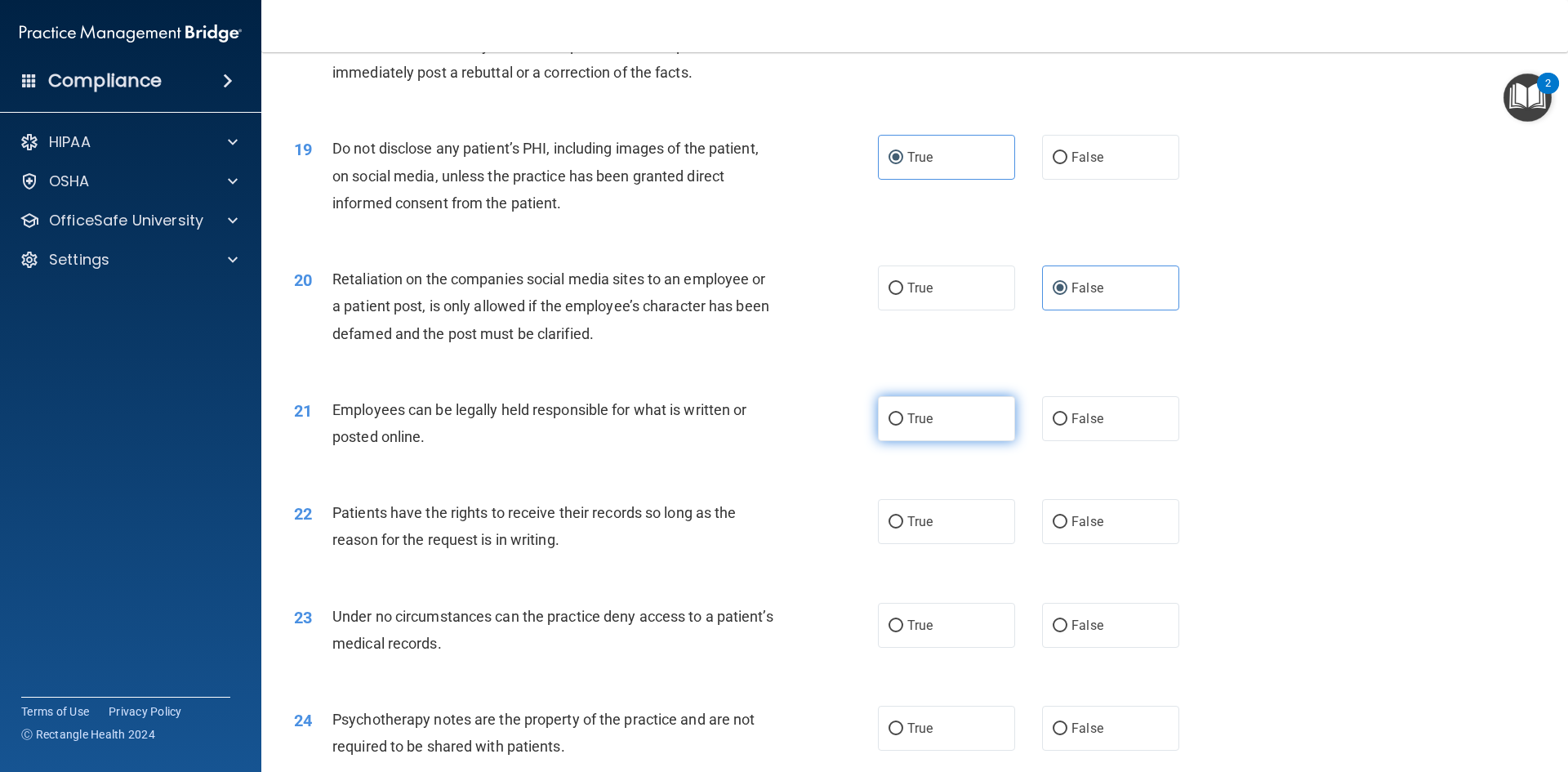
click at [977, 442] on label "True" at bounding box center [947, 419] width 138 height 45
click at [903, 426] on input "True" at bounding box center [895, 419] width 15 height 12
radio input "true"
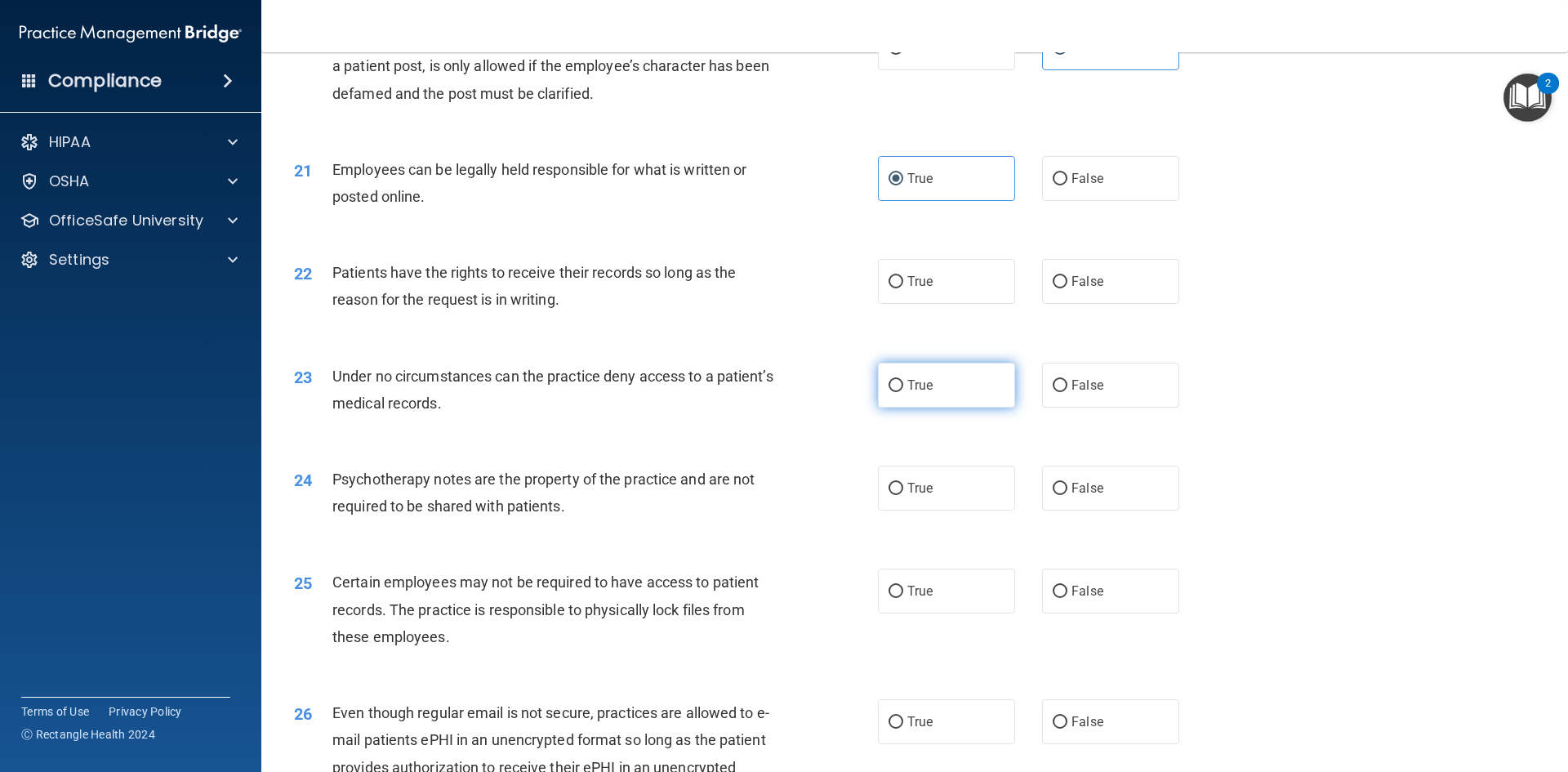
scroll to position [2614, 0]
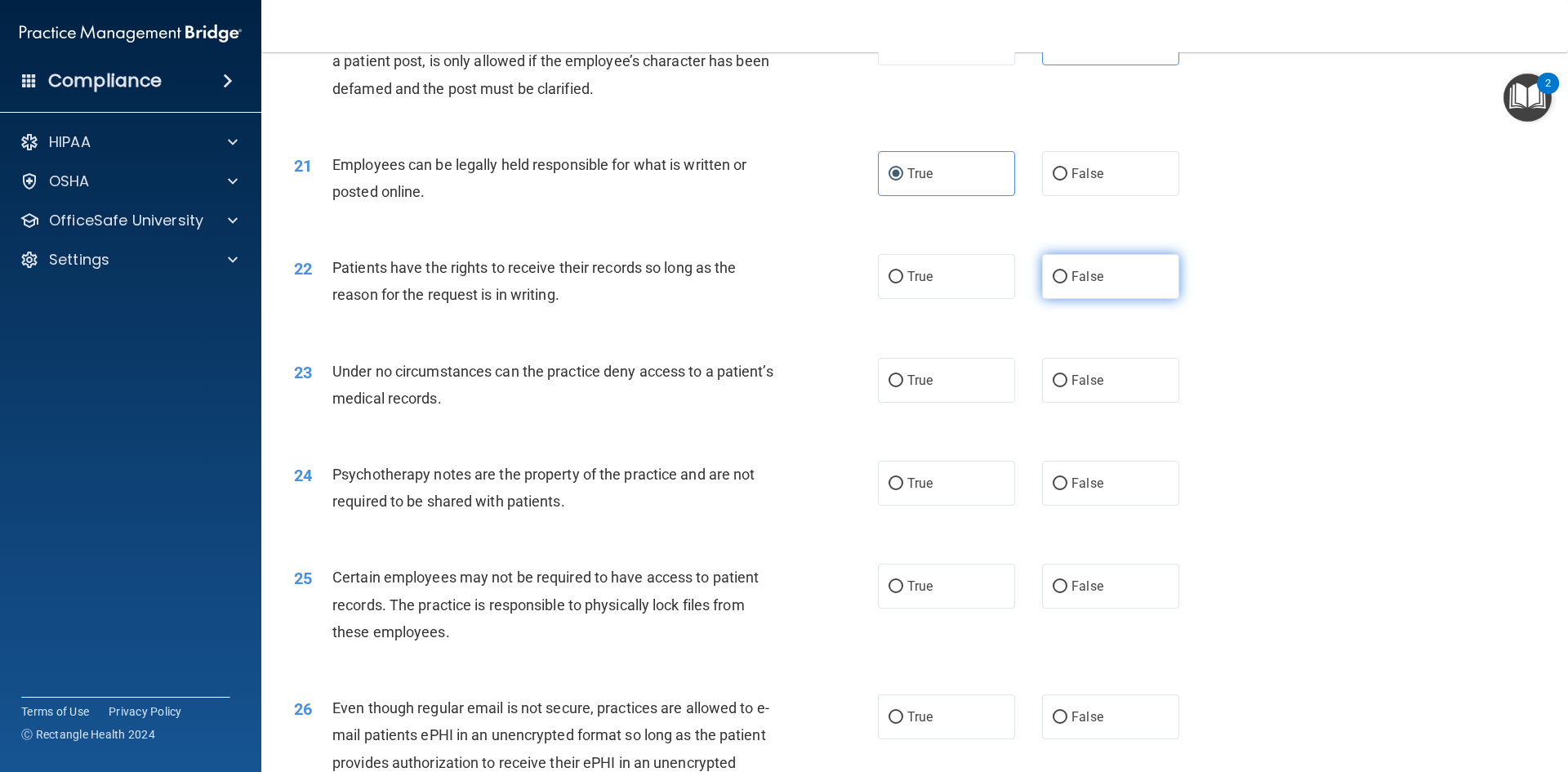
click at [1060, 299] on label "False" at bounding box center [1111, 276] width 138 height 45
click at [1060, 284] on input "False" at bounding box center [1060, 277] width 15 height 12
radio input "true"
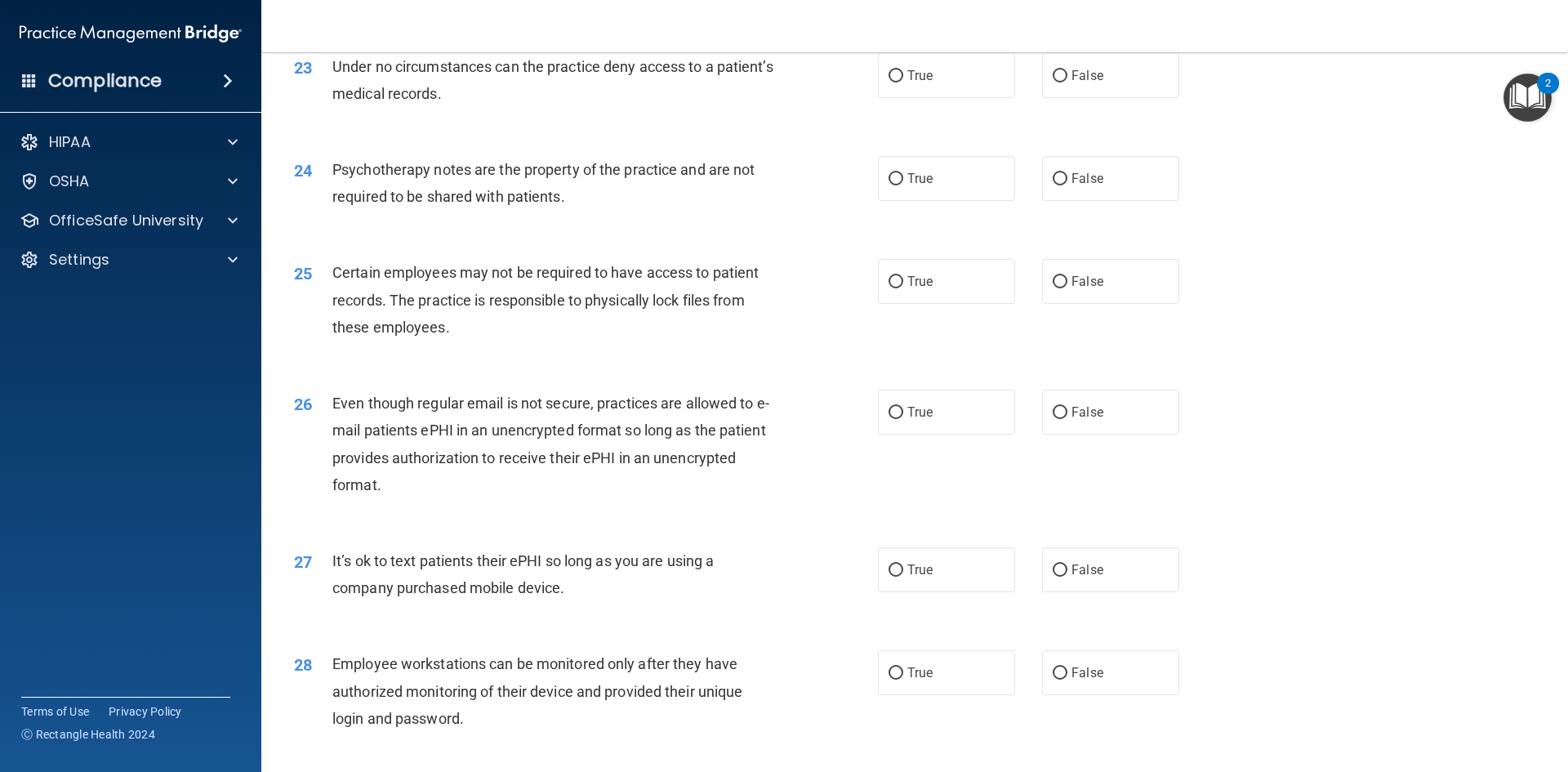
scroll to position [2941, 0]
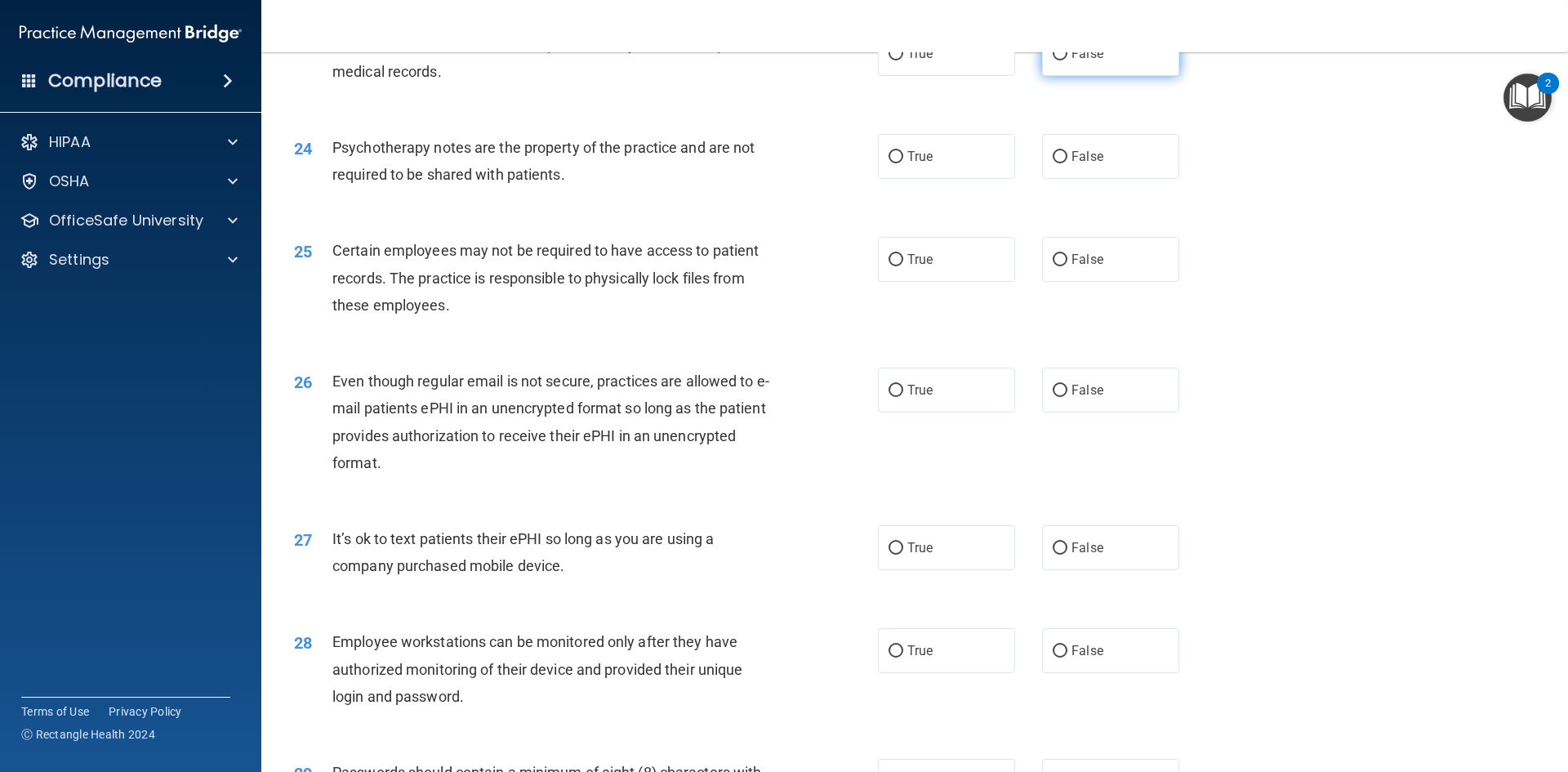
click at [1067, 76] on label "False" at bounding box center [1111, 53] width 138 height 45
click at [1067, 61] on input "False" at bounding box center [1060, 54] width 15 height 12
radio input "true"
click at [946, 179] on label "True" at bounding box center [947, 156] width 138 height 45
click at [903, 163] on input "True" at bounding box center [895, 157] width 15 height 12
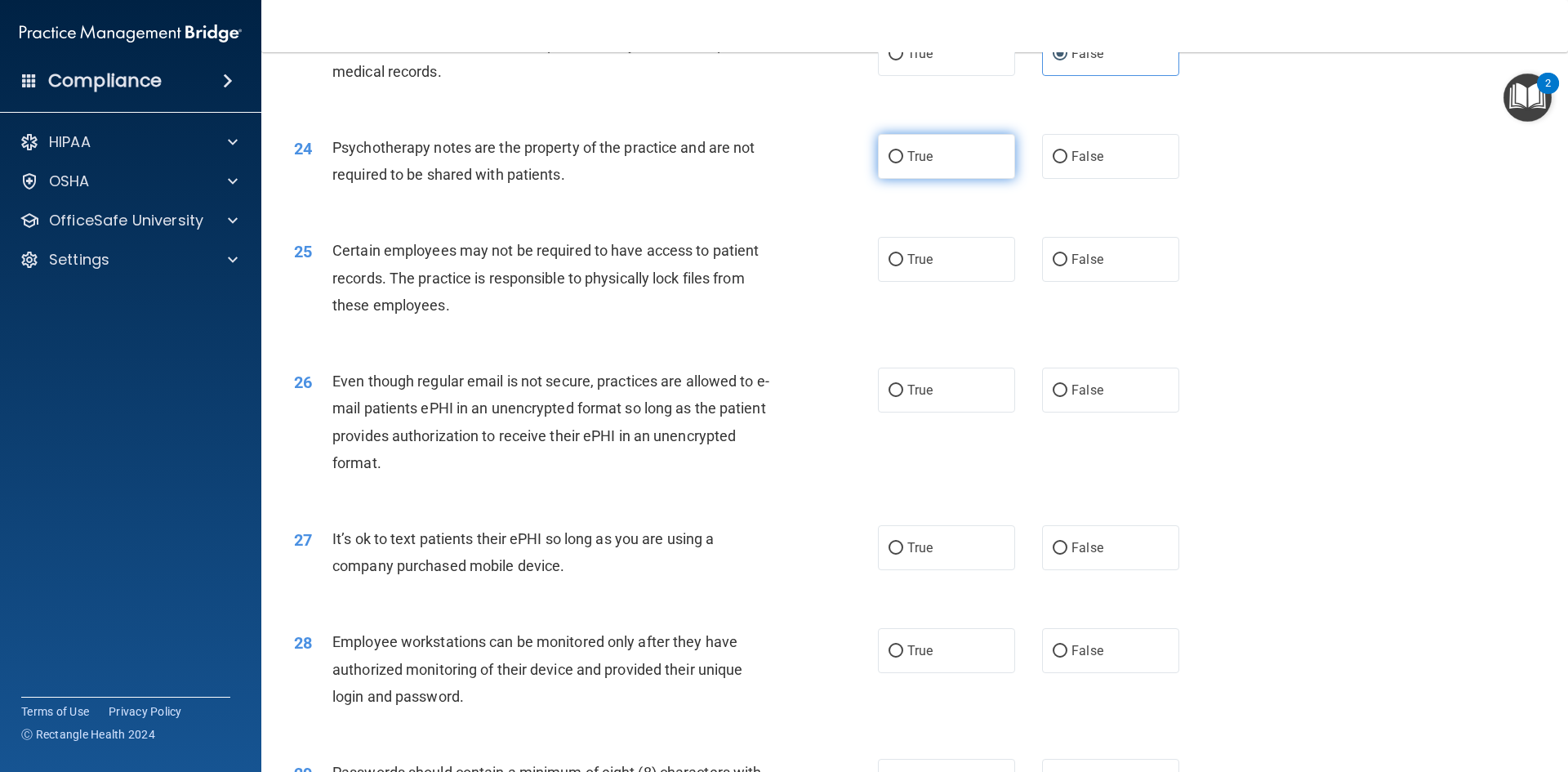
radio input "true"
click at [971, 282] on label "True" at bounding box center [947, 259] width 138 height 45
click at [903, 266] on input "True" at bounding box center [895, 260] width 15 height 12
radio input "true"
click at [966, 413] on label "True" at bounding box center [947, 390] width 138 height 45
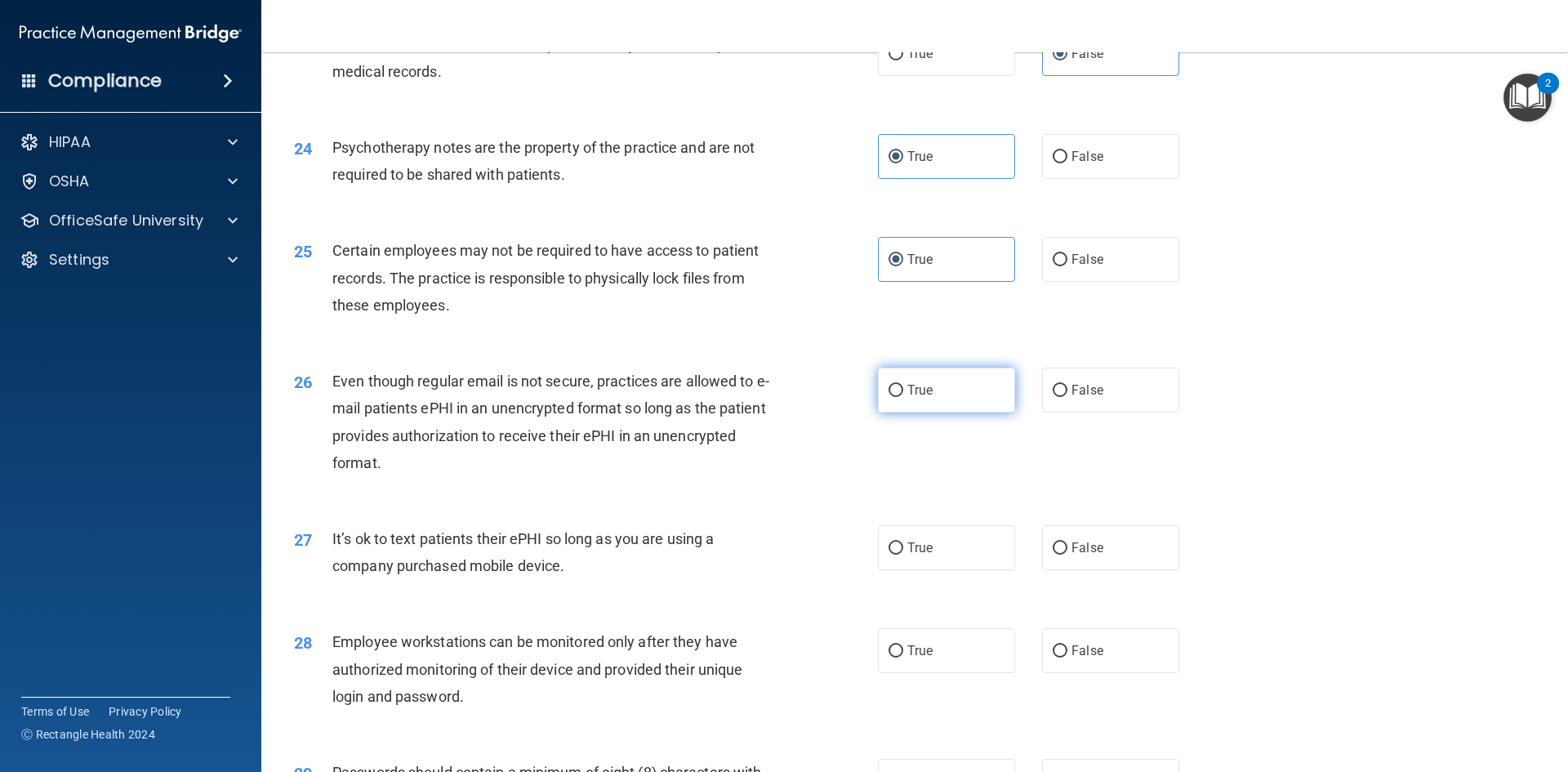
click at [903, 397] on input "True" at bounding box center [895, 390] width 15 height 12
radio input "true"
click at [1062, 570] on label "False" at bounding box center [1111, 547] width 138 height 45
click at [1062, 554] on input "False" at bounding box center [1060, 548] width 15 height 12
radio input "true"
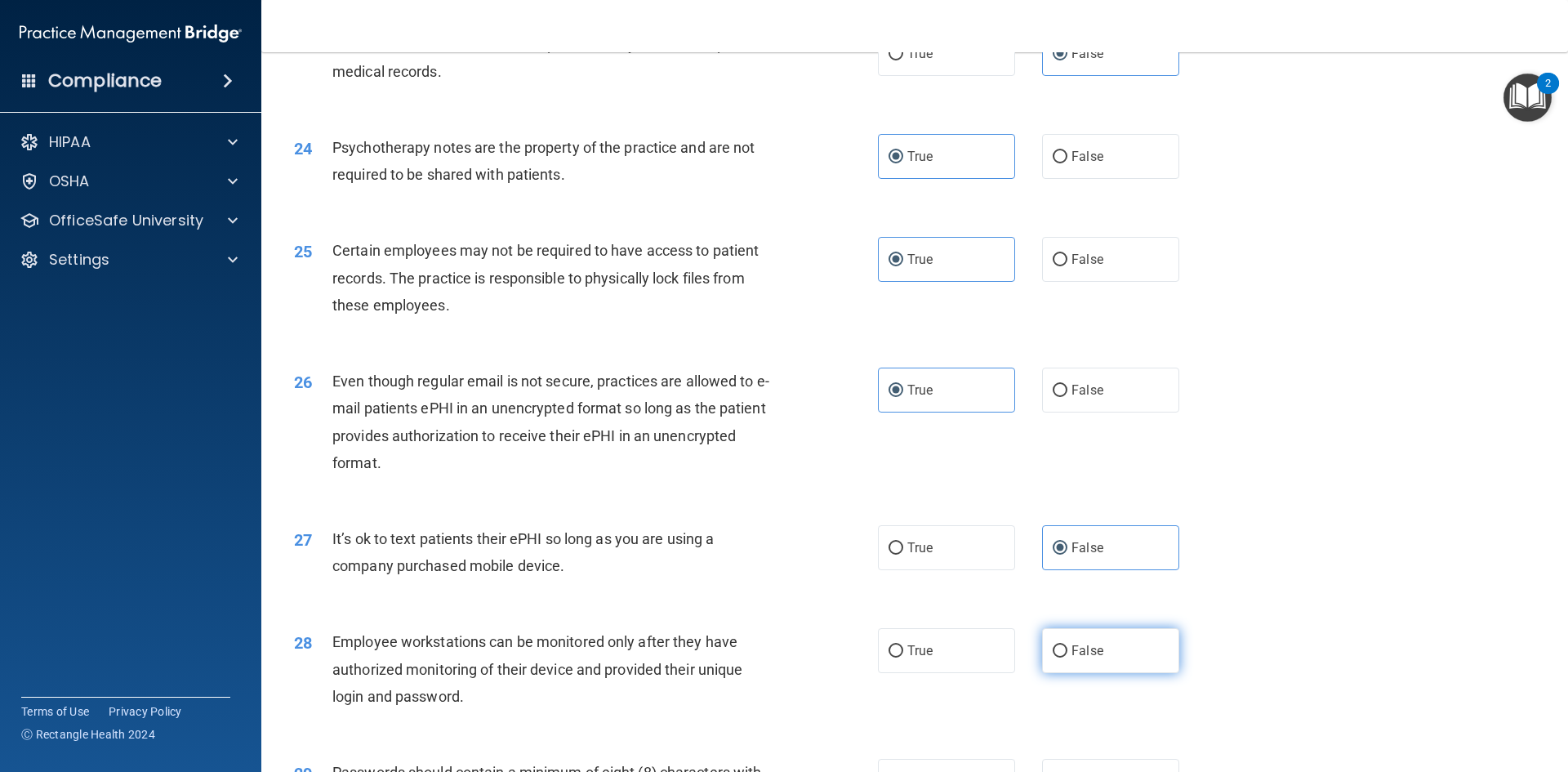
click at [1081, 658] on span "False" at bounding box center [1087, 651] width 32 height 16
click at [1067, 658] on input "False" at bounding box center [1060, 651] width 15 height 12
radio input "true"
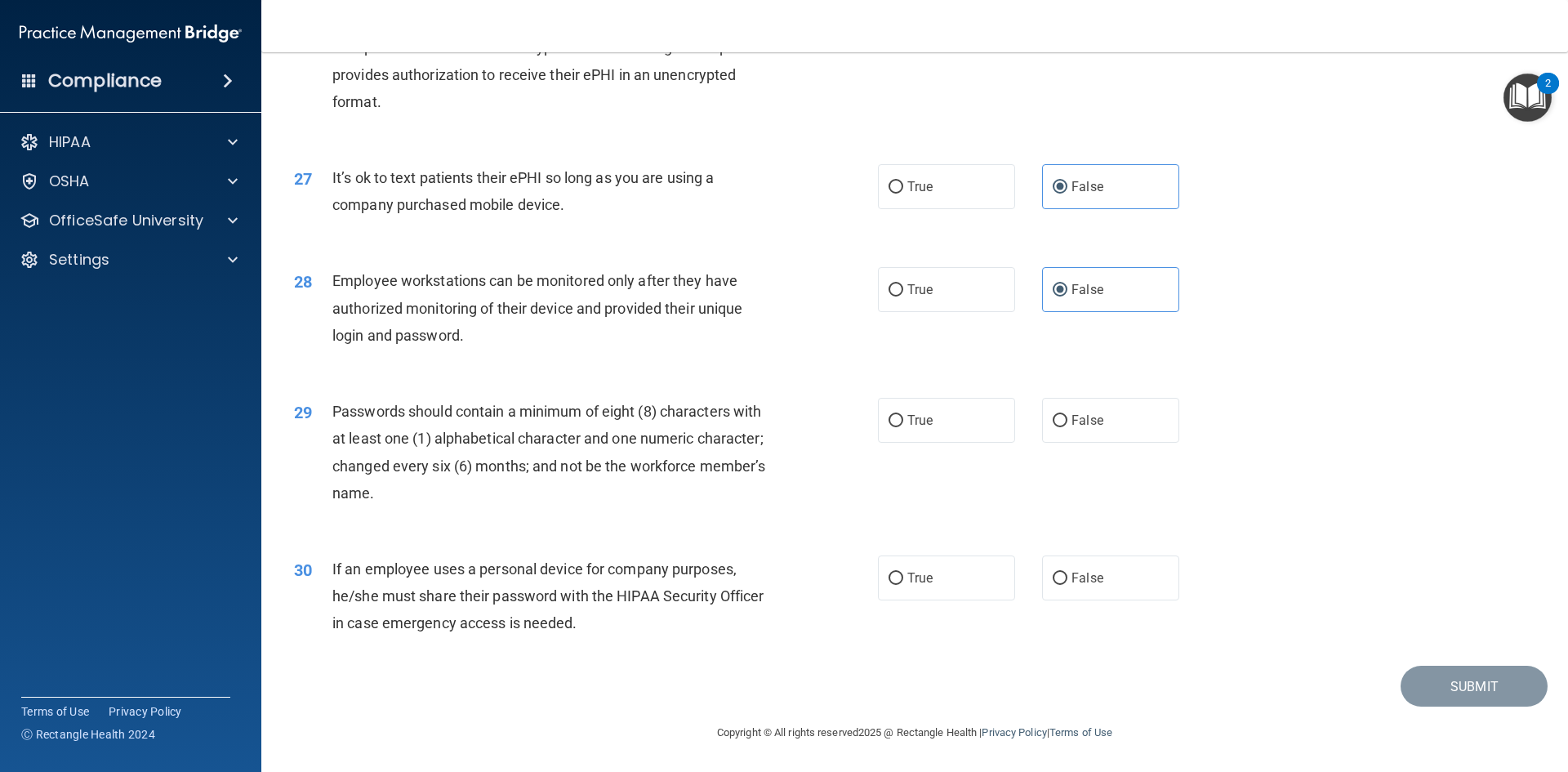
scroll to position [3329, 0]
click at [1133, 431] on label "False" at bounding box center [1111, 420] width 138 height 45
click at [1067, 428] on input "False" at bounding box center [1060, 420] width 15 height 12
radio input "true"
click at [949, 424] on label "True" at bounding box center [947, 420] width 138 height 45
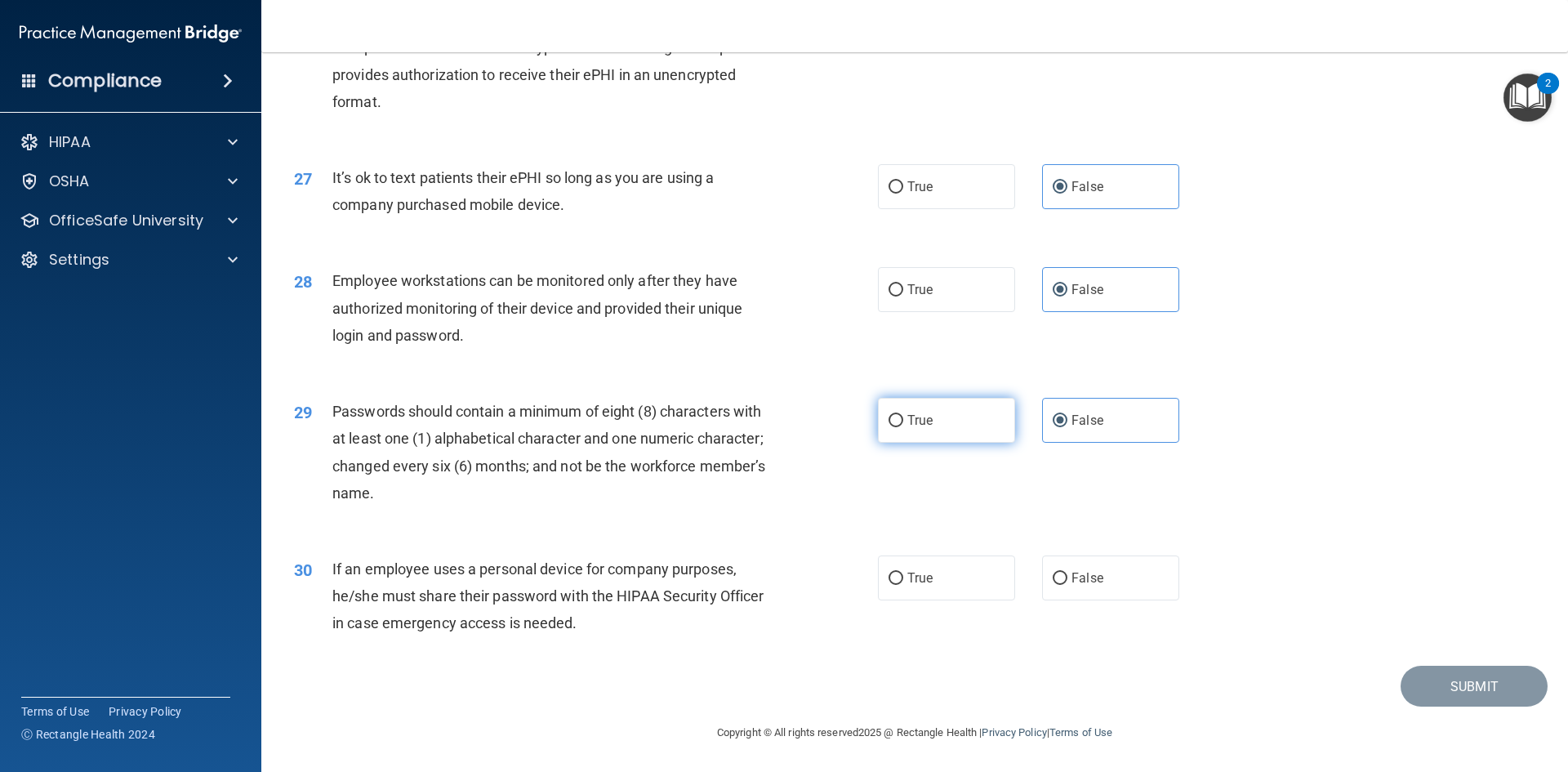
click at [903, 424] on input "True" at bounding box center [895, 420] width 15 height 12
radio input "true"
radio input "false"
click at [1074, 591] on label "False" at bounding box center [1111, 577] width 138 height 45
click at [1067, 585] on input "False" at bounding box center [1060, 578] width 15 height 12
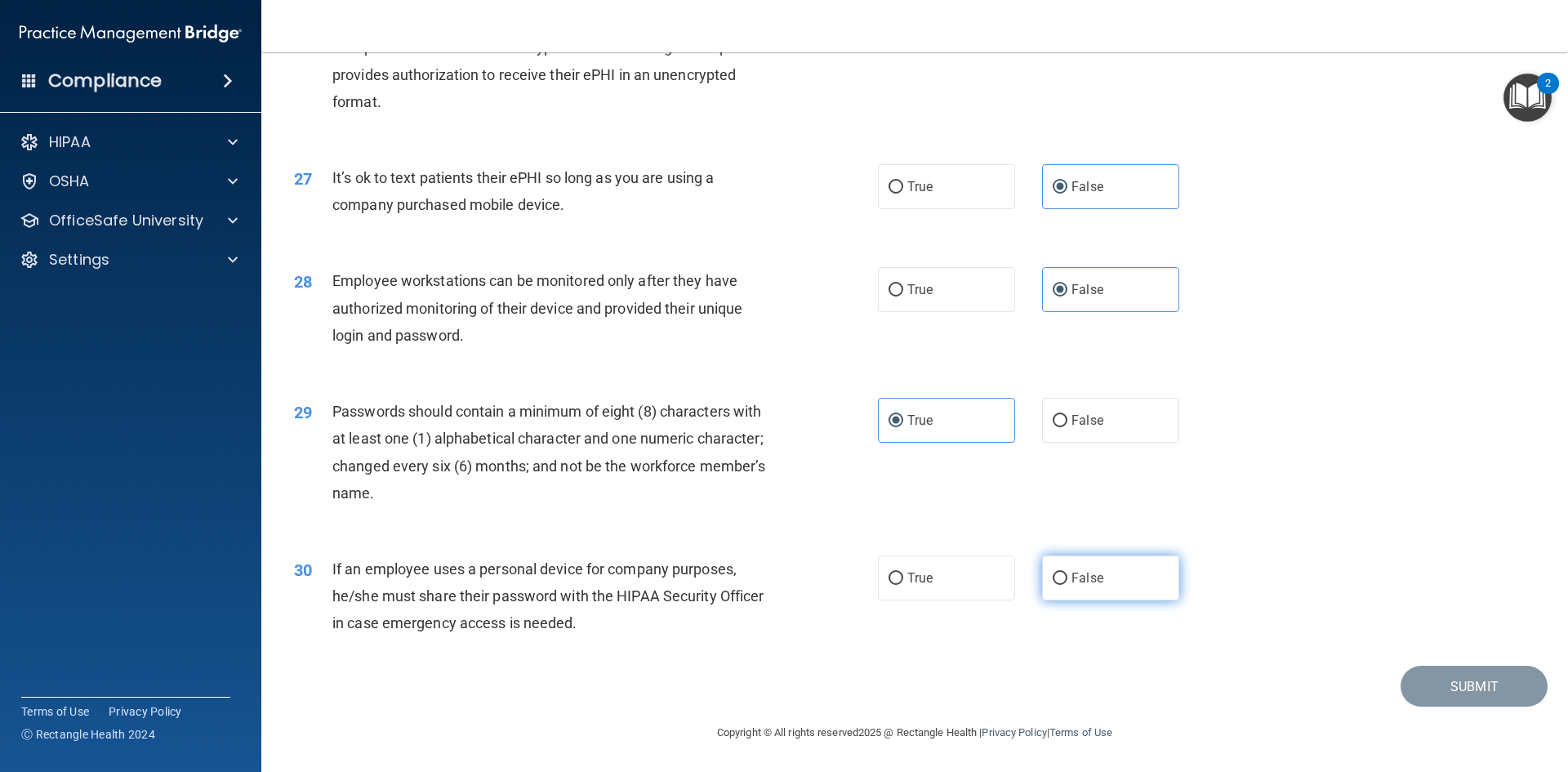
radio input "true"
click at [1435, 688] on button "Submit" at bounding box center [1474, 686] width 147 height 41
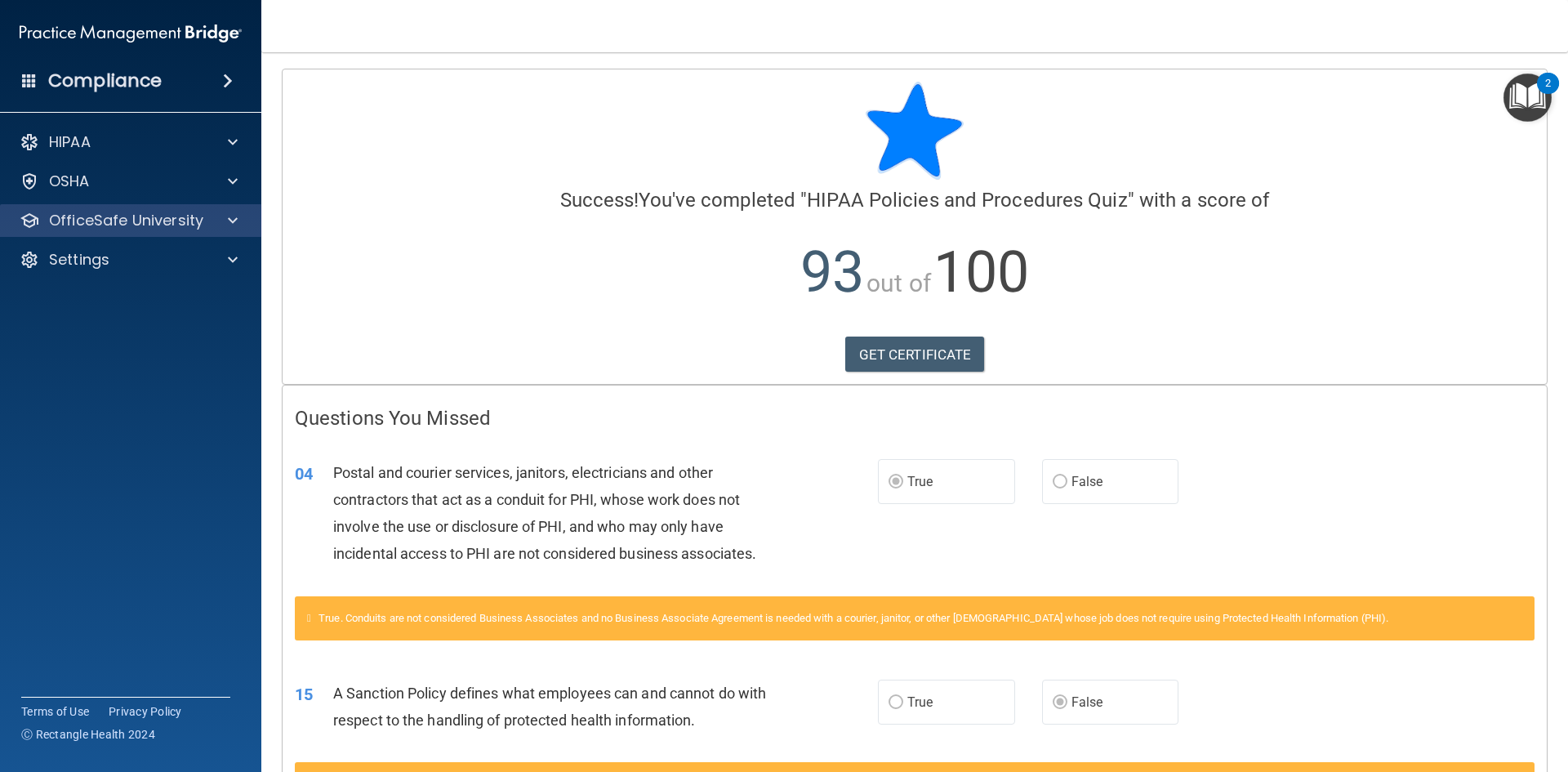
click at [168, 230] on div "OfficeSafe University" at bounding box center [131, 221] width 262 height 33
click at [167, 222] on p "OfficeSafe University" at bounding box center [126, 220] width 154 height 19
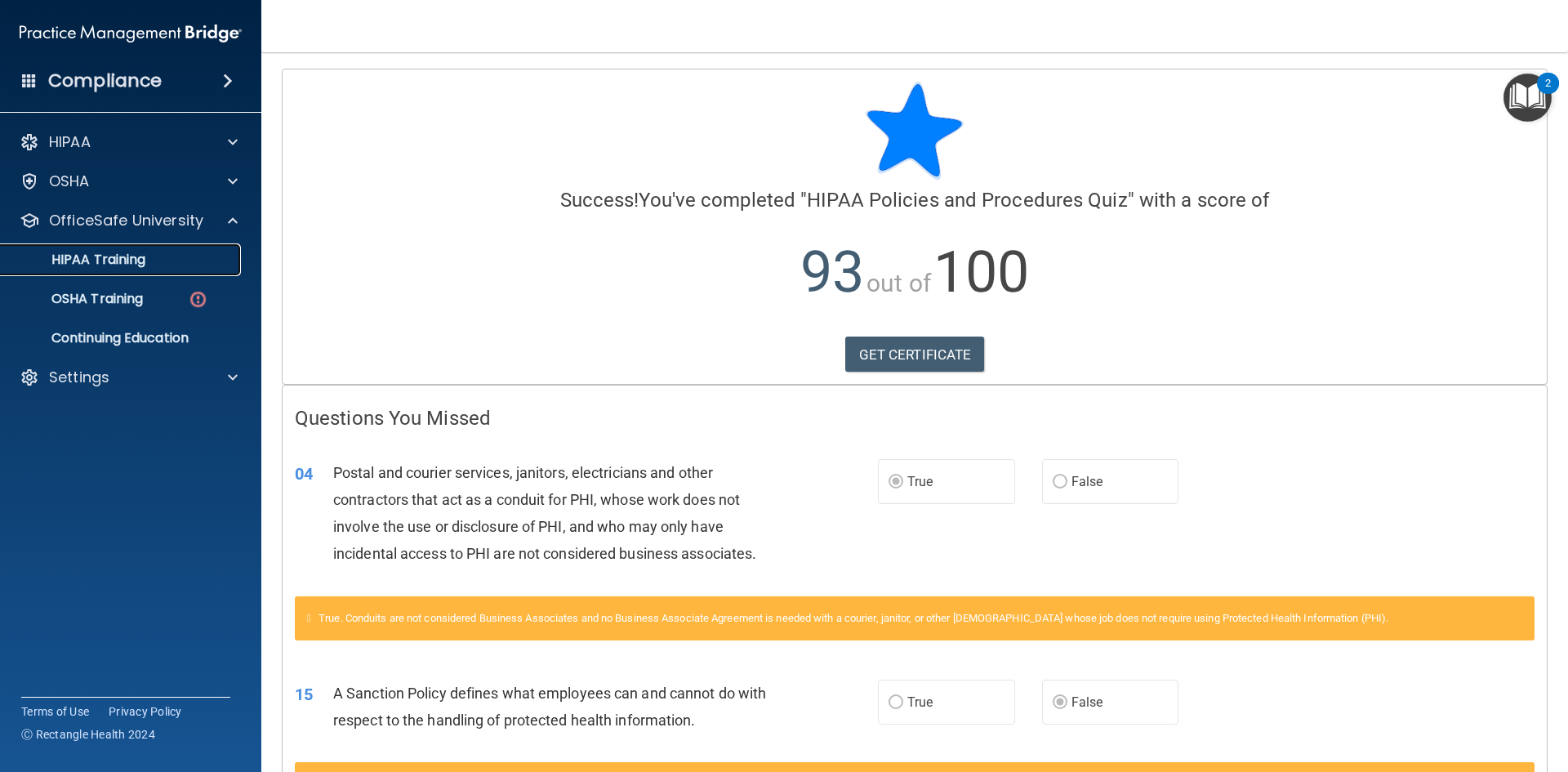
click at [146, 261] on div "HIPAA Training" at bounding box center [122, 260] width 223 height 17
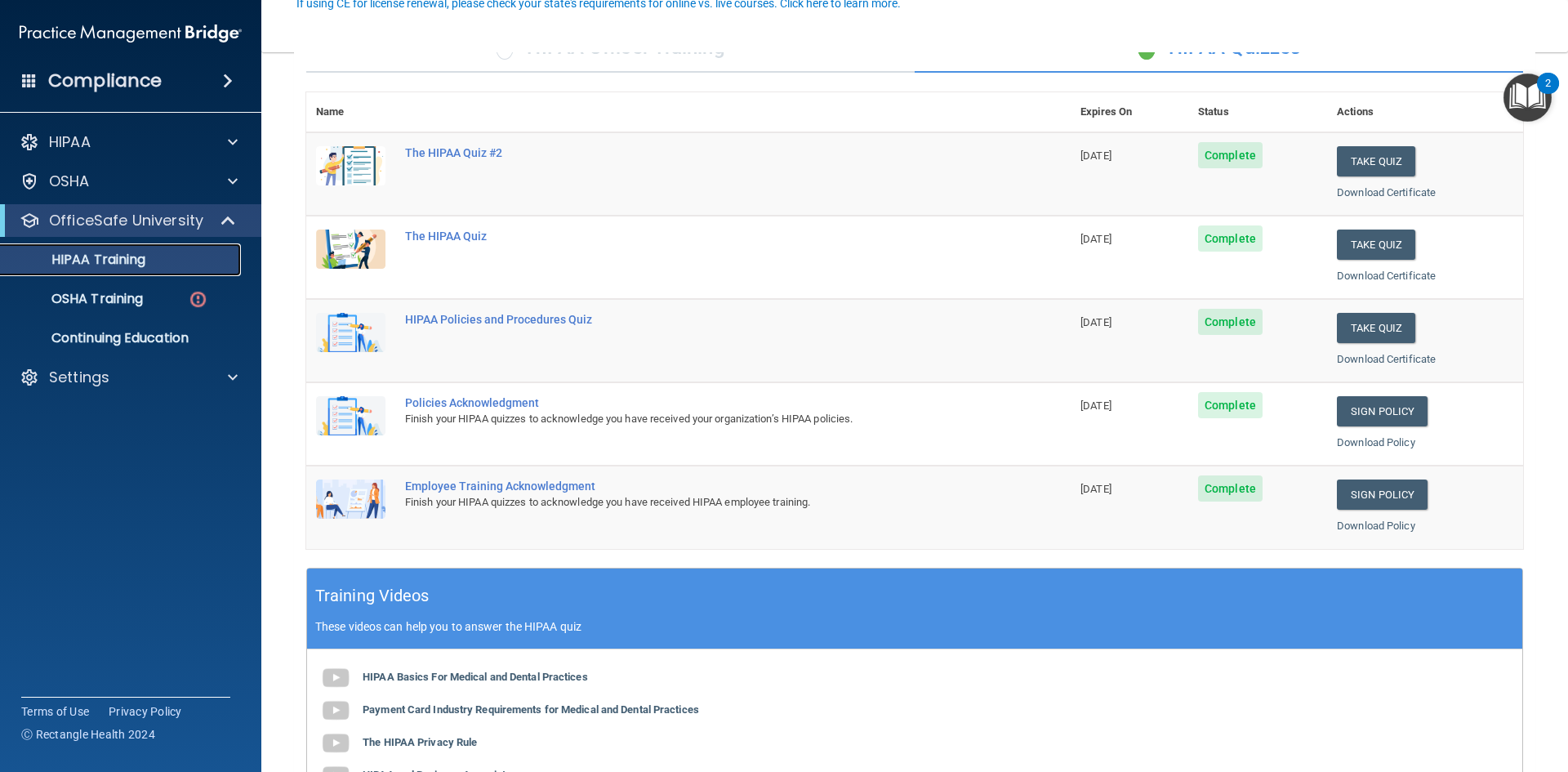
scroll to position [163, 0]
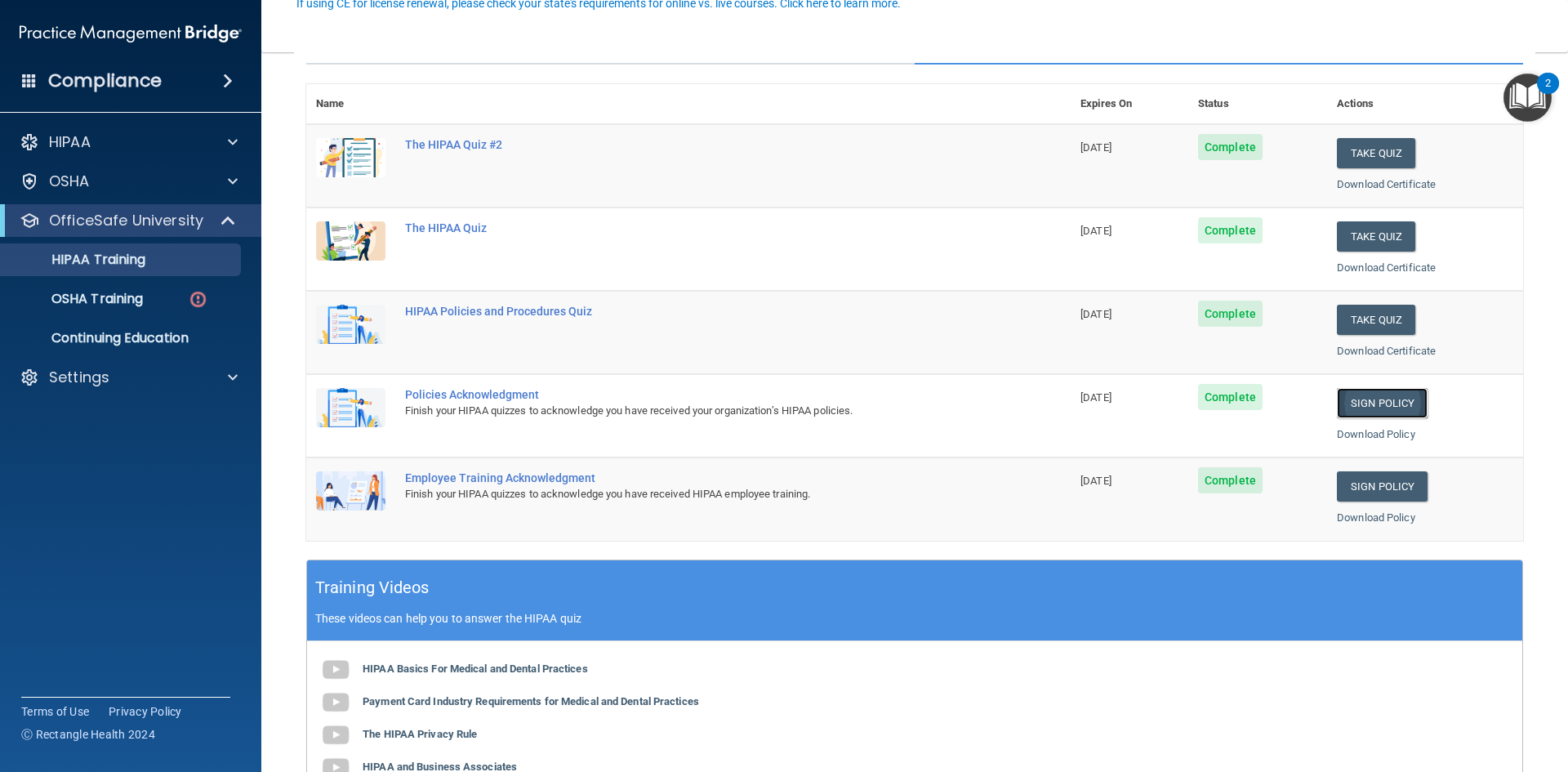
click at [1344, 408] on link "Sign Policy" at bounding box center [1382, 403] width 91 height 30
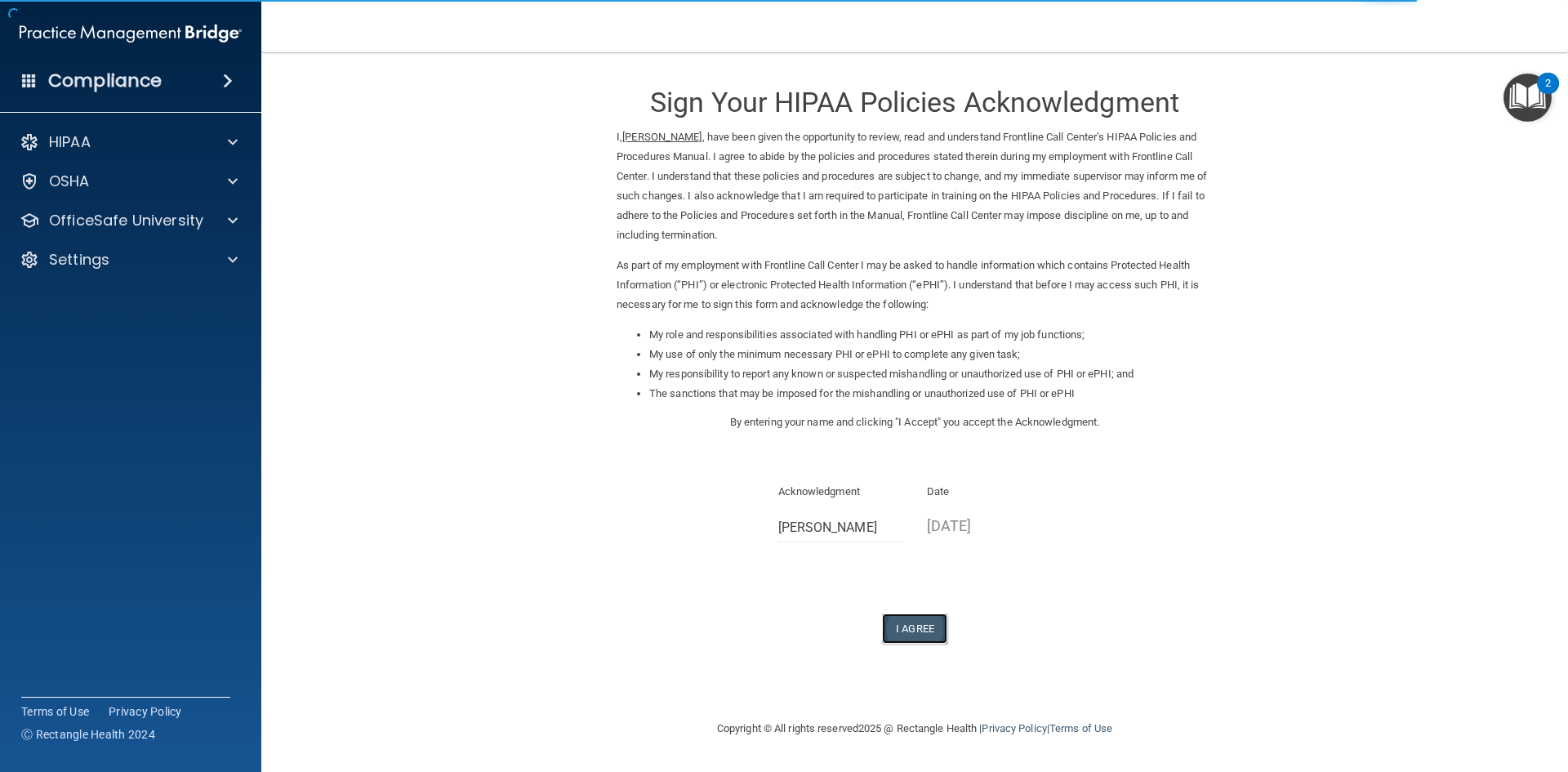
click at [902, 633] on button "I Agree" at bounding box center [914, 628] width 65 height 30
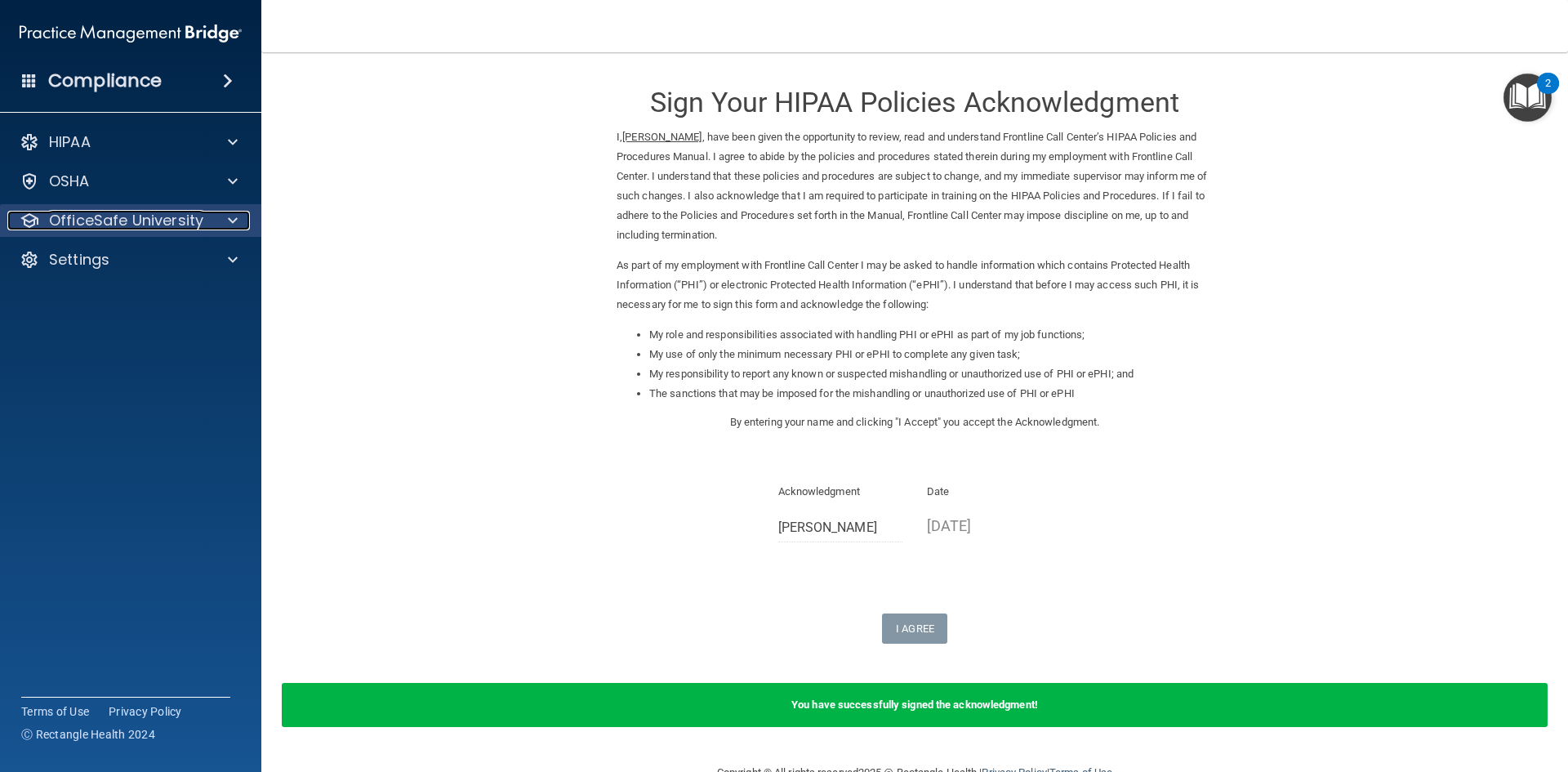
click at [184, 224] on p "OfficeSafe University" at bounding box center [126, 220] width 154 height 19
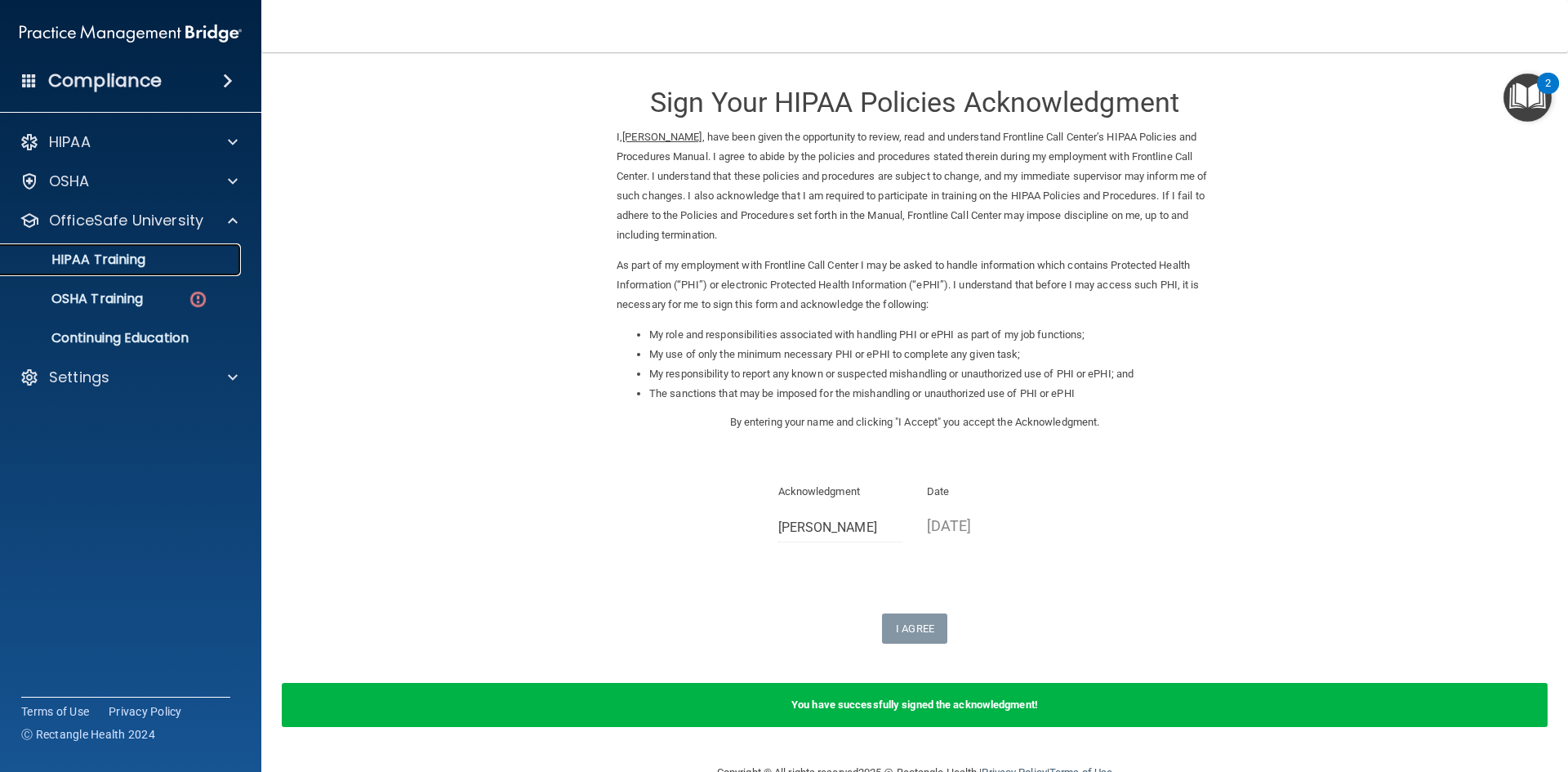
click at [157, 268] on link "HIPAA Training" at bounding box center [112, 260] width 257 height 33
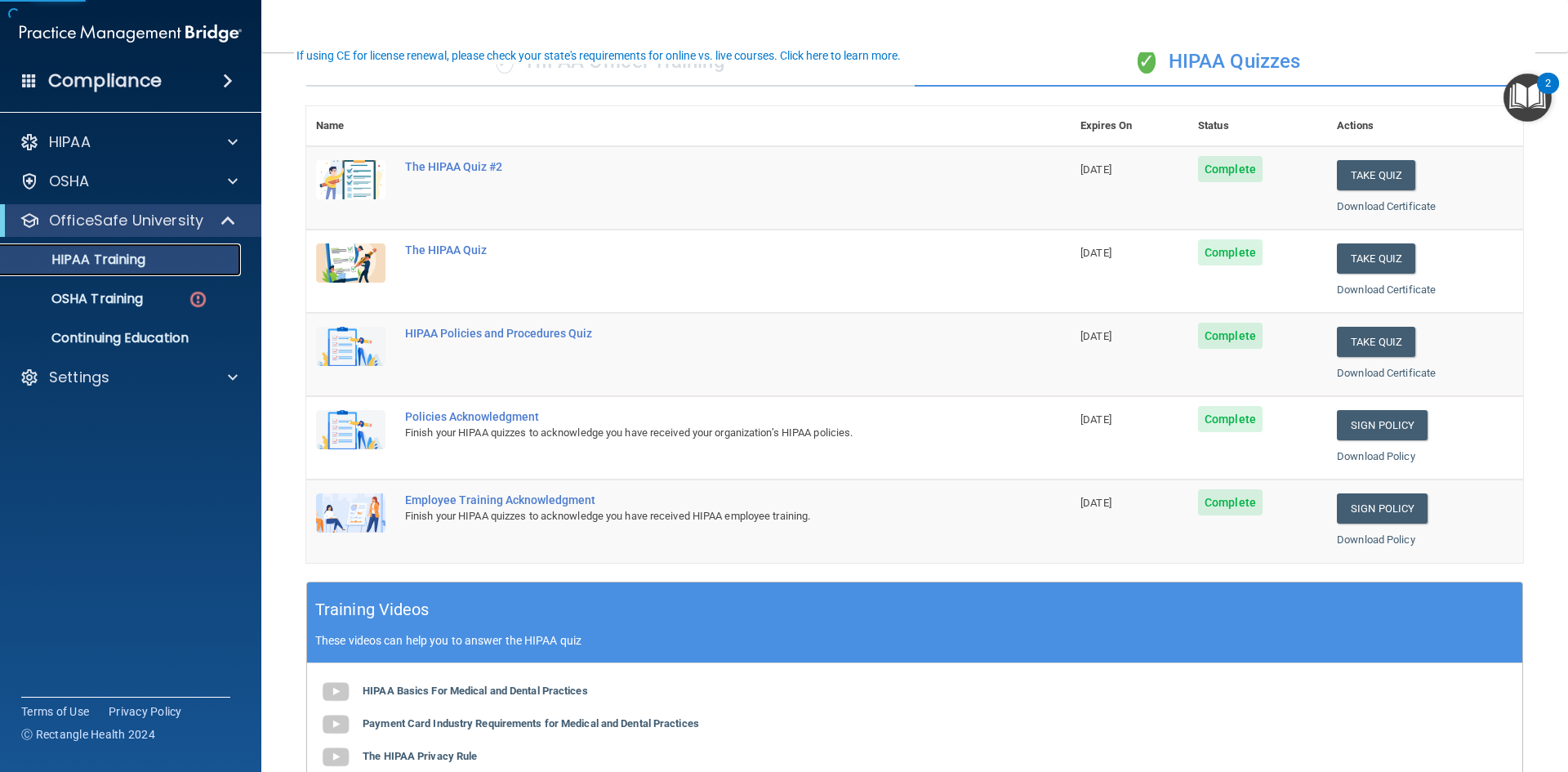
scroll to position [163, 0]
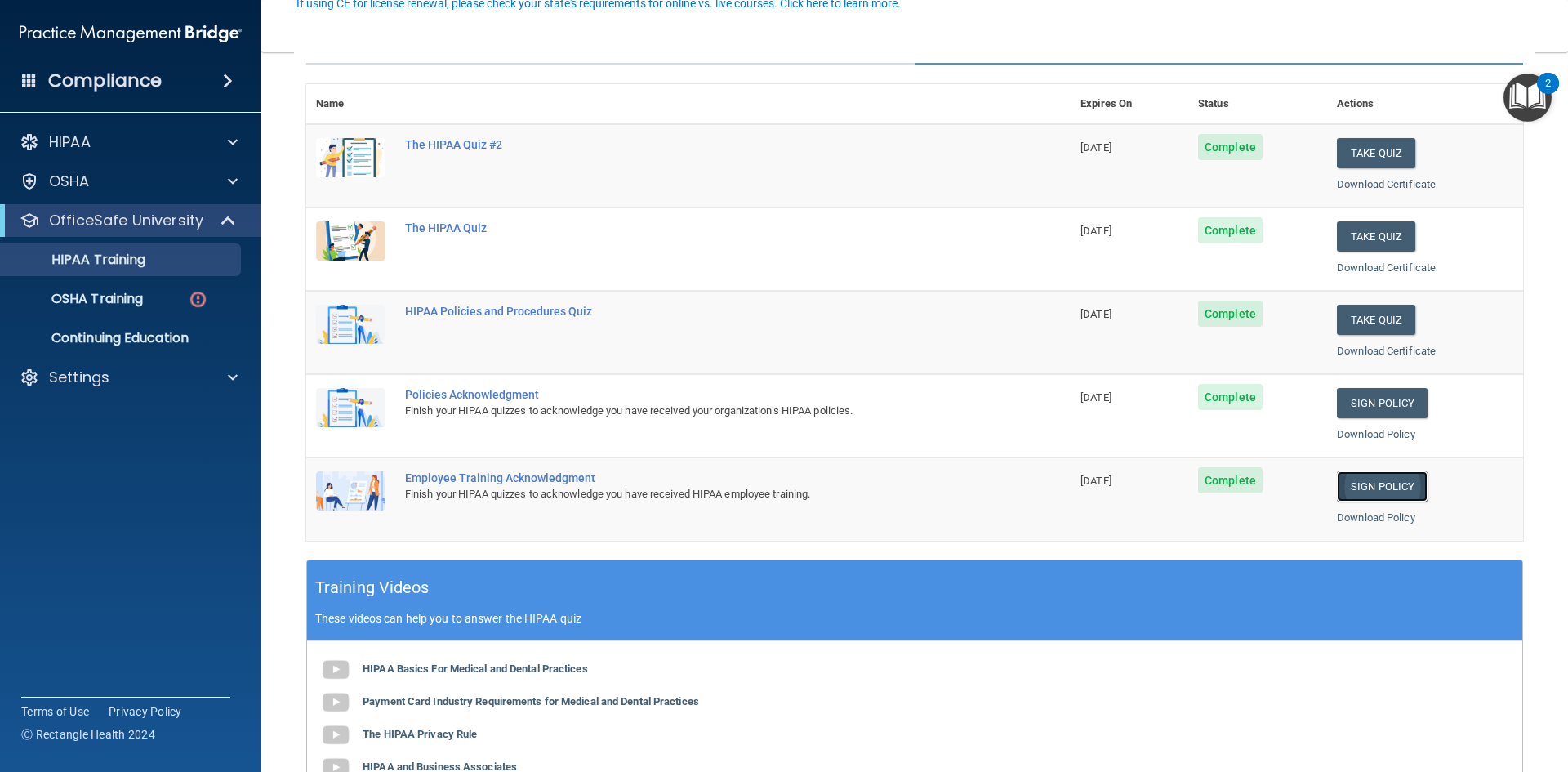
click at [1355, 494] on link "Sign Policy" at bounding box center [1382, 487] width 91 height 30
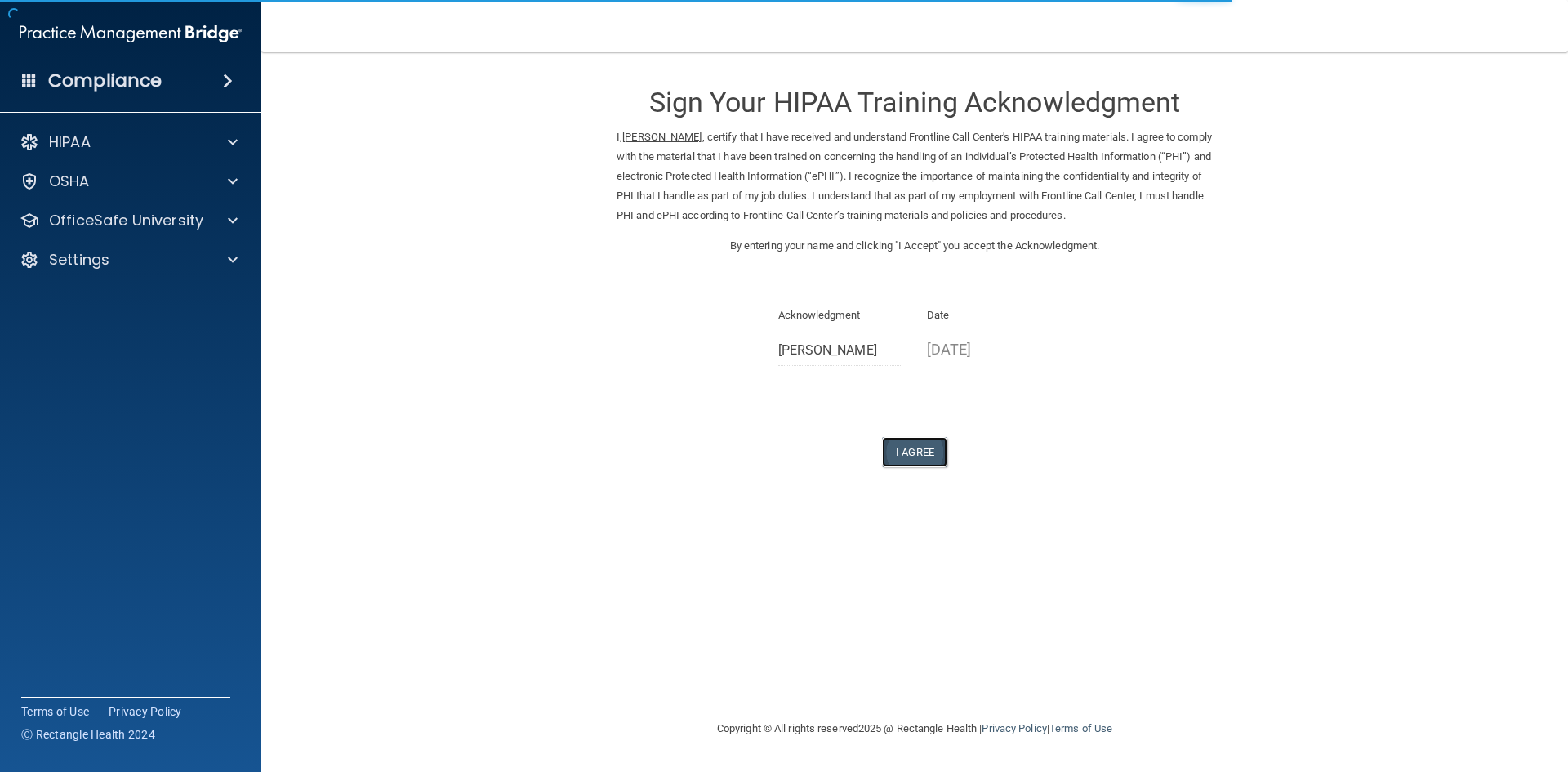
click at [912, 453] on button "I Agree" at bounding box center [914, 452] width 65 height 30
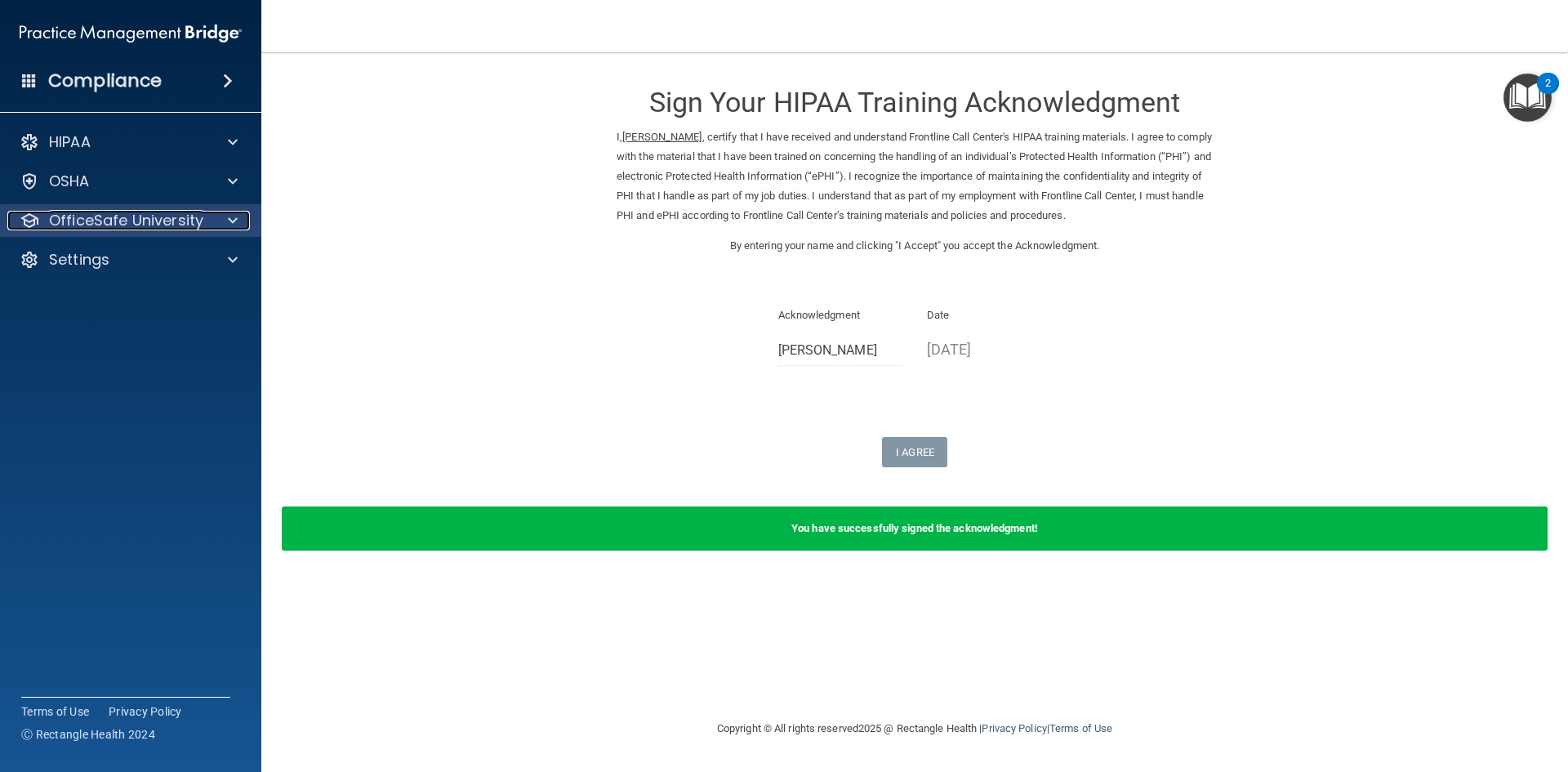
click at [120, 226] on p "OfficeSafe University" at bounding box center [126, 220] width 154 height 19
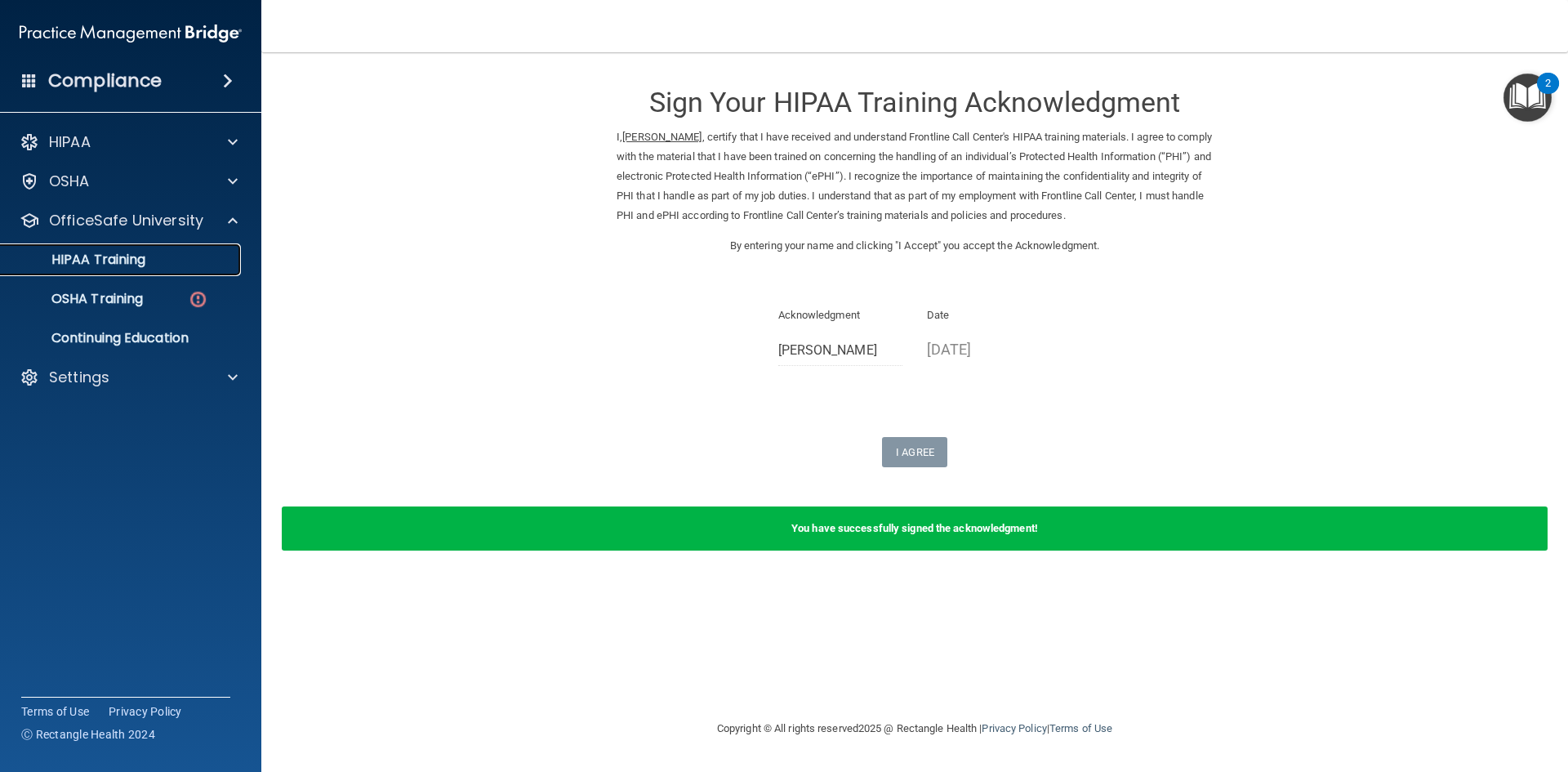
click at [118, 267] on p "HIPAA Training" at bounding box center [78, 260] width 135 height 17
